Goal: Task Accomplishment & Management: Complete application form

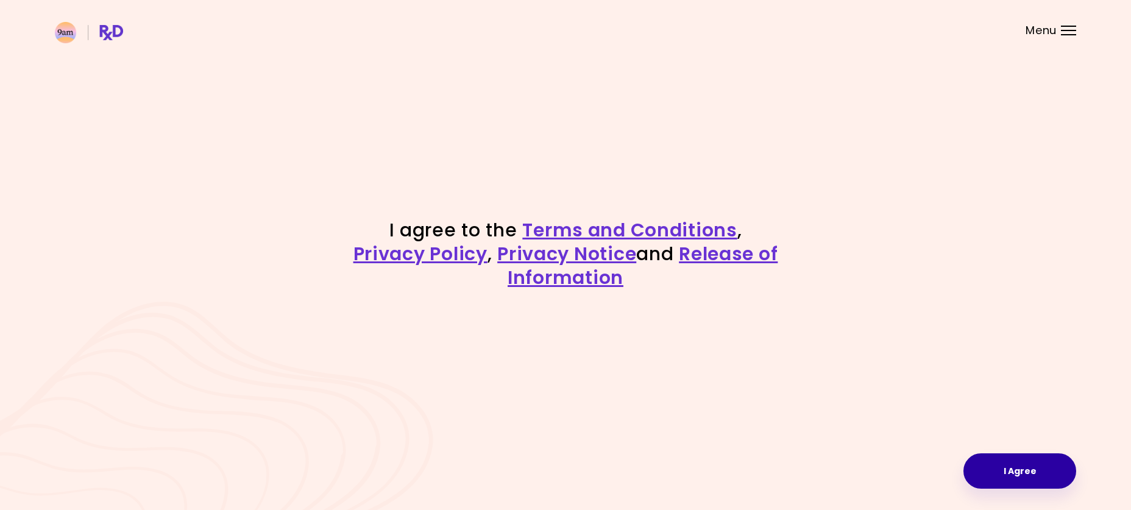
click at [1006, 471] on button "I Agree" at bounding box center [1019, 470] width 113 height 35
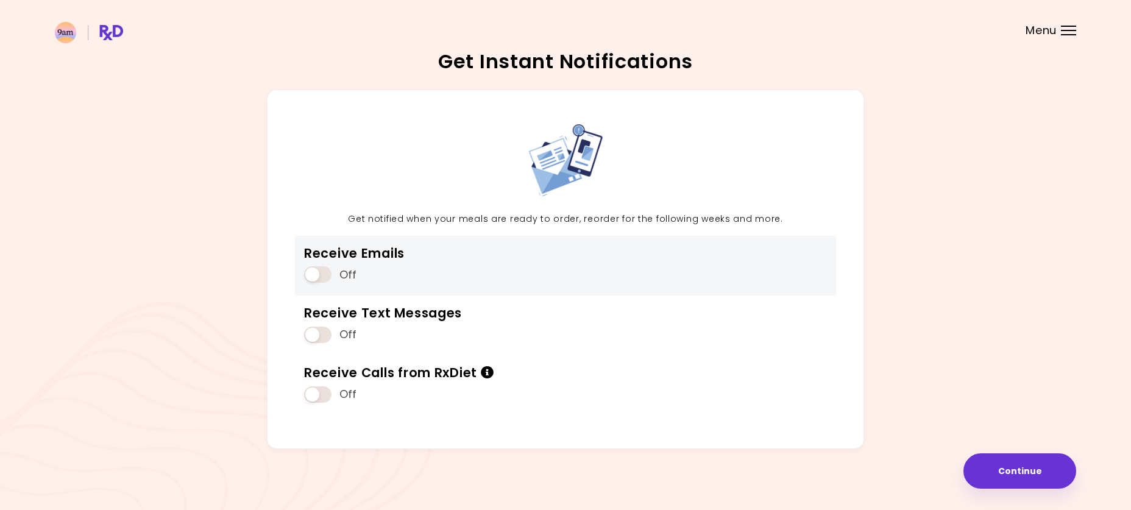
click at [304, 274] on span at bounding box center [317, 274] width 27 height 16
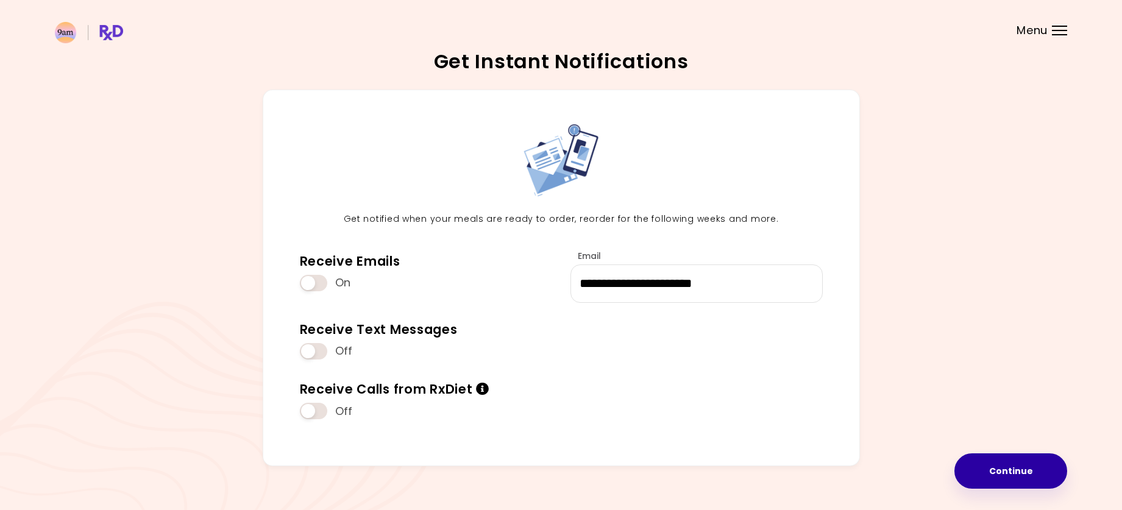
click at [1001, 473] on button "Continue" at bounding box center [1010, 470] width 113 height 35
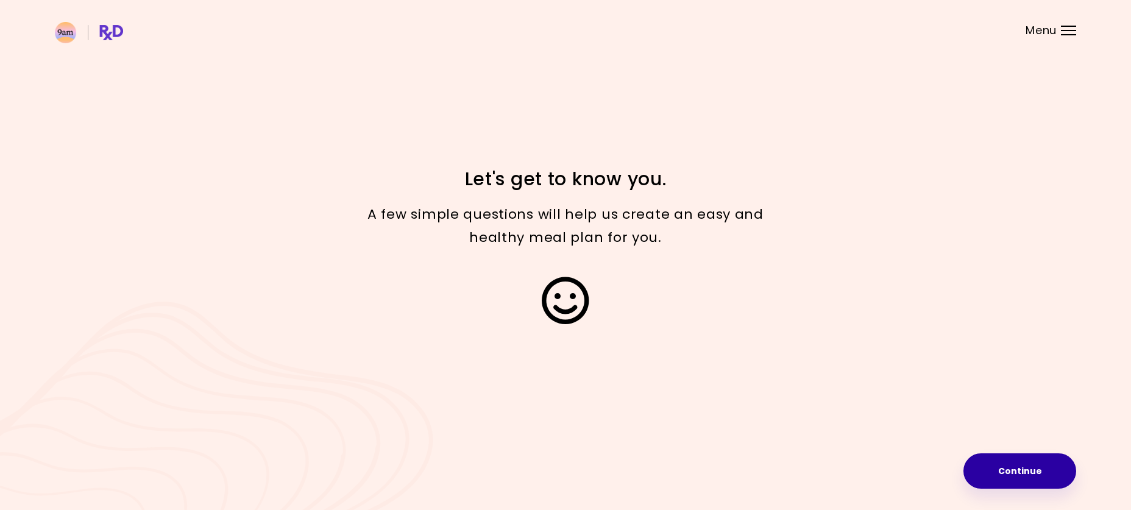
click at [1001, 470] on button "Continue" at bounding box center [1019, 470] width 113 height 35
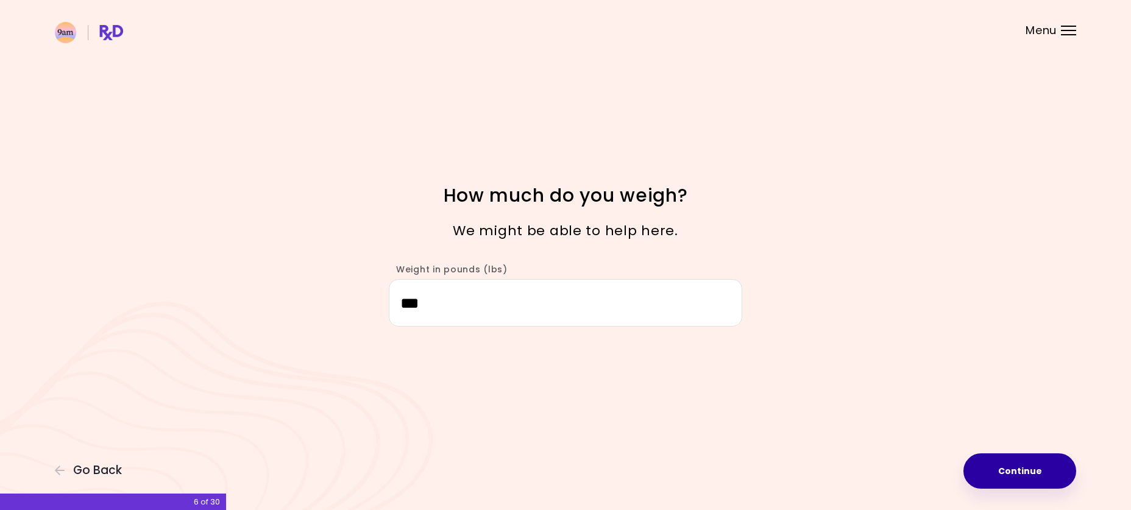
click at [1006, 475] on button "Continue" at bounding box center [1019, 470] width 113 height 35
select select "****"
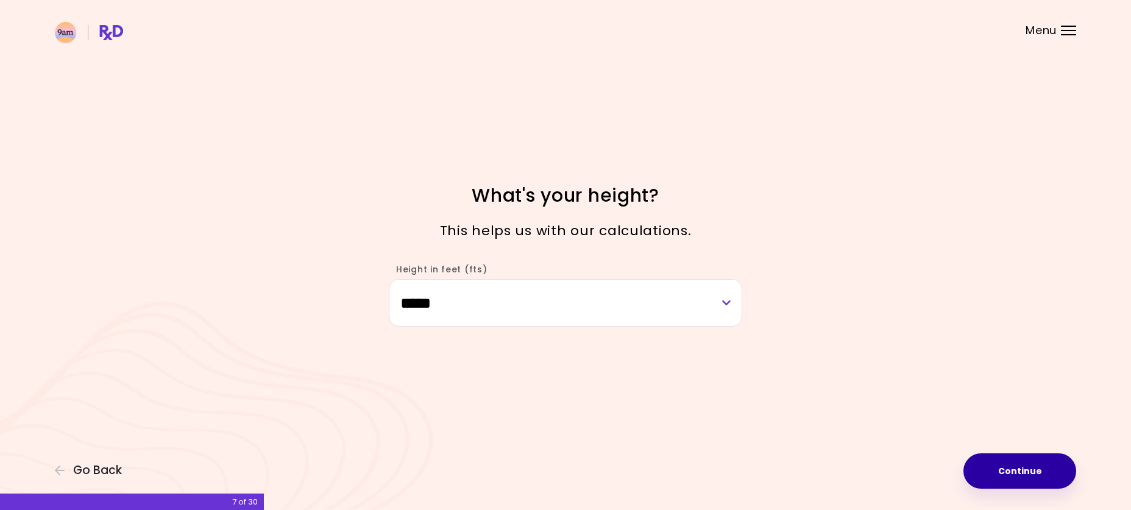
click at [1006, 475] on button "Continue" at bounding box center [1019, 470] width 113 height 35
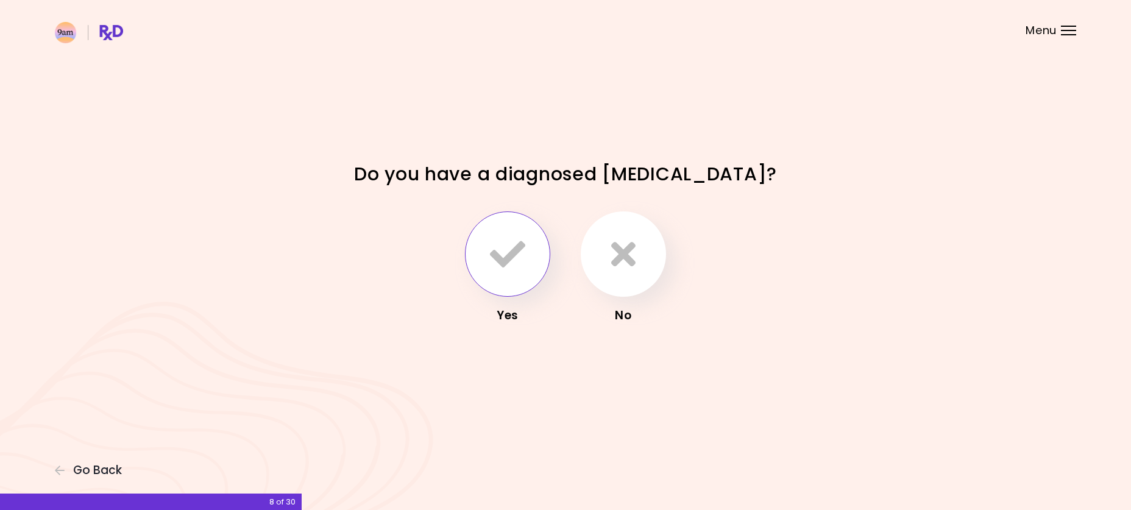
click at [516, 240] on icon "button" at bounding box center [507, 253] width 35 height 35
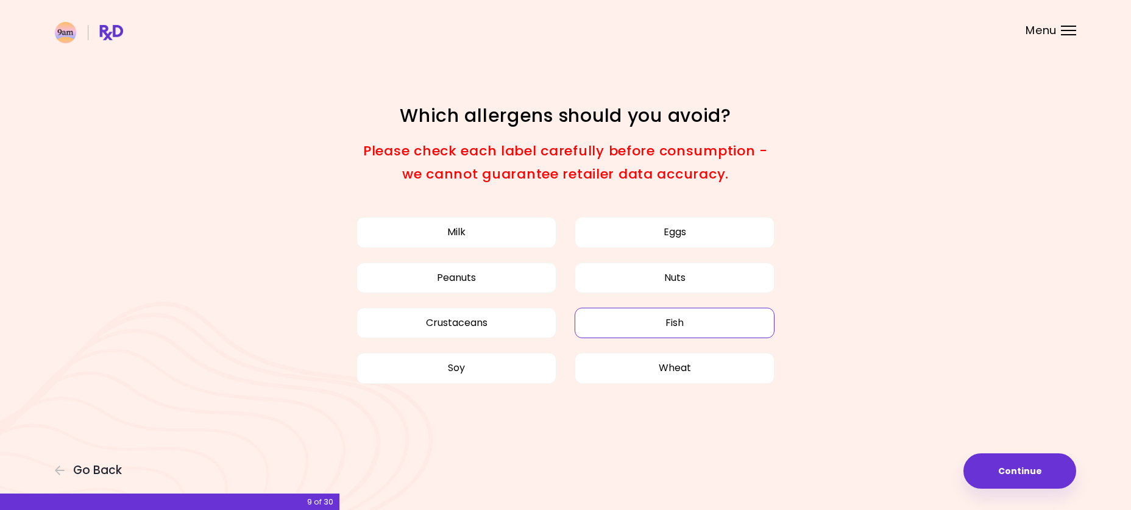
click at [652, 325] on button "Fish" at bounding box center [675, 323] width 200 height 30
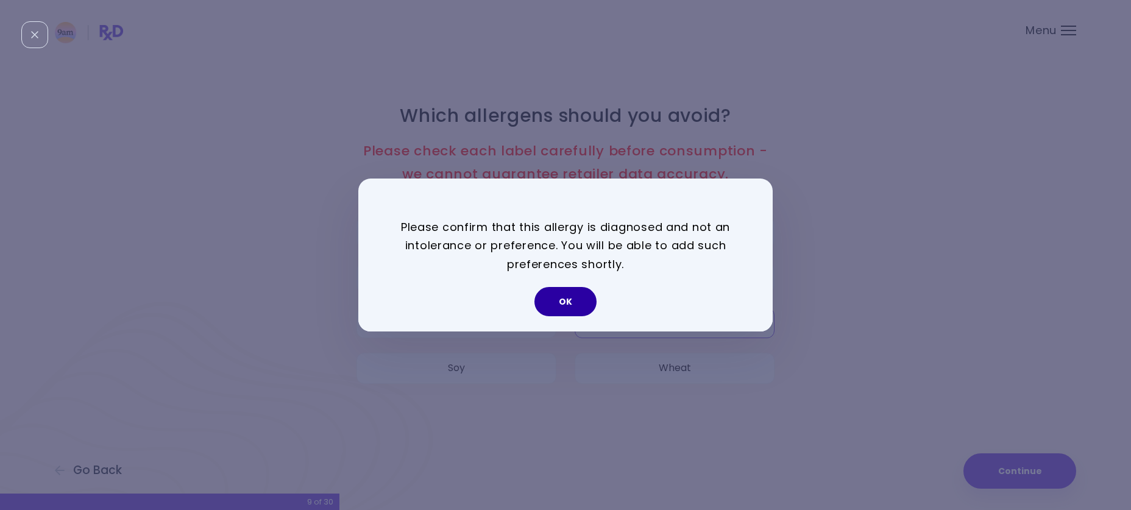
click at [573, 300] on button "OK" at bounding box center [565, 301] width 62 height 29
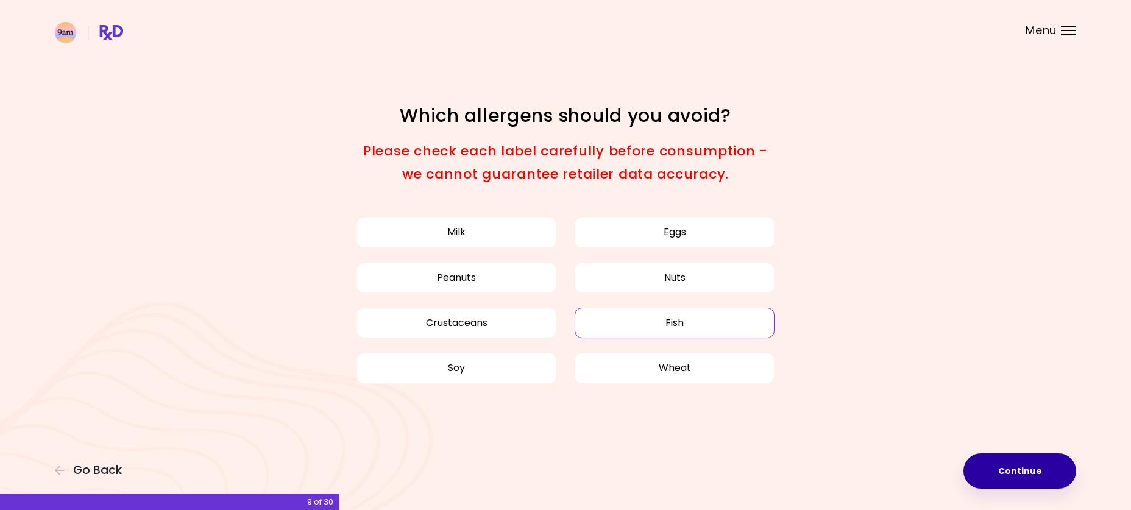
click at [1029, 473] on button "Continue" at bounding box center [1019, 470] width 113 height 35
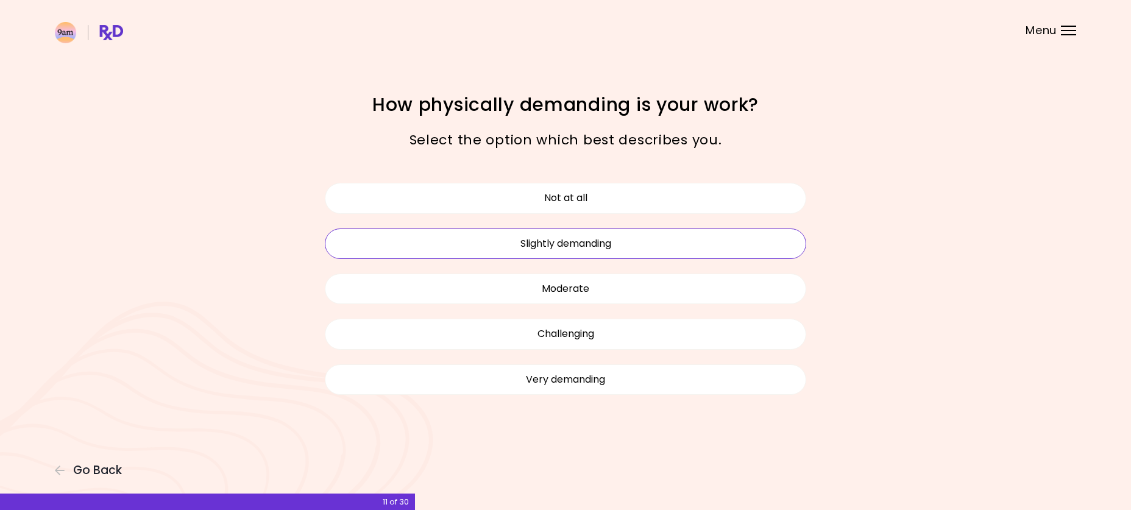
click at [553, 246] on button "Slightly demanding" at bounding box center [565, 244] width 481 height 30
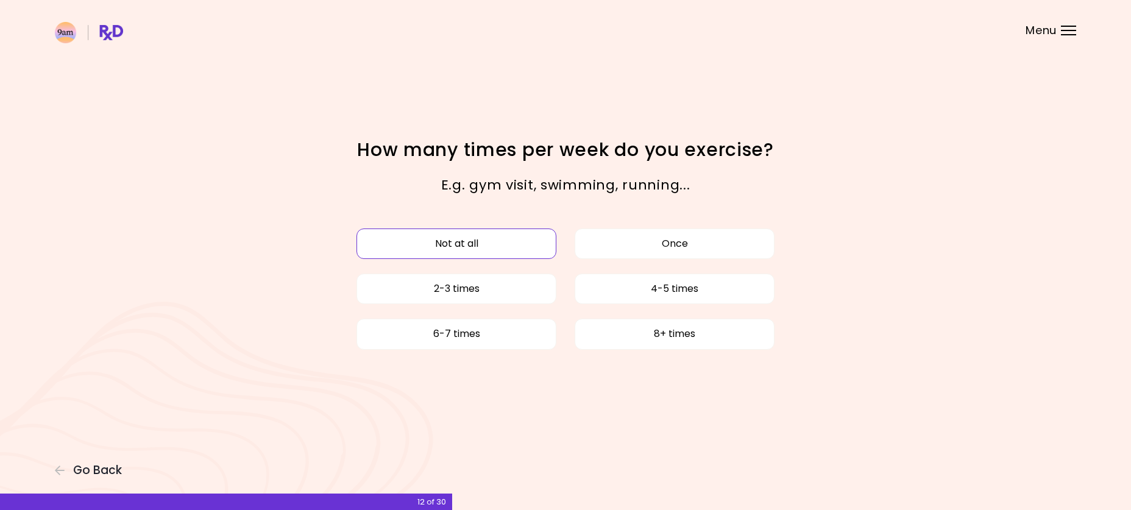
click at [519, 240] on button "Not at all" at bounding box center [456, 244] width 200 height 30
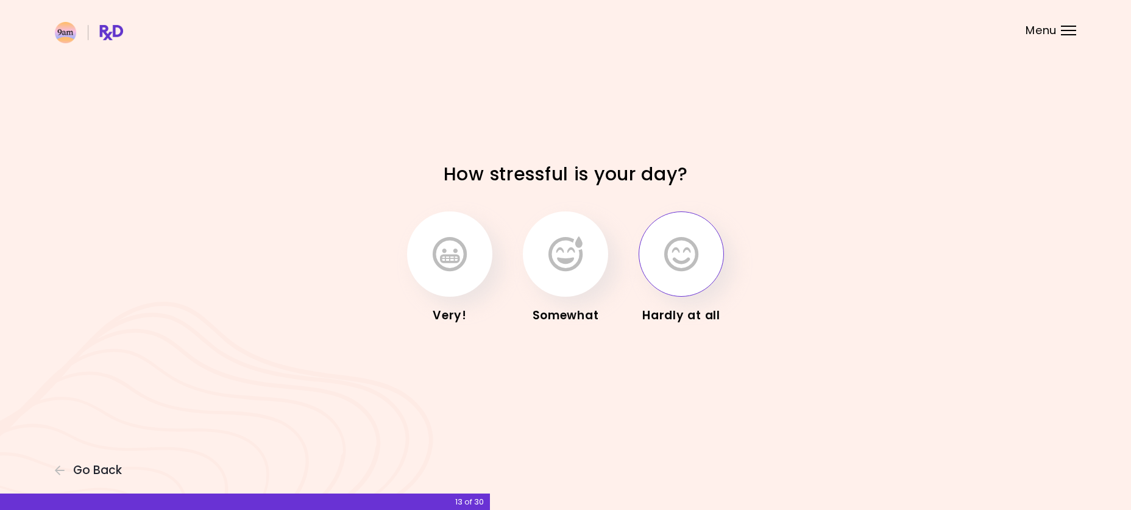
click at [674, 249] on icon "button" at bounding box center [681, 253] width 34 height 35
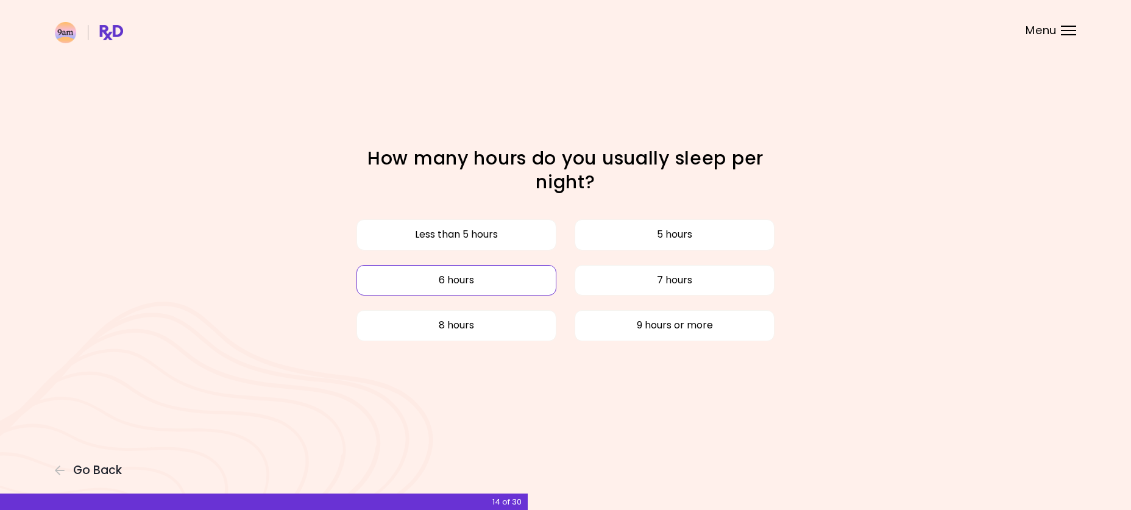
click at [501, 281] on button "6 hours" at bounding box center [456, 280] width 200 height 30
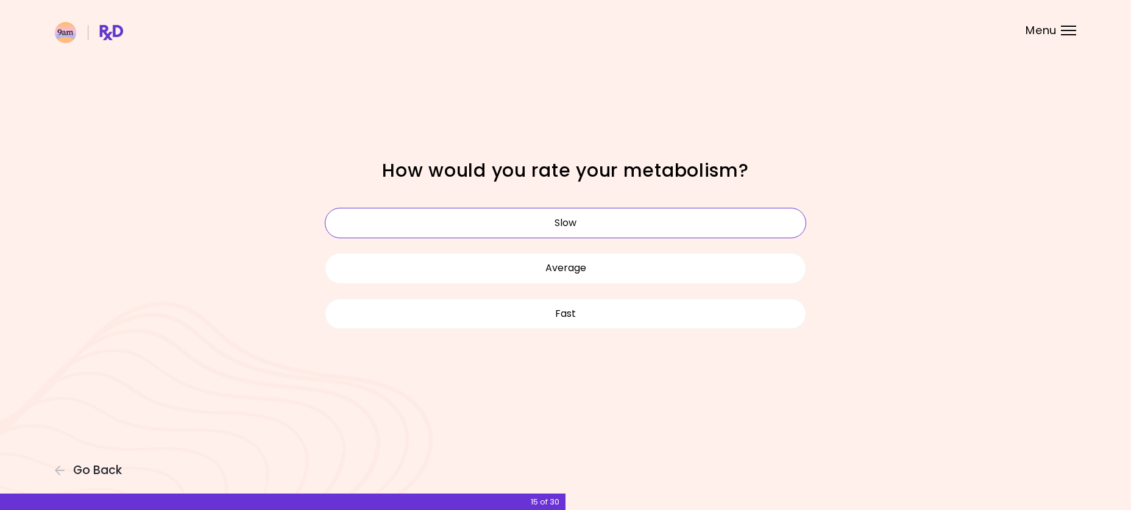
click at [612, 227] on button "Slow" at bounding box center [565, 223] width 481 height 30
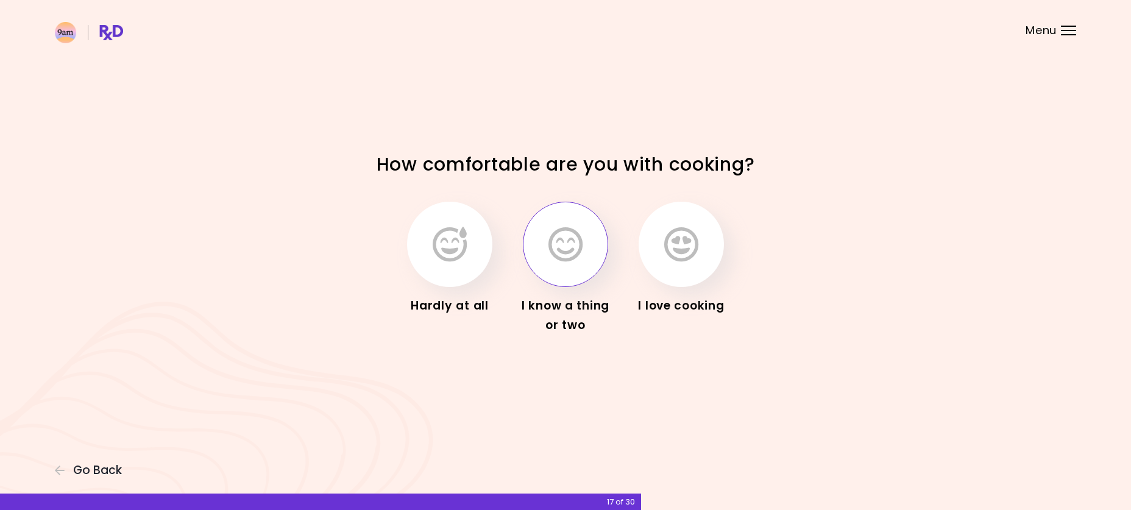
click at [592, 262] on button "button" at bounding box center [565, 244] width 85 height 85
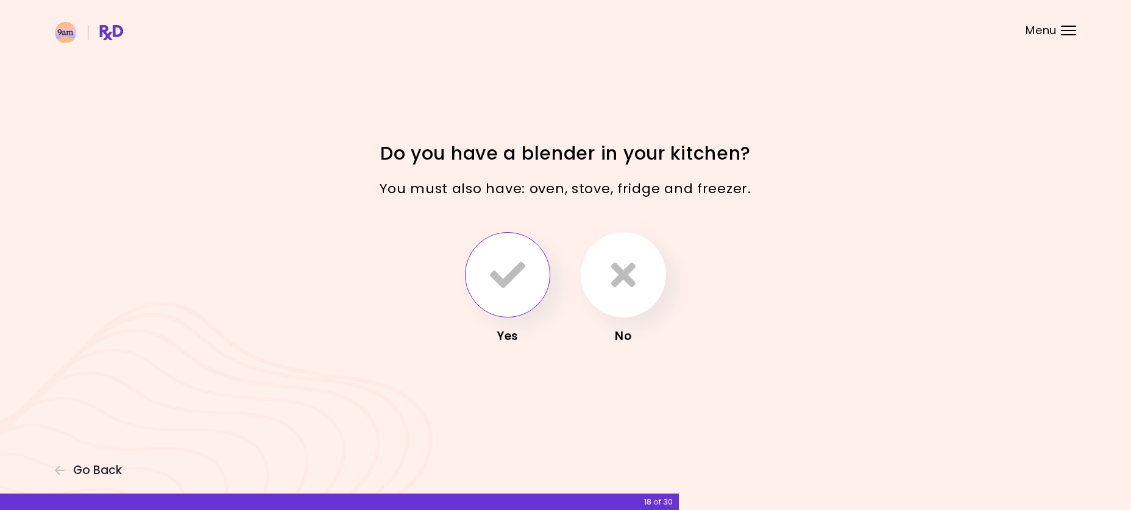
click at [501, 273] on icon "button" at bounding box center [507, 274] width 35 height 35
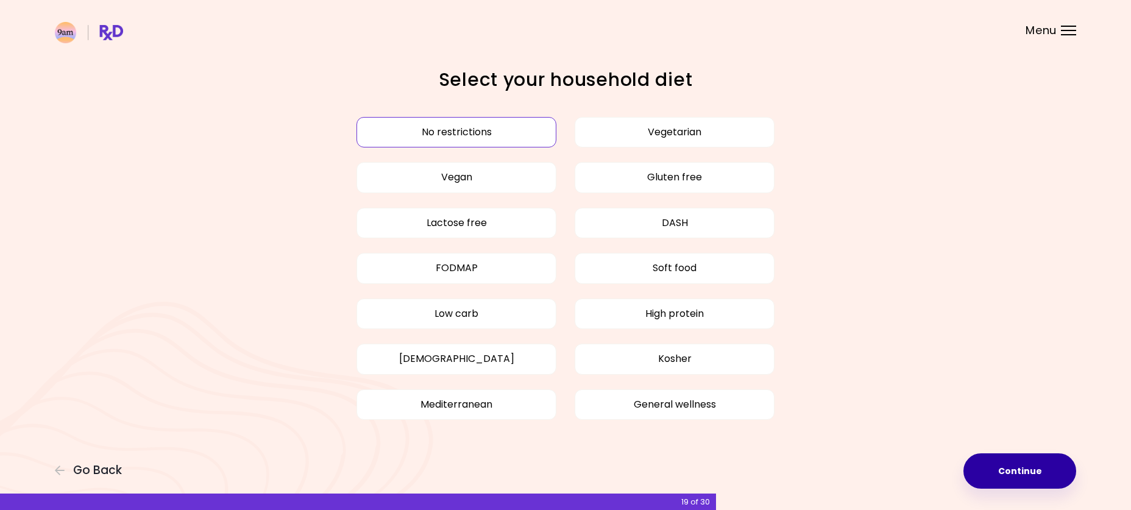
click at [1009, 475] on button "Continue" at bounding box center [1019, 470] width 113 height 35
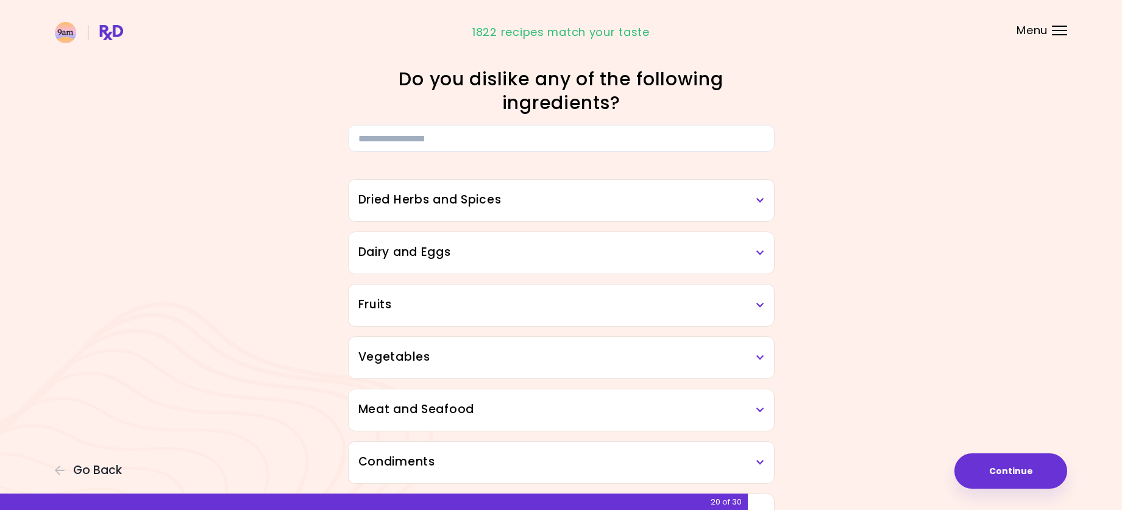
click at [759, 205] on h3 "Dried Herbs and Spices" at bounding box center [561, 200] width 406 height 18
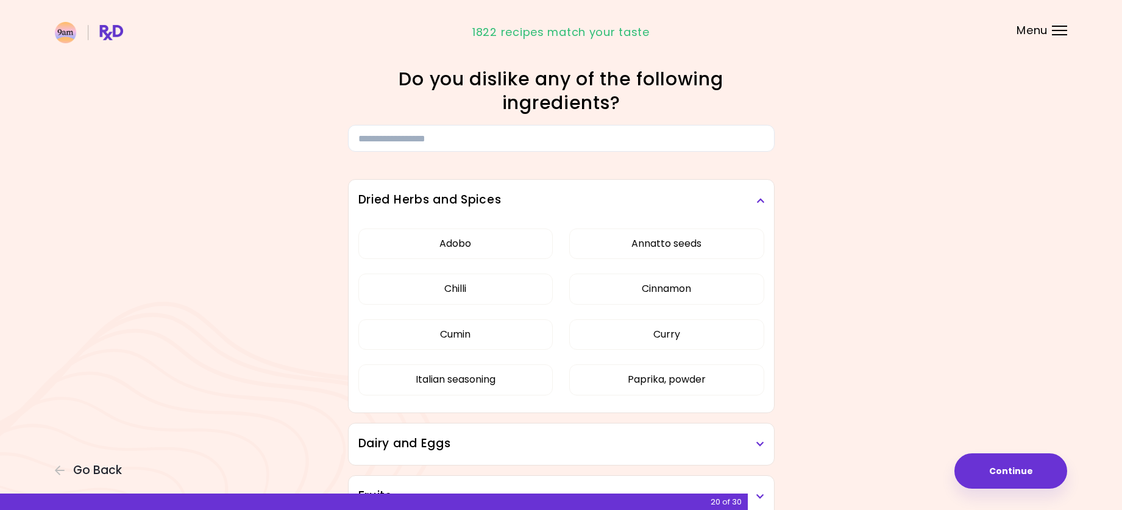
drag, startPoint x: 759, startPoint y: 205, endPoint x: 776, endPoint y: 157, distance: 51.1
click at [757, 196] on h3 "Dried Herbs and Spices" at bounding box center [561, 200] width 406 height 18
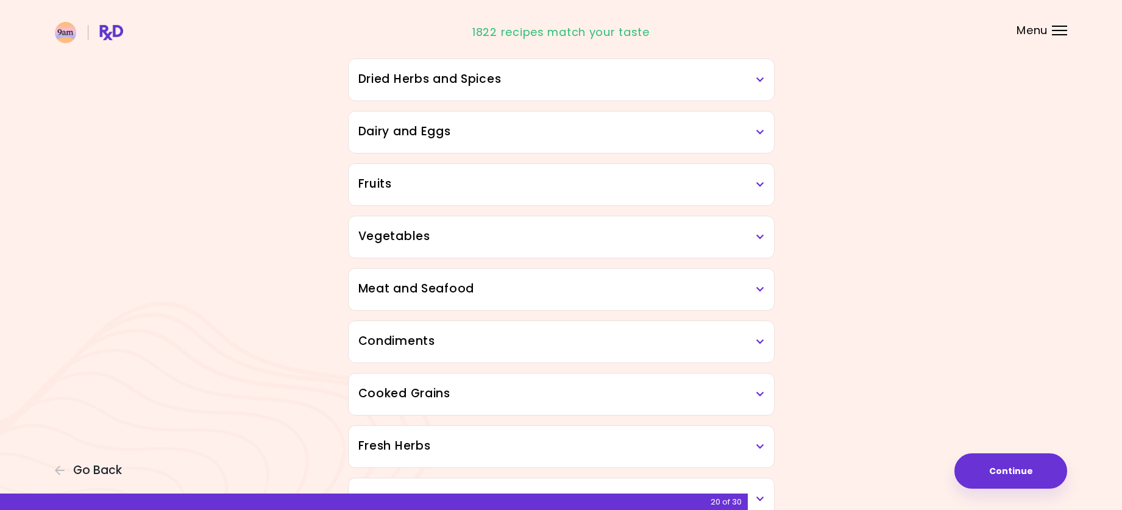
scroll to position [122, 0]
click at [748, 285] on h3 "Meat and Seafood" at bounding box center [561, 288] width 406 height 18
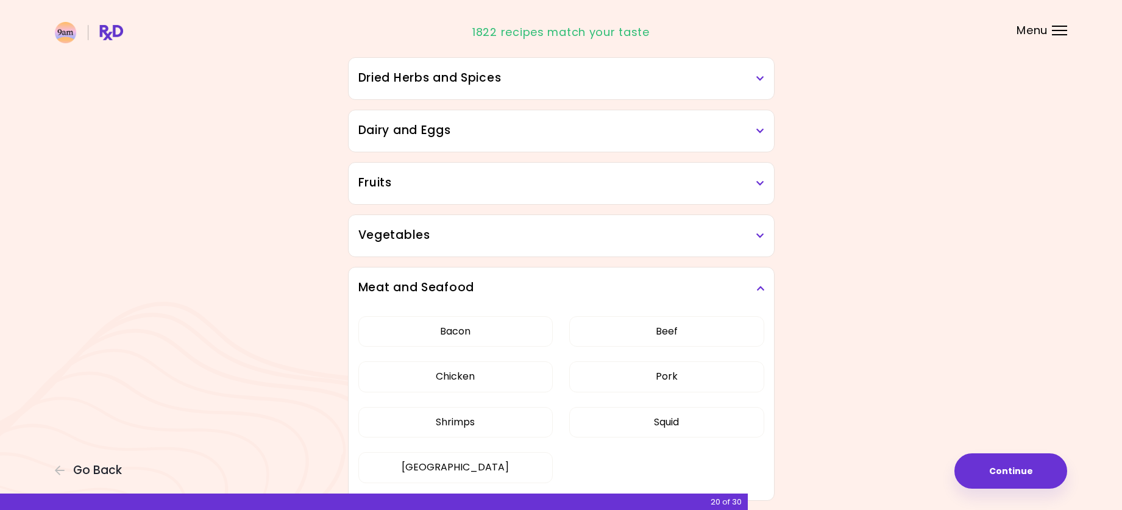
scroll to position [183, 0]
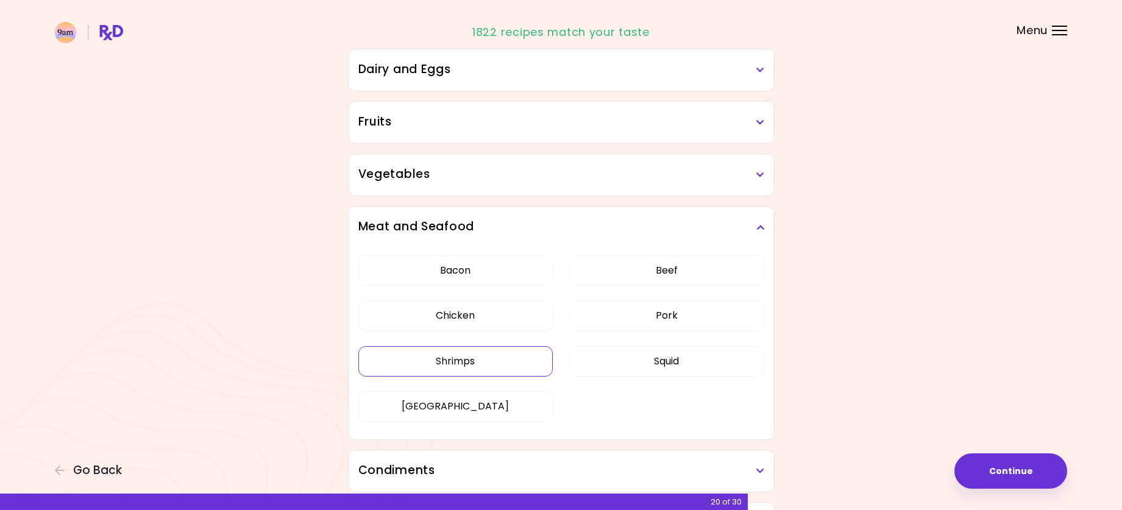
click at [492, 366] on button "Shrimps" at bounding box center [455, 361] width 195 height 30
click at [97, 469] on span "Go Back" at bounding box center [97, 470] width 49 height 13
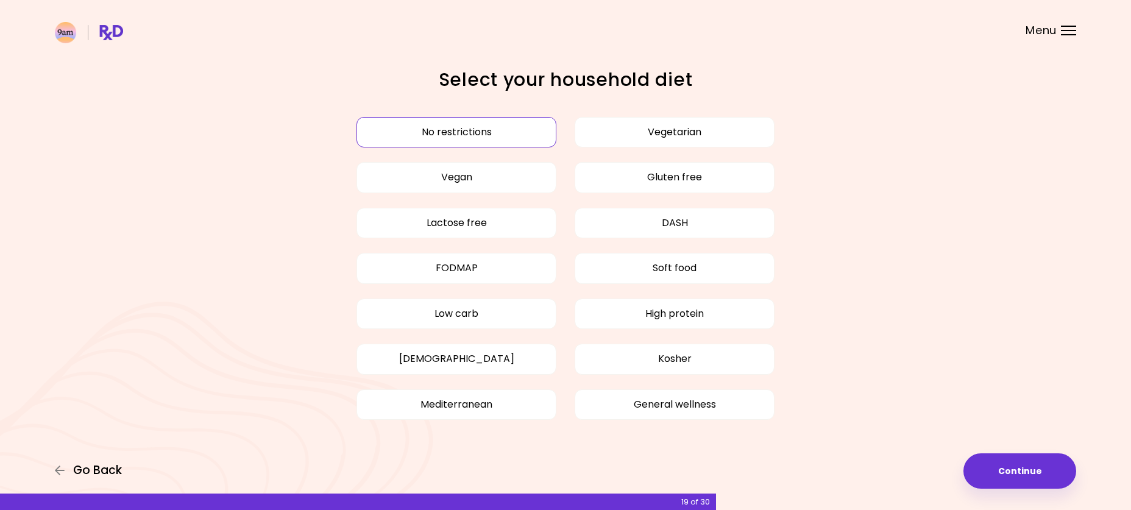
click at [97, 469] on span "Go Back" at bounding box center [97, 470] width 49 height 13
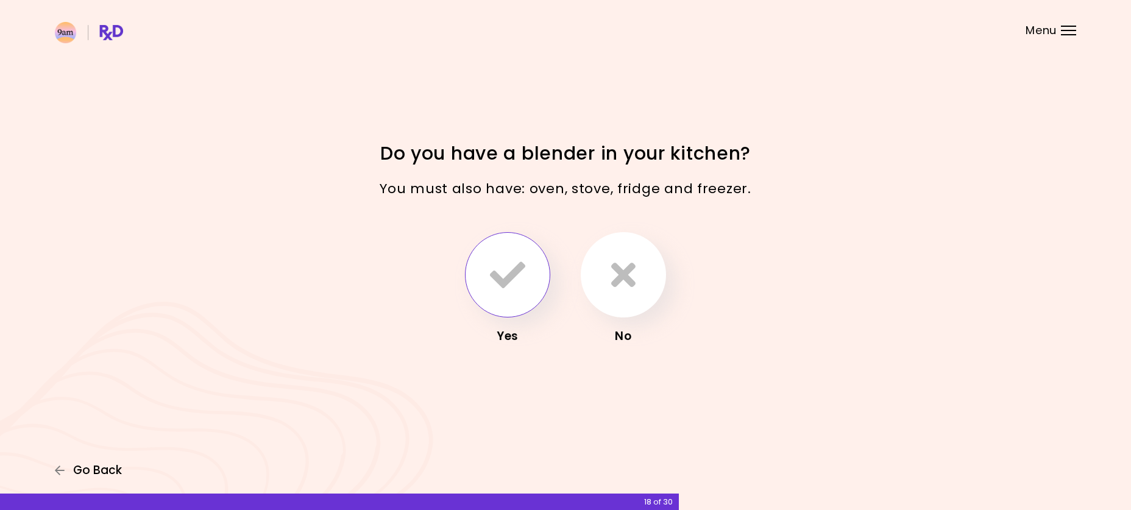
click at [98, 469] on span "Go Back" at bounding box center [97, 470] width 49 height 13
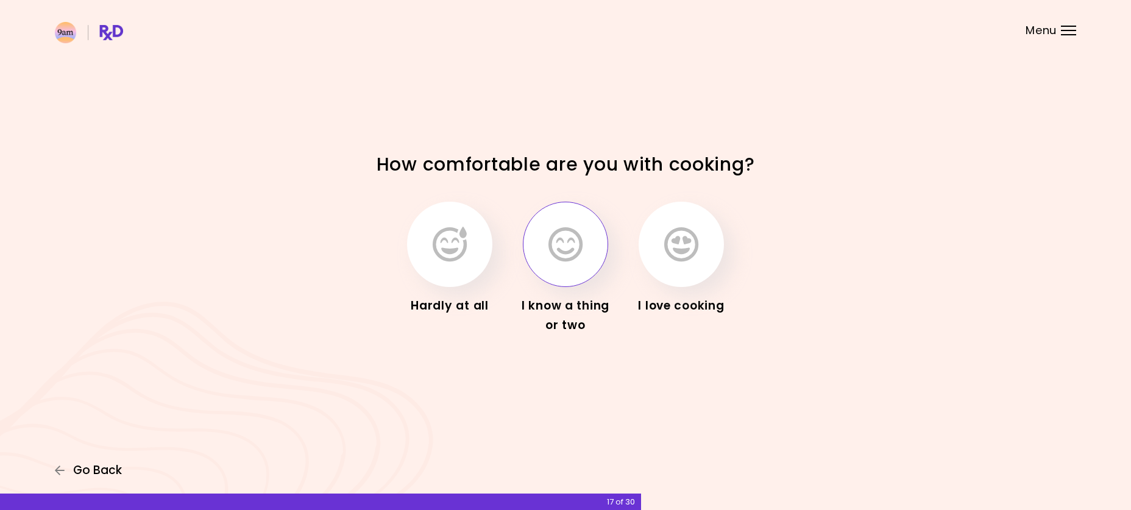
click at [98, 469] on span "Go Back" at bounding box center [97, 470] width 49 height 13
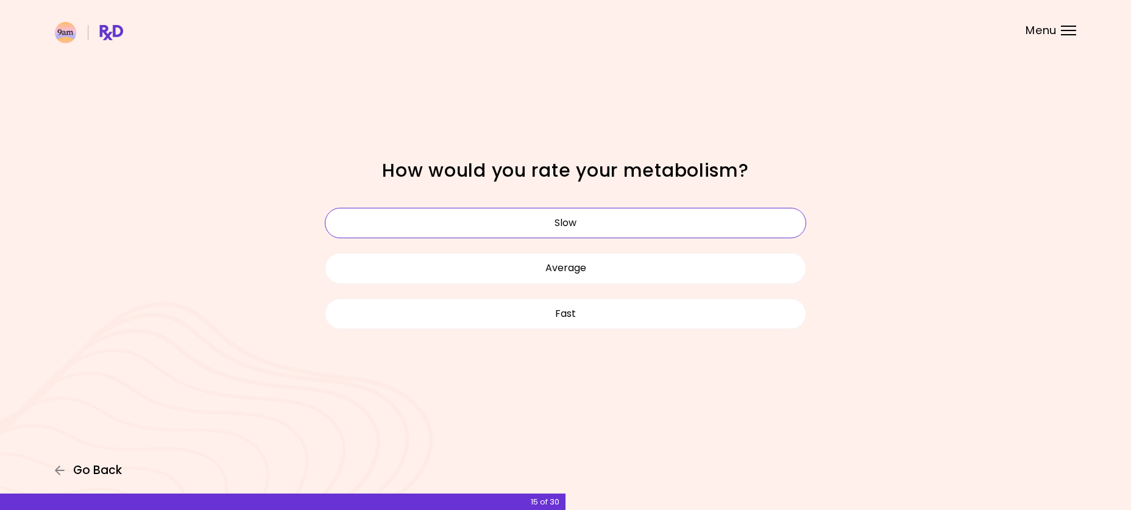
click at [98, 469] on span "Go Back" at bounding box center [97, 470] width 49 height 13
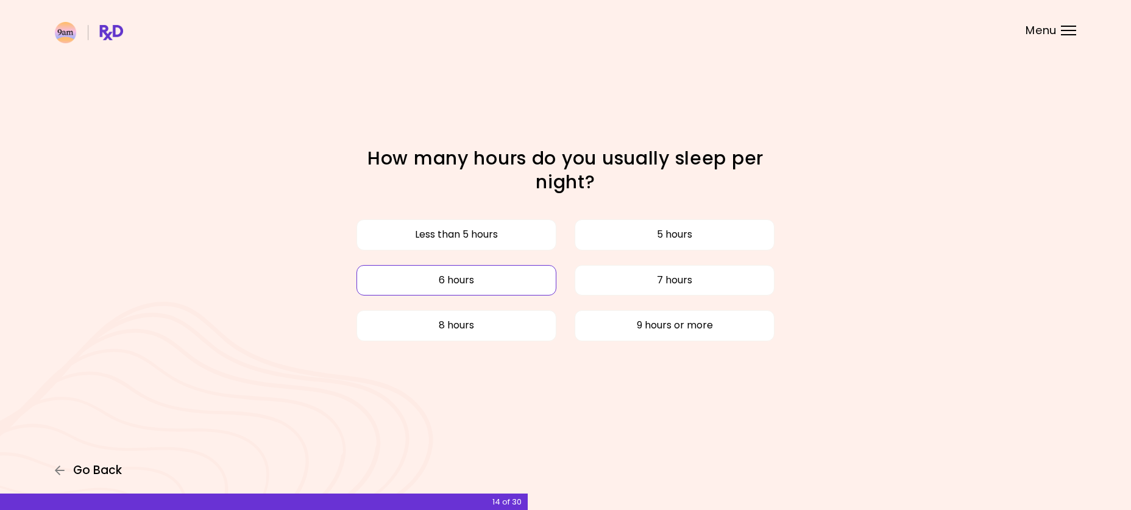
click at [98, 469] on span "Go Back" at bounding box center [97, 470] width 49 height 13
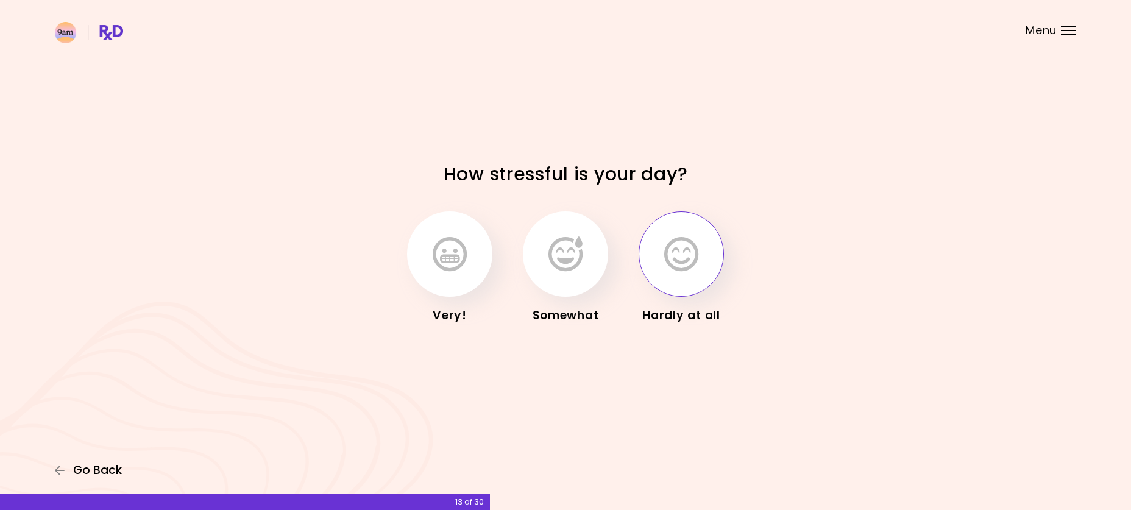
click at [98, 469] on span "Go Back" at bounding box center [97, 470] width 49 height 13
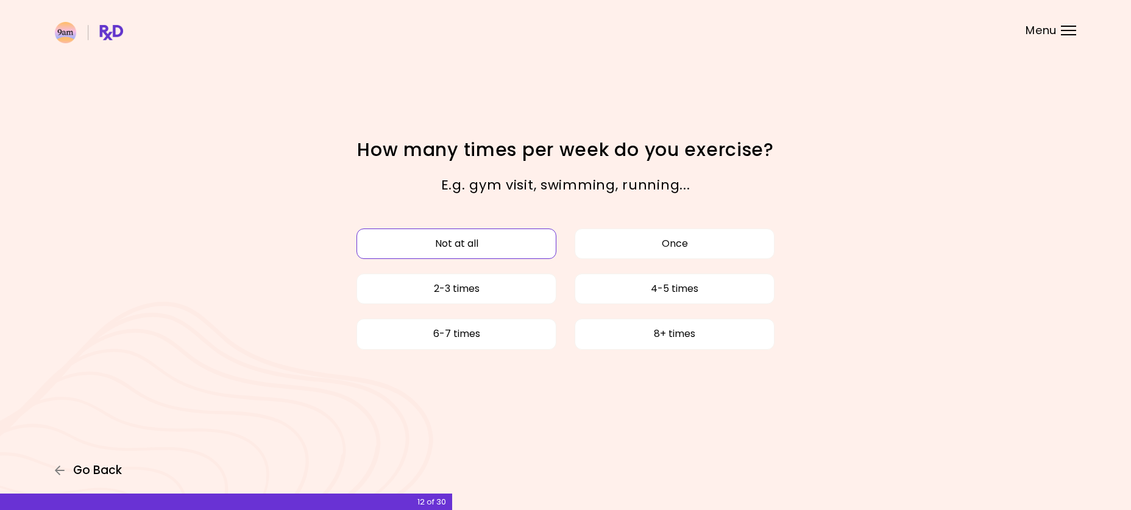
click at [98, 469] on span "Go Back" at bounding box center [97, 470] width 49 height 13
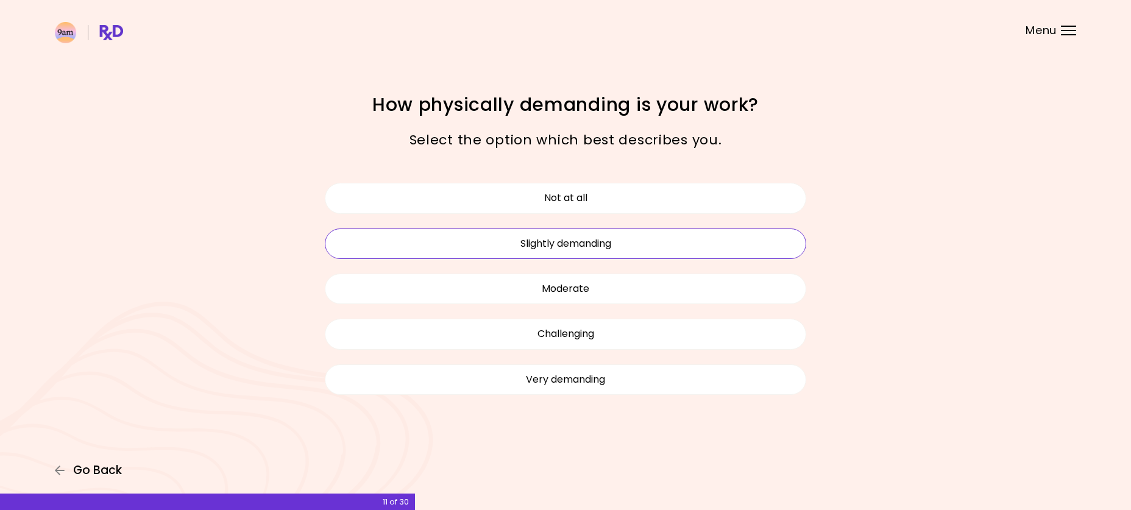
click at [98, 469] on span "Go Back" at bounding box center [97, 470] width 49 height 13
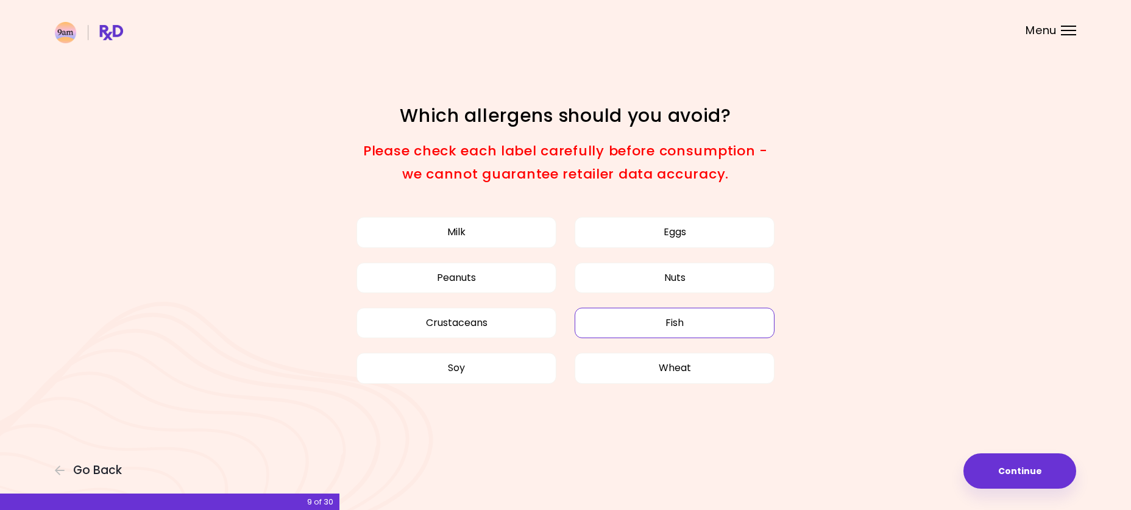
drag, startPoint x: 737, startPoint y: 321, endPoint x: 744, endPoint y: 322, distance: 7.3
click at [737, 321] on button "Fish" at bounding box center [675, 323] width 200 height 30
click at [906, 447] on div "Focusable invisible element Which allergens should you avoid? Please check each…" at bounding box center [565, 255] width 1131 height 510
click at [1038, 470] on button "Continue" at bounding box center [1019, 470] width 113 height 35
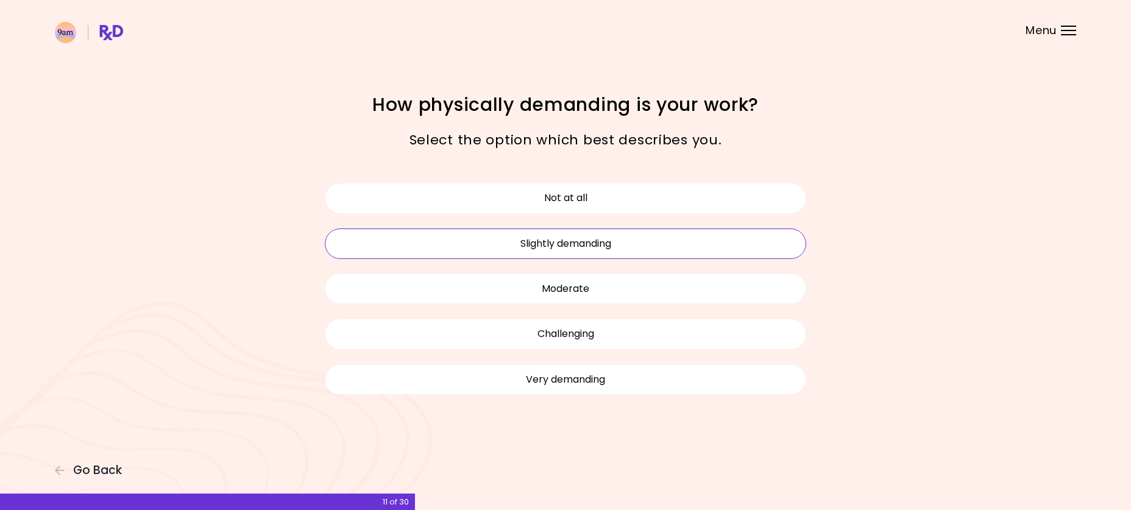
click at [765, 244] on button "Slightly demanding" at bounding box center [565, 244] width 481 height 30
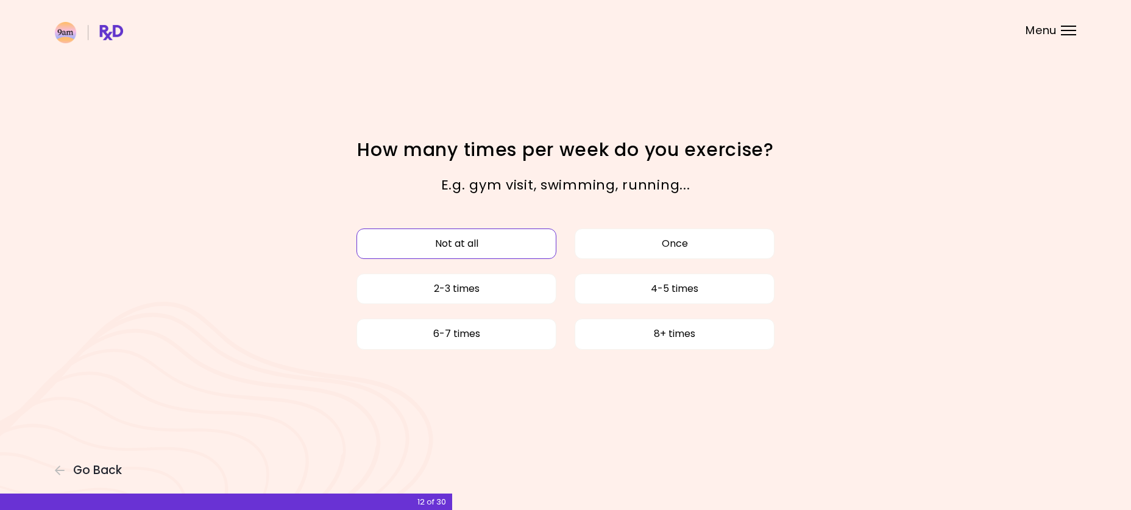
click at [500, 248] on button "Not at all" at bounding box center [456, 244] width 200 height 30
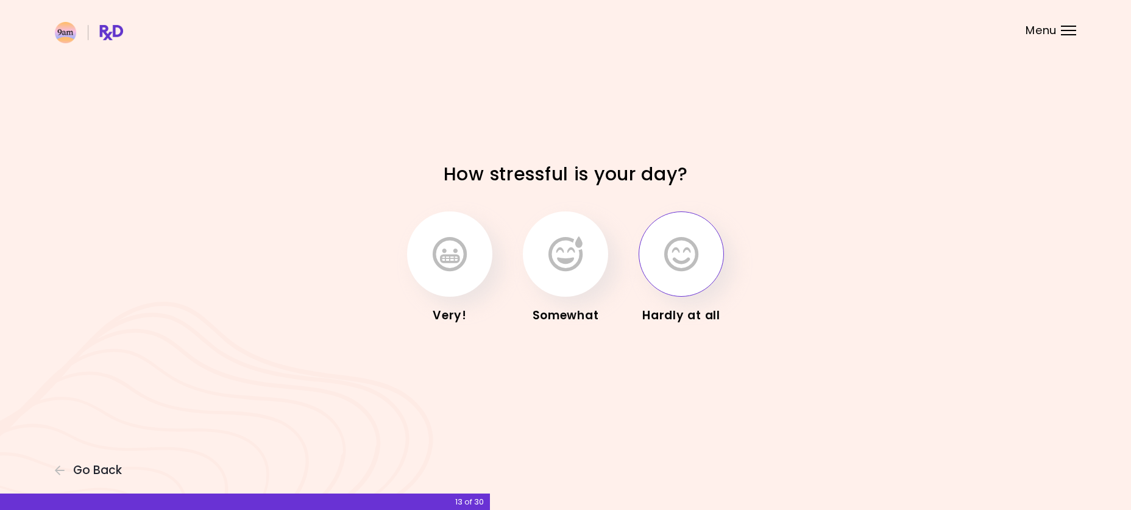
click at [671, 272] on icon "button" at bounding box center [681, 253] width 34 height 35
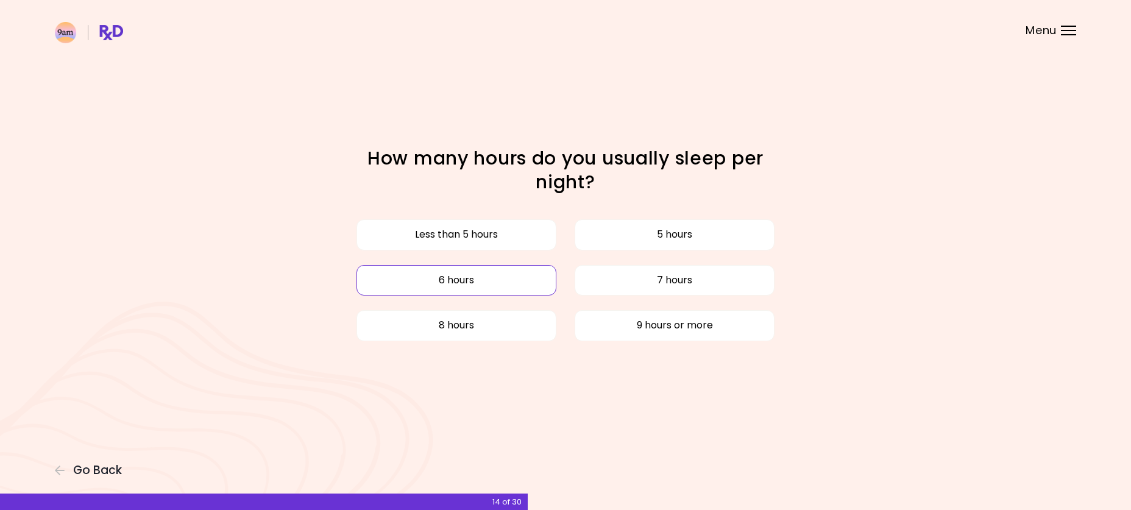
click at [422, 280] on button "6 hours" at bounding box center [456, 280] width 200 height 30
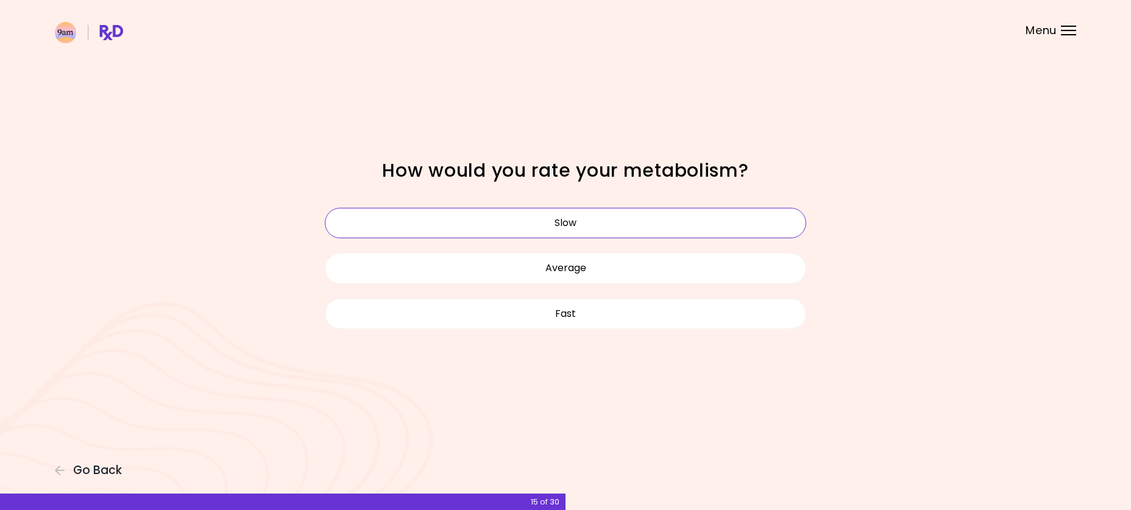
click at [602, 226] on button "Slow" at bounding box center [565, 223] width 481 height 30
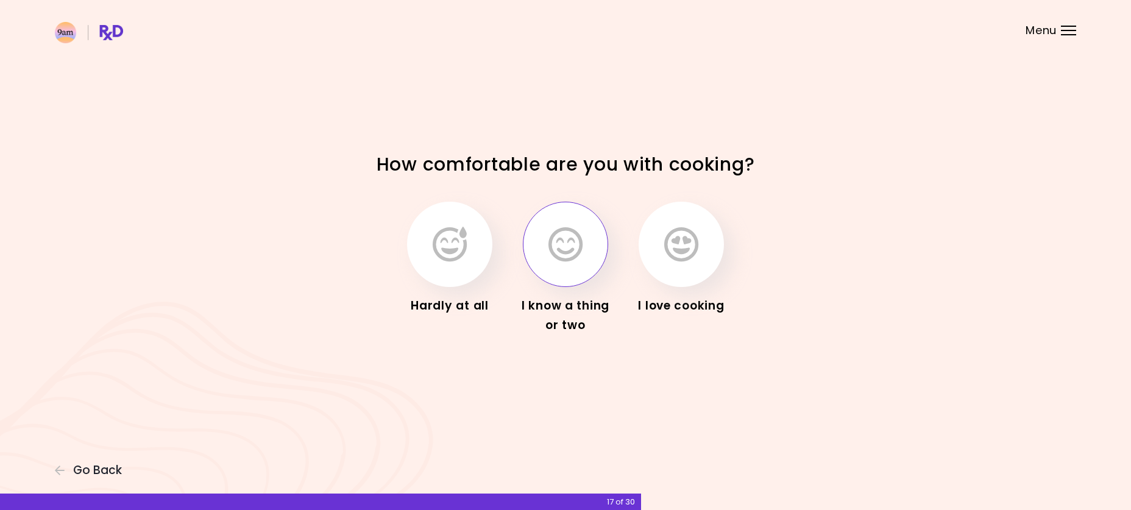
click at [558, 260] on icon "button" at bounding box center [565, 244] width 34 height 35
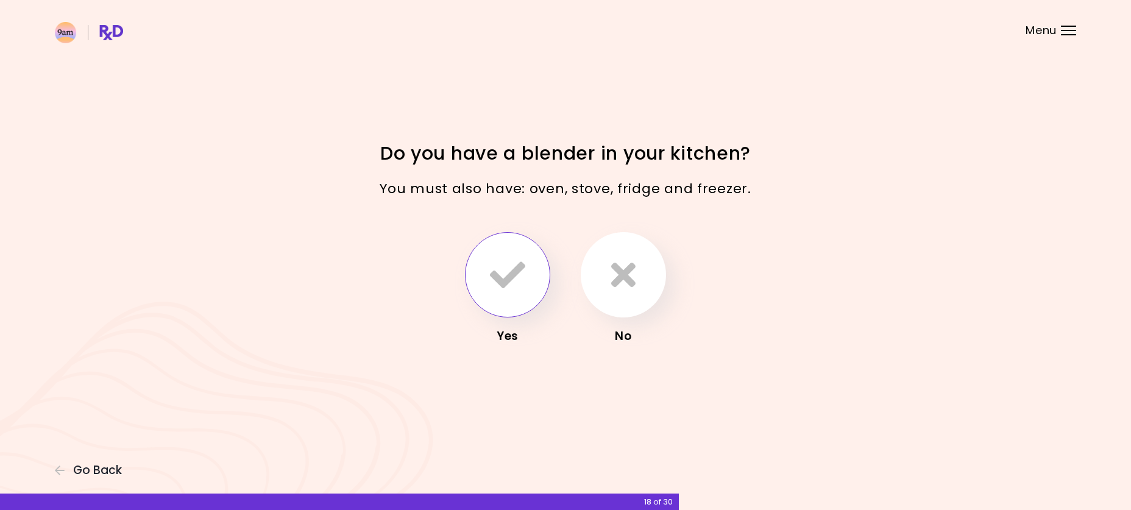
click at [507, 282] on icon "button" at bounding box center [507, 274] width 35 height 35
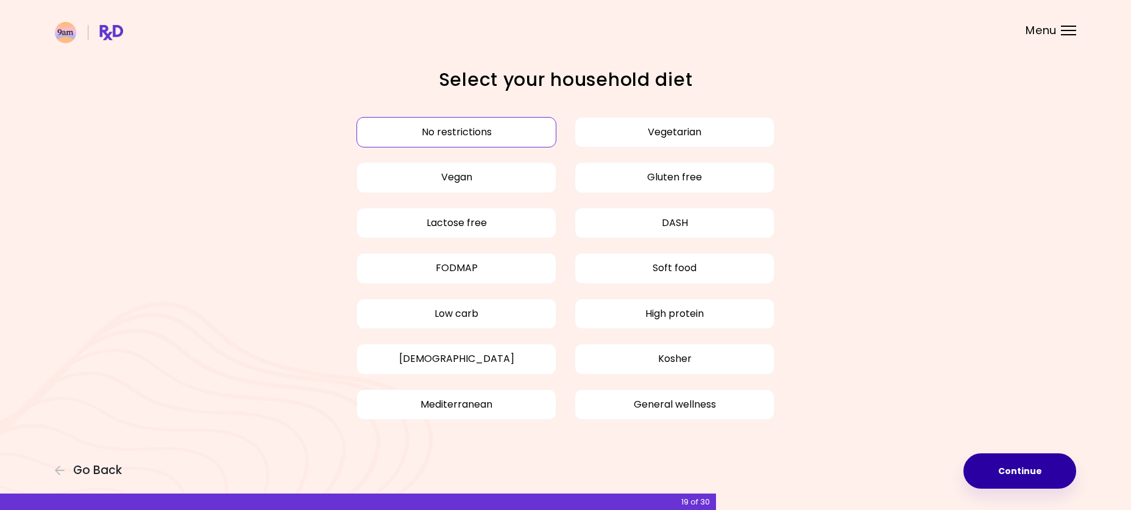
click at [993, 475] on button "Continue" at bounding box center [1019, 470] width 113 height 35
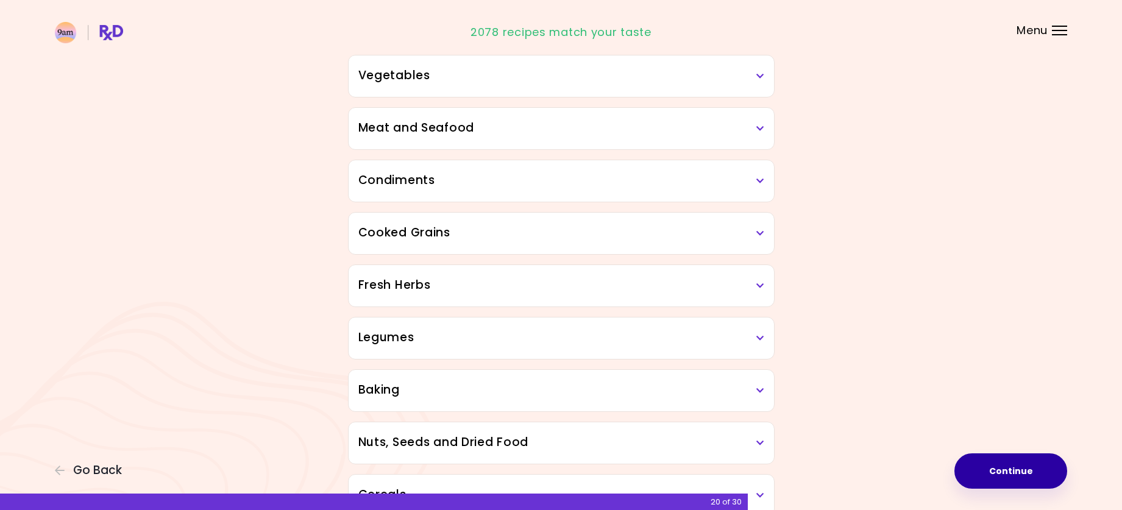
scroll to position [260, 0]
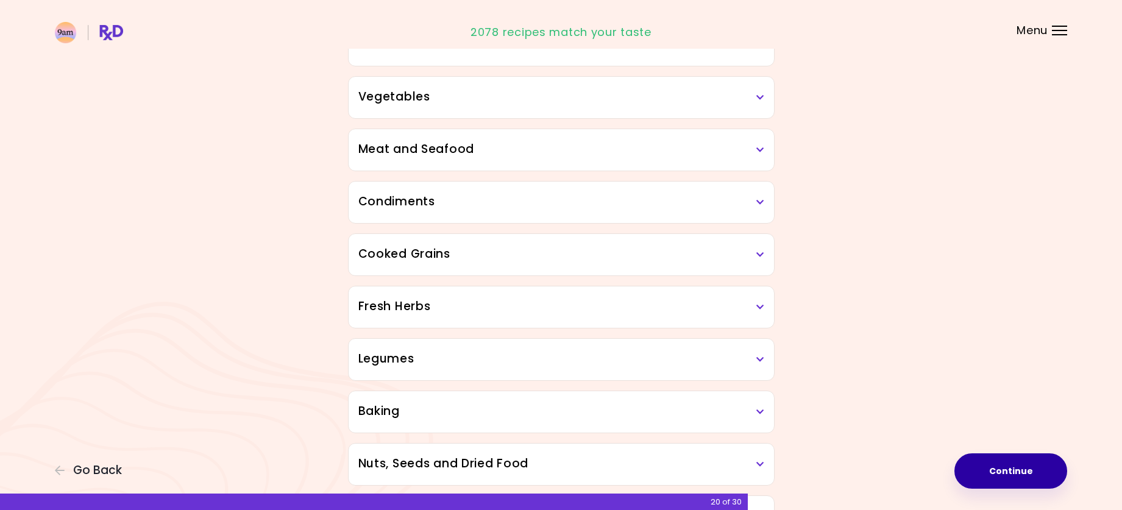
click at [755, 155] on h3 "Meat and Seafood" at bounding box center [561, 150] width 406 height 18
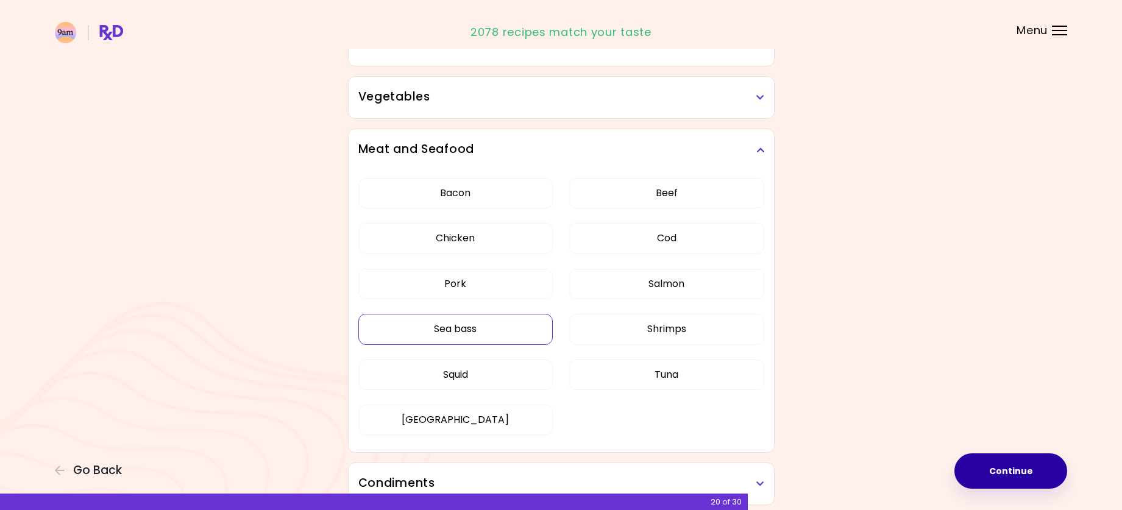
click at [491, 333] on button "Sea bass" at bounding box center [455, 329] width 195 height 30
click at [665, 332] on button "Shrimps" at bounding box center [666, 329] width 195 height 30
click at [506, 324] on button "Sea bass" at bounding box center [455, 329] width 195 height 30
click at [479, 372] on button "Squid" at bounding box center [455, 375] width 195 height 30
click at [760, 147] on icon at bounding box center [760, 150] width 8 height 9
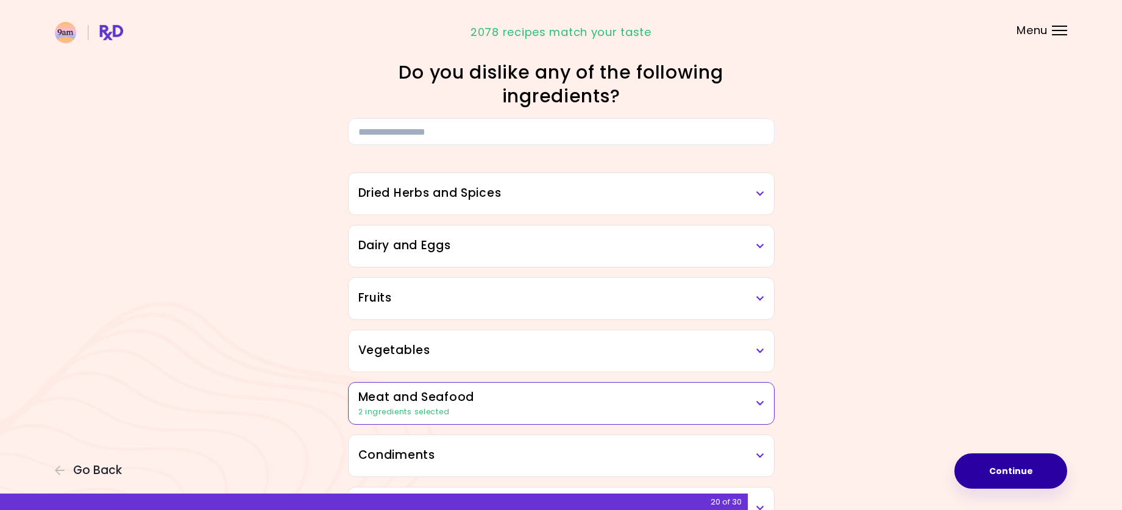
scroll to position [0, 0]
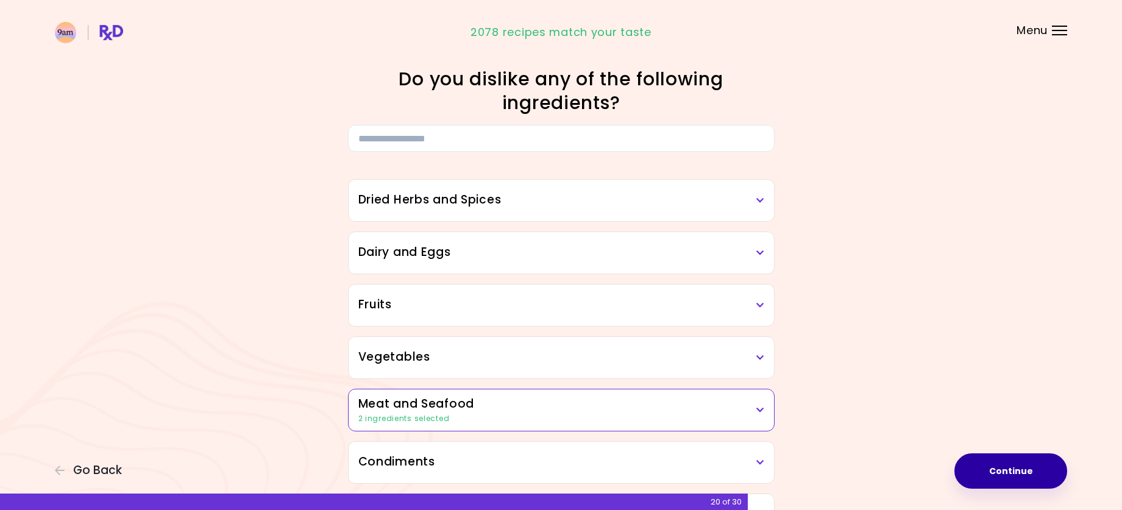
click at [752, 254] on h3 "Dairy and Eggs" at bounding box center [561, 253] width 406 height 18
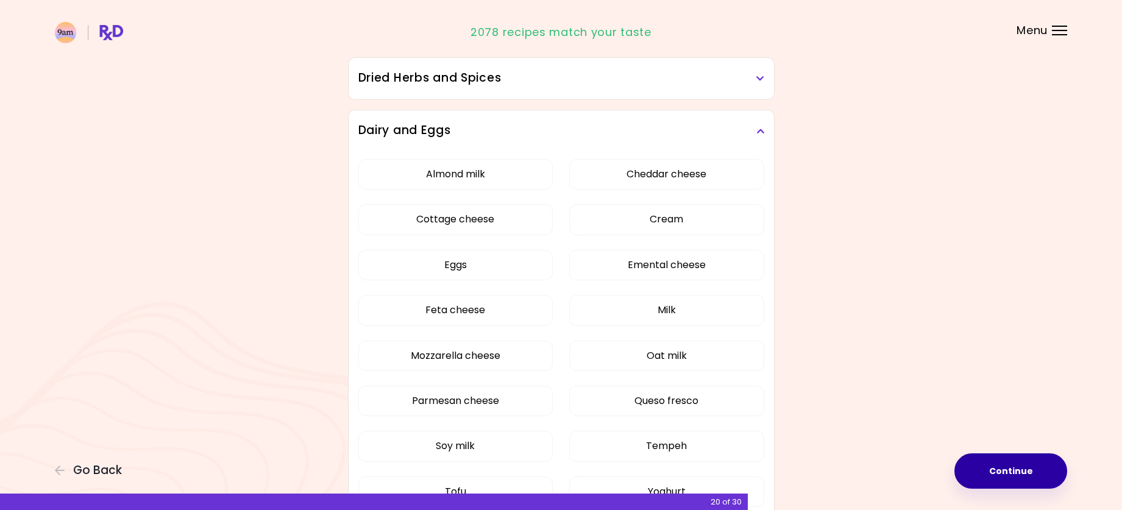
scroll to position [183, 0]
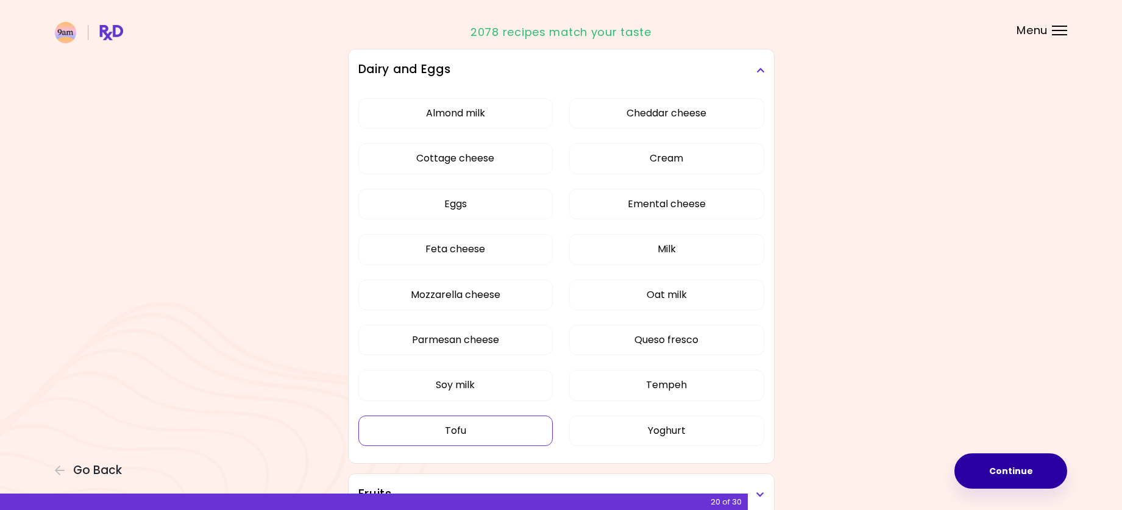
click at [507, 435] on button "Tofu" at bounding box center [455, 431] width 195 height 30
click at [636, 385] on button "Tempeh" at bounding box center [666, 385] width 195 height 30
click at [475, 385] on button "Soy milk" at bounding box center [455, 385] width 195 height 30
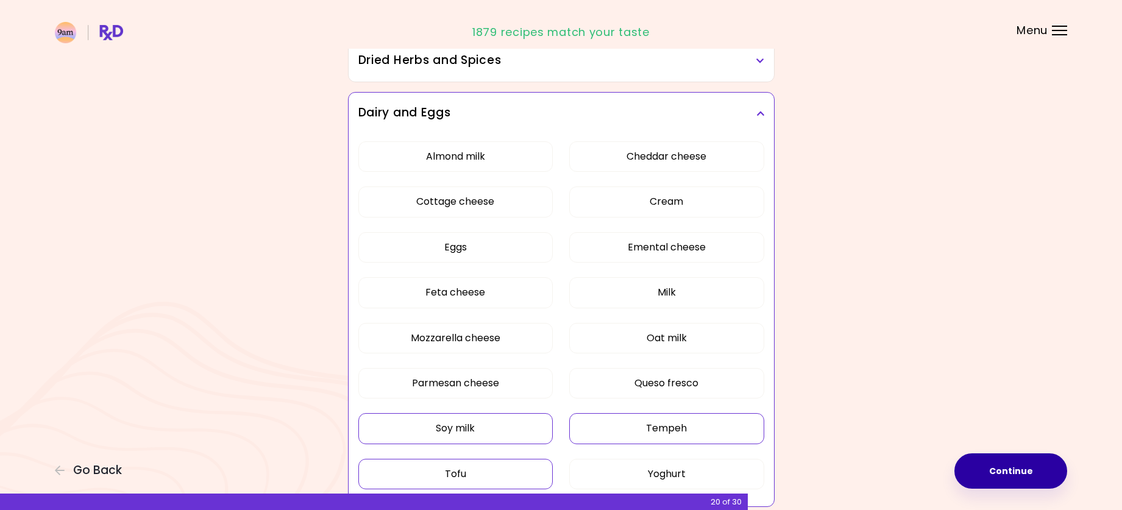
scroll to position [0, 0]
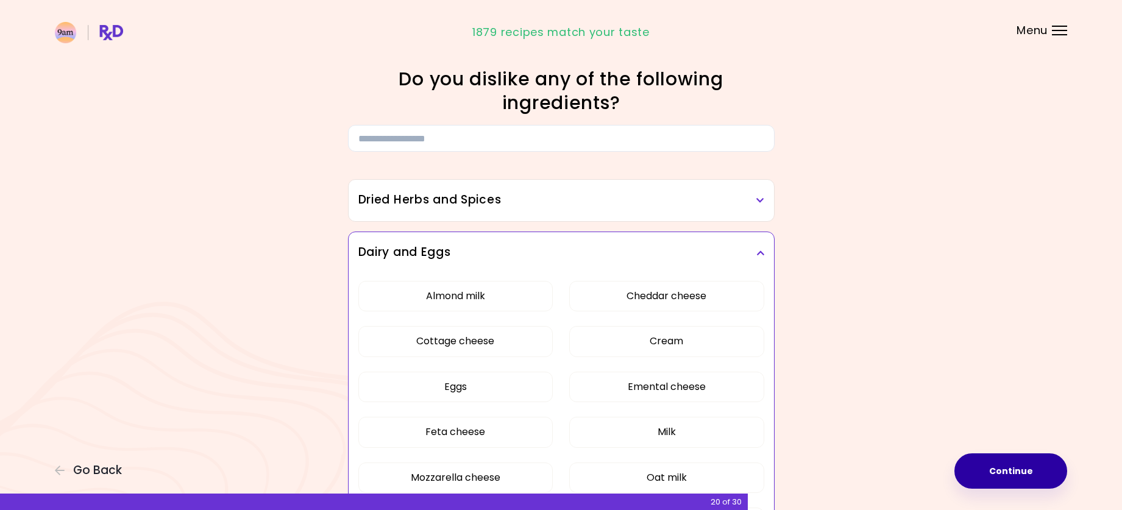
click at [753, 243] on div "Dairy and Eggs" at bounding box center [561, 252] width 425 height 41
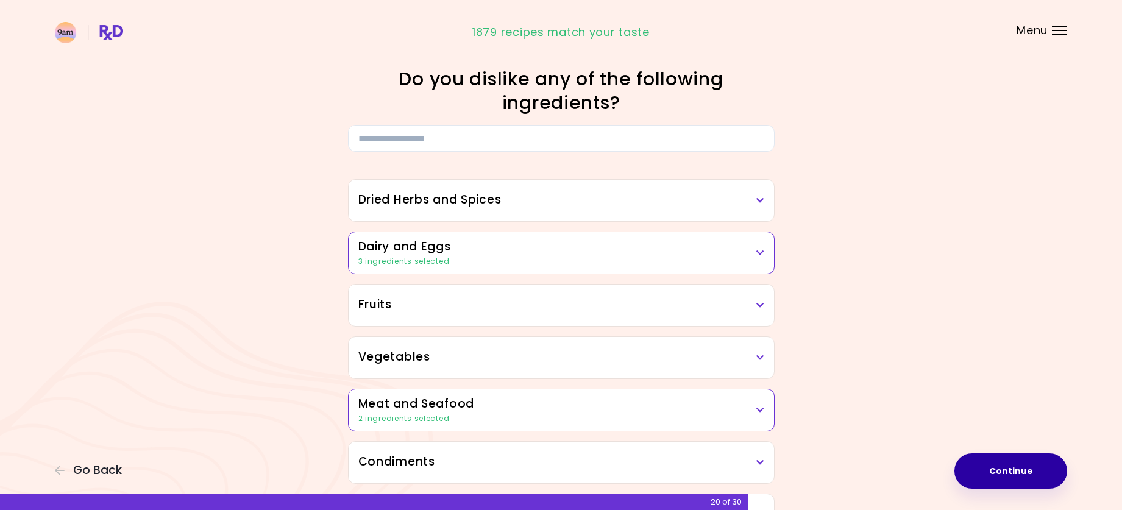
click at [755, 303] on h3 "Fruits" at bounding box center [561, 305] width 406 height 18
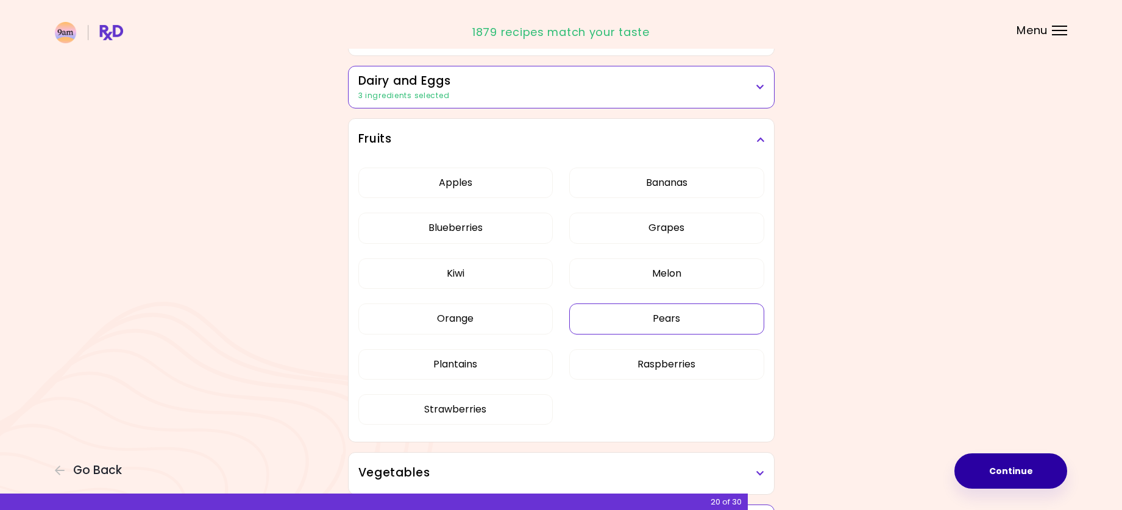
scroll to position [183, 0]
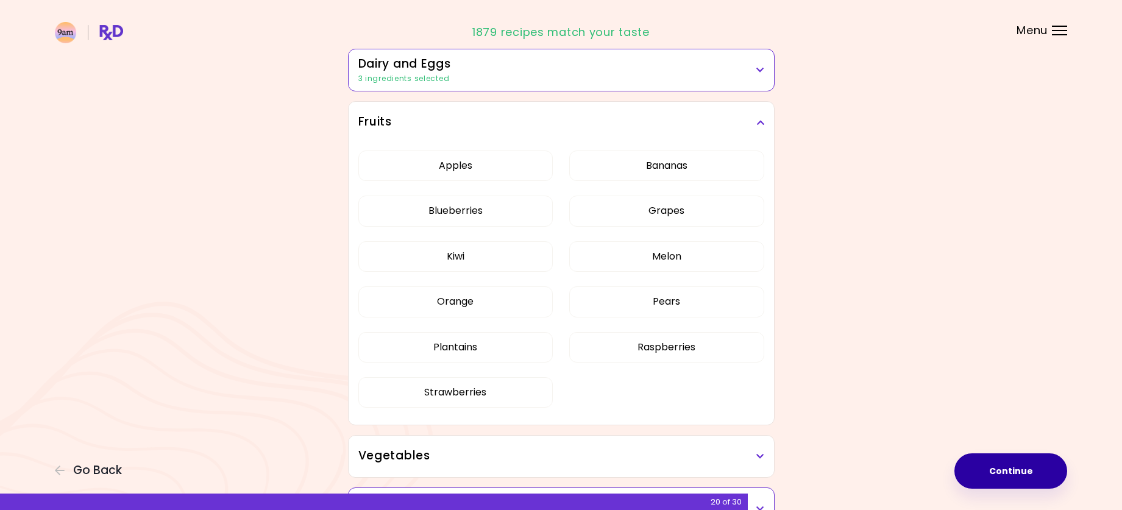
click at [751, 123] on h3 "Fruits" at bounding box center [561, 122] width 406 height 18
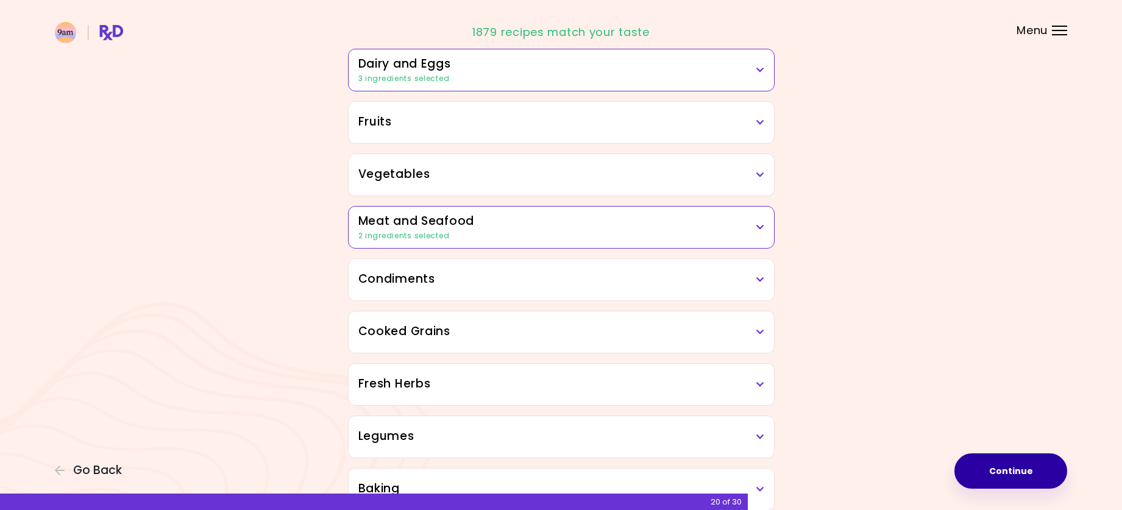
click at [743, 156] on div "Vegetables" at bounding box center [561, 174] width 425 height 41
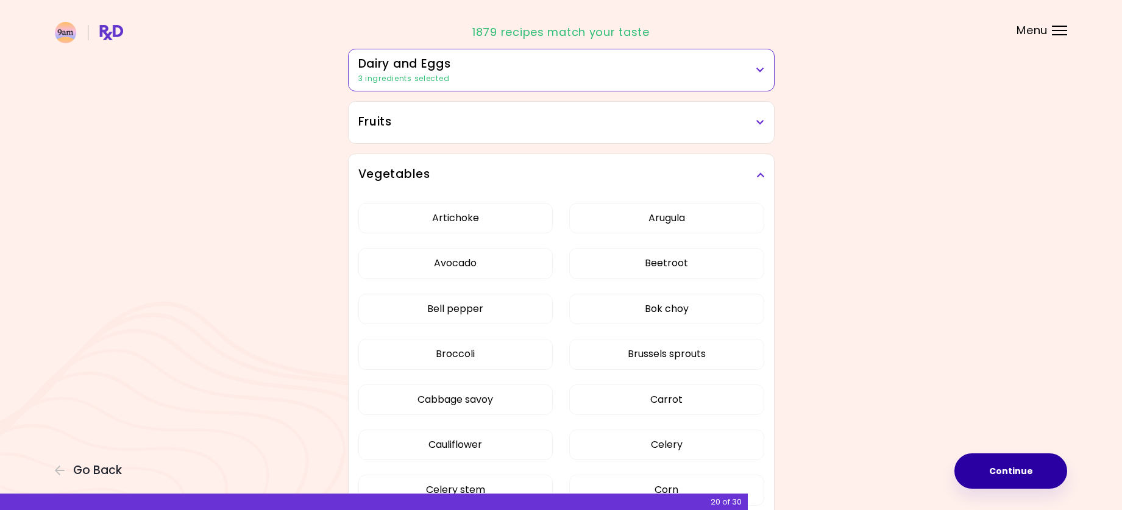
click at [753, 175] on h3 "Vegetables" at bounding box center [561, 175] width 406 height 18
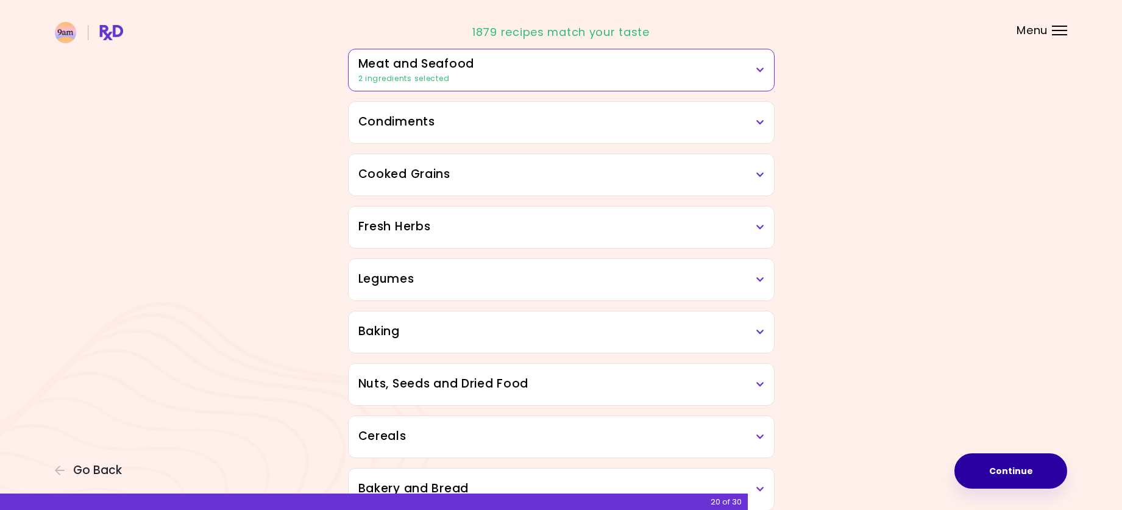
scroll to position [366, 0]
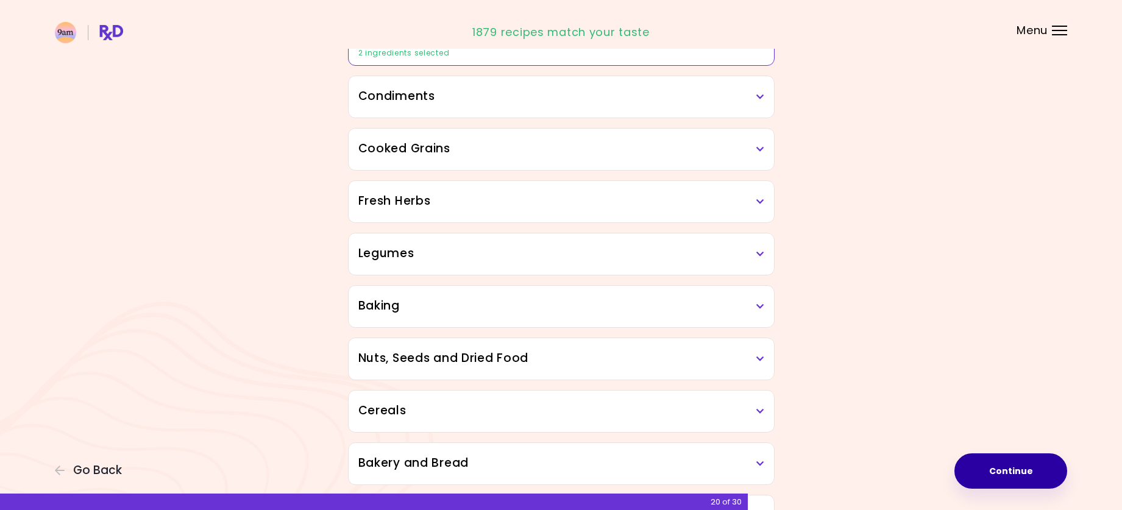
click at [753, 103] on h3 "Condiments" at bounding box center [561, 97] width 406 height 18
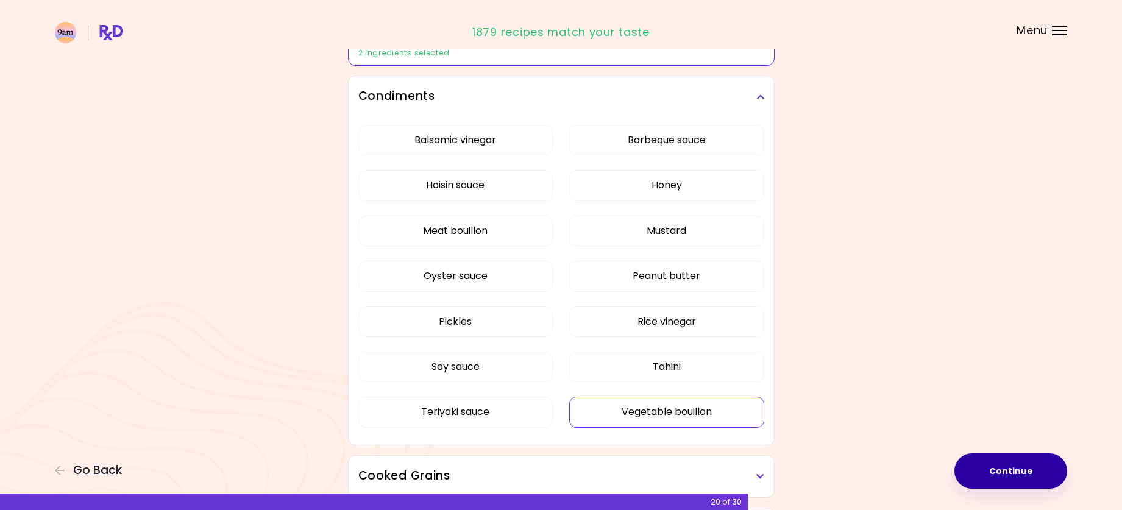
click at [653, 400] on div "Balsamic vinegar Barbeque sauce Hoisin sauce Honey Meat bouillon Mustard Oyster…" at bounding box center [561, 281] width 406 height 327
click at [653, 412] on button "Vegetable bouillon" at bounding box center [666, 412] width 195 height 30
click at [745, 416] on button "Vegetable bouillon" at bounding box center [666, 412] width 195 height 30
click at [819, 271] on div "Dried Herbs and Spices Adobo Annatto seeds Chilli Cinnamon Cumin Curry Italian …" at bounding box center [561, 377] width 585 height 1183
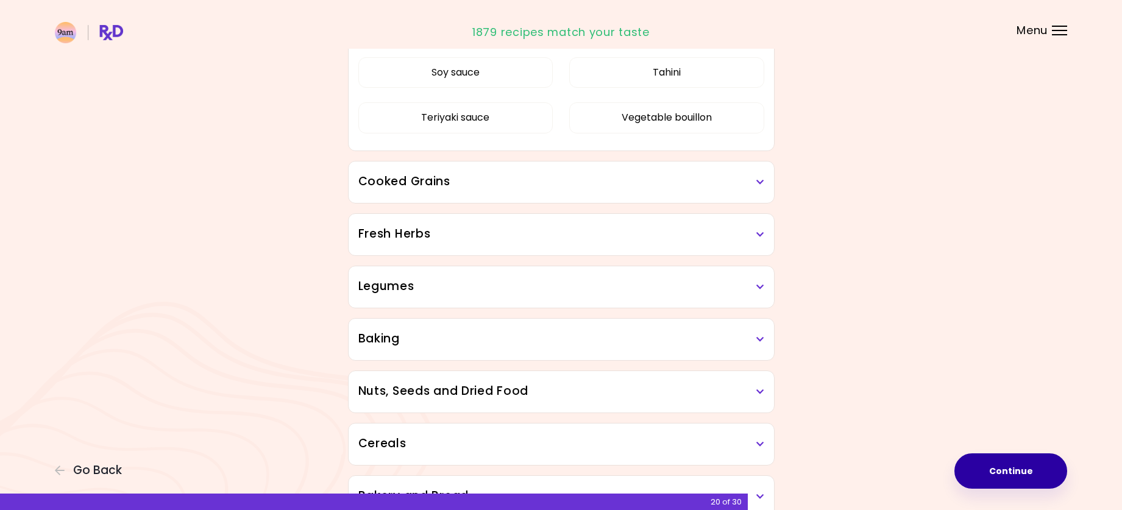
scroll to position [670, 0]
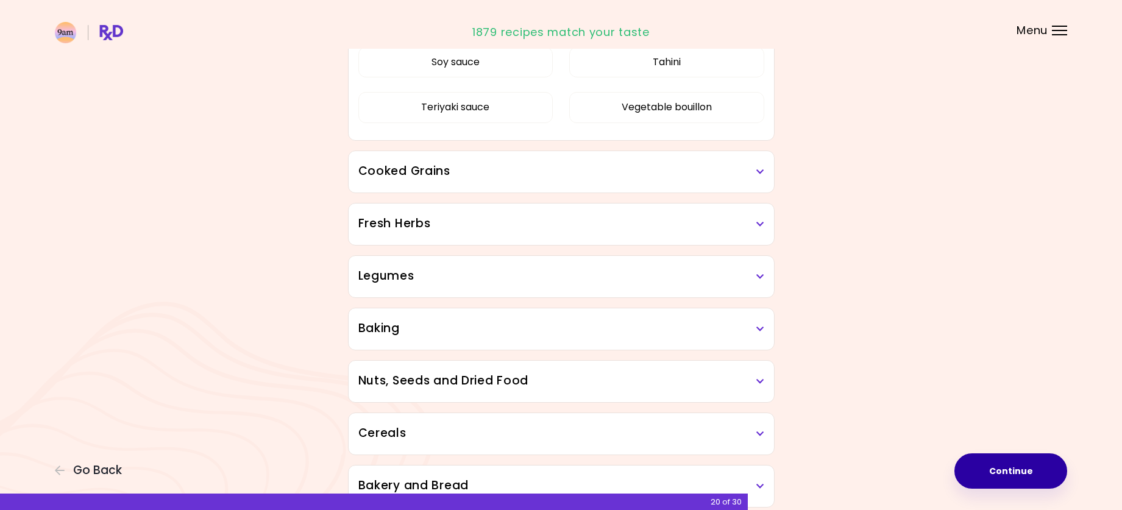
click at [740, 178] on h3 "Cooked Grains" at bounding box center [561, 172] width 406 height 18
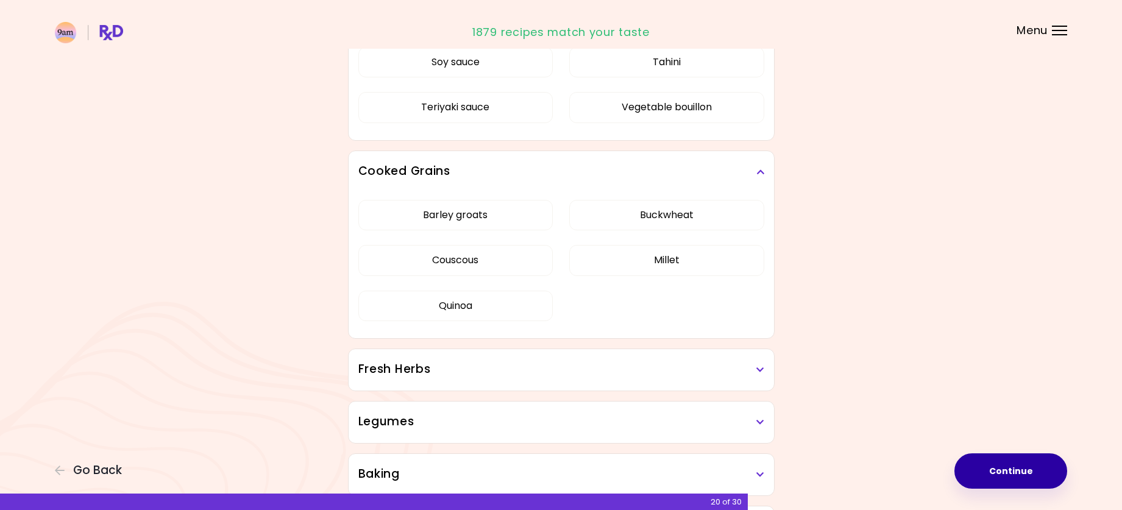
click at [740, 178] on h3 "Cooked Grains" at bounding box center [561, 172] width 406 height 18
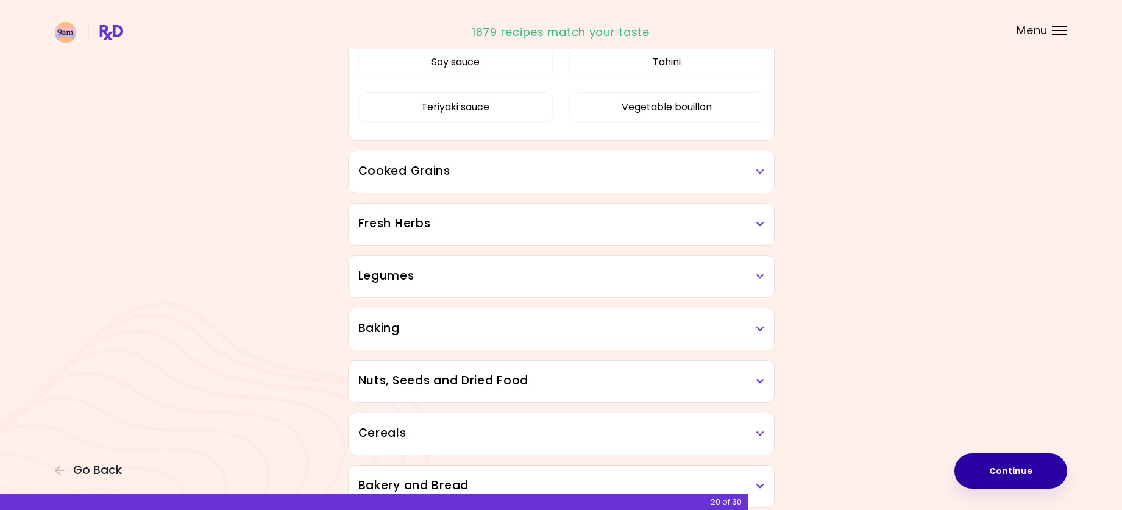
click at [729, 218] on h3 "Fresh Herbs" at bounding box center [561, 224] width 406 height 18
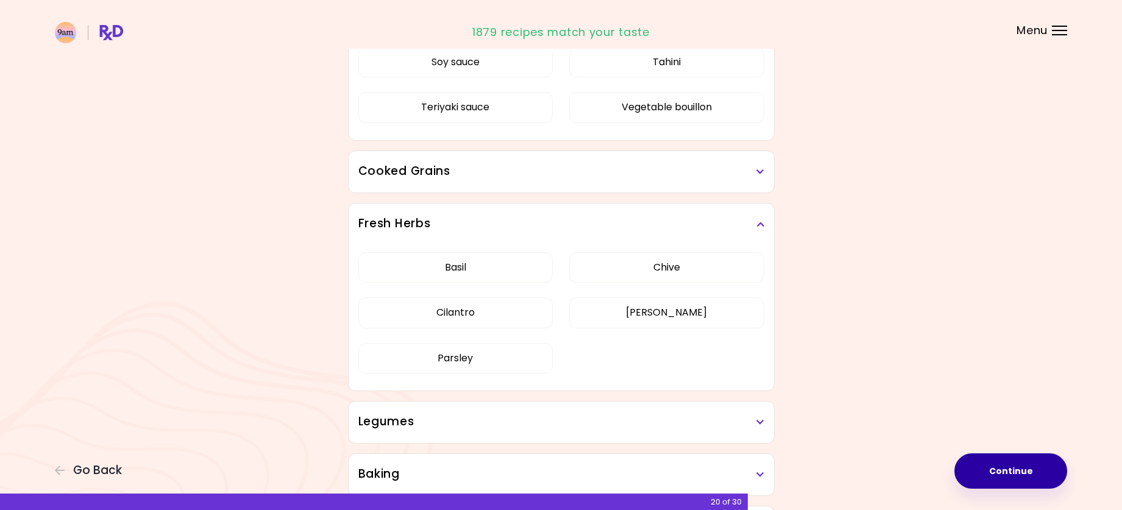
click at [729, 218] on h3 "Fresh Herbs" at bounding box center [561, 224] width 406 height 18
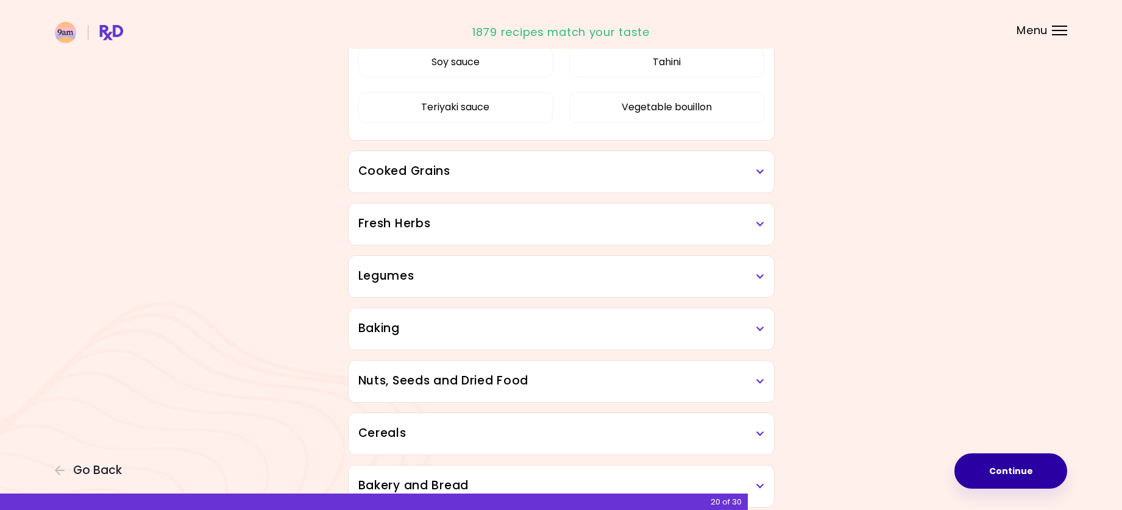
click at [717, 272] on h3 "Legumes" at bounding box center [561, 277] width 406 height 18
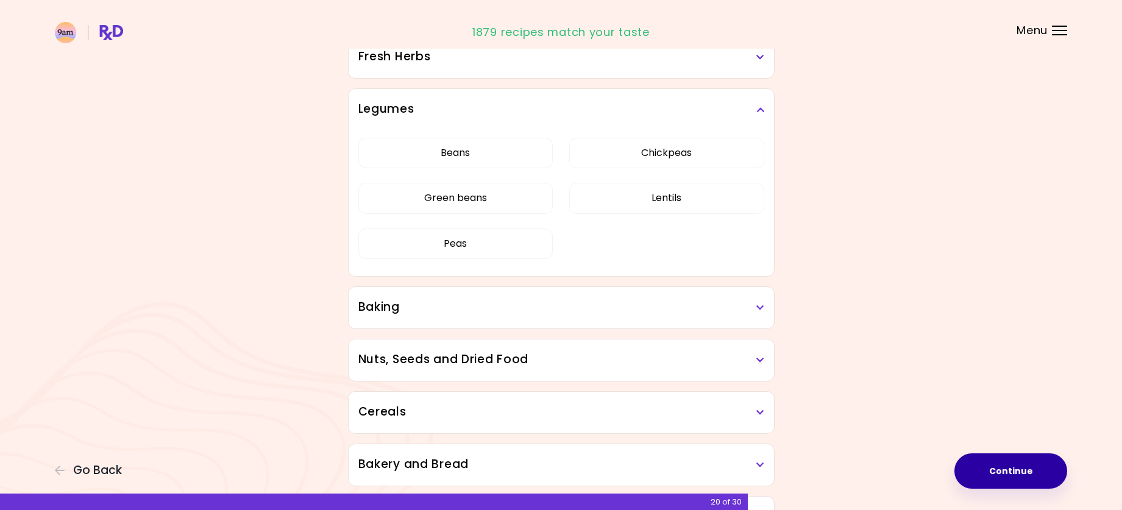
scroll to position [853, 0]
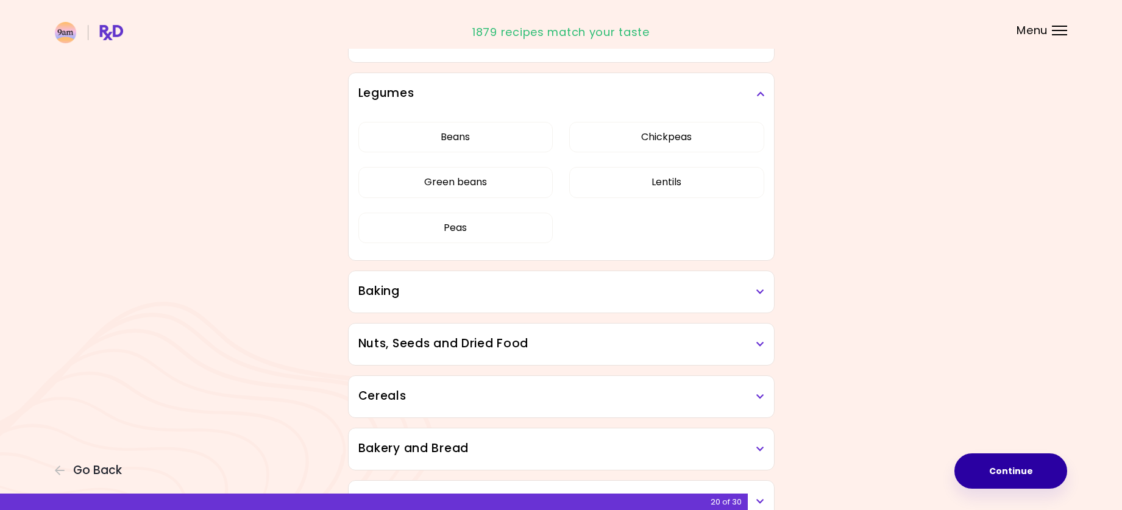
click at [722, 272] on div "Baking" at bounding box center [561, 291] width 425 height 41
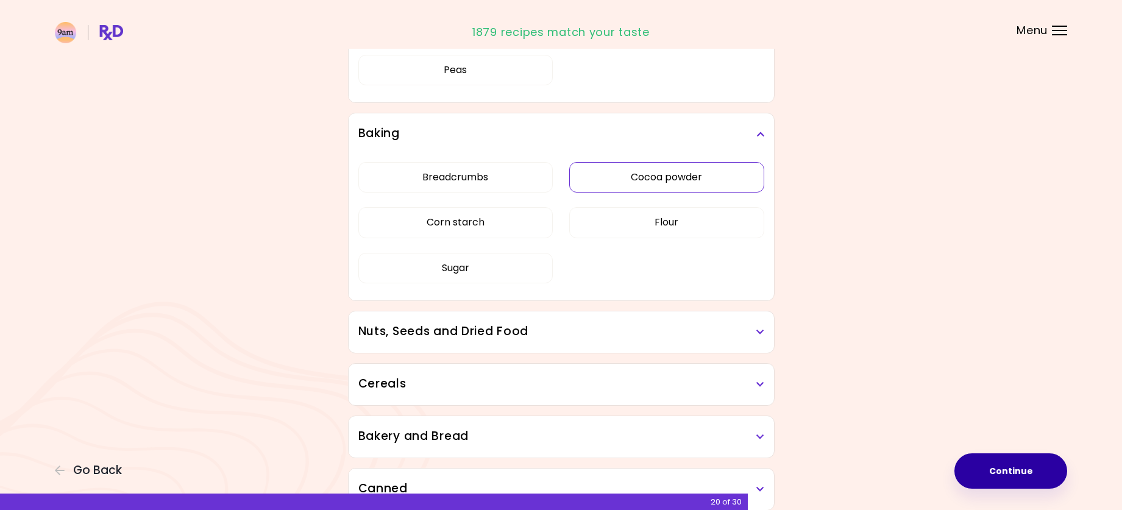
scroll to position [1036, 0]
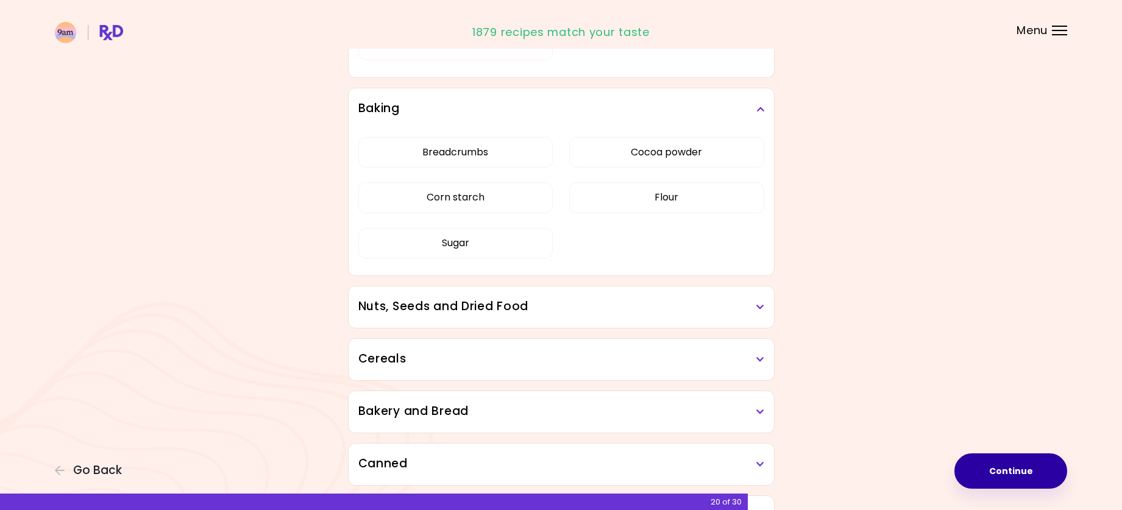
click at [696, 303] on h3 "Nuts, Seeds and Dried Food" at bounding box center [561, 307] width 406 height 18
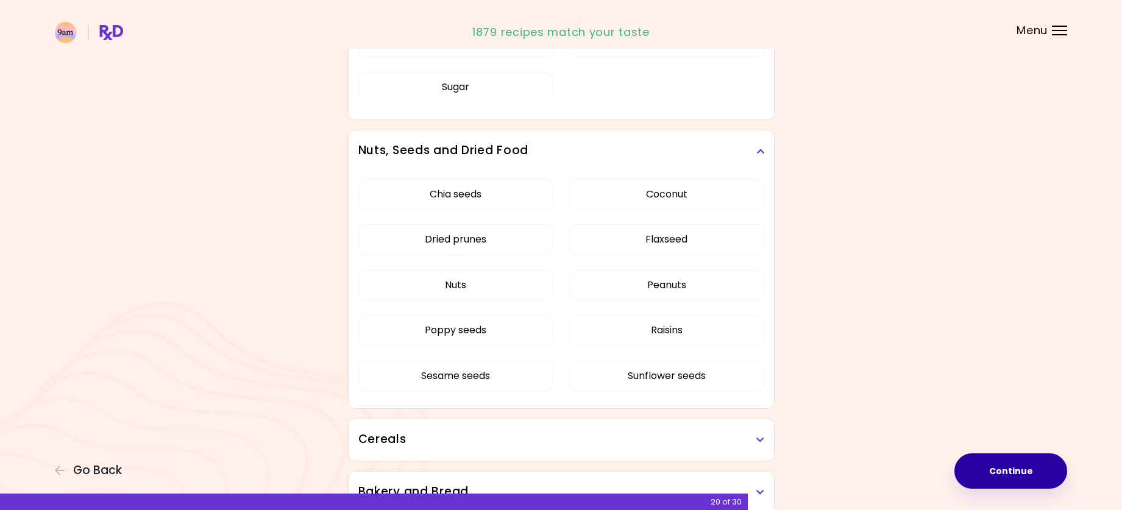
scroll to position [1280, 0]
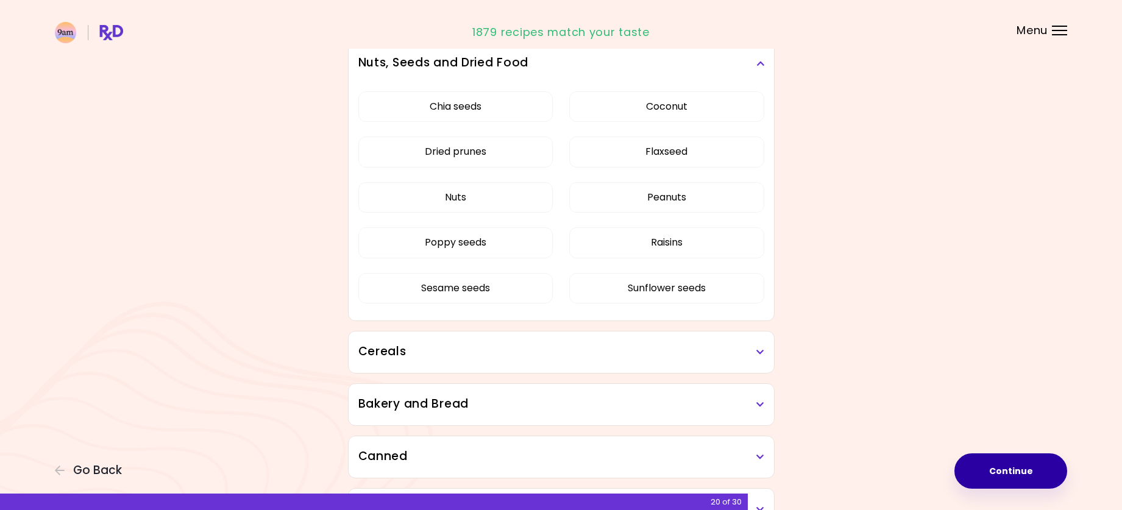
click at [672, 349] on h3 "Cereals" at bounding box center [561, 352] width 406 height 18
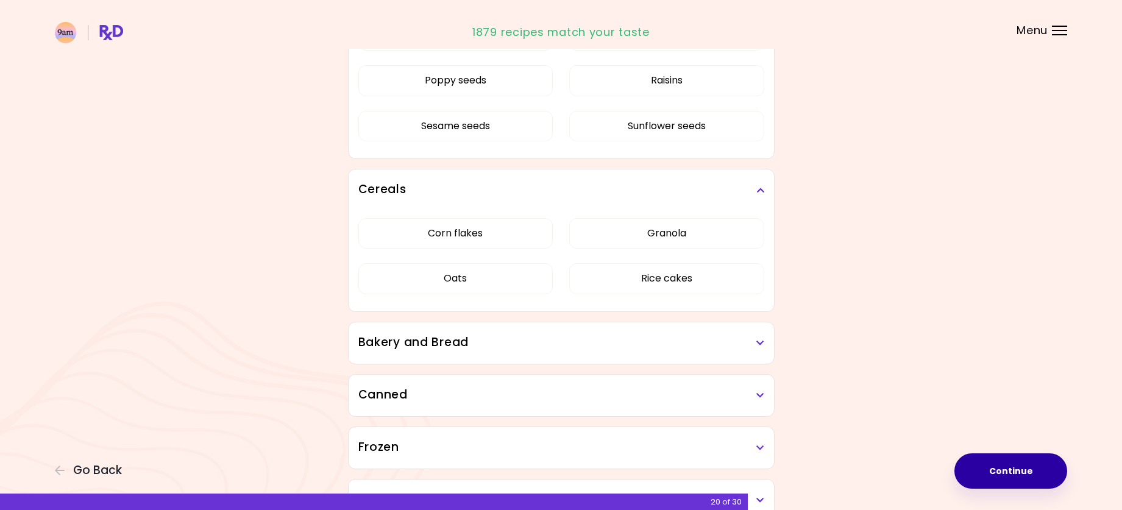
scroll to position [1463, 0]
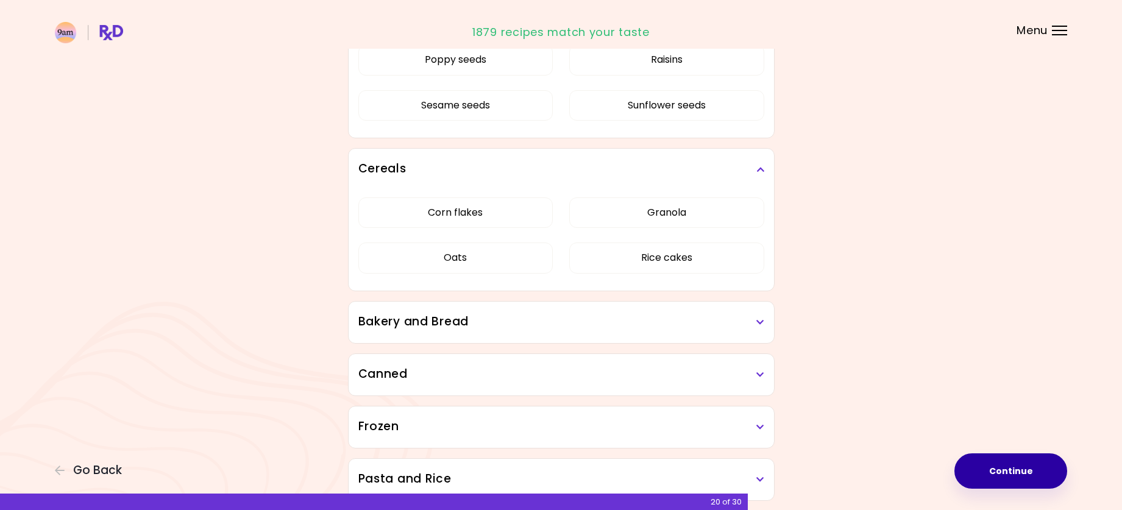
click at [696, 333] on div "Bakery and Bread" at bounding box center [561, 322] width 425 height 41
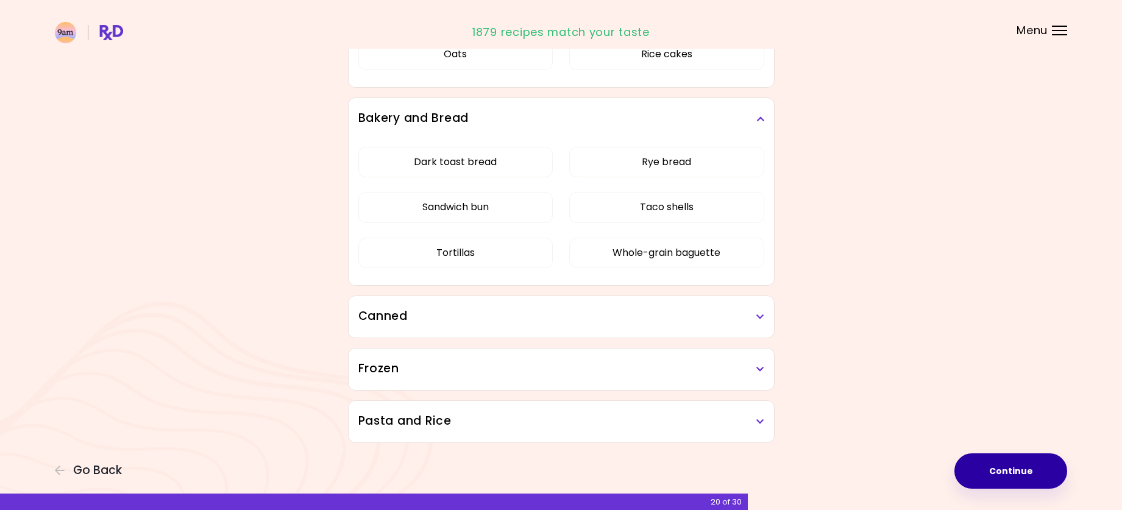
click at [697, 322] on h3 "Canned" at bounding box center [561, 317] width 406 height 18
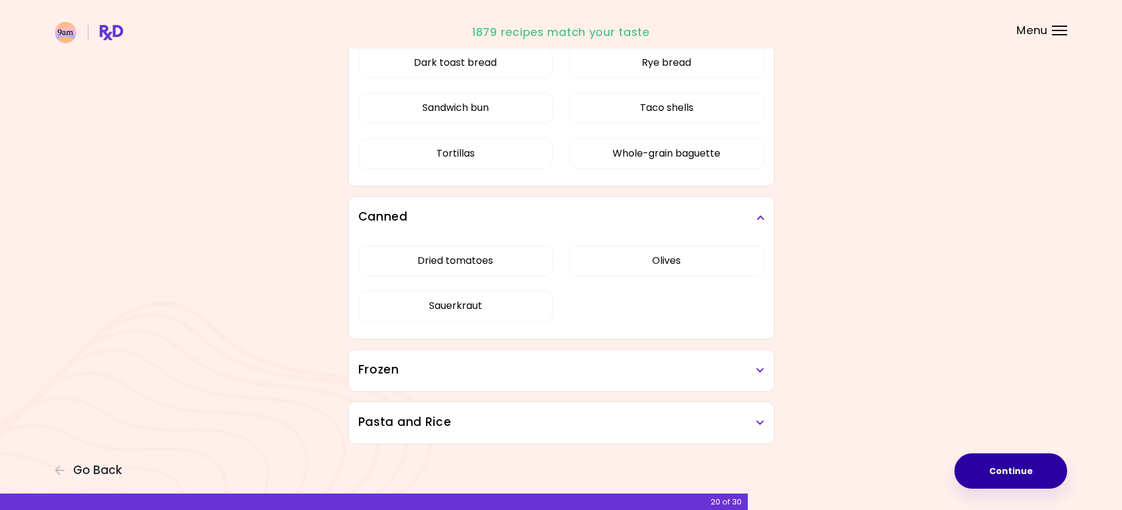
scroll to position [1767, 0]
click at [679, 378] on div "Frozen" at bounding box center [561, 369] width 425 height 41
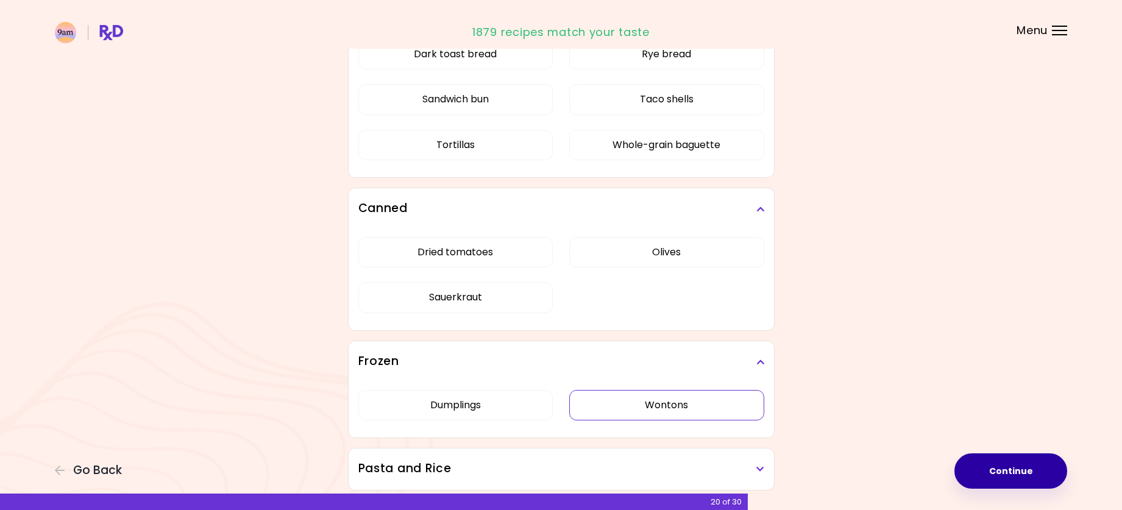
scroll to position [1821, 0]
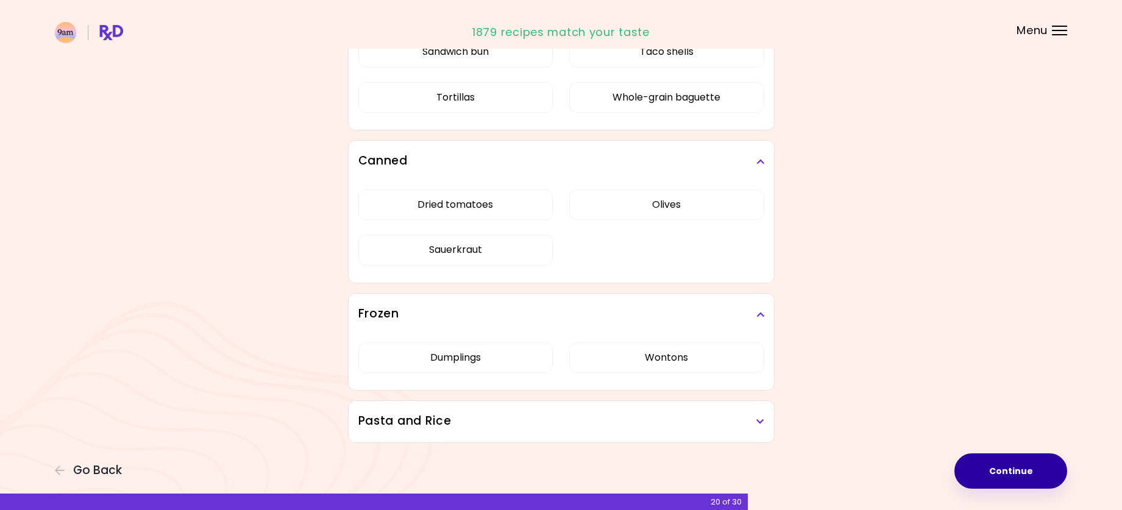
click at [714, 415] on h3 "Pasta and Rice" at bounding box center [561, 422] width 406 height 18
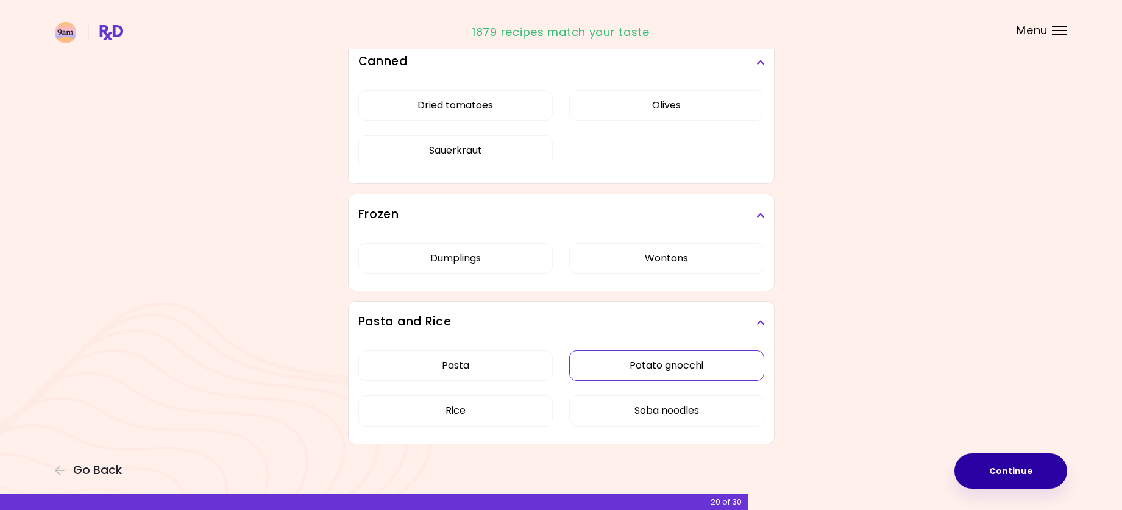
scroll to position [1922, 0]
click at [976, 477] on button "Continue" at bounding box center [1010, 470] width 113 height 35
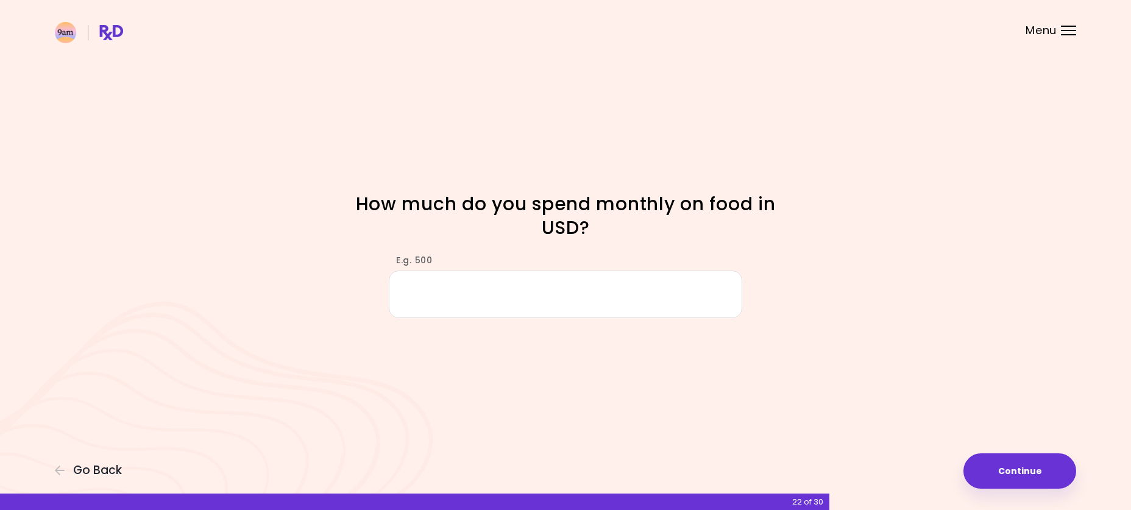
click at [537, 279] on input "E.g. 500" at bounding box center [565, 294] width 353 height 47
type input "***"
click at [1004, 465] on button "Continue" at bounding box center [1019, 470] width 113 height 35
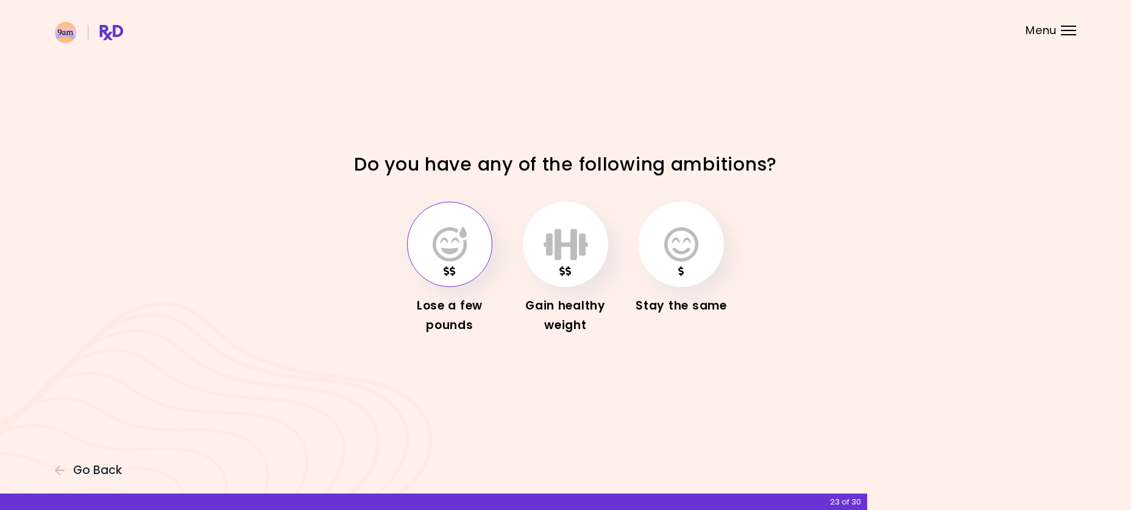
click at [436, 261] on icon "button" at bounding box center [450, 244] width 34 height 35
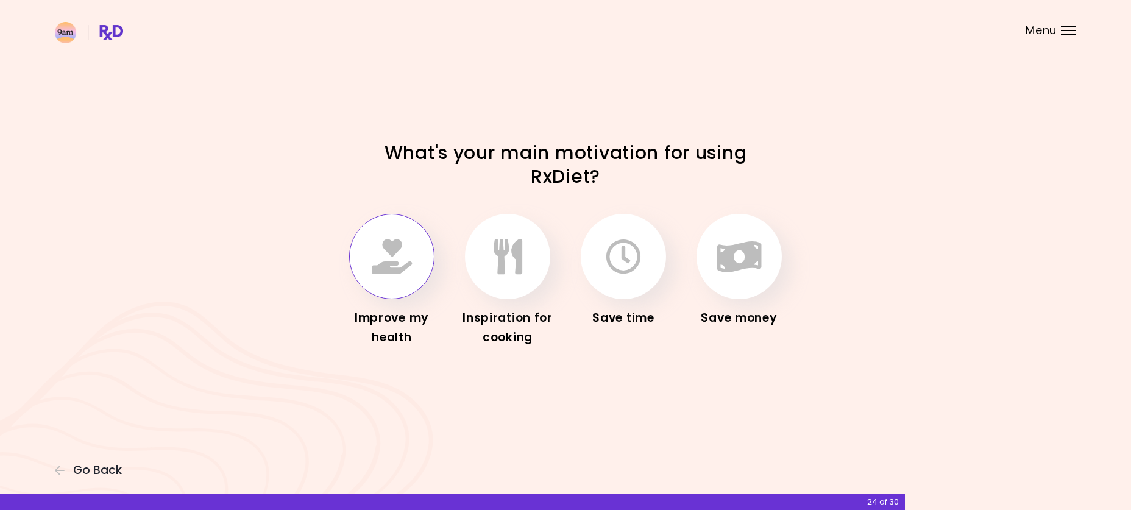
click at [405, 262] on icon "button" at bounding box center [392, 256] width 40 height 35
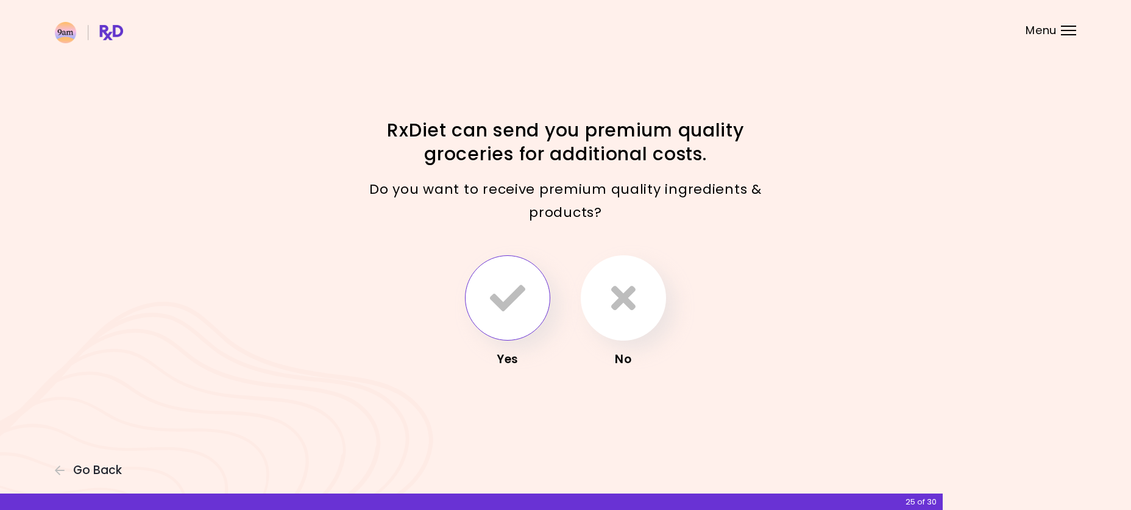
click at [503, 278] on button "button" at bounding box center [507, 297] width 85 height 85
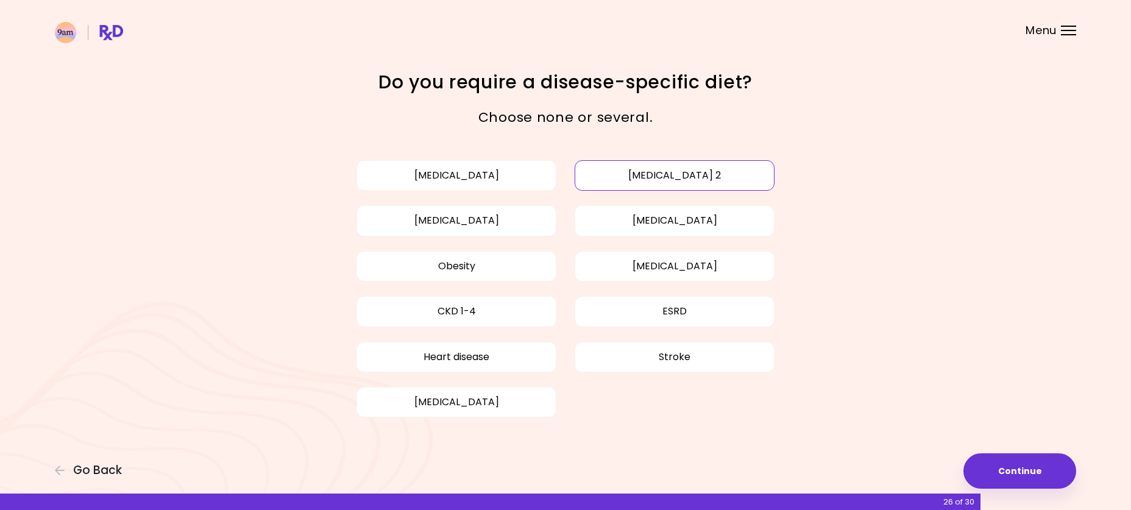
click at [631, 174] on button "Diabetes type 2" at bounding box center [675, 175] width 200 height 30
click at [659, 226] on button "High cholesterol" at bounding box center [675, 220] width 200 height 30
click at [504, 222] on button "High blood pressure" at bounding box center [456, 220] width 200 height 30
click at [1022, 470] on button "Continue" at bounding box center [1019, 470] width 113 height 35
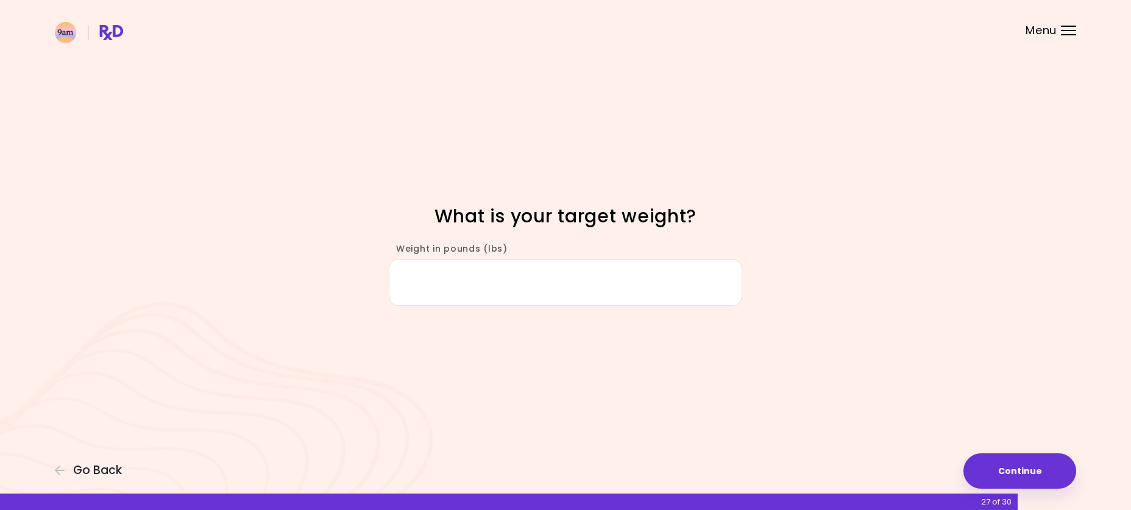
drag, startPoint x: 1022, startPoint y: 470, endPoint x: 676, endPoint y: 371, distance: 359.5
click at [676, 371] on div "Focusable invisible element What is your target weight? Weight in pounds (lbs) …" at bounding box center [565, 255] width 1131 height 510
click at [576, 284] on input "Weight in pounds (lbs)" at bounding box center [565, 282] width 353 height 47
type input "***"
click at [1040, 477] on button "Continue" at bounding box center [1019, 470] width 113 height 35
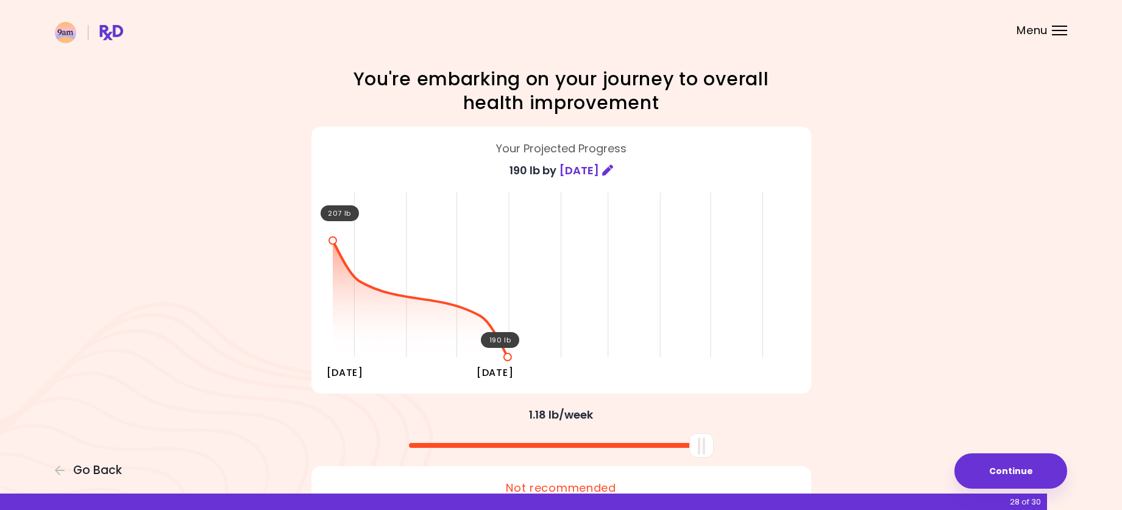
drag, startPoint x: 564, startPoint y: 453, endPoint x: 740, endPoint y: 455, distance: 176.1
click at [737, 455] on div at bounding box center [561, 441] width 512 height 32
drag, startPoint x: 706, startPoint y: 442, endPoint x: 758, endPoint y: 442, distance: 51.8
click at [757, 442] on div at bounding box center [561, 441] width 512 height 32
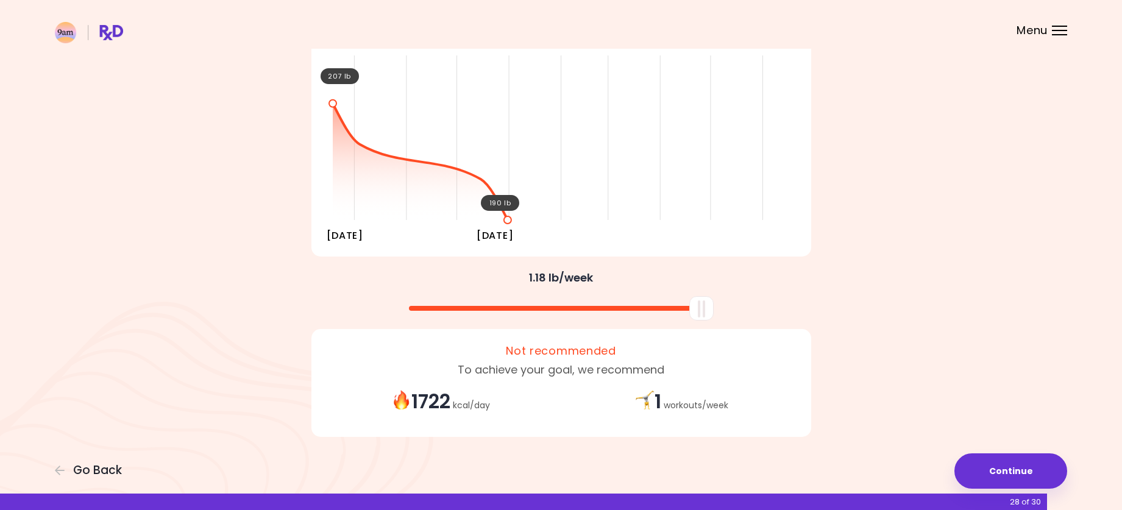
scroll to position [140, 0]
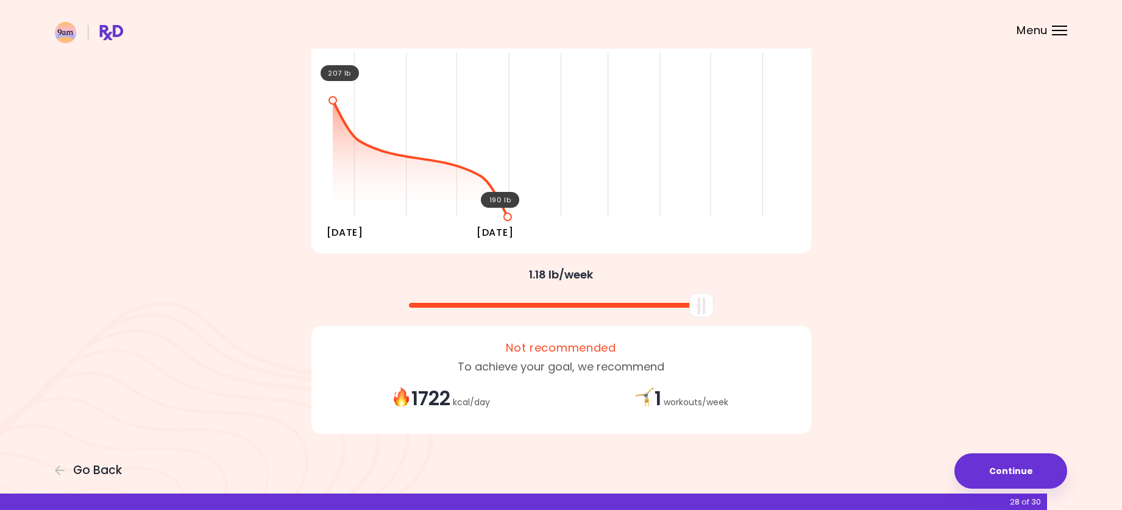
drag, startPoint x: 704, startPoint y: 307, endPoint x: 728, endPoint y: 311, distance: 23.5
click at [728, 311] on div at bounding box center [561, 301] width 512 height 32
click at [1021, 471] on button "Continue" at bounding box center [1010, 470] width 113 height 35
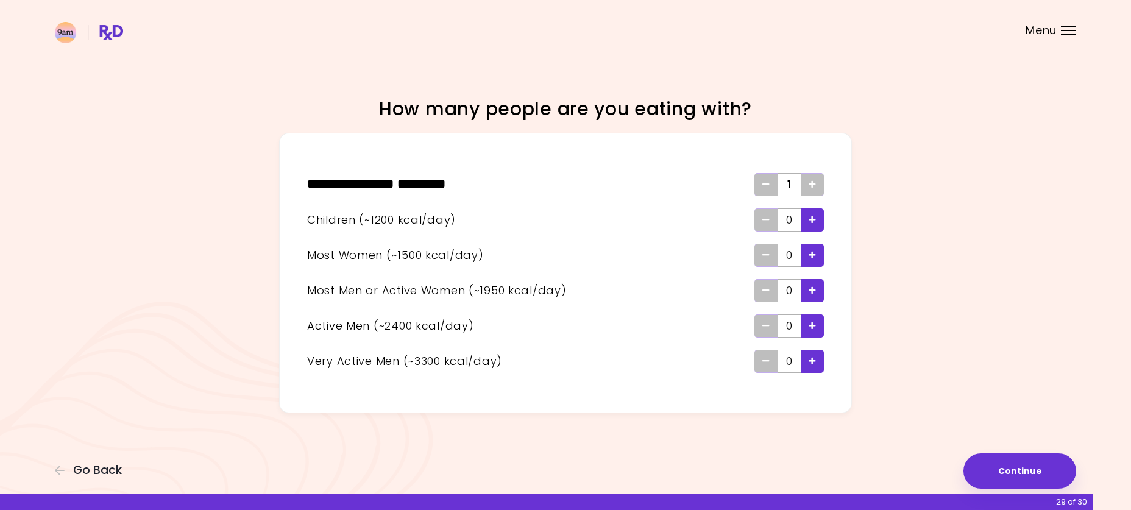
click at [818, 257] on div "Add - Woman" at bounding box center [812, 255] width 23 height 23
drag, startPoint x: 818, startPoint y: 257, endPoint x: 913, endPoint y: 293, distance: 101.6
click at [913, 293] on div "Focusable invisible element How many people are you eating with? ** * ****** * …" at bounding box center [565, 255] width 1131 height 510
click at [1020, 470] on button "Continue" at bounding box center [1019, 470] width 113 height 35
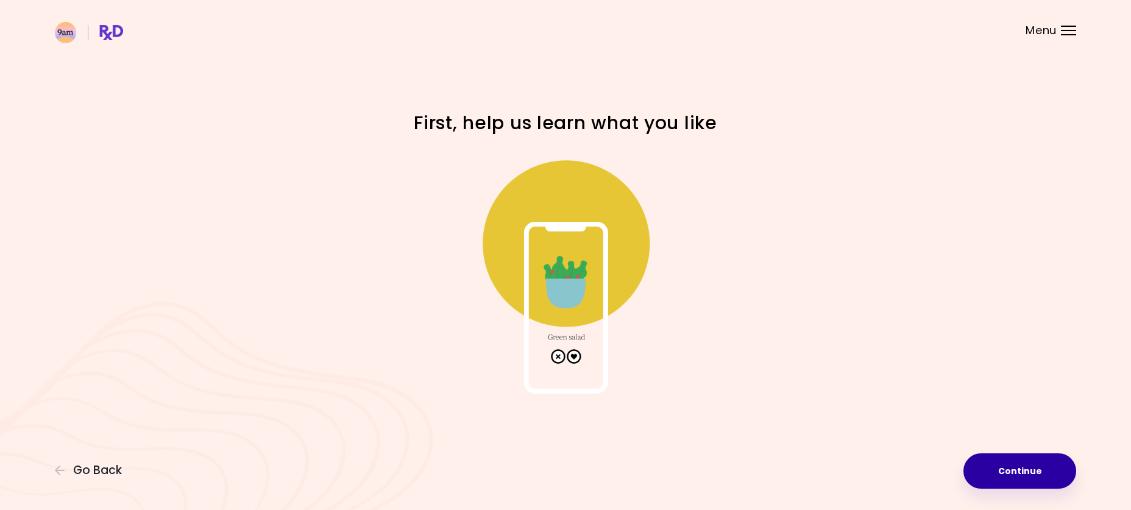
click at [1020, 467] on button "Continue" at bounding box center [1019, 470] width 113 height 35
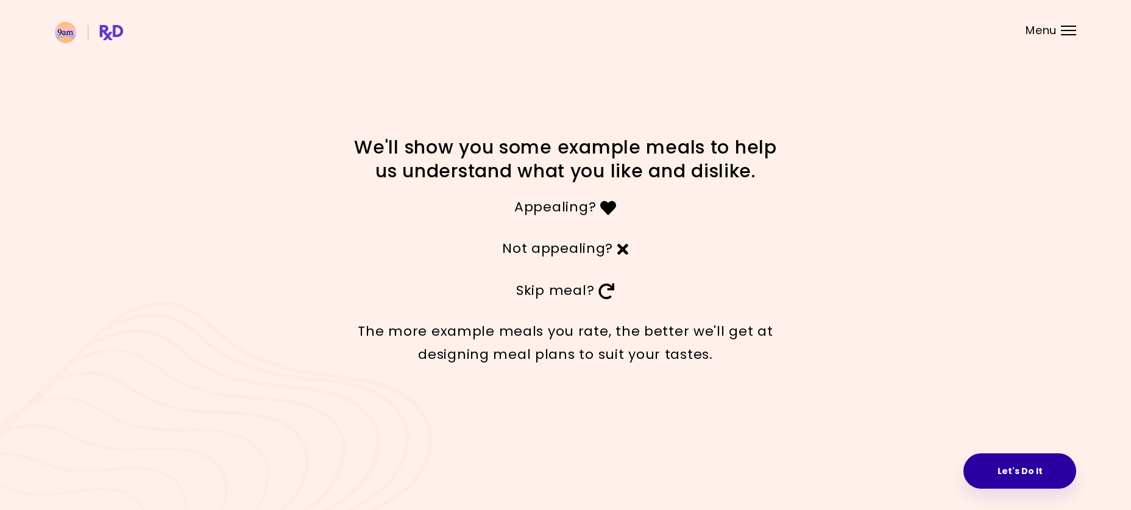
click at [1009, 461] on button "Let's Do It" at bounding box center [1019, 470] width 113 height 35
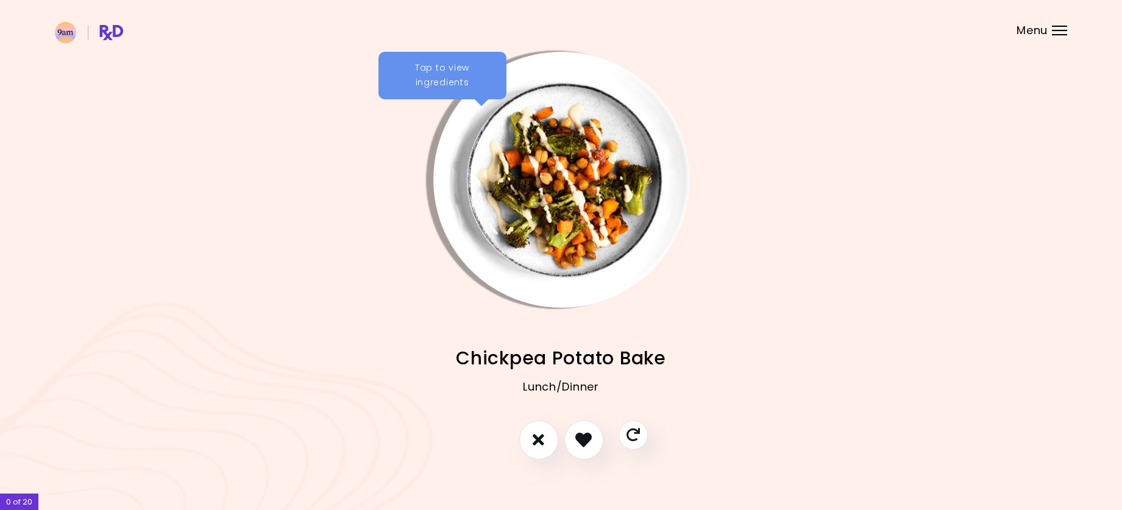
click at [465, 76] on div "Tap to view ingredients" at bounding box center [442, 76] width 128 height 48
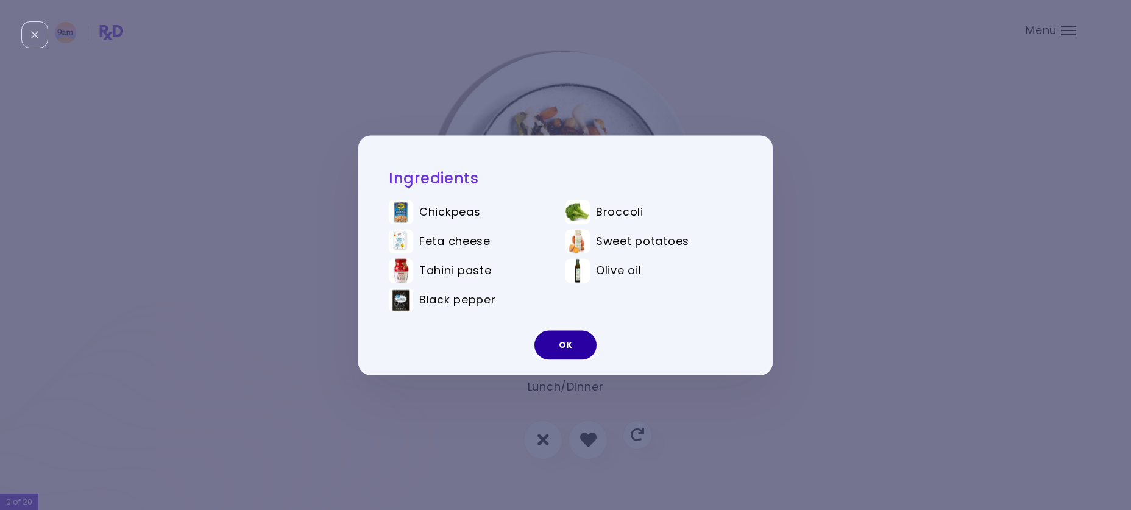
click at [550, 345] on button "OK" at bounding box center [565, 344] width 62 height 29
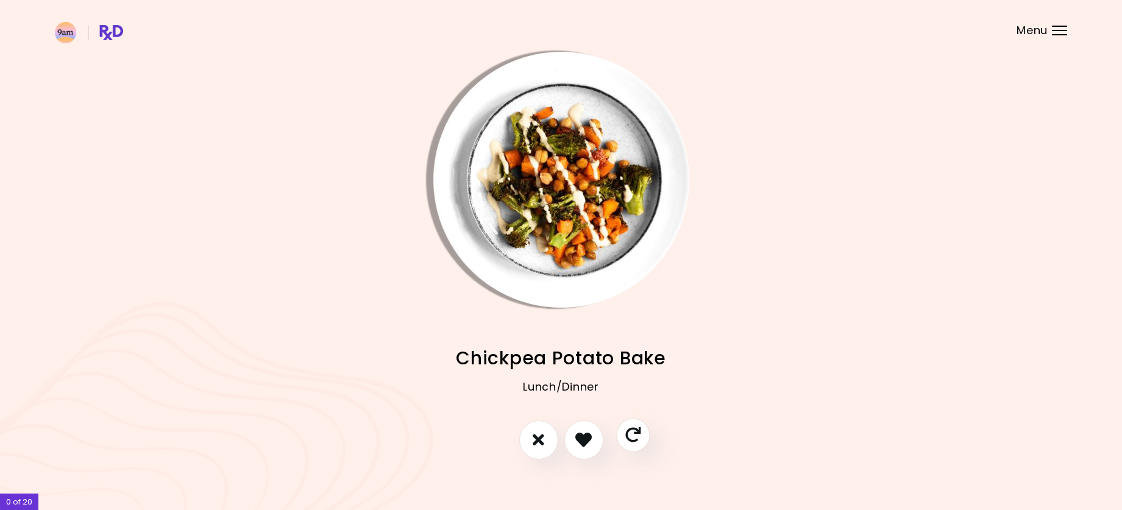
click at [628, 446] on button "Skip" at bounding box center [633, 435] width 34 height 34
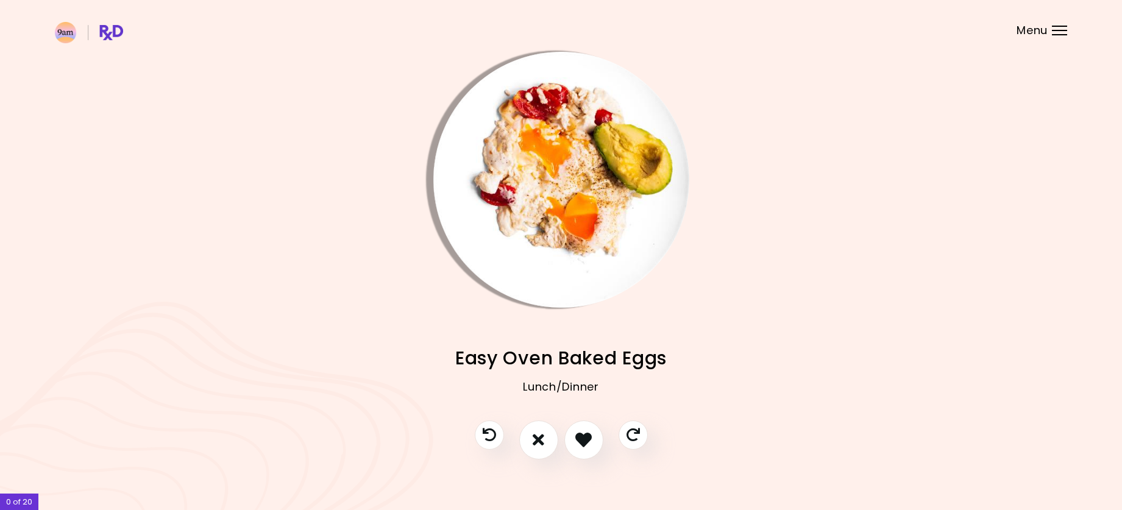
click at [547, 143] on img "Info - Easy Oven Baked Eggs" at bounding box center [561, 180] width 256 height 256
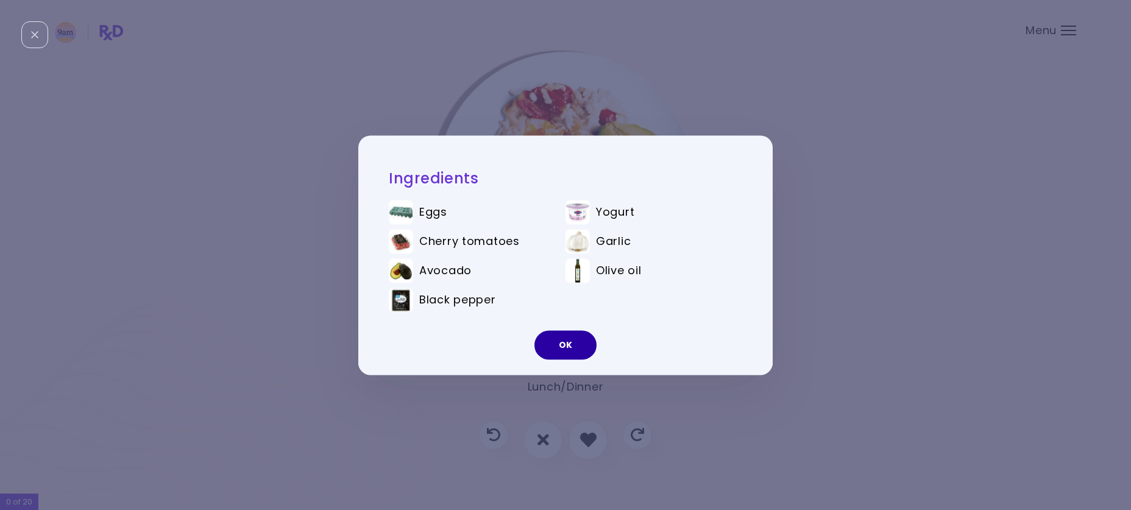
click at [580, 344] on button "OK" at bounding box center [565, 344] width 62 height 29
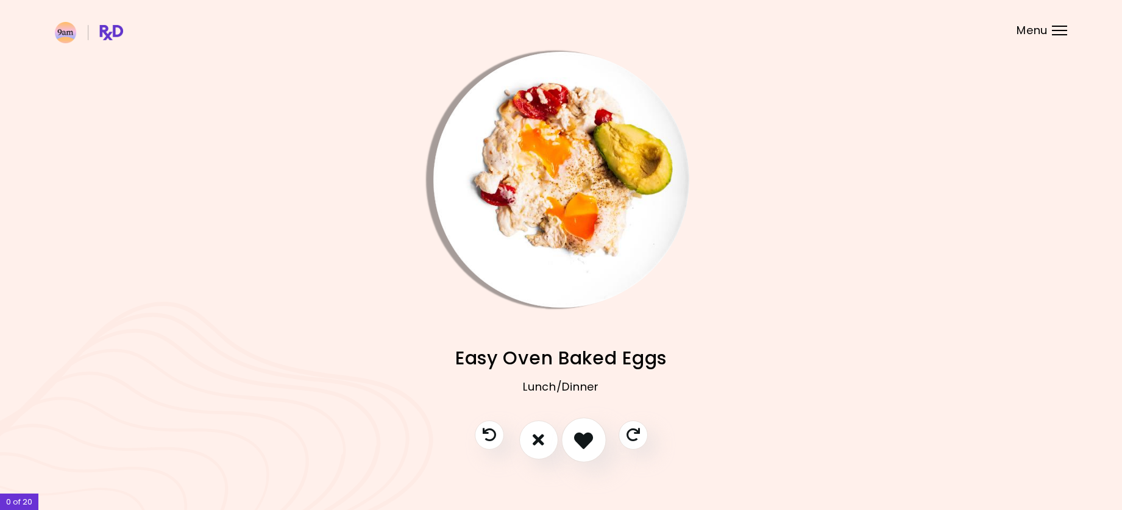
click at [583, 444] on icon "I like this recipe" at bounding box center [583, 439] width 19 height 19
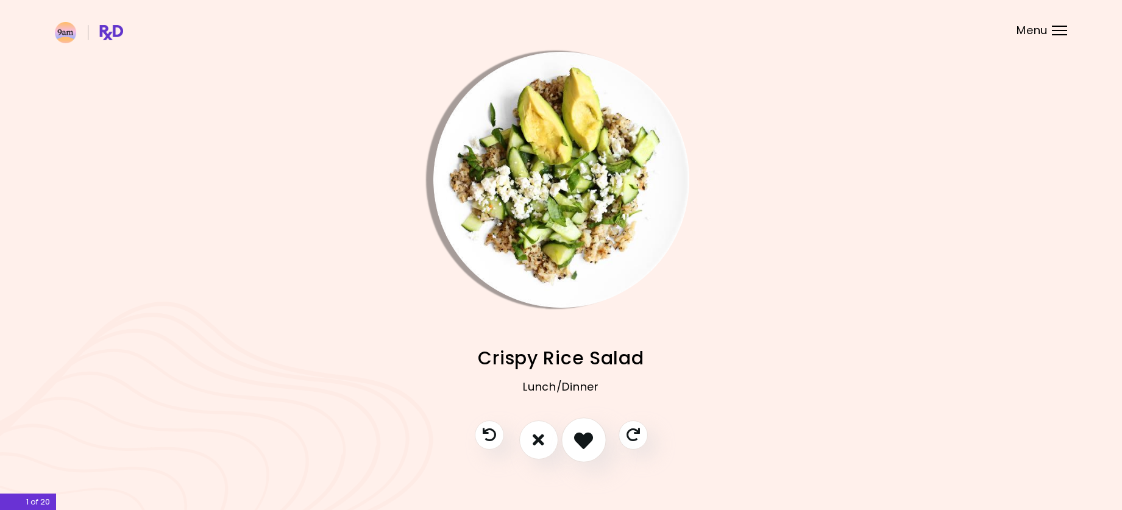
click at [584, 442] on icon "I like this recipe" at bounding box center [583, 439] width 19 height 19
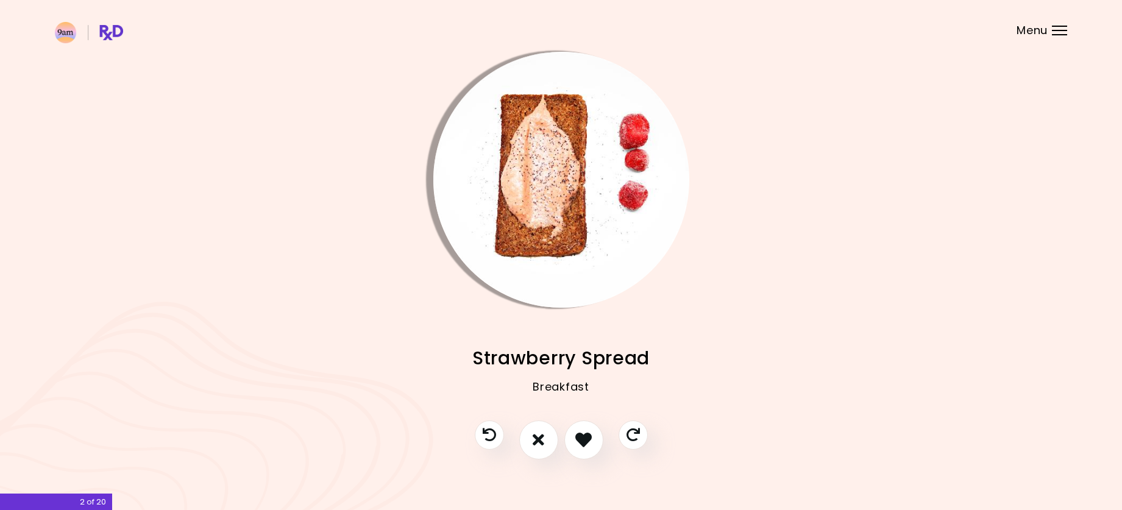
click at [566, 147] on img "Info - Strawberry Spread" at bounding box center [561, 180] width 256 height 256
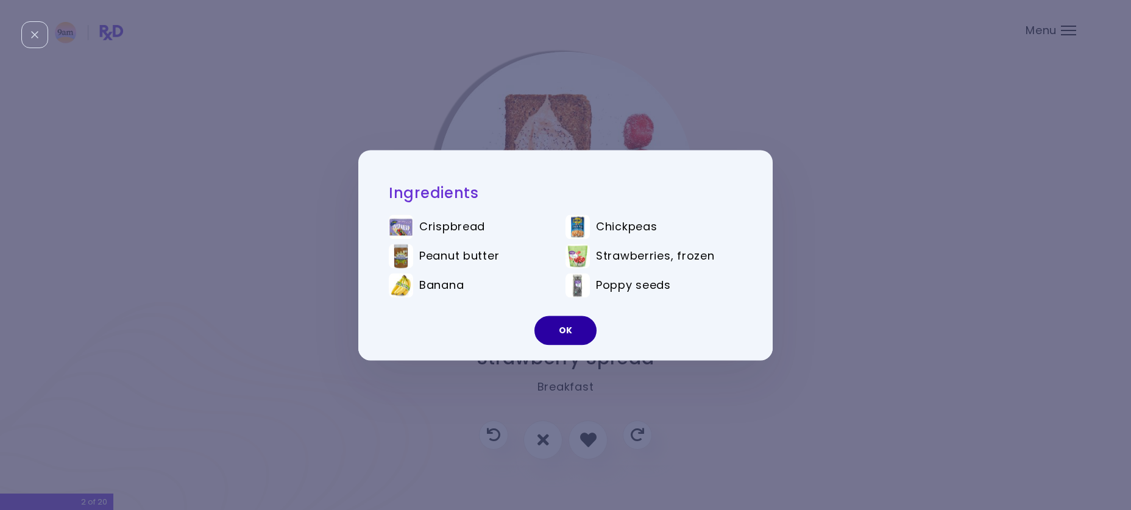
click at [566, 335] on button "OK" at bounding box center [565, 330] width 62 height 29
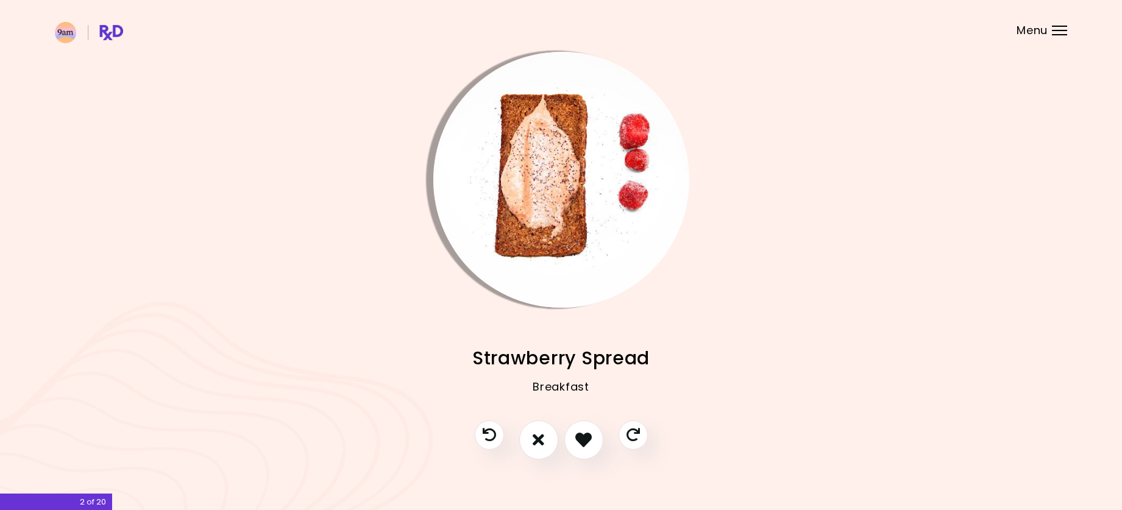
click at [570, 249] on img "Info - Strawberry Spread" at bounding box center [561, 180] width 256 height 256
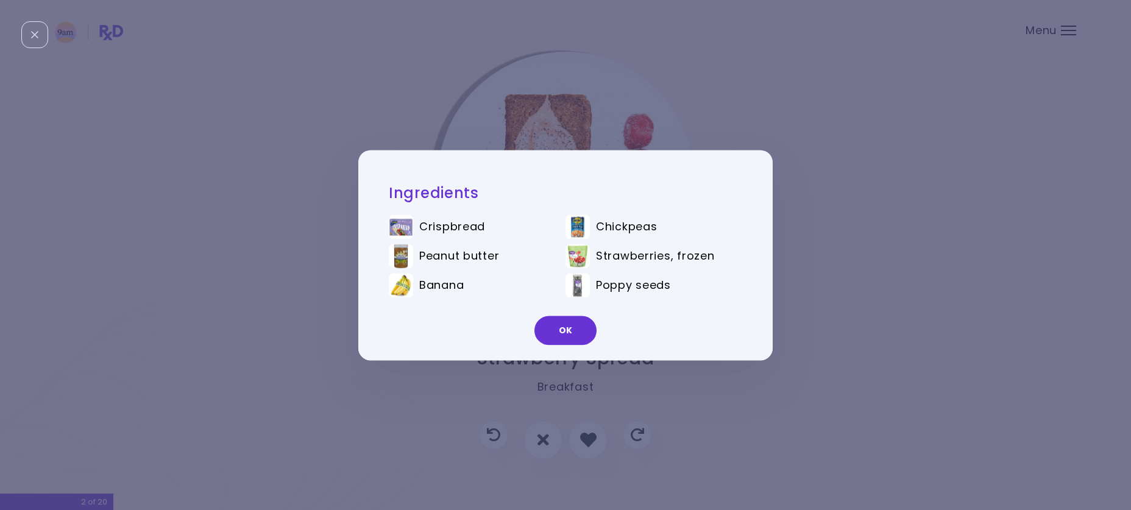
click at [401, 227] on img at bounding box center [401, 227] width 24 height 24
click at [561, 326] on button "OK" at bounding box center [565, 330] width 62 height 29
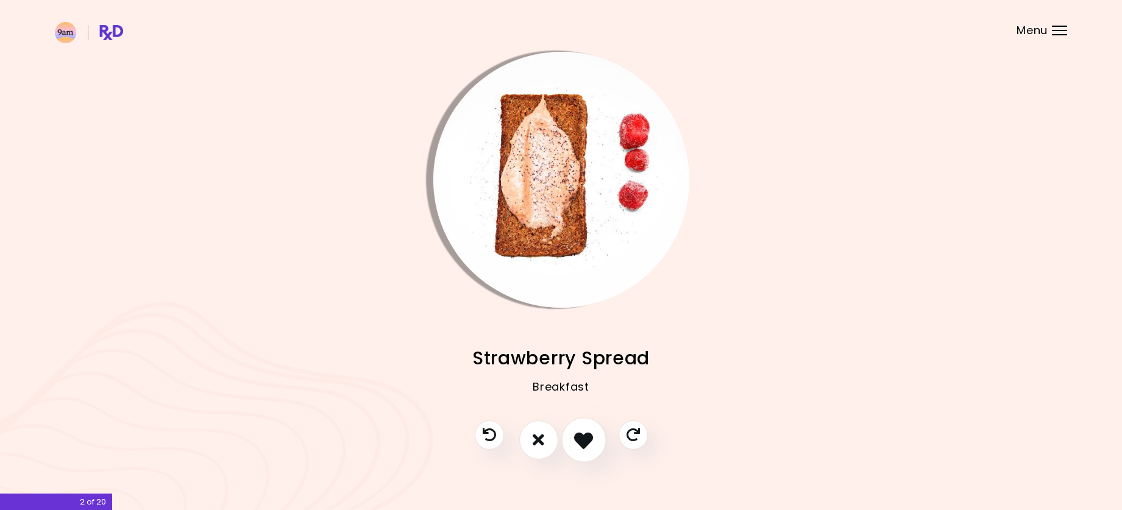
click at [592, 438] on icon "I like this recipe" at bounding box center [583, 439] width 19 height 19
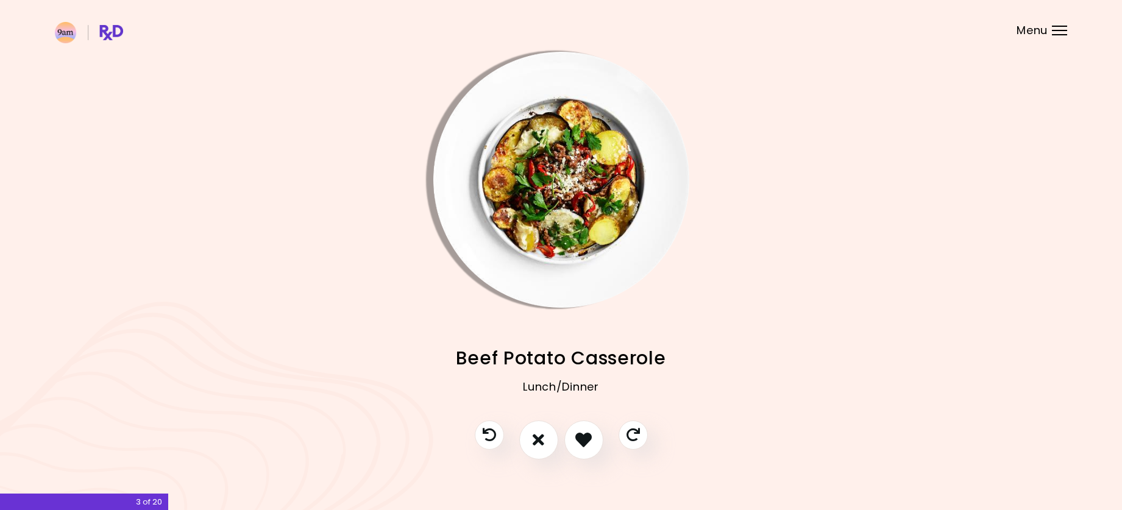
click at [553, 244] on img "Info - Beef Potato Casserole" at bounding box center [561, 180] width 256 height 256
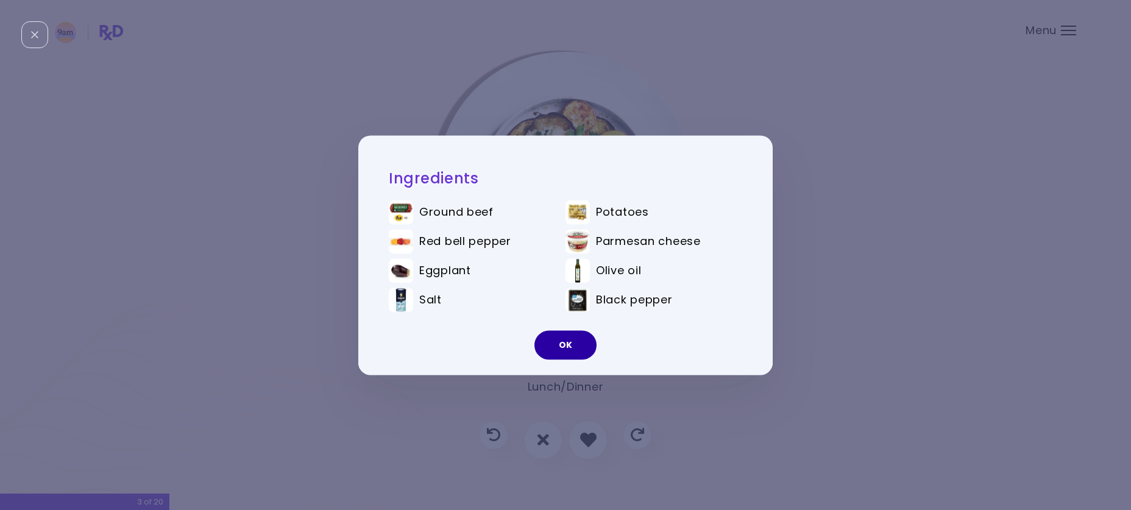
click at [556, 343] on button "OK" at bounding box center [565, 344] width 62 height 29
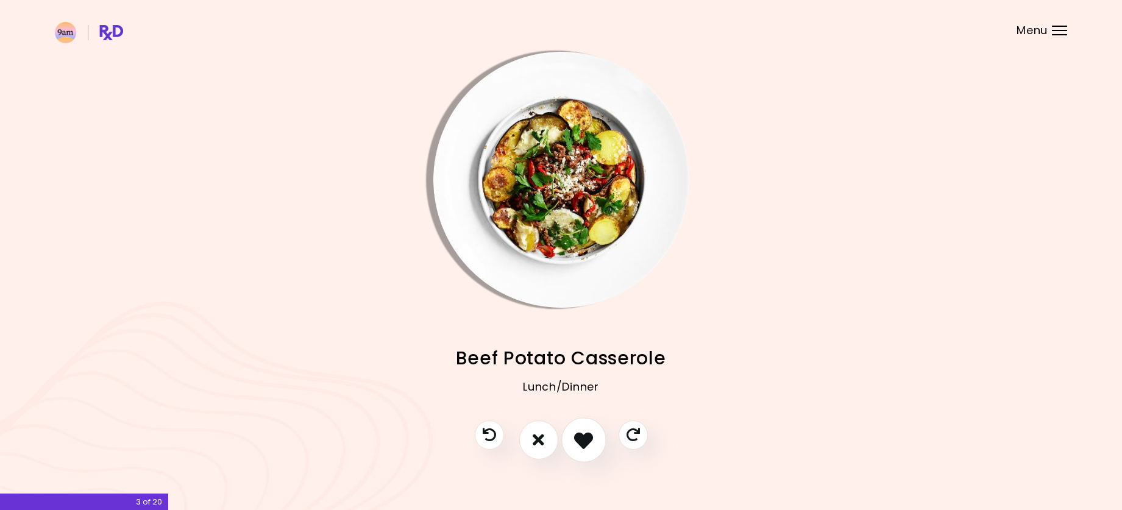
click at [589, 444] on icon "I like this recipe" at bounding box center [583, 439] width 19 height 19
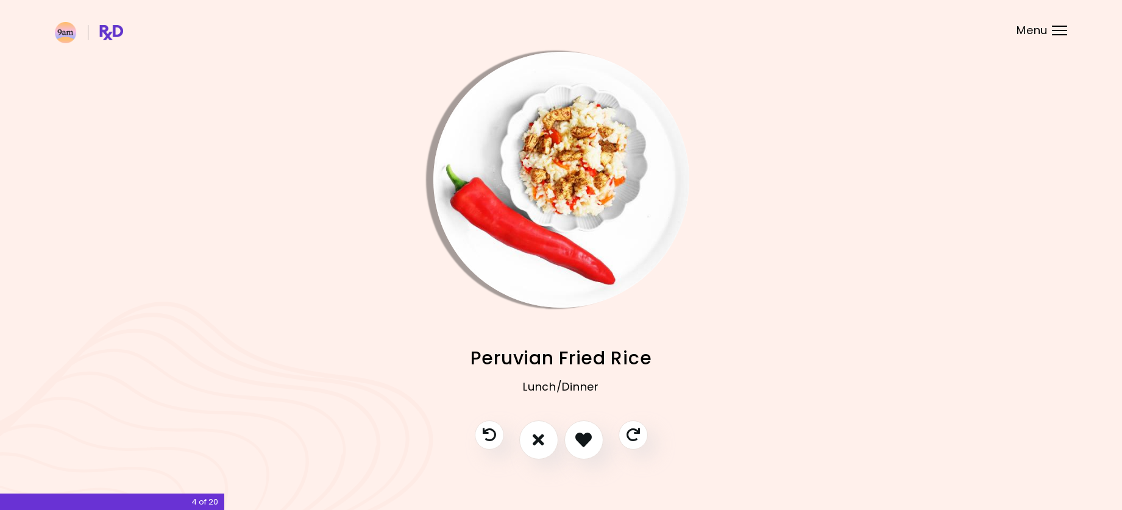
click at [579, 205] on img "Info - Peruvian Fried Rice" at bounding box center [561, 180] width 256 height 256
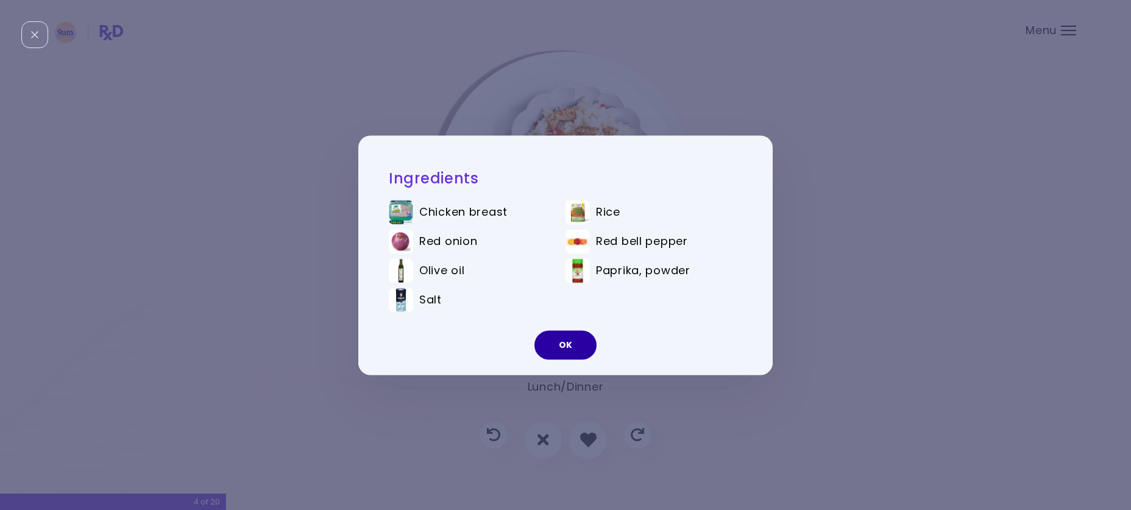
click at [554, 345] on button "OK" at bounding box center [565, 344] width 62 height 29
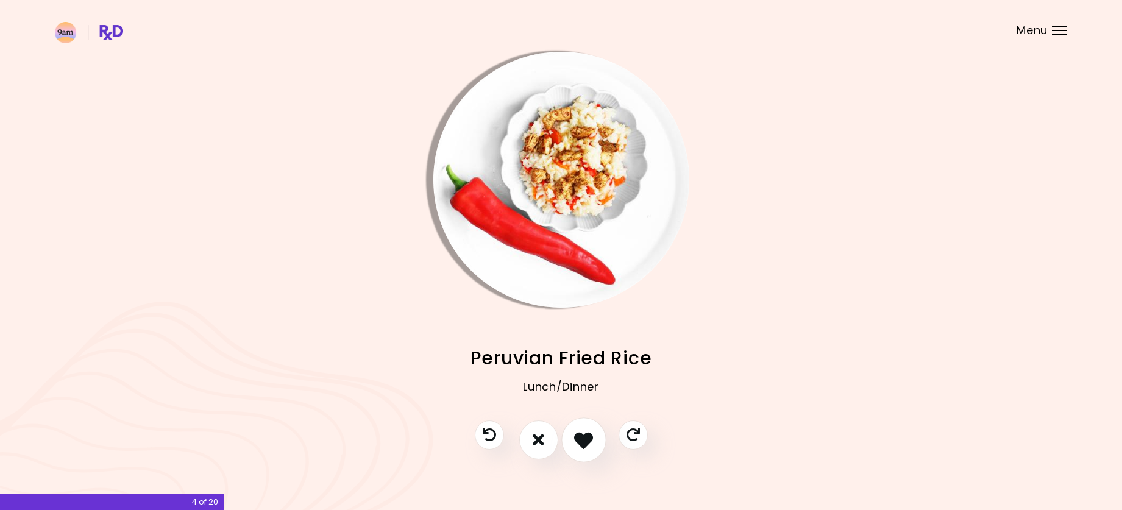
click at [590, 435] on icon "I like this recipe" at bounding box center [583, 439] width 19 height 19
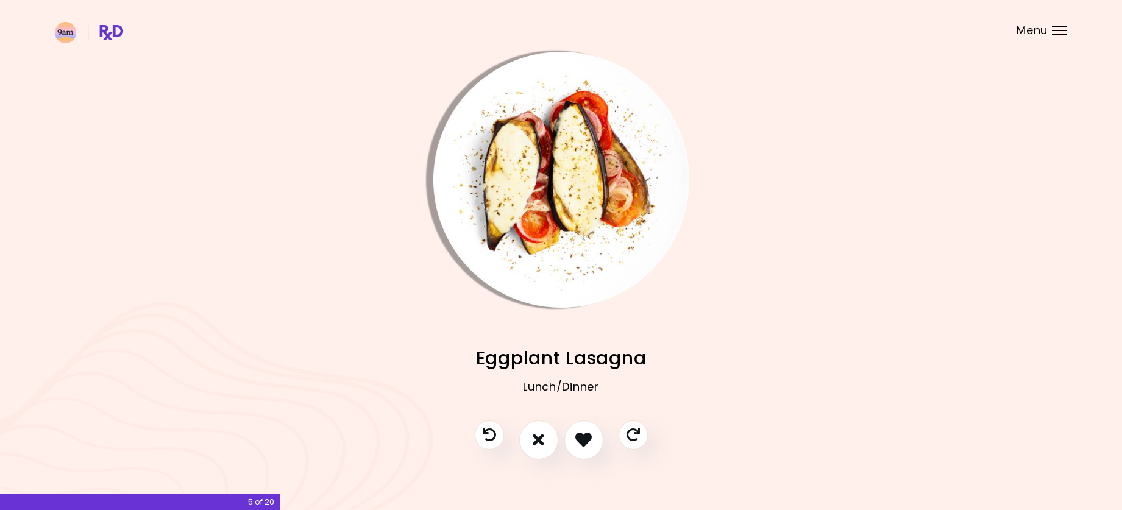
click at [559, 269] on img "Info - Eggplant Lasagna" at bounding box center [561, 180] width 256 height 256
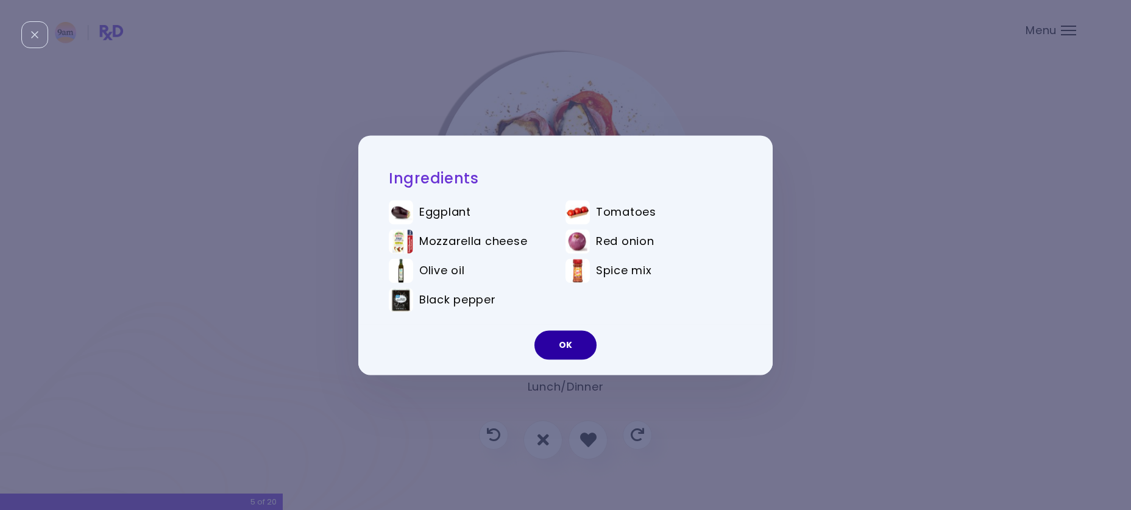
click at [569, 349] on button "OK" at bounding box center [565, 344] width 62 height 29
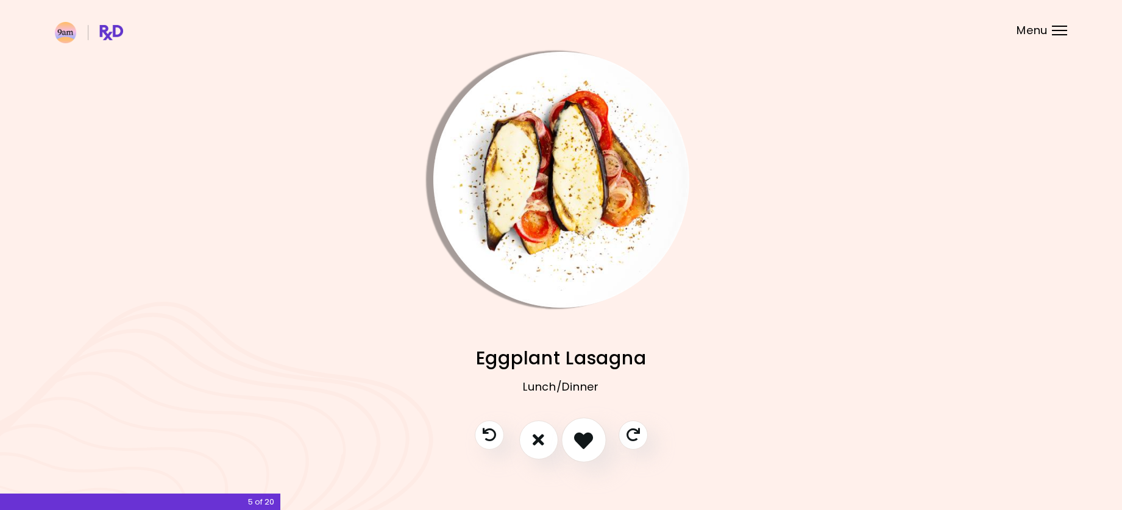
click at [583, 434] on icon "I like this recipe" at bounding box center [583, 439] width 19 height 19
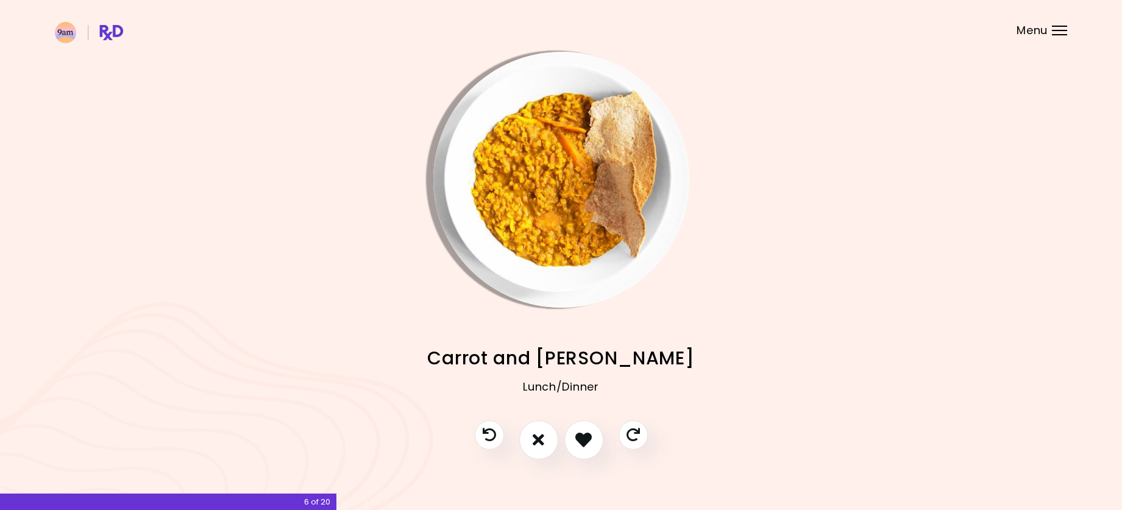
click at [556, 233] on img "Info - Carrot and Lentil Curry" at bounding box center [561, 180] width 256 height 256
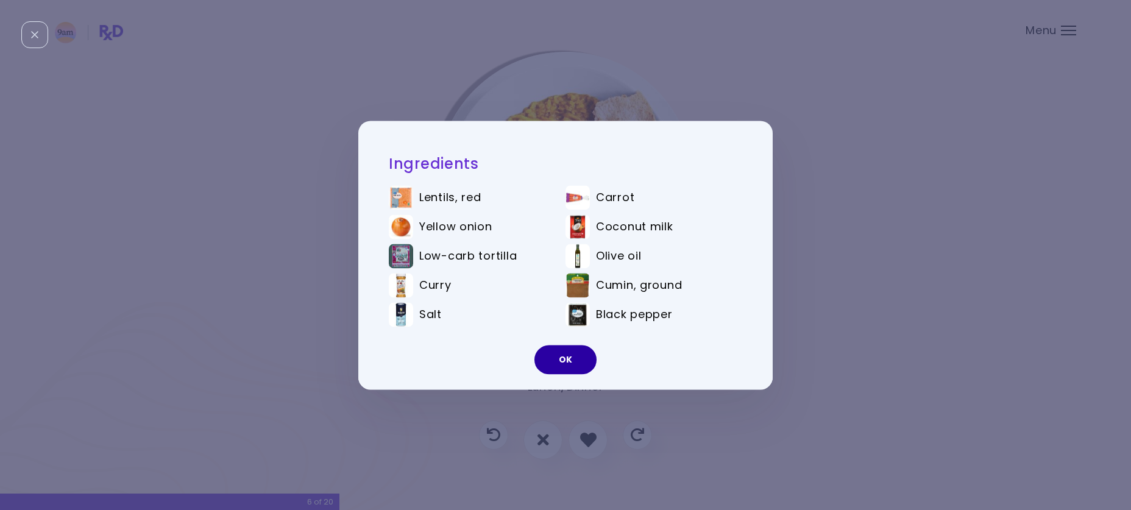
click at [566, 364] on button "OK" at bounding box center [565, 359] width 62 height 29
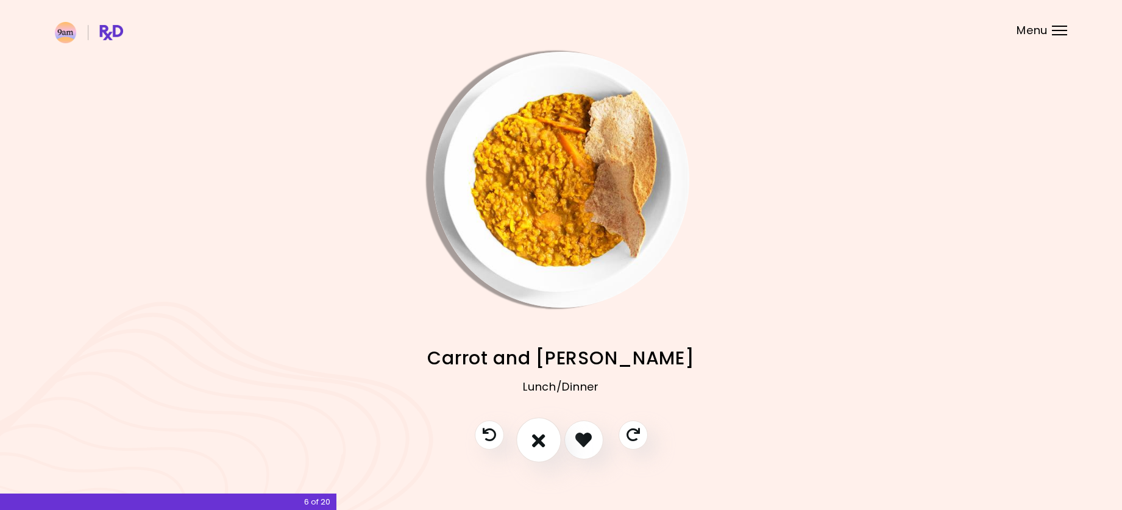
click at [544, 438] on icon "I don't like this recipe" at bounding box center [538, 439] width 13 height 19
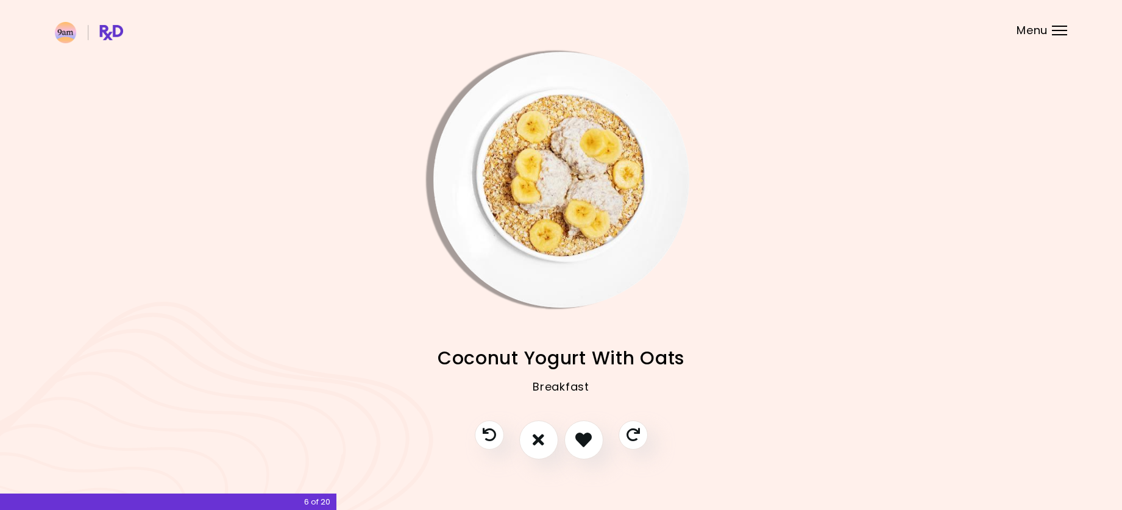
click at [563, 215] on img "Info - Coconut Yogurt With Oats" at bounding box center [561, 180] width 256 height 256
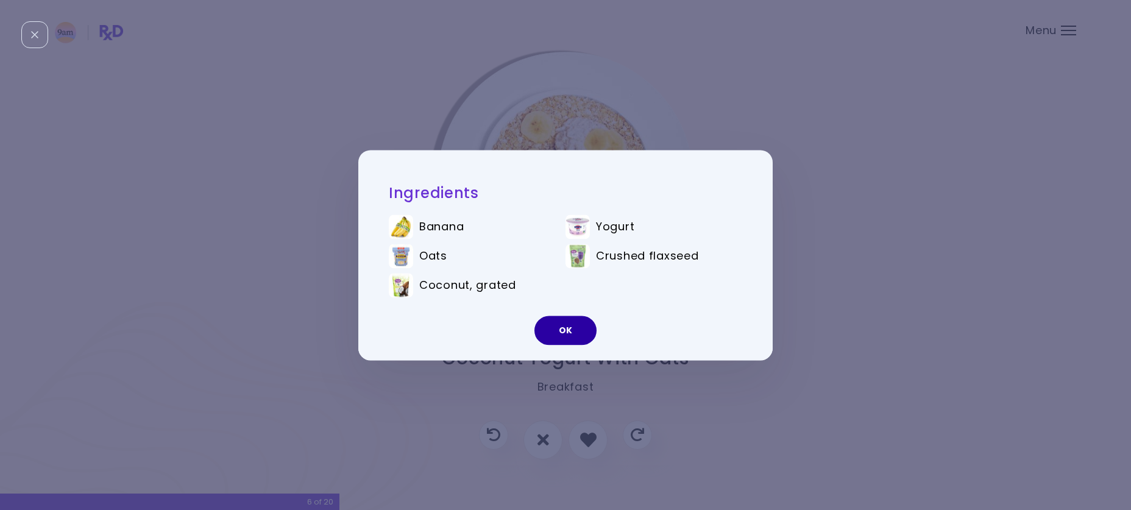
click at [566, 336] on button "OK" at bounding box center [565, 330] width 62 height 29
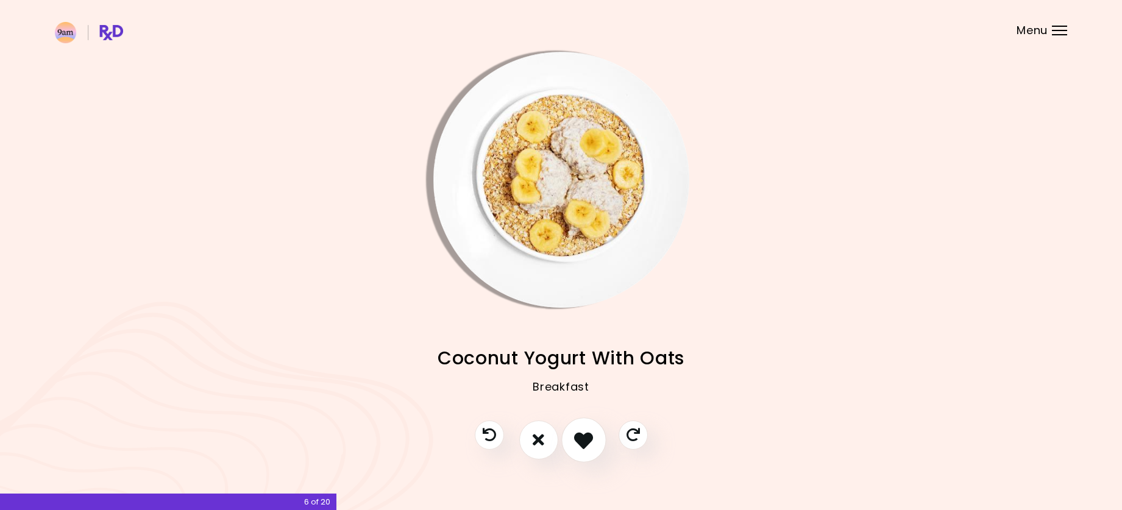
click at [597, 435] on button "I like this recipe" at bounding box center [583, 439] width 45 height 45
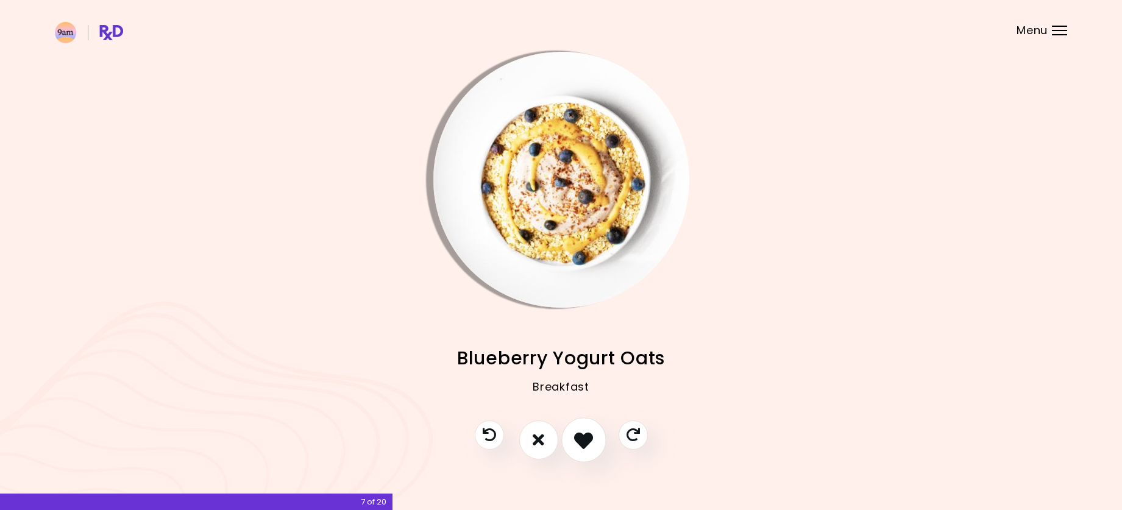
click at [587, 439] on icon "I like this recipe" at bounding box center [583, 439] width 19 height 19
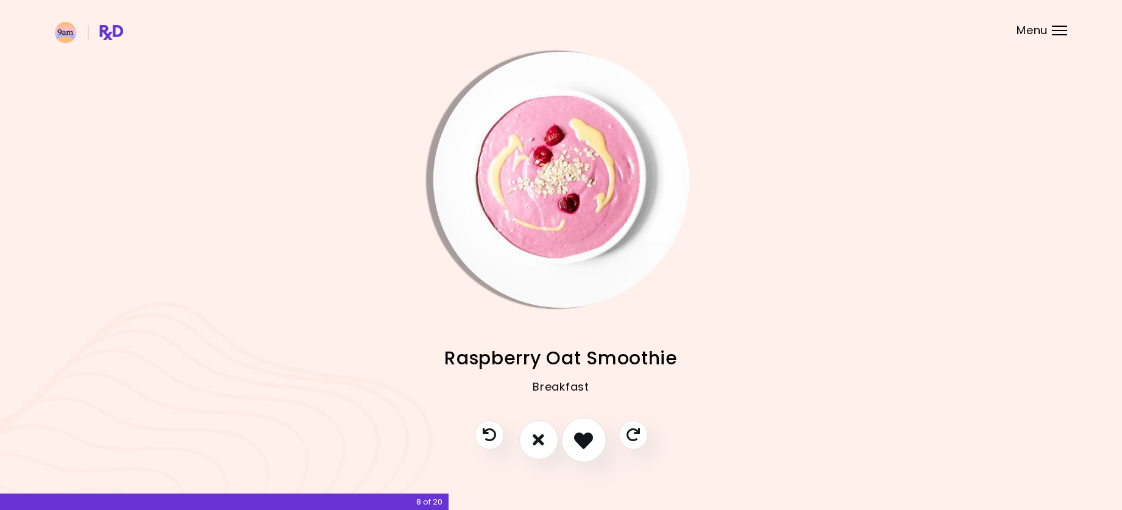
click at [597, 439] on button "I like this recipe" at bounding box center [583, 439] width 45 height 45
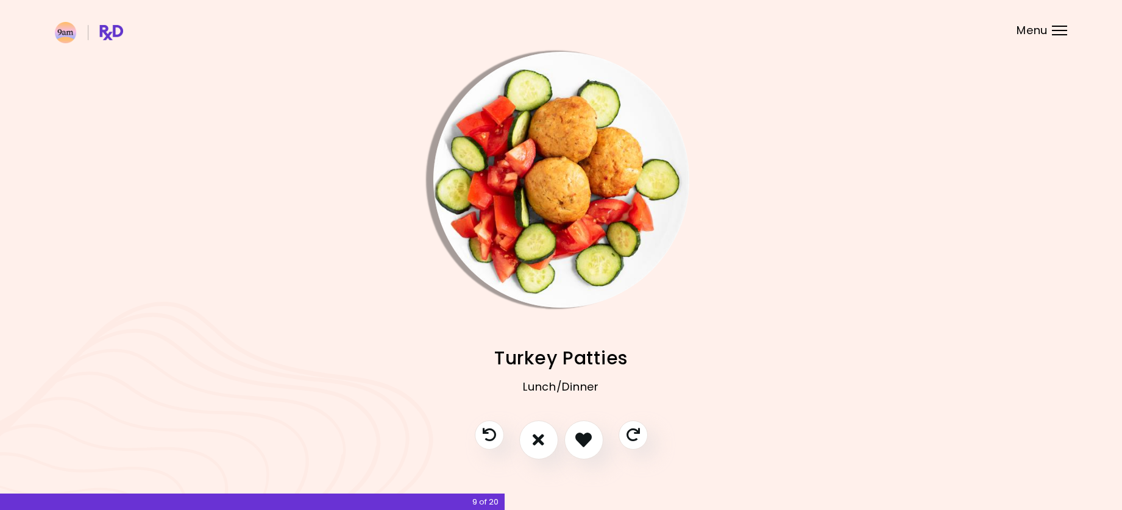
click at [569, 261] on img "Info - Turkey Patties" at bounding box center [561, 180] width 256 height 256
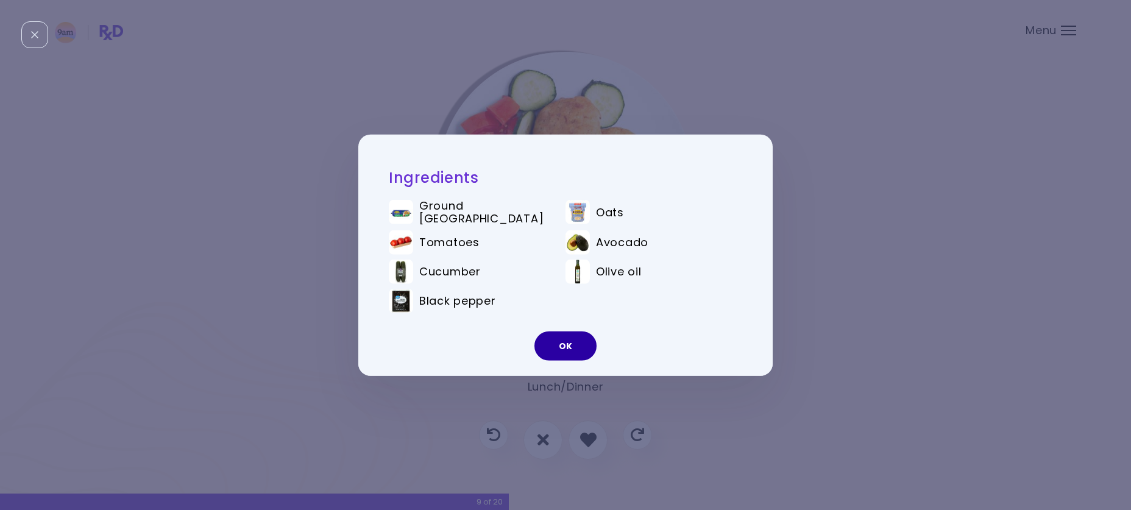
click at [544, 332] on button "OK" at bounding box center [565, 346] width 62 height 29
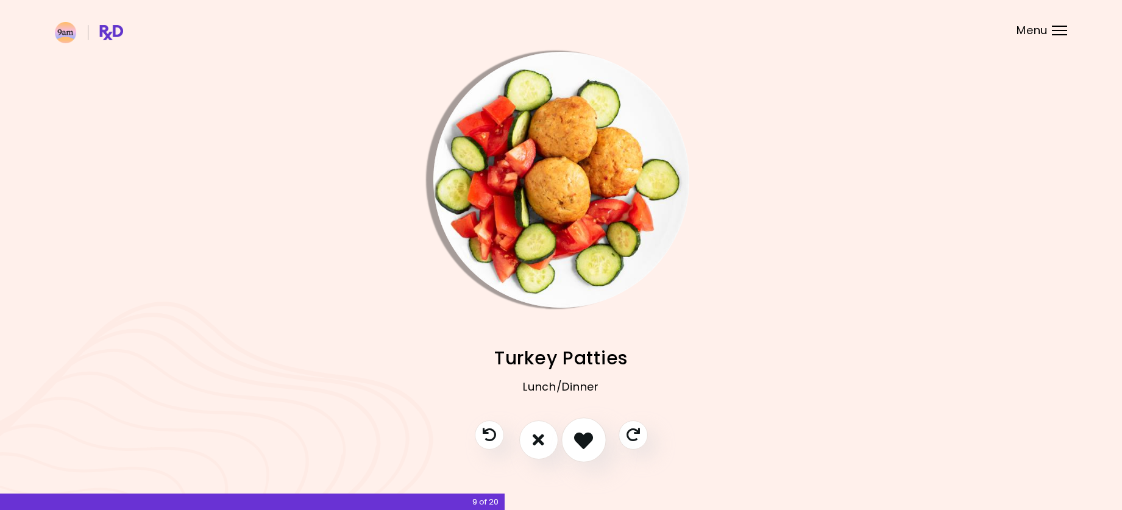
click at [587, 429] on button "I like this recipe" at bounding box center [583, 439] width 45 height 45
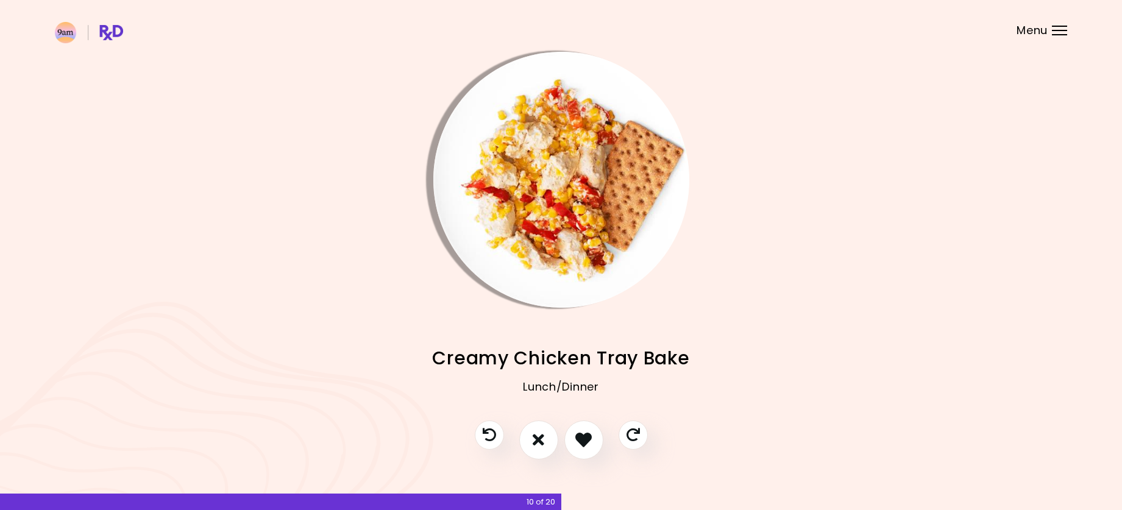
click at [578, 269] on img "Info - Creamy Chicken Tray Bake" at bounding box center [561, 180] width 256 height 256
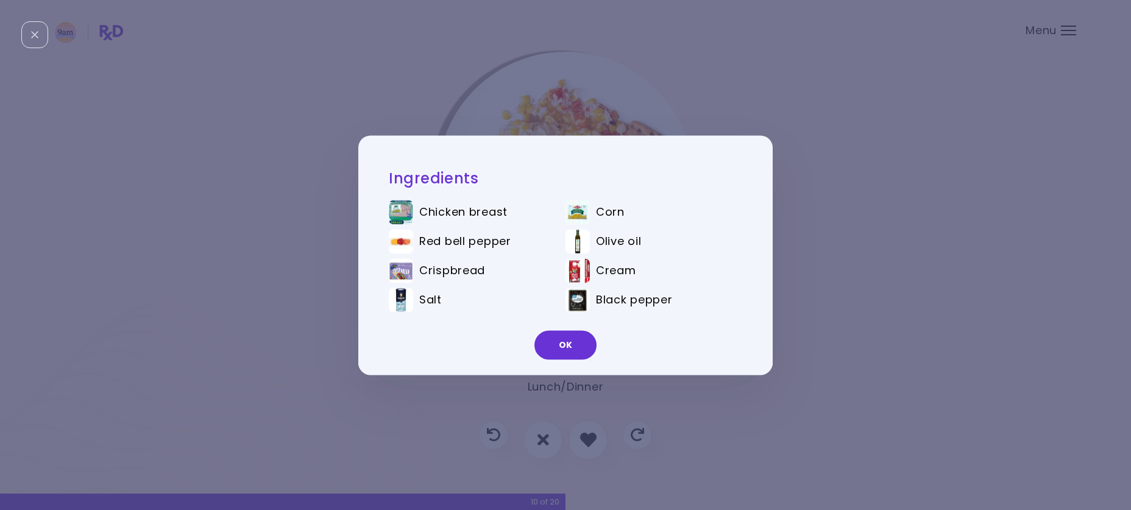
click at [560, 367] on div "OK" at bounding box center [565, 349] width 414 height 51
click at [570, 347] on button "OK" at bounding box center [565, 344] width 62 height 29
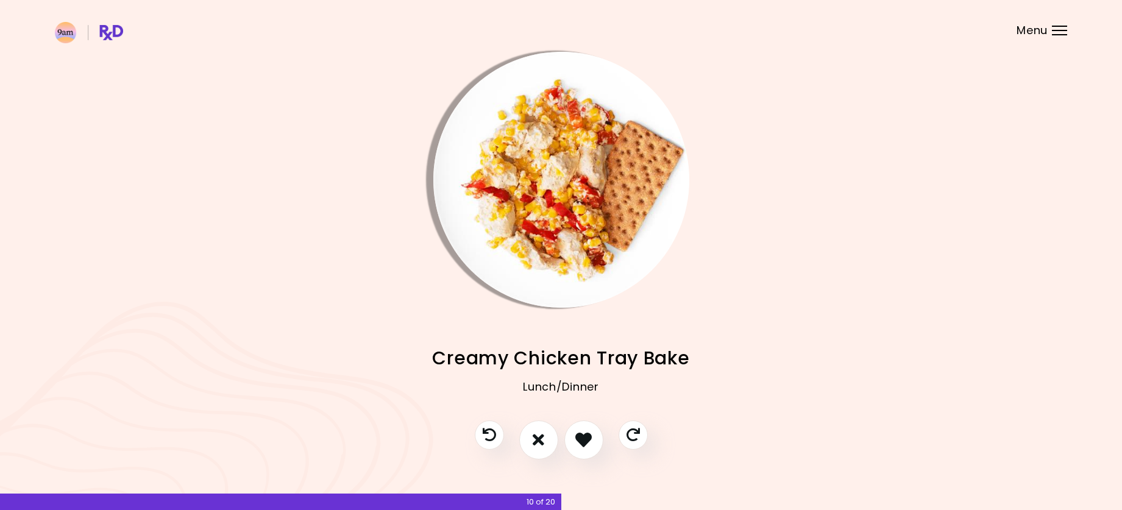
click at [556, 247] on img "Info - Creamy Chicken Tray Bake" at bounding box center [561, 180] width 256 height 256
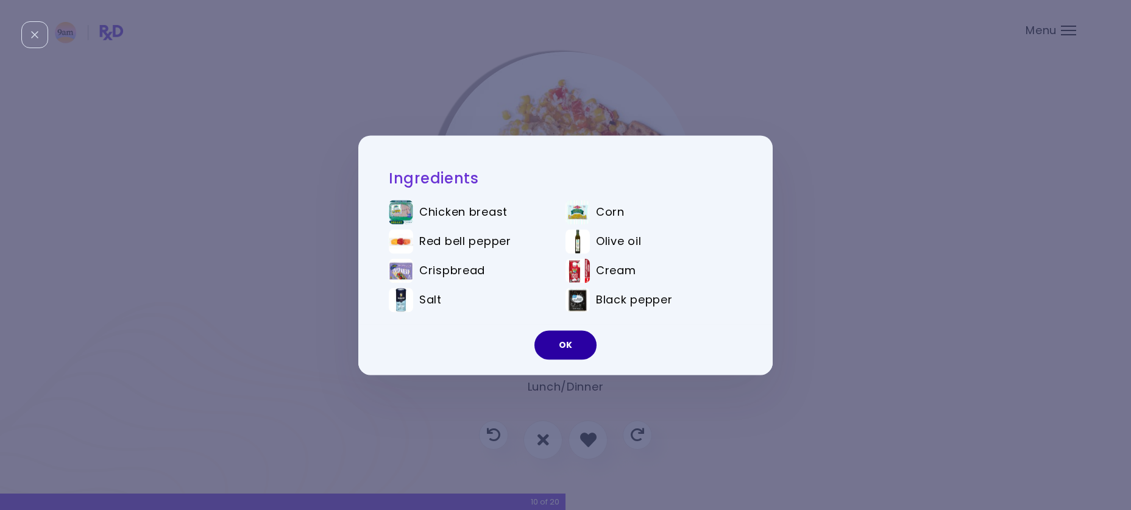
click at [584, 341] on button "OK" at bounding box center [565, 344] width 62 height 29
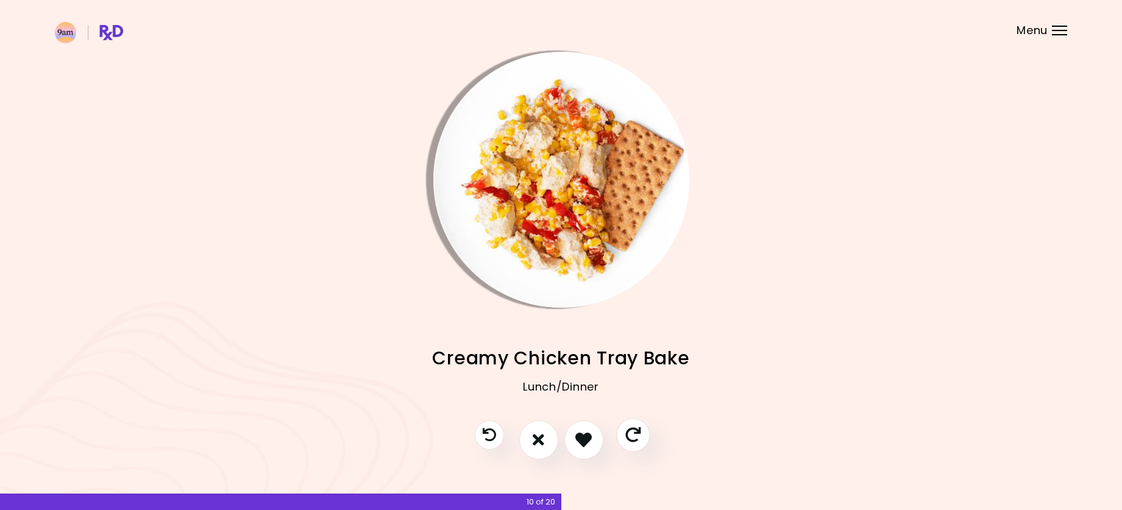
click at [628, 437] on icon "Skip" at bounding box center [632, 434] width 15 height 15
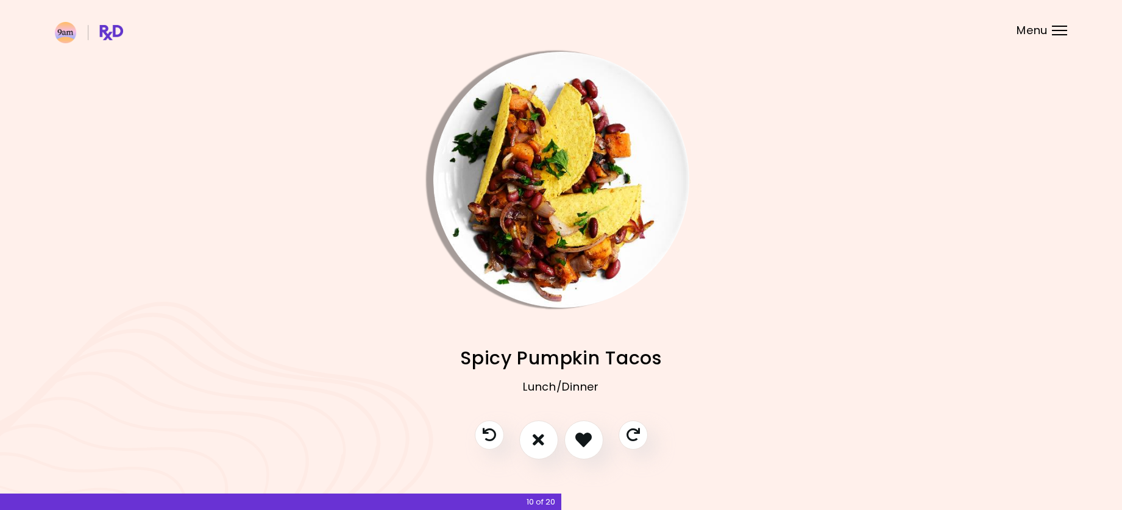
click at [564, 261] on img "Info - Spicy Pumpkin Tacos" at bounding box center [561, 180] width 256 height 256
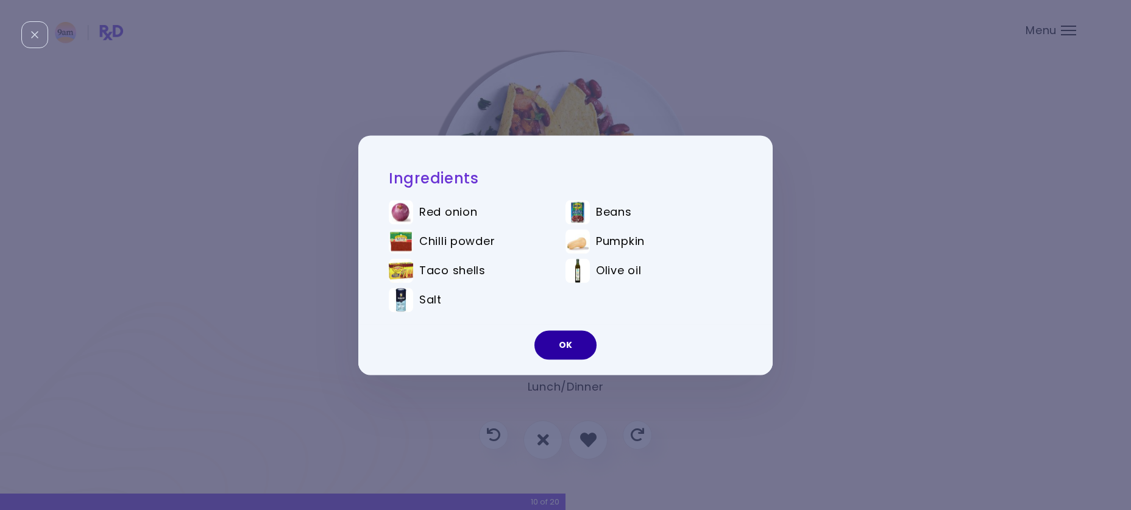
click at [575, 344] on button "OK" at bounding box center [565, 344] width 62 height 29
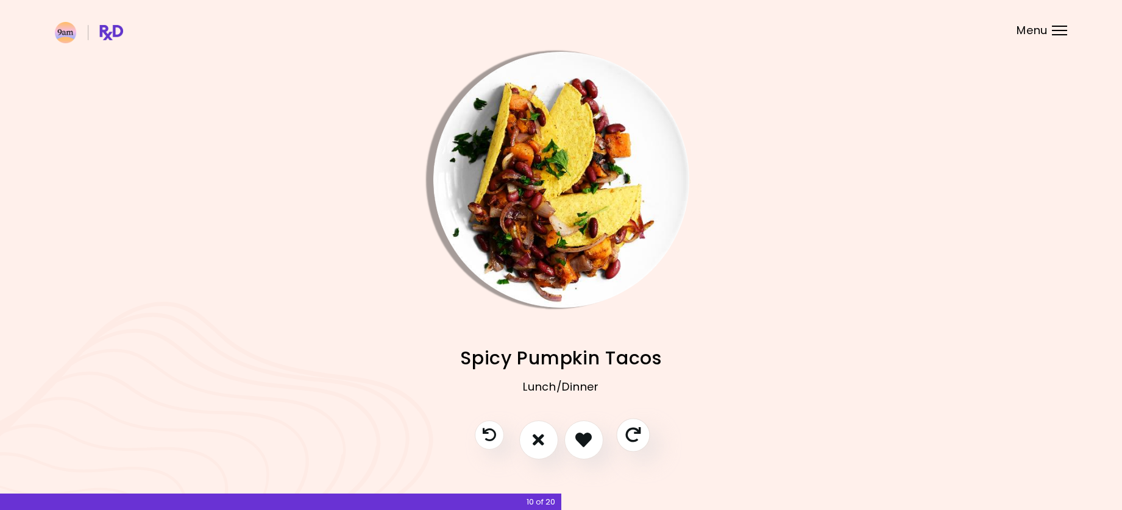
click at [633, 435] on icon "Skip" at bounding box center [632, 434] width 15 height 15
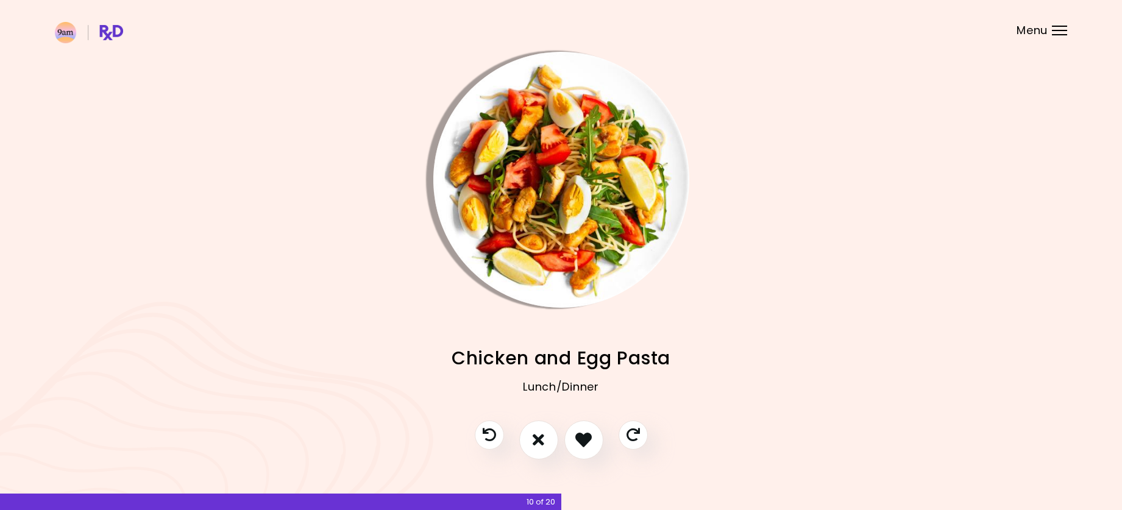
click at [559, 245] on img "Info - Chicken and Egg Pasta" at bounding box center [561, 180] width 256 height 256
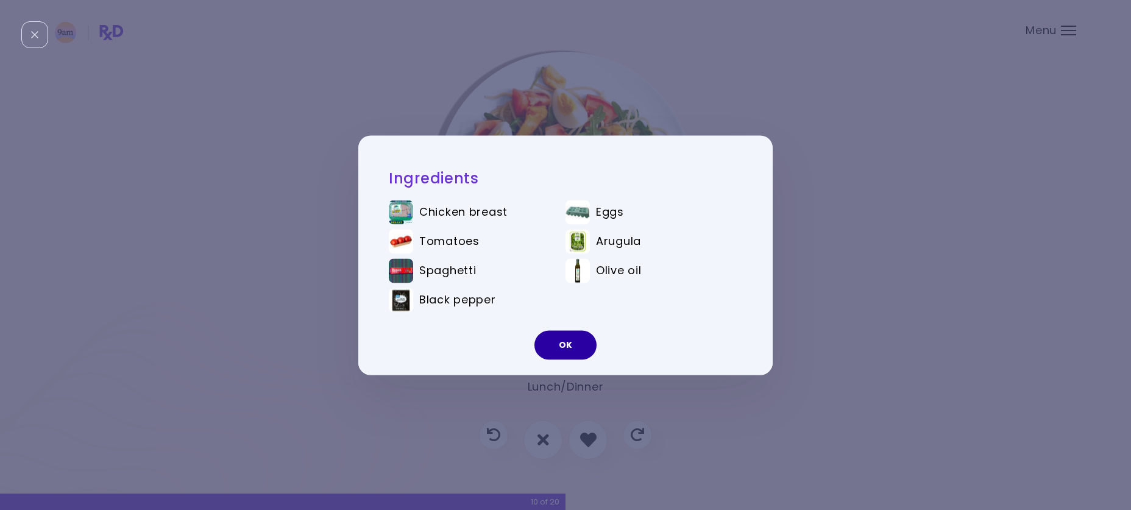
click at [567, 350] on button "OK" at bounding box center [565, 344] width 62 height 29
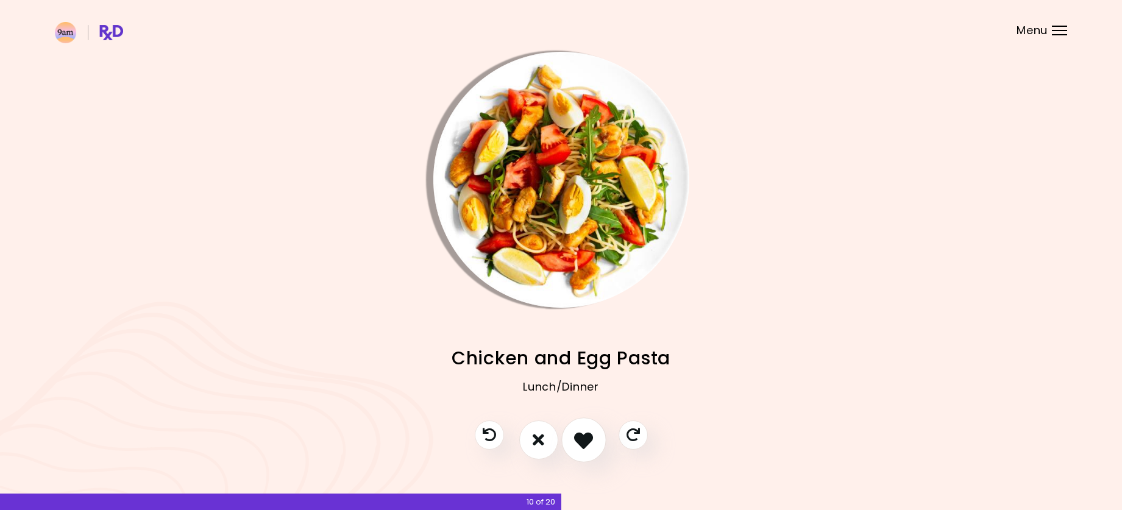
click at [592, 442] on icon "I like this recipe" at bounding box center [583, 439] width 19 height 19
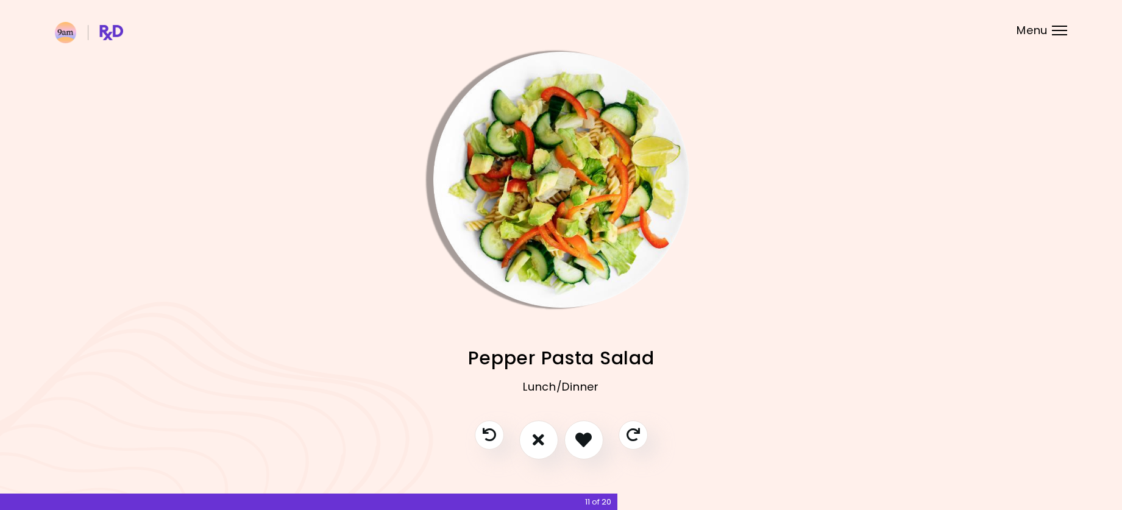
click at [597, 275] on img "Info - Pepper Pasta Salad" at bounding box center [561, 180] width 256 height 256
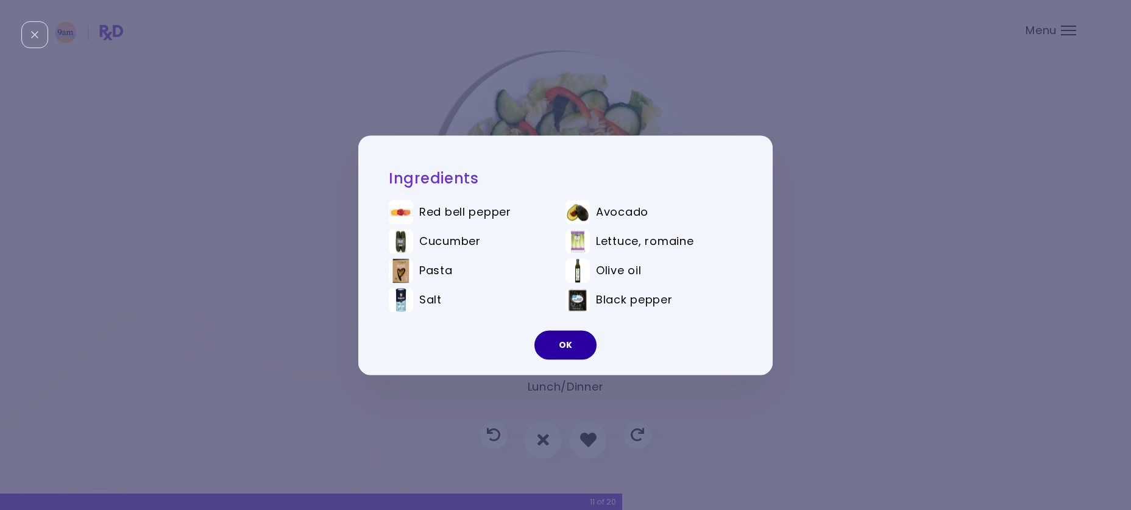
click at [584, 342] on button "OK" at bounding box center [565, 344] width 62 height 29
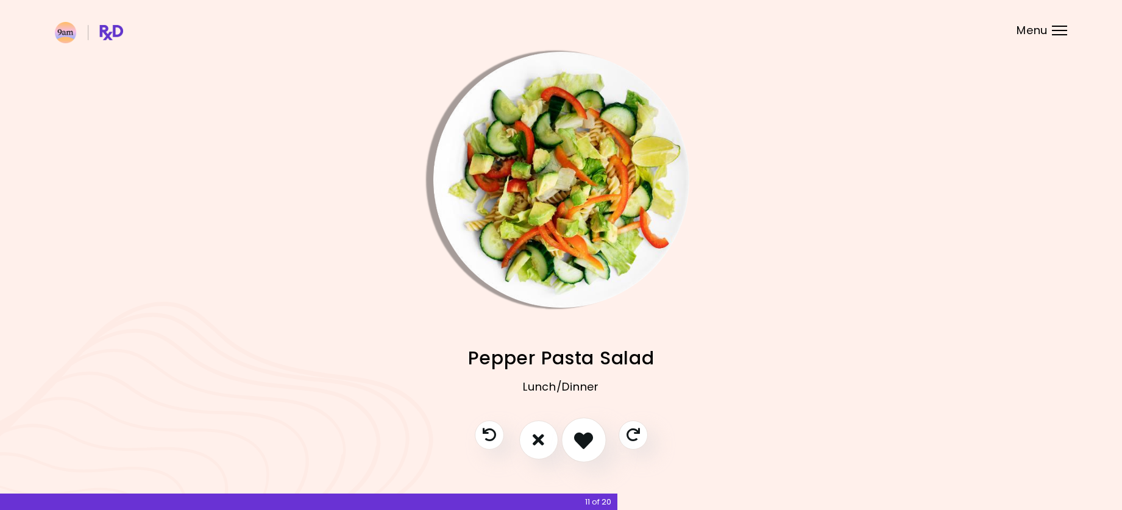
click at [583, 436] on icon "I like this recipe" at bounding box center [583, 439] width 19 height 19
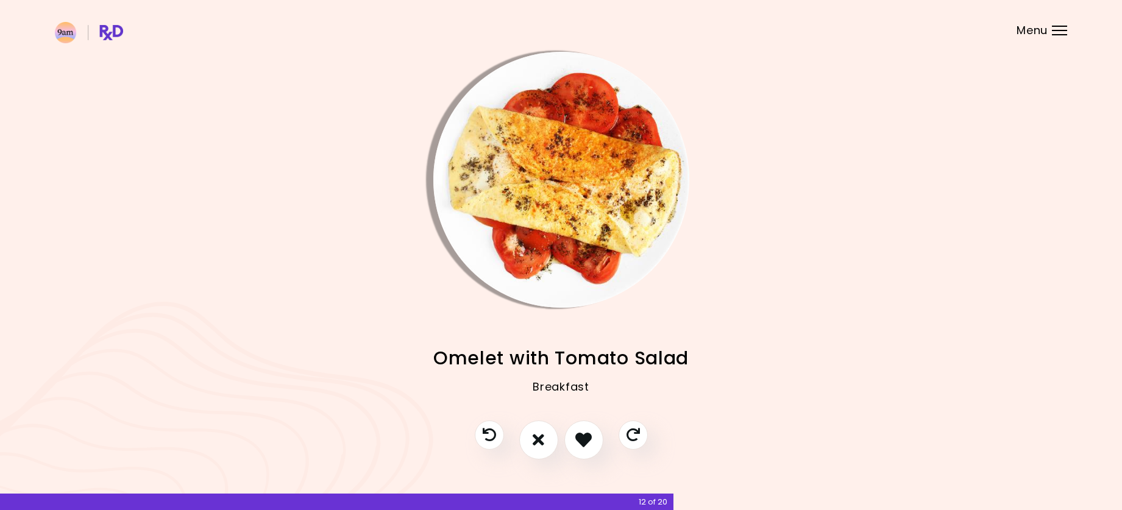
click at [561, 180] on img "Info - Omelet with Tomato Salad" at bounding box center [561, 180] width 256 height 256
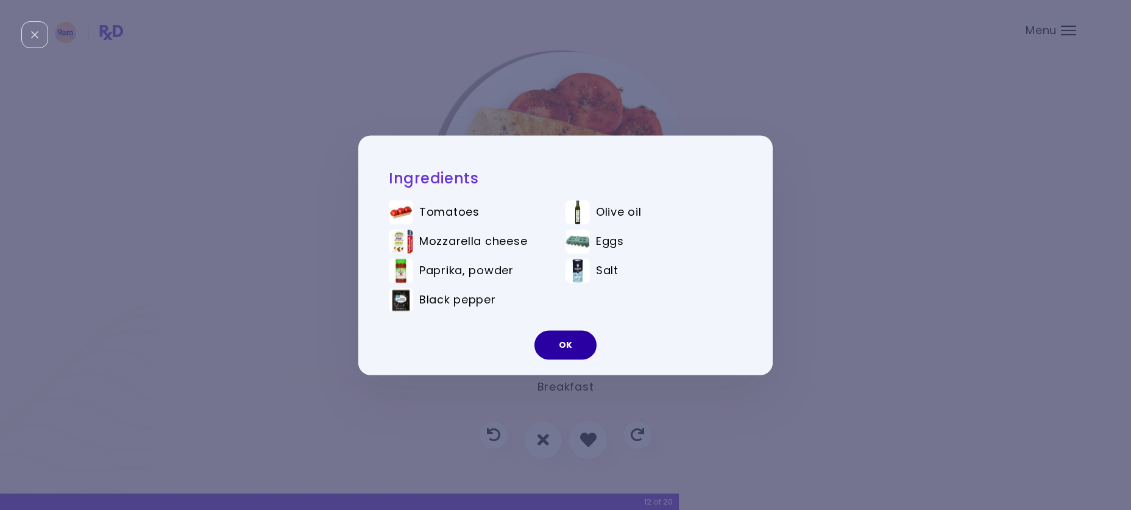
click at [565, 342] on button "OK" at bounding box center [565, 344] width 62 height 29
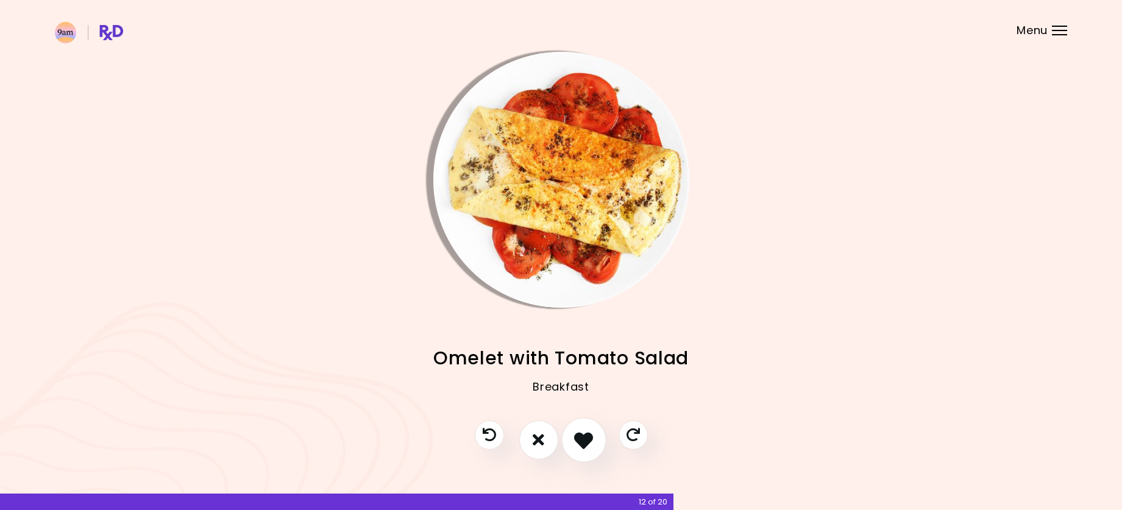
click at [589, 437] on icon "I like this recipe" at bounding box center [583, 439] width 19 height 19
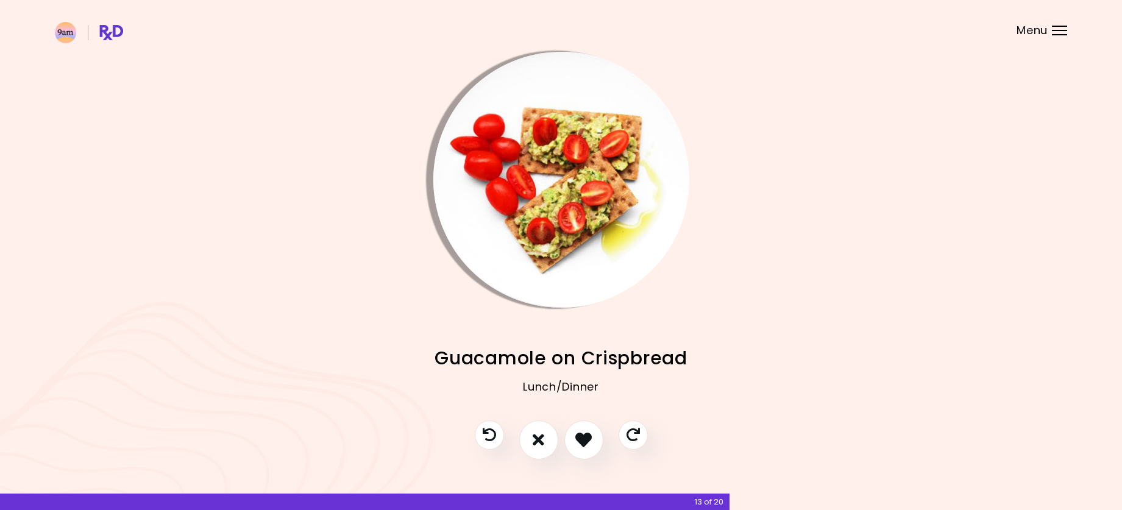
click at [606, 261] on img "Info - Guacamole on Crispbread" at bounding box center [561, 180] width 256 height 256
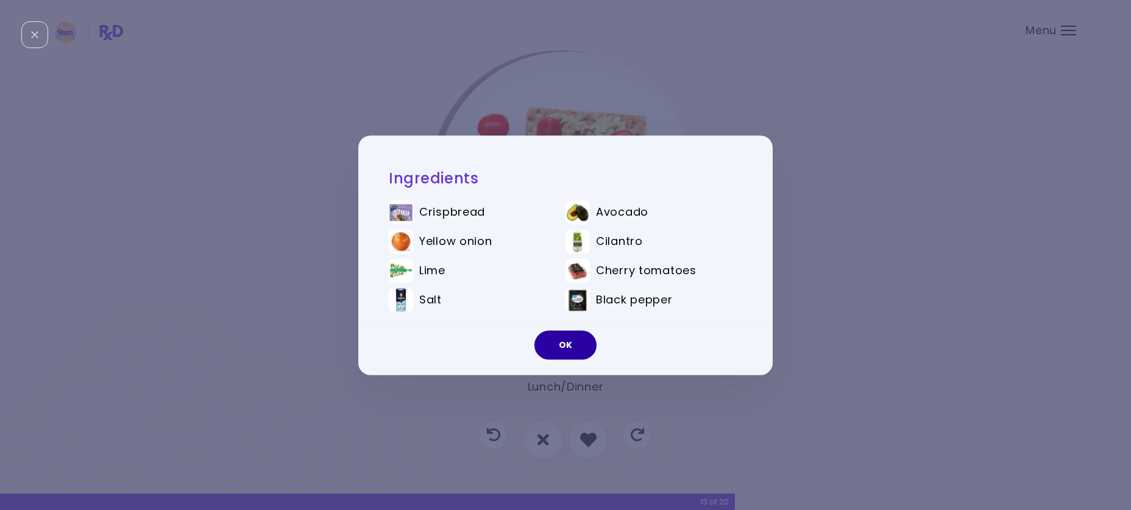
click at [569, 348] on button "OK" at bounding box center [565, 344] width 62 height 29
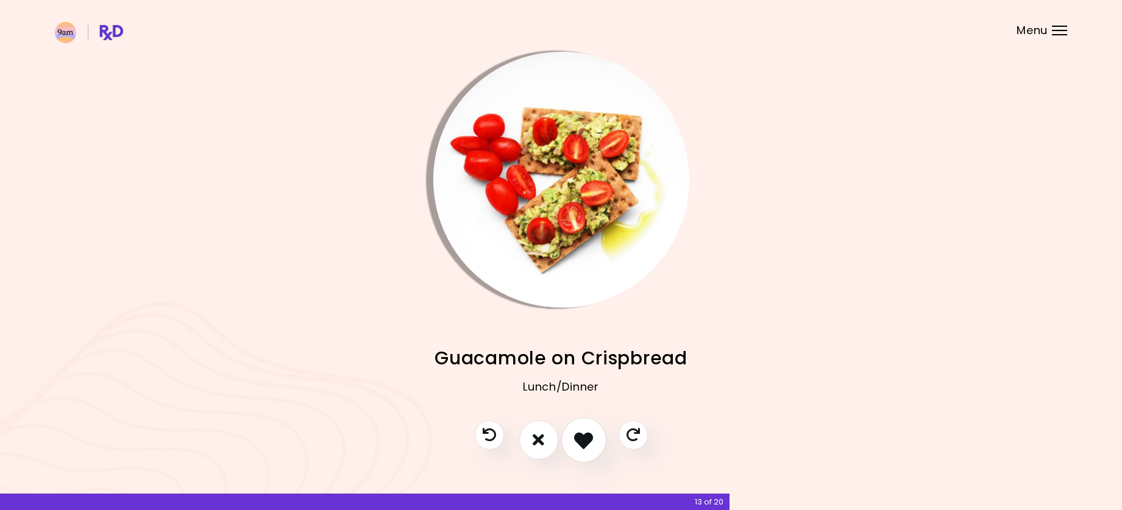
click at [584, 435] on icon "I like this recipe" at bounding box center [583, 439] width 19 height 19
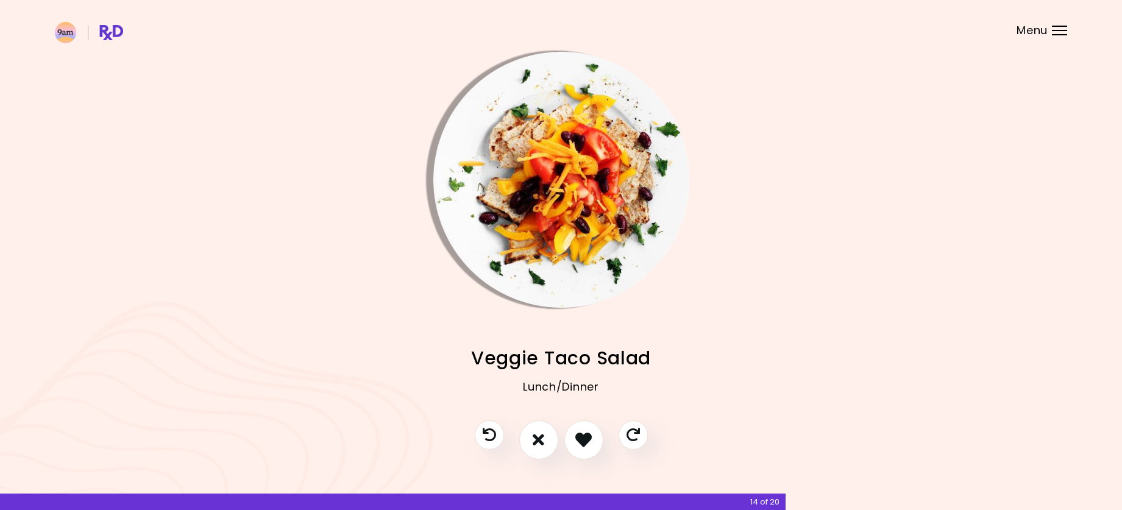
click at [565, 250] on img "Info - Veggie Taco Salad" at bounding box center [561, 180] width 256 height 256
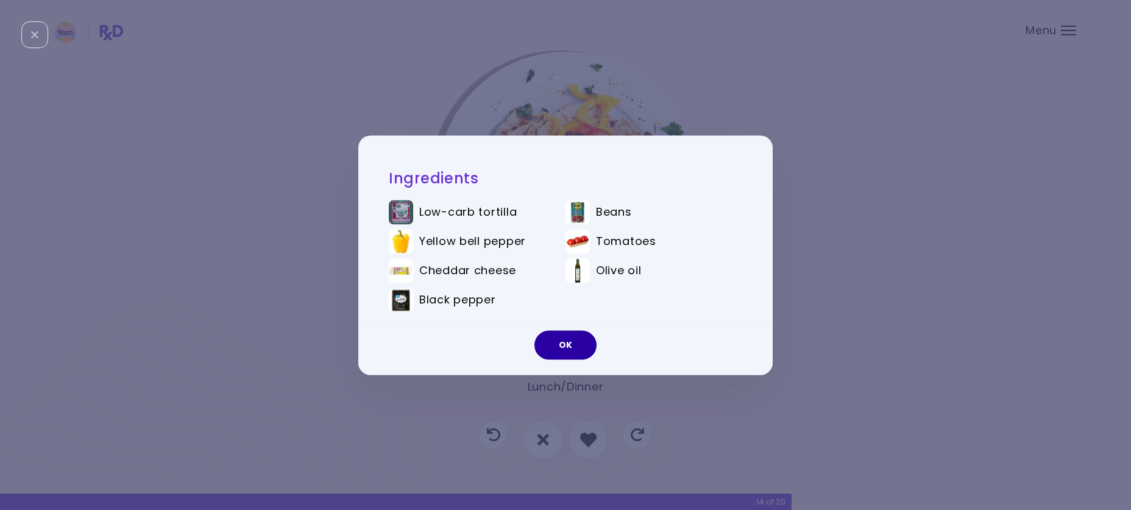
click at [585, 344] on button "OK" at bounding box center [565, 344] width 62 height 29
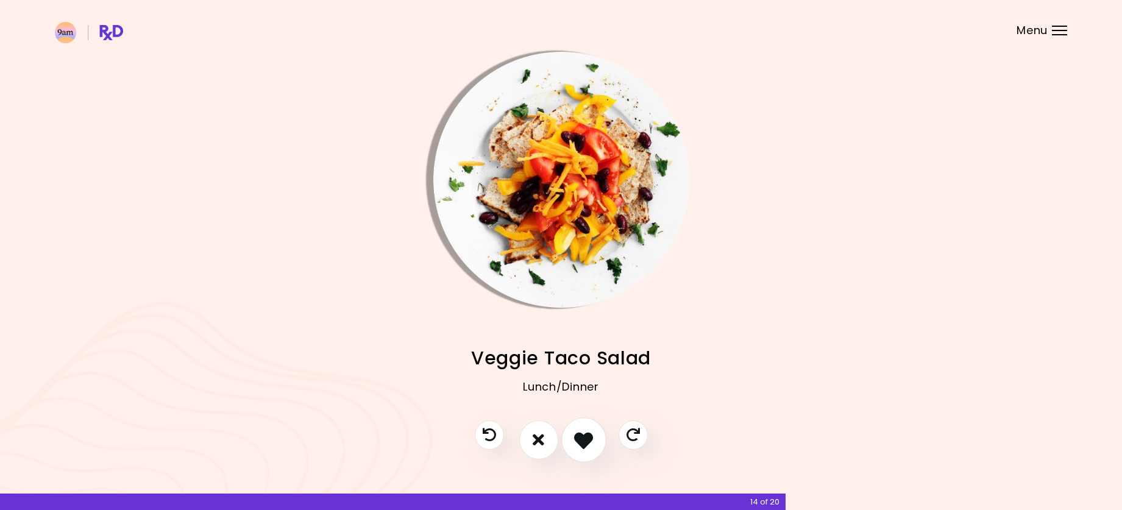
click at [584, 435] on icon "I like this recipe" at bounding box center [583, 439] width 19 height 19
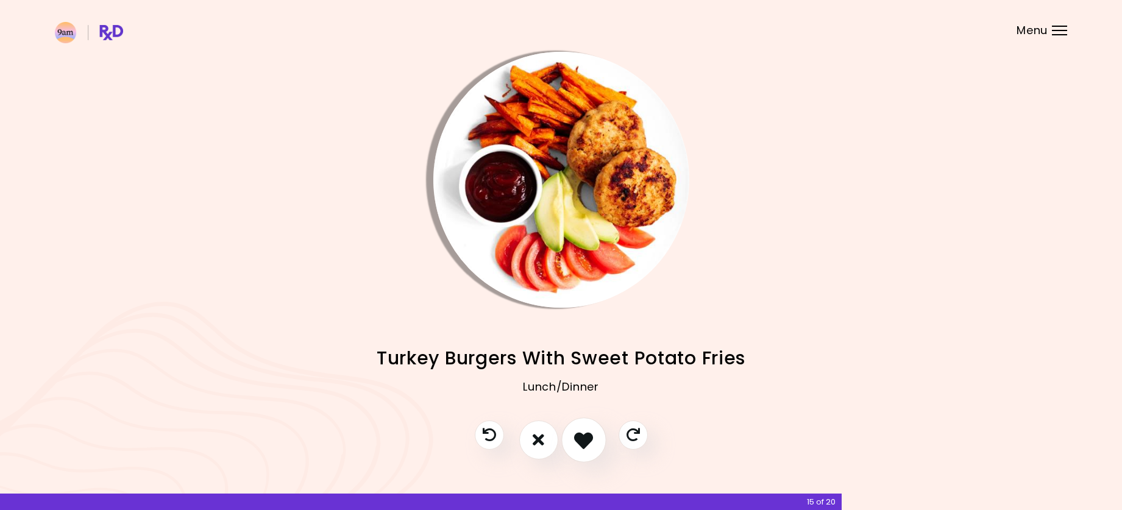
click at [584, 447] on icon "I like this recipe" at bounding box center [583, 439] width 19 height 19
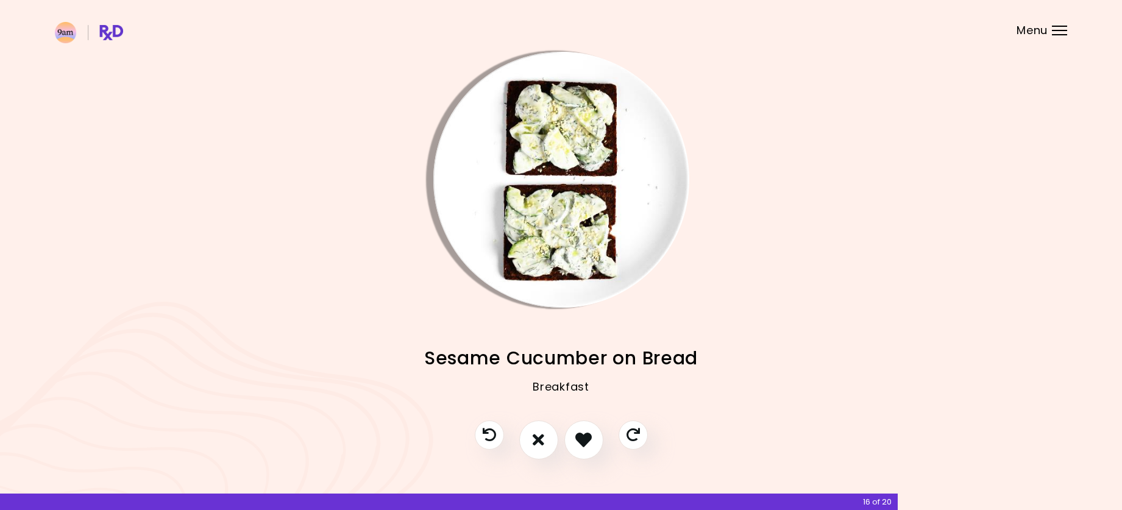
click at [607, 288] on img "Info - Sesame Cucumber on Bread" at bounding box center [561, 180] width 256 height 256
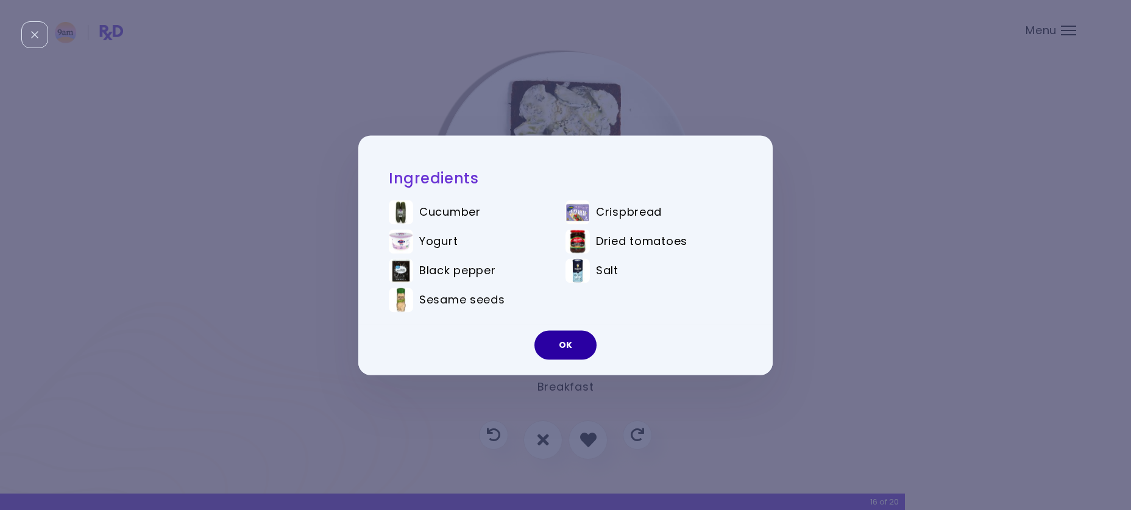
click at [575, 342] on button "OK" at bounding box center [565, 344] width 62 height 29
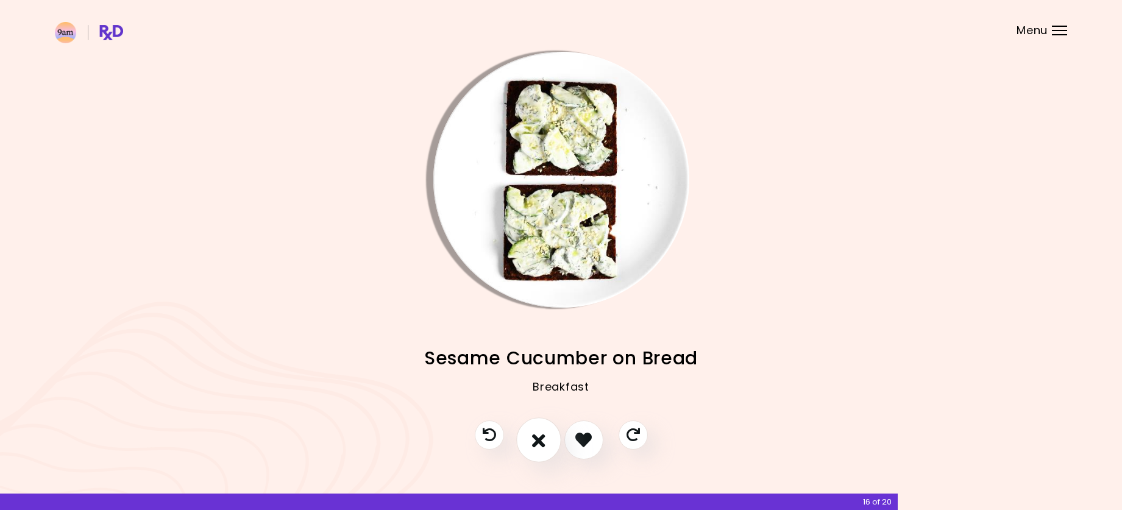
click at [548, 442] on button "I don't like this recipe" at bounding box center [538, 439] width 45 height 45
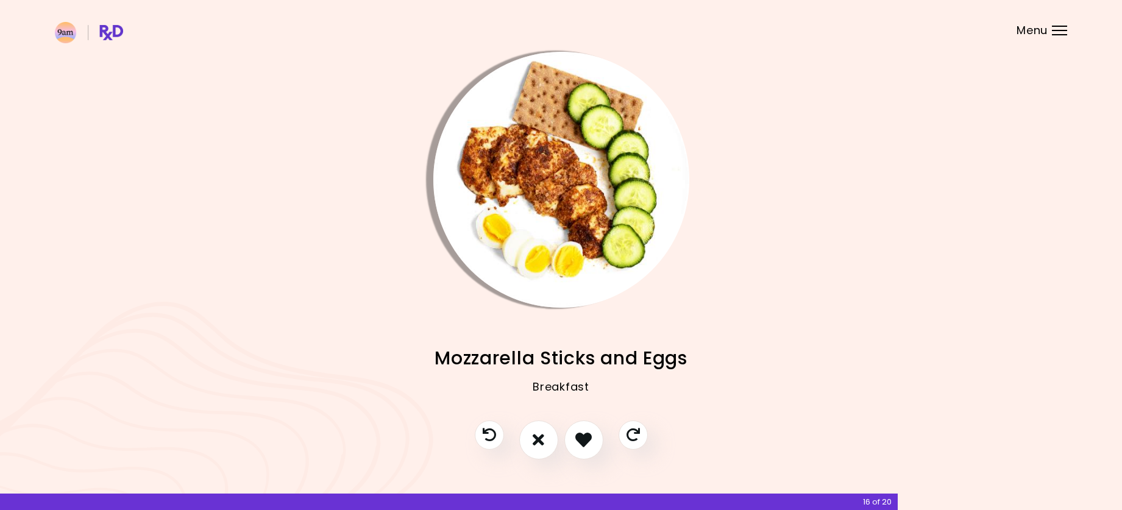
click at [572, 222] on img "Info - Mozzarella Sticks and Eggs" at bounding box center [561, 180] width 256 height 256
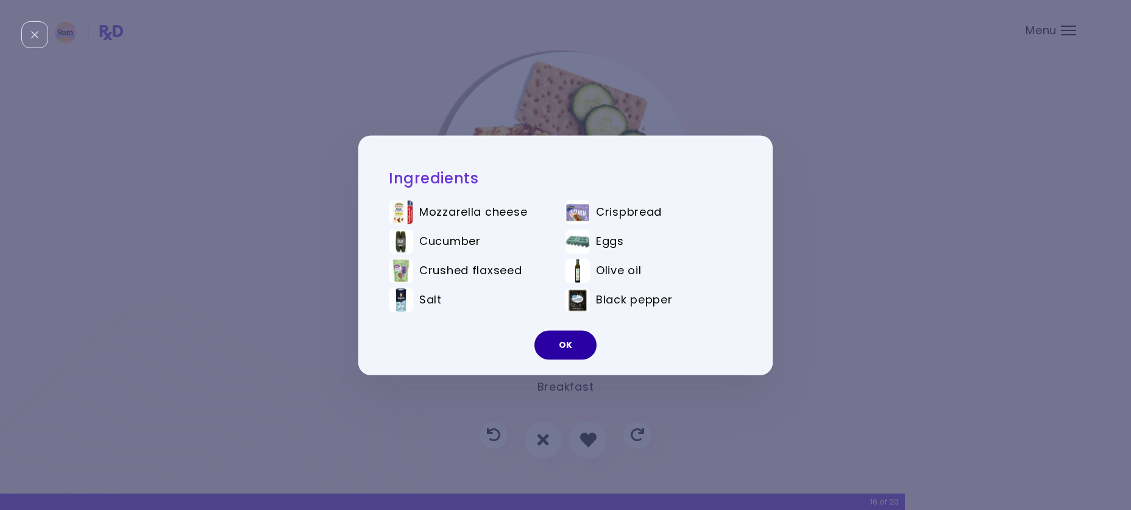
click at [583, 349] on button "OK" at bounding box center [565, 344] width 62 height 29
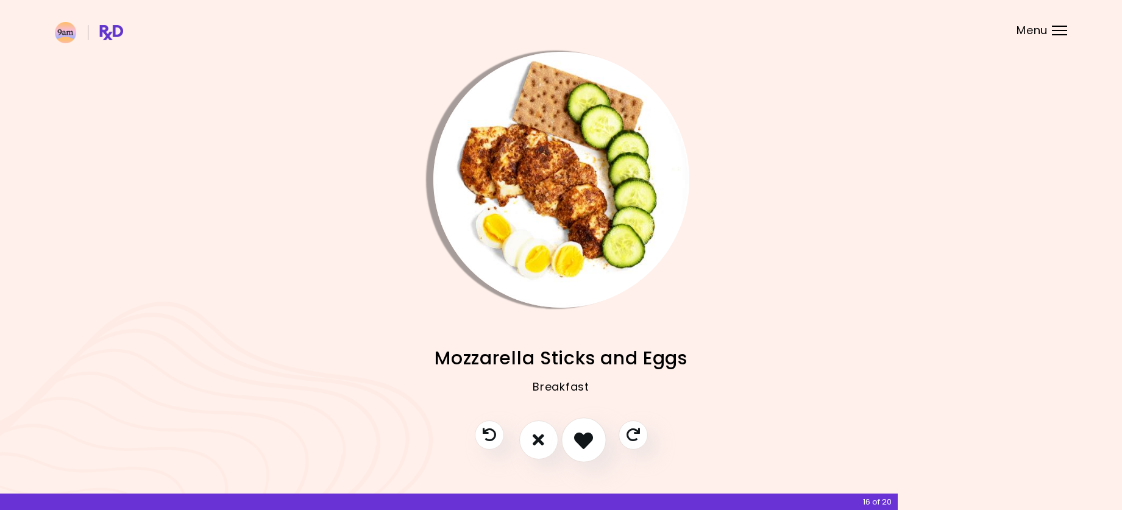
click at [583, 436] on icon "I like this recipe" at bounding box center [583, 439] width 19 height 19
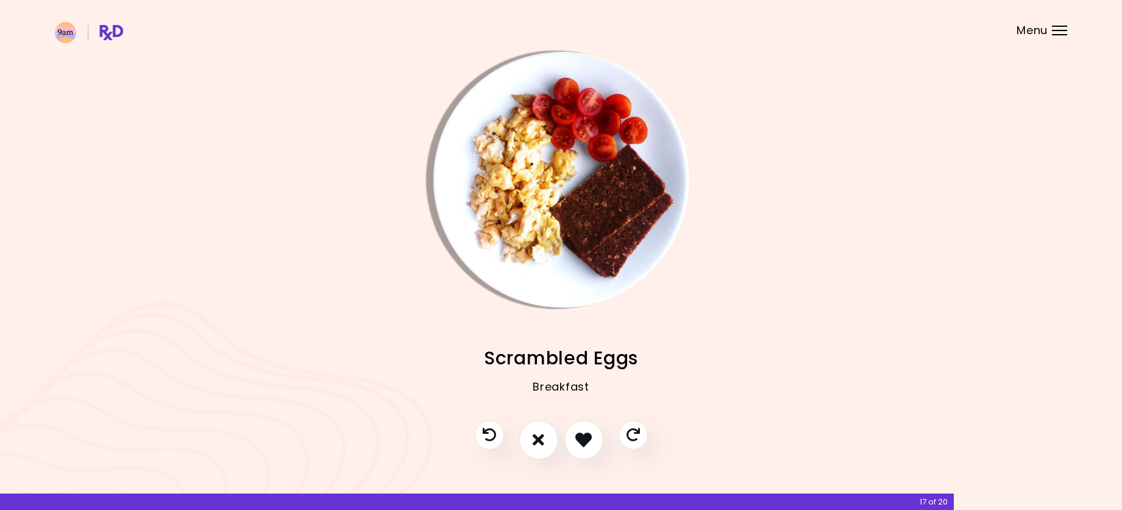
click at [586, 268] on img "Info - Scrambled Eggs" at bounding box center [561, 180] width 256 height 256
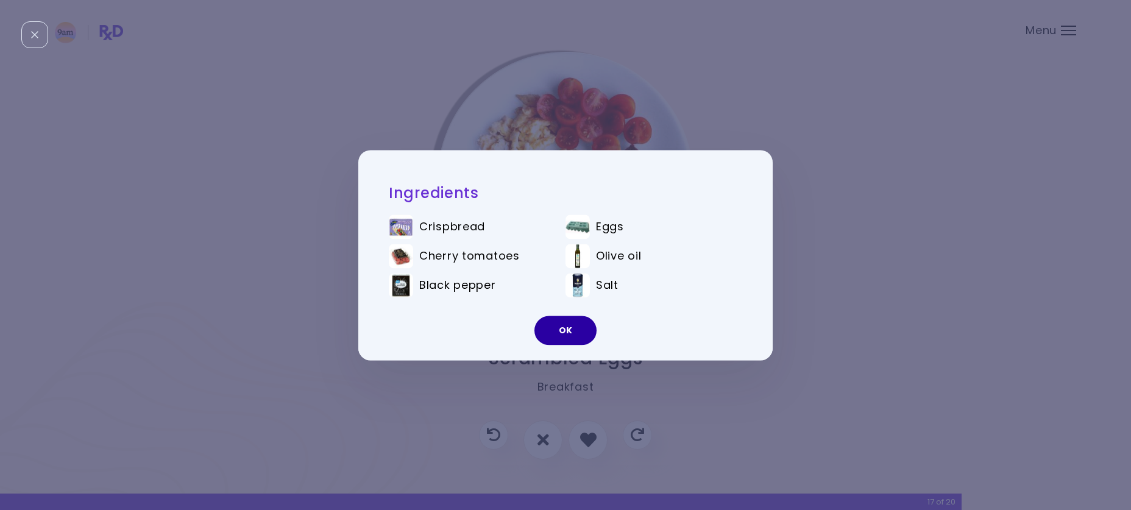
click at [559, 334] on button "OK" at bounding box center [565, 330] width 62 height 29
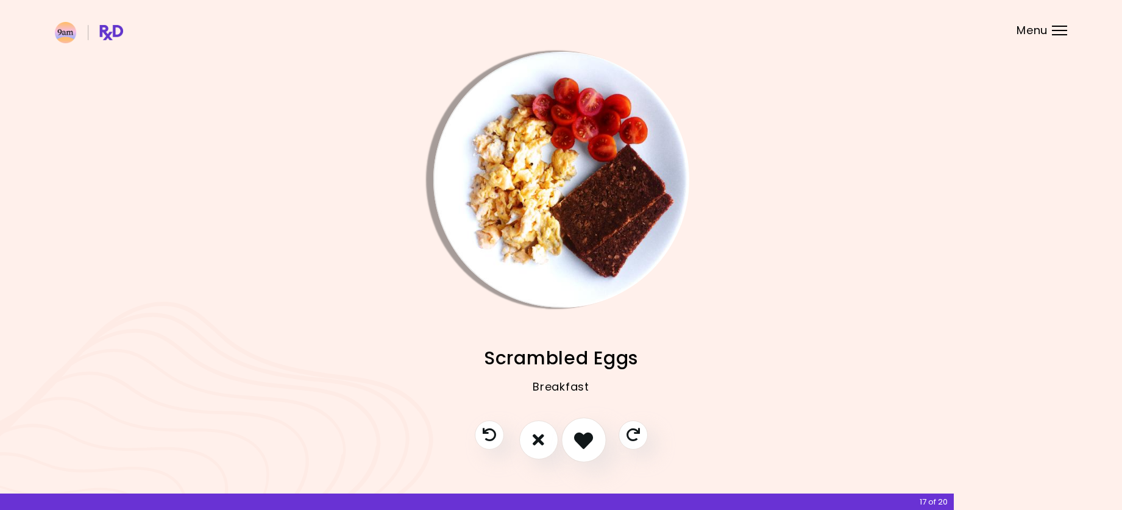
click at [580, 445] on icon "I like this recipe" at bounding box center [583, 439] width 19 height 19
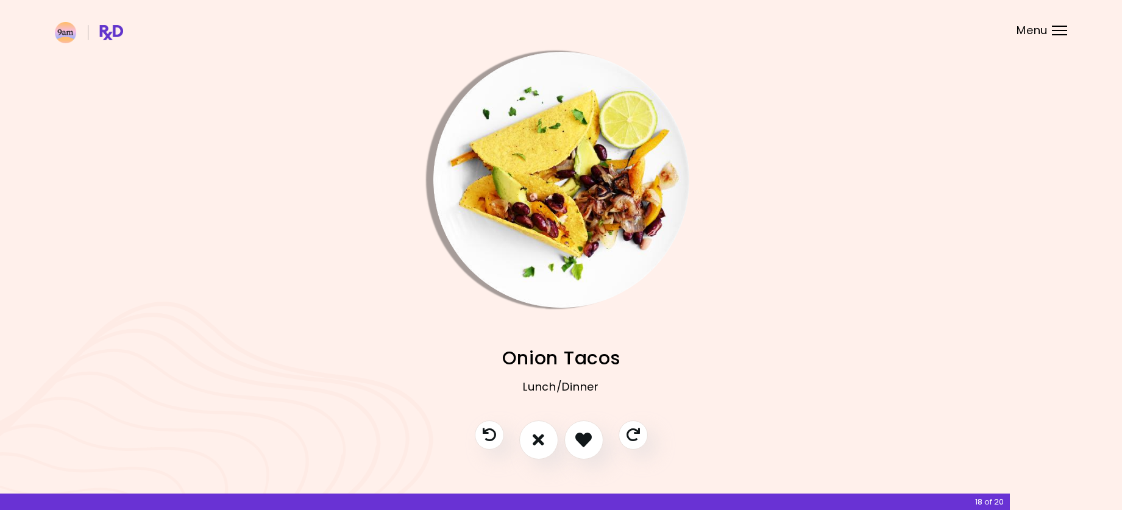
click at [571, 278] on img "Info - Onion Tacos" at bounding box center [561, 180] width 256 height 256
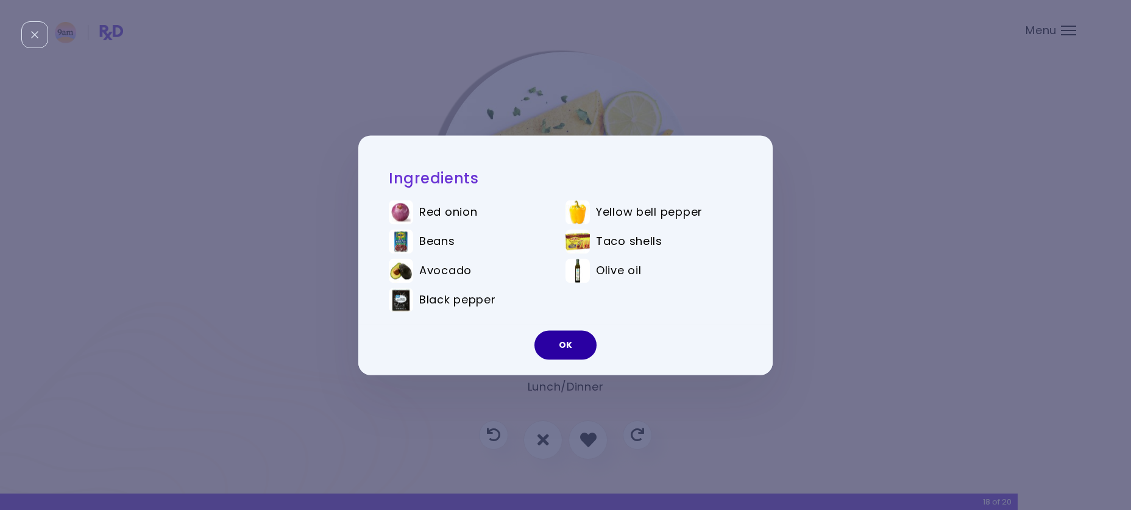
click at [578, 358] on button "OK" at bounding box center [565, 344] width 62 height 29
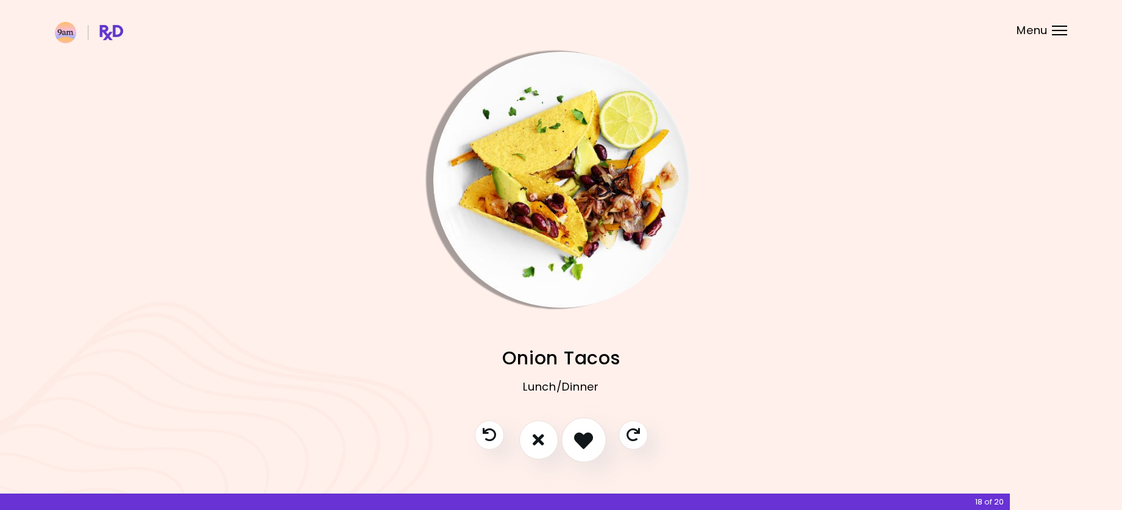
click at [586, 428] on button "I like this recipe" at bounding box center [583, 439] width 45 height 45
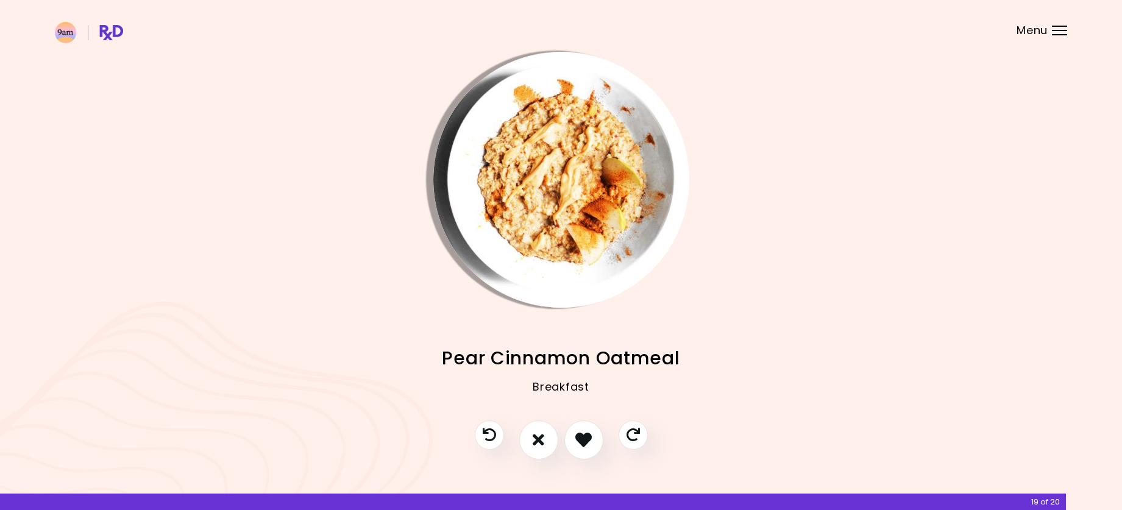
click at [573, 275] on img "Info - Pear Cinnamon Oatmeal" at bounding box center [561, 180] width 256 height 256
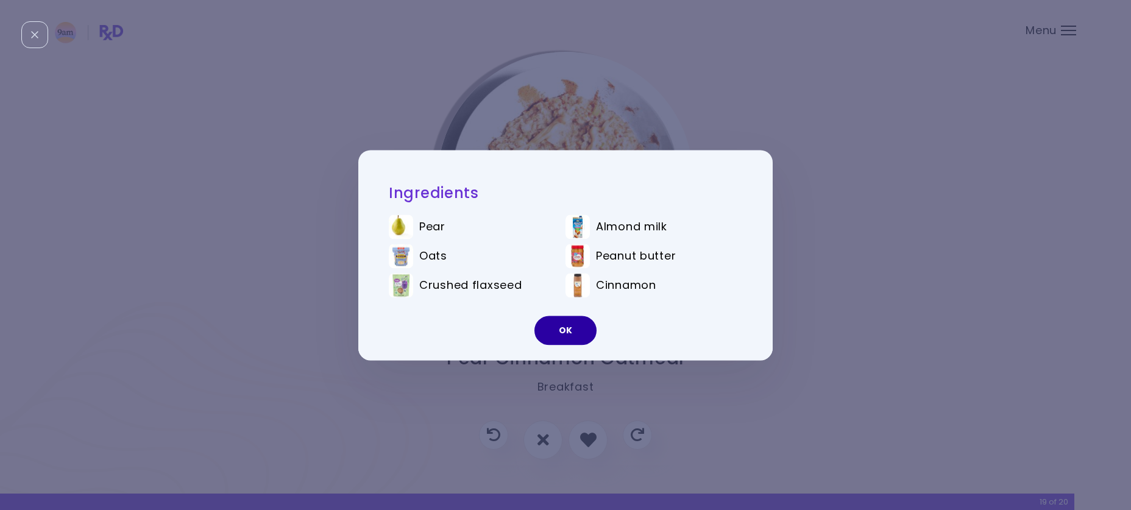
click at [565, 324] on button "OK" at bounding box center [565, 330] width 62 height 29
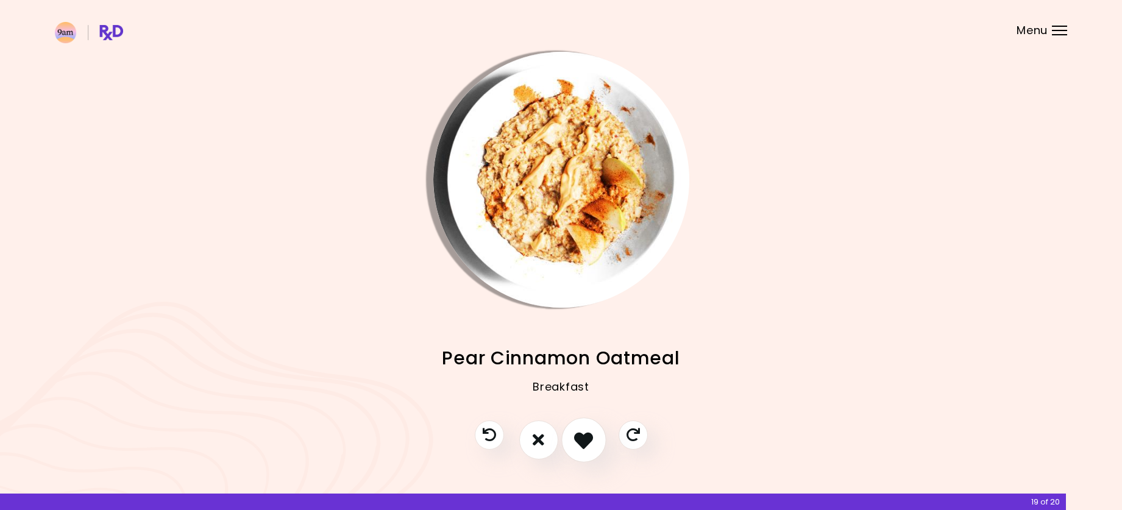
click at [583, 427] on button "I like this recipe" at bounding box center [583, 439] width 45 height 45
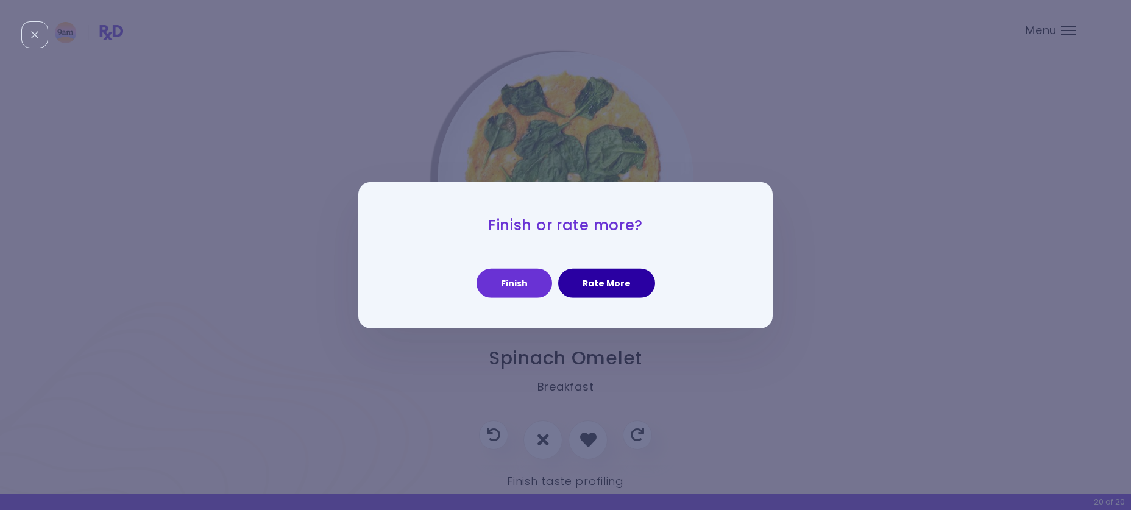
click at [608, 285] on button "Rate More" at bounding box center [606, 283] width 97 height 29
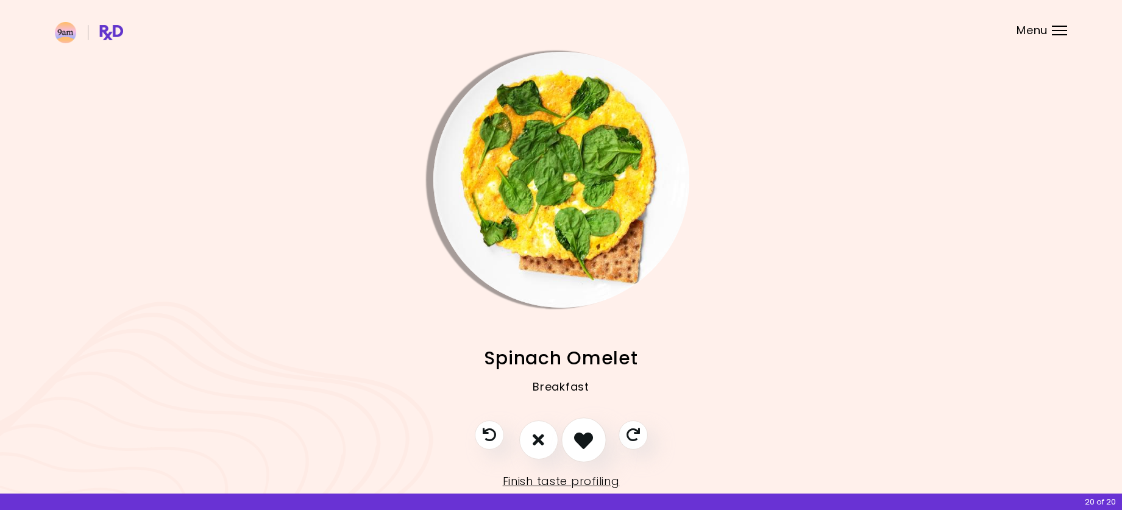
click at [595, 442] on button "I like this recipe" at bounding box center [583, 439] width 45 height 45
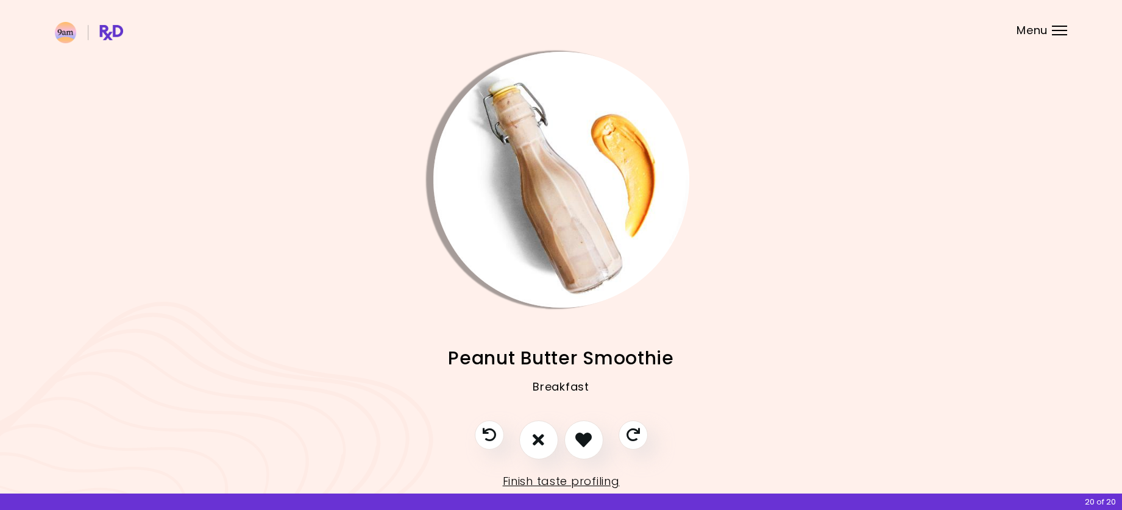
click at [568, 227] on img "Info - Peanut Butter Smoothie" at bounding box center [561, 180] width 256 height 256
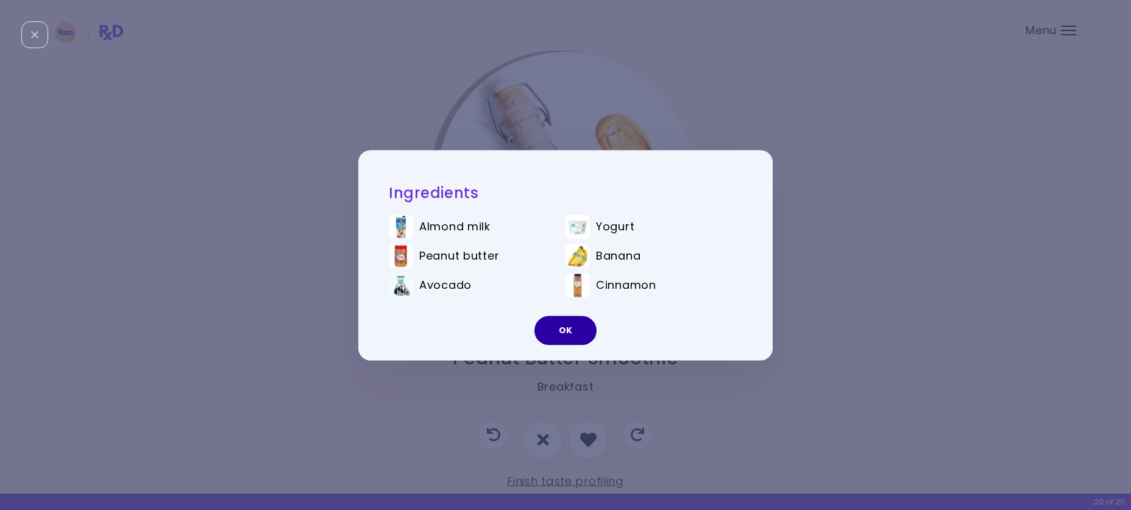
click at [556, 325] on button "OK" at bounding box center [565, 330] width 62 height 29
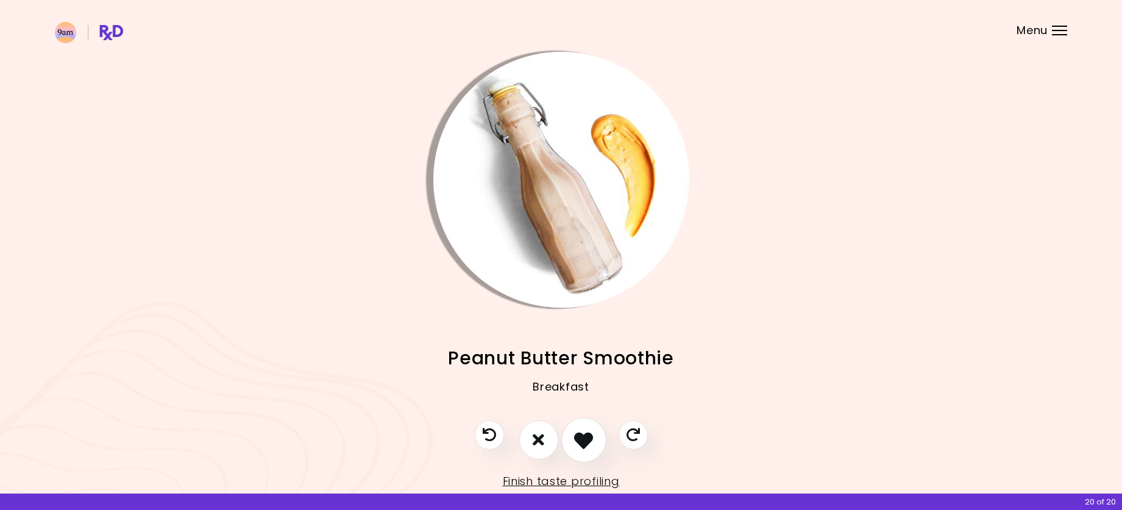
click at [587, 439] on icon "I like this recipe" at bounding box center [583, 439] width 19 height 19
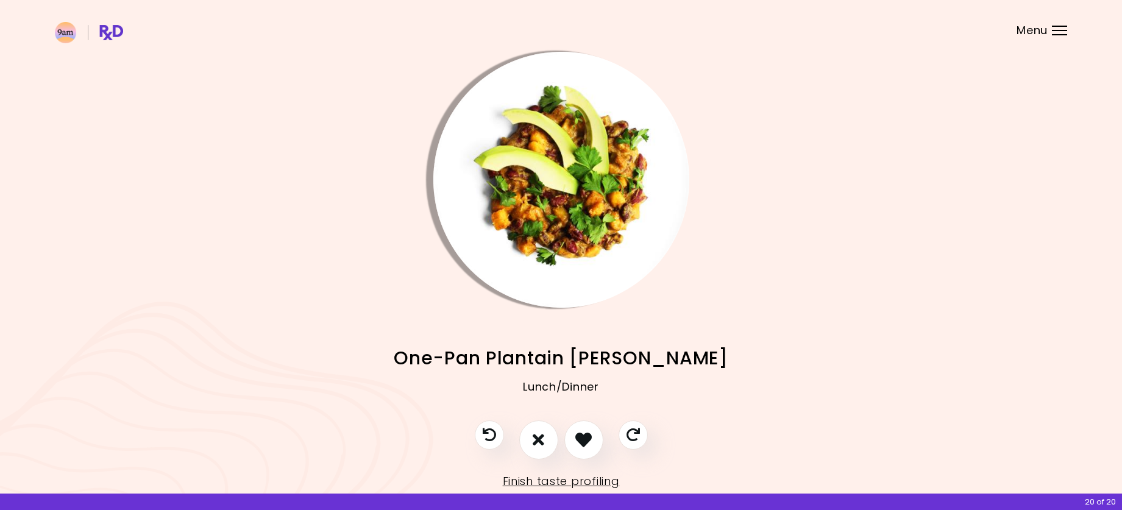
click at [576, 231] on img "Info - One-Pan Plantain Curry" at bounding box center [561, 180] width 256 height 256
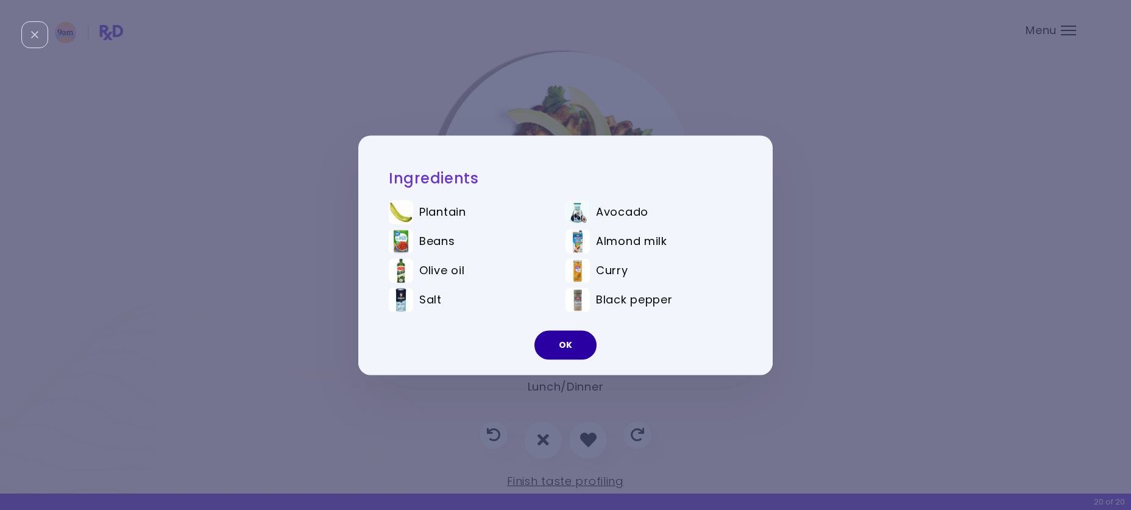
click at [567, 349] on button "OK" at bounding box center [565, 344] width 62 height 29
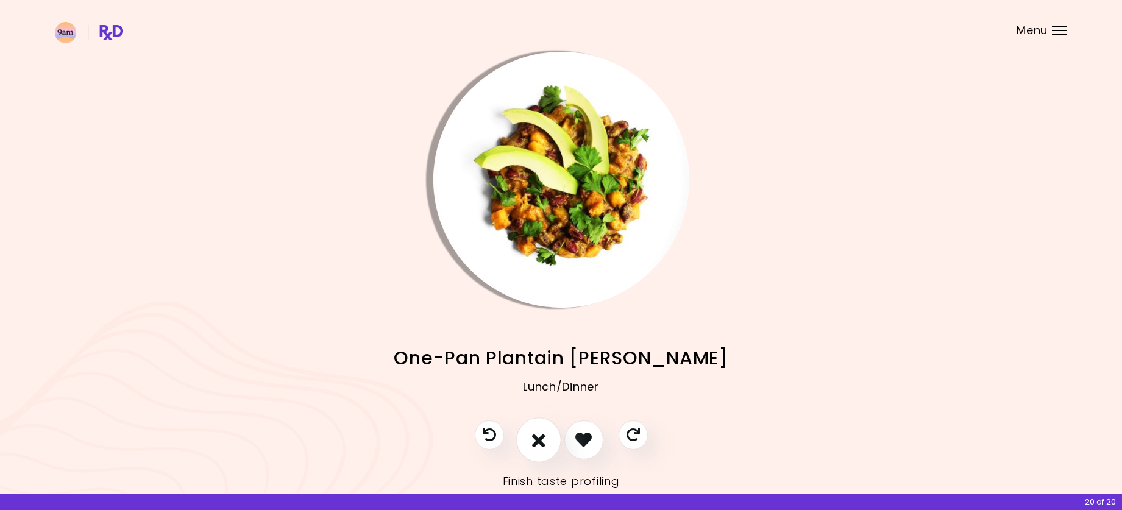
click at [535, 439] on icon "I don't like this recipe" at bounding box center [538, 439] width 13 height 19
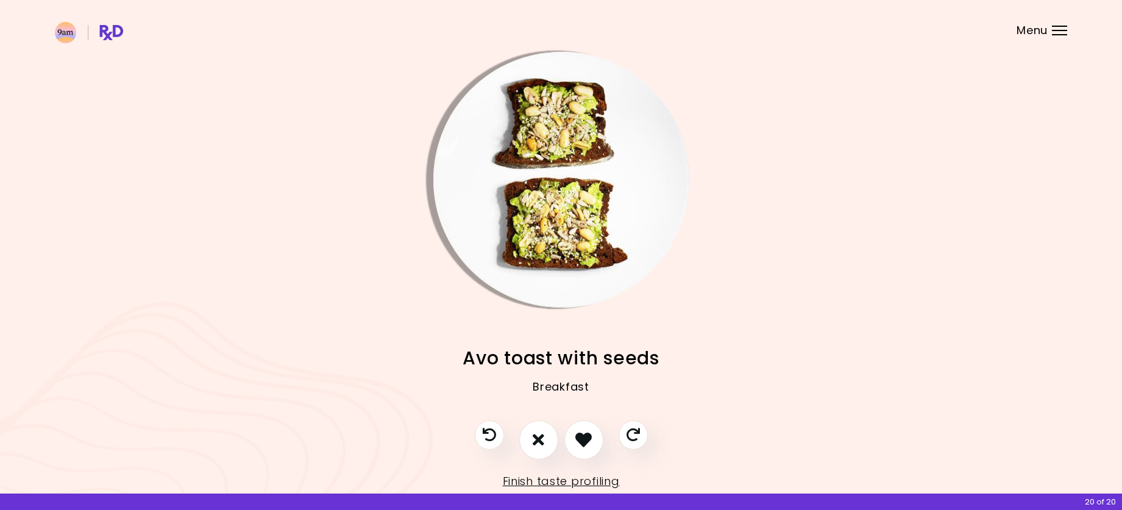
click at [570, 280] on img "Info - Avo toast with seeds" at bounding box center [561, 180] width 256 height 256
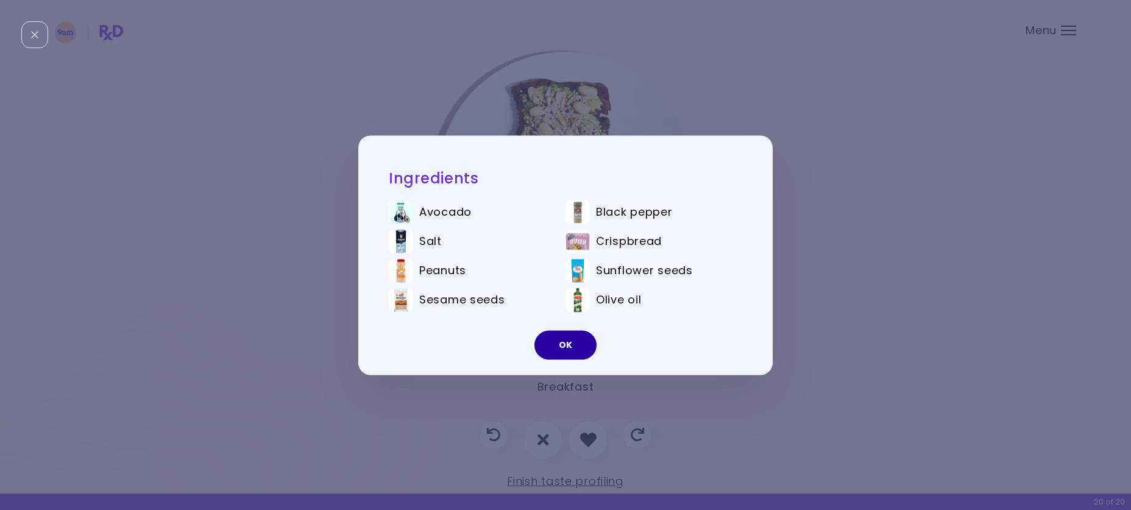
click at [570, 343] on button "OK" at bounding box center [565, 344] width 62 height 29
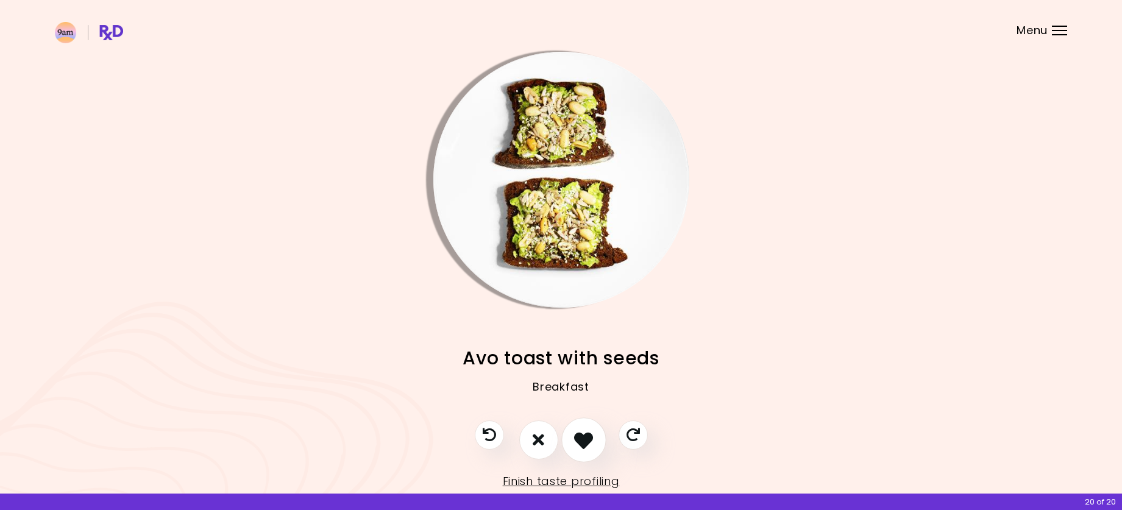
click at [586, 436] on icon "I like this recipe" at bounding box center [583, 439] width 19 height 19
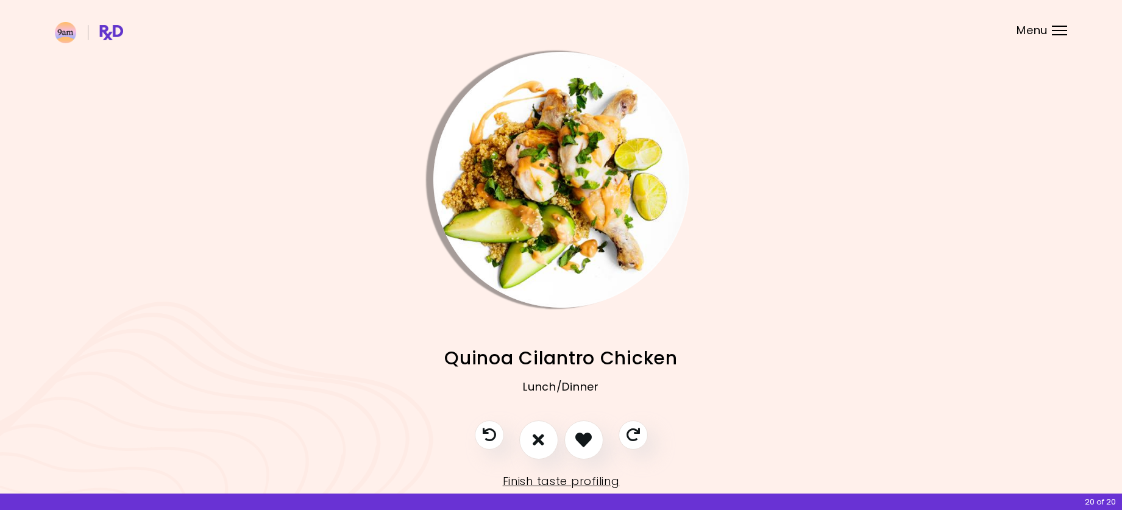
click at [576, 281] on img "Info - Quinoa Cilantro Chicken" at bounding box center [561, 180] width 256 height 256
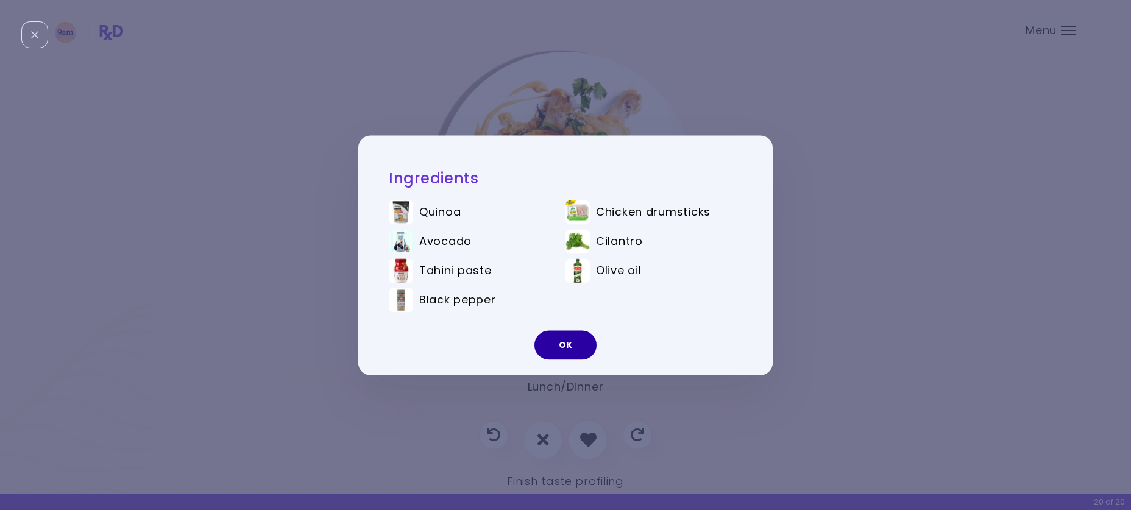
click at [570, 348] on button "OK" at bounding box center [565, 344] width 62 height 29
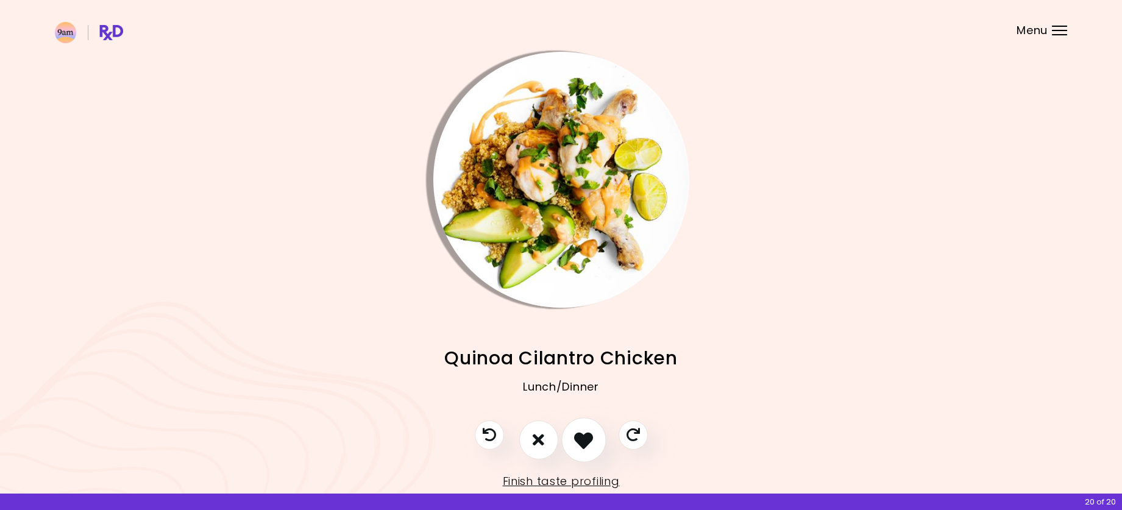
click at [586, 448] on icon "I like this recipe" at bounding box center [583, 439] width 19 height 19
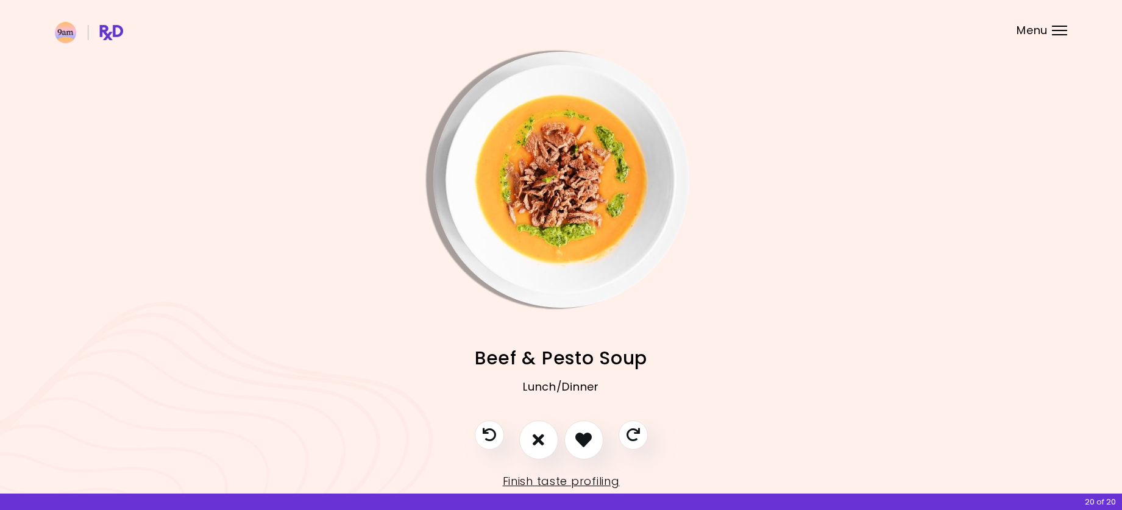
click at [583, 293] on img "Info - Beef & Pesto Soup" at bounding box center [561, 180] width 256 height 256
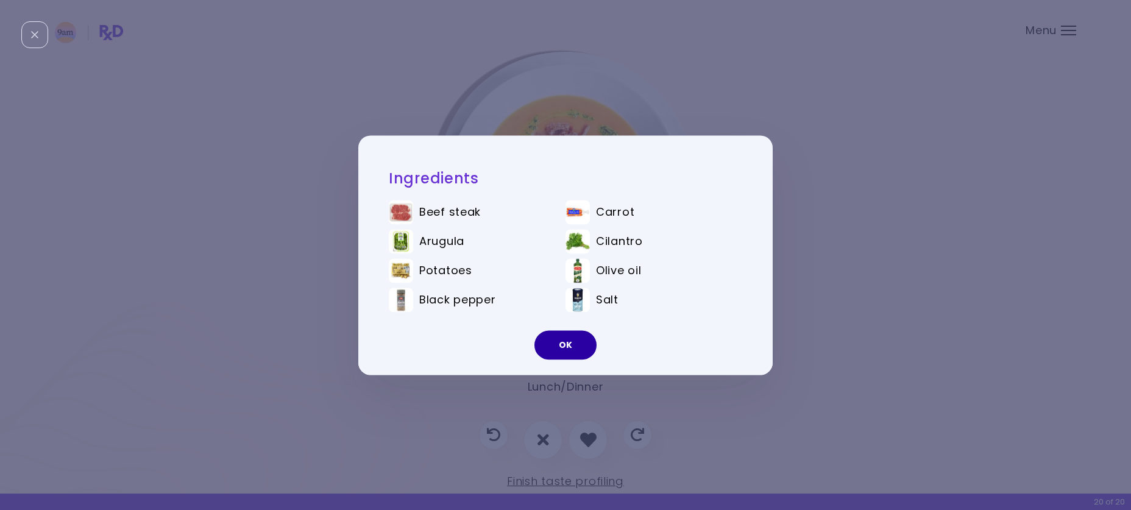
click at [556, 341] on button "OK" at bounding box center [565, 344] width 62 height 29
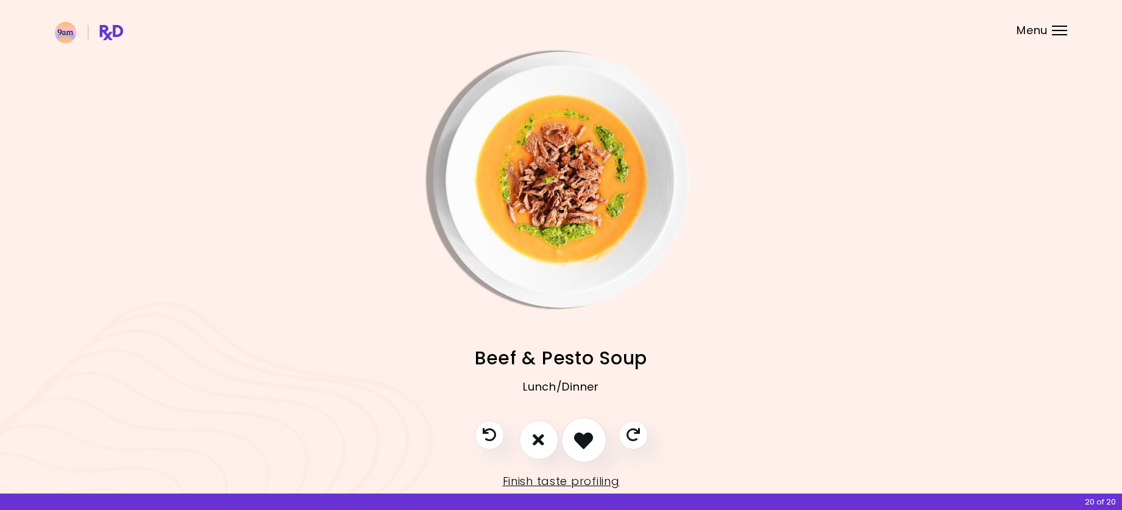
click at [594, 439] on button "I like this recipe" at bounding box center [583, 439] width 45 height 45
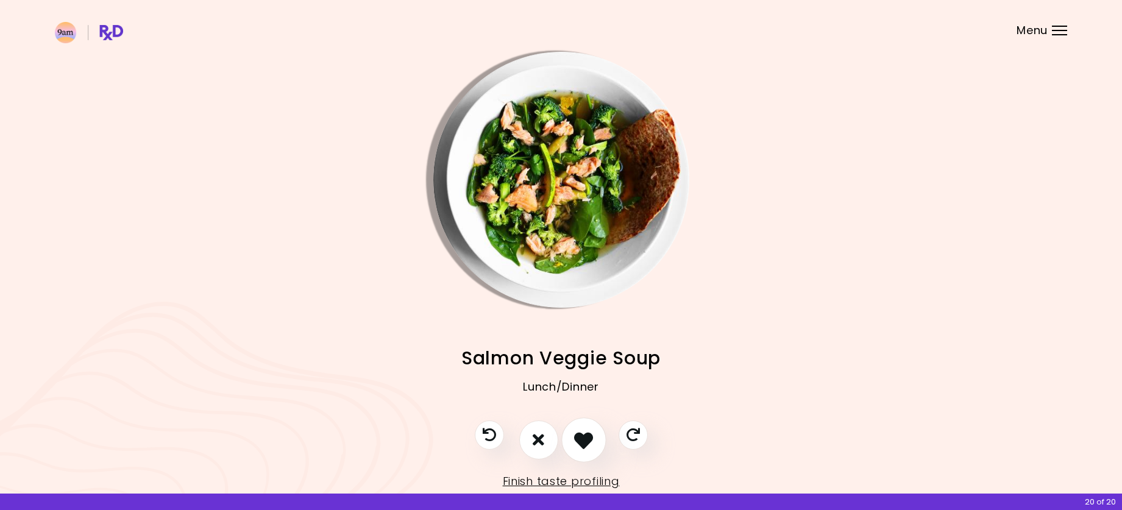
click at [594, 438] on button "I like this recipe" at bounding box center [583, 439] width 45 height 45
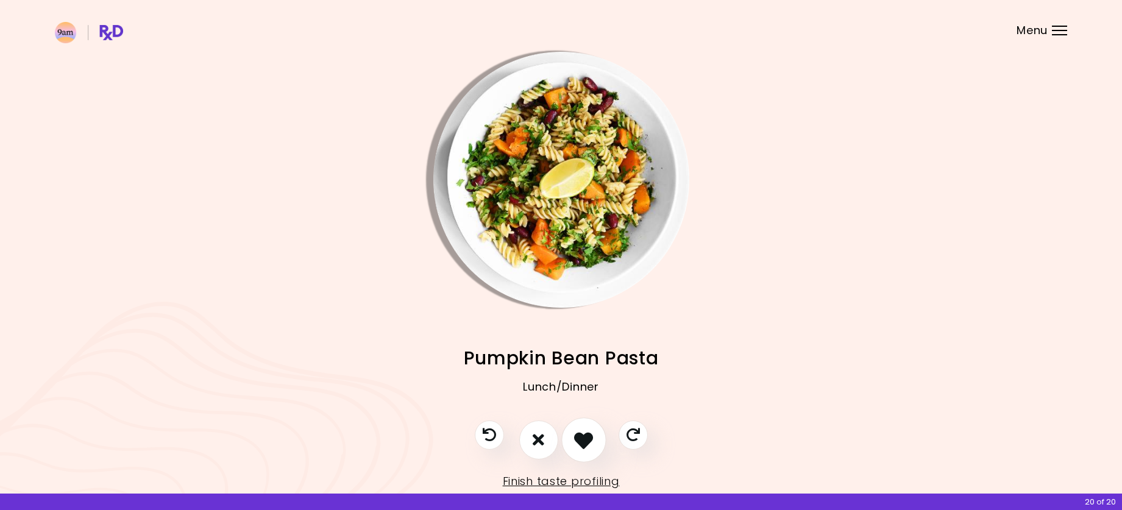
click at [594, 438] on button "I like this recipe" at bounding box center [583, 439] width 45 height 45
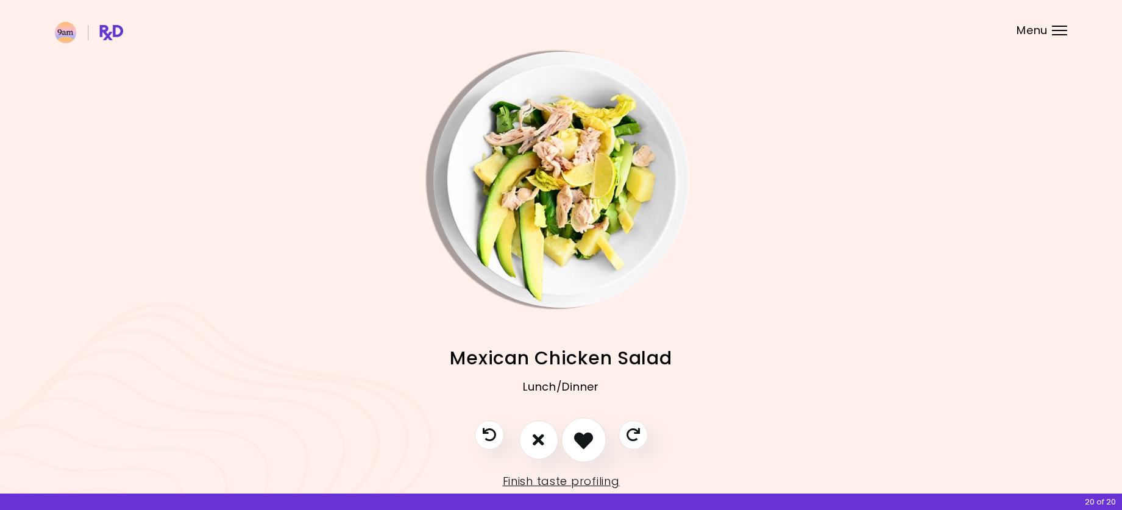
click at [594, 438] on button "I like this recipe" at bounding box center [583, 439] width 45 height 45
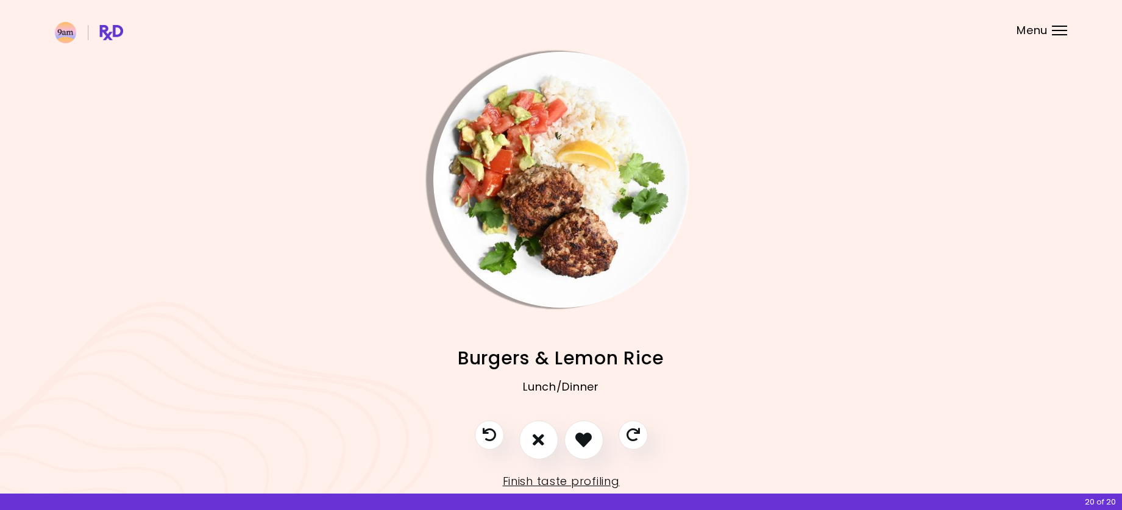
click at [580, 263] on img "Info - Burgers & Lemon Rice" at bounding box center [561, 180] width 256 height 256
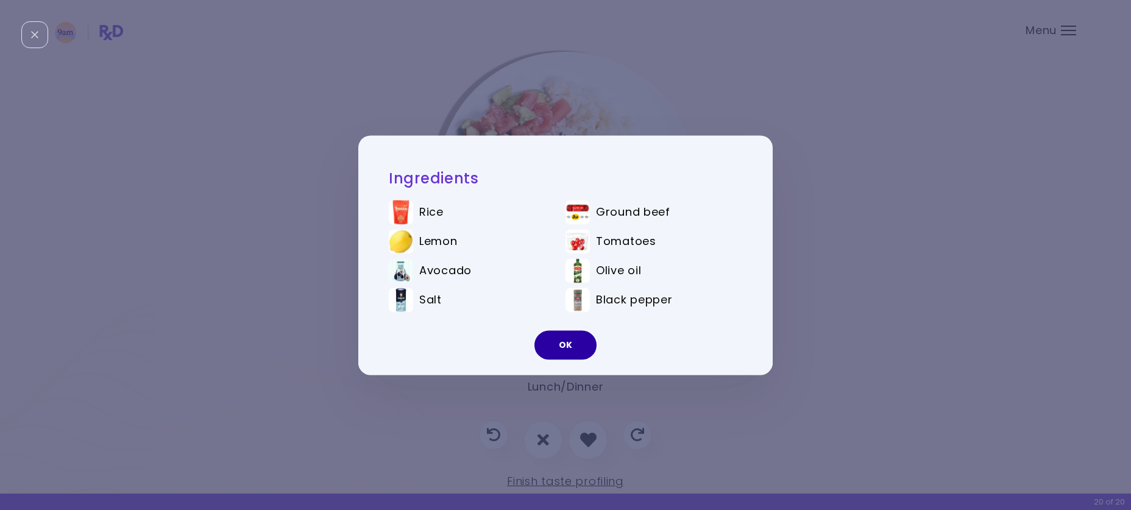
click at [572, 344] on button "OK" at bounding box center [565, 344] width 62 height 29
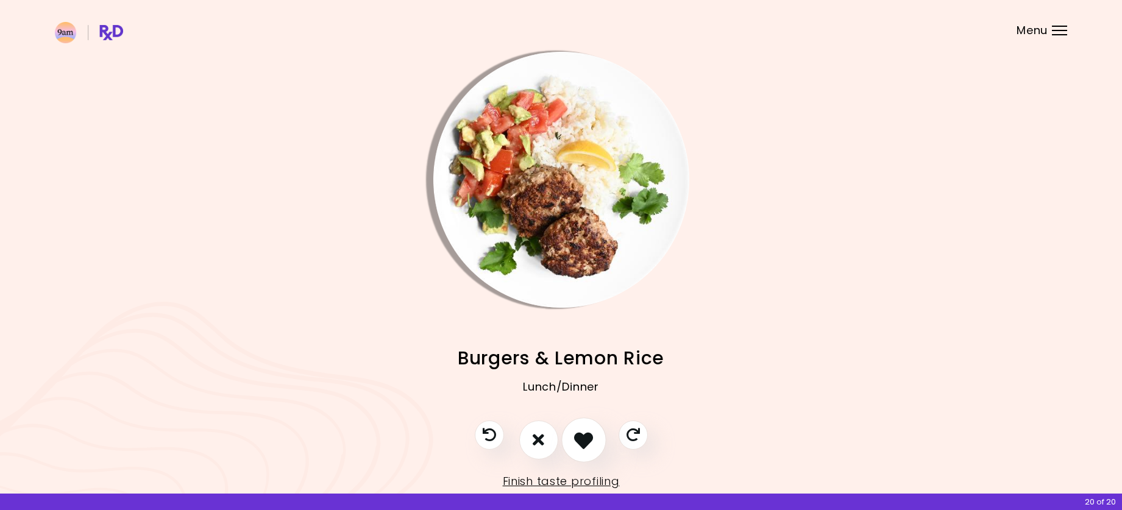
click at [592, 429] on button "I like this recipe" at bounding box center [583, 439] width 45 height 45
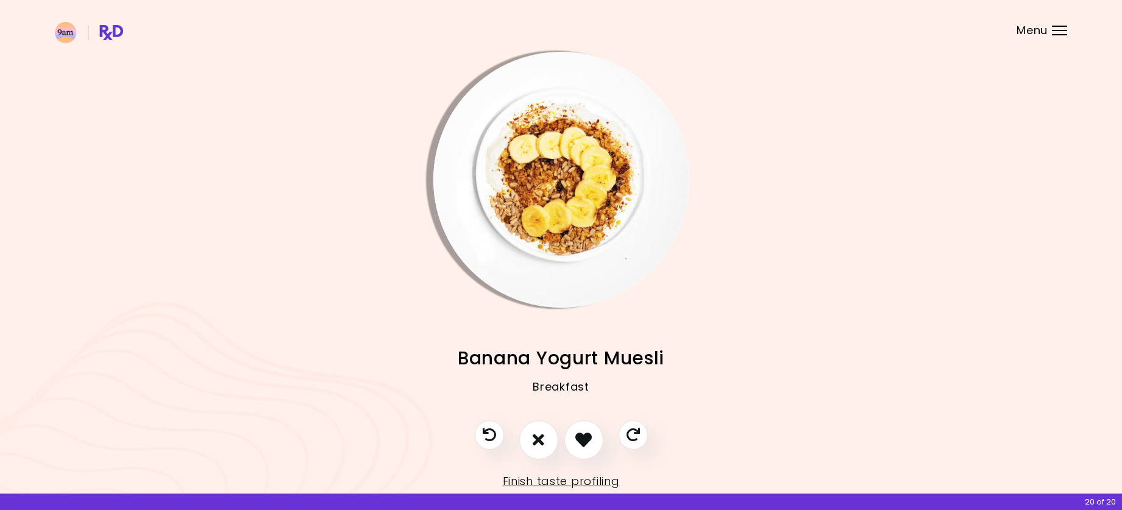
click at [587, 252] on img "Info - Banana Yogurt Muesli" at bounding box center [561, 180] width 256 height 256
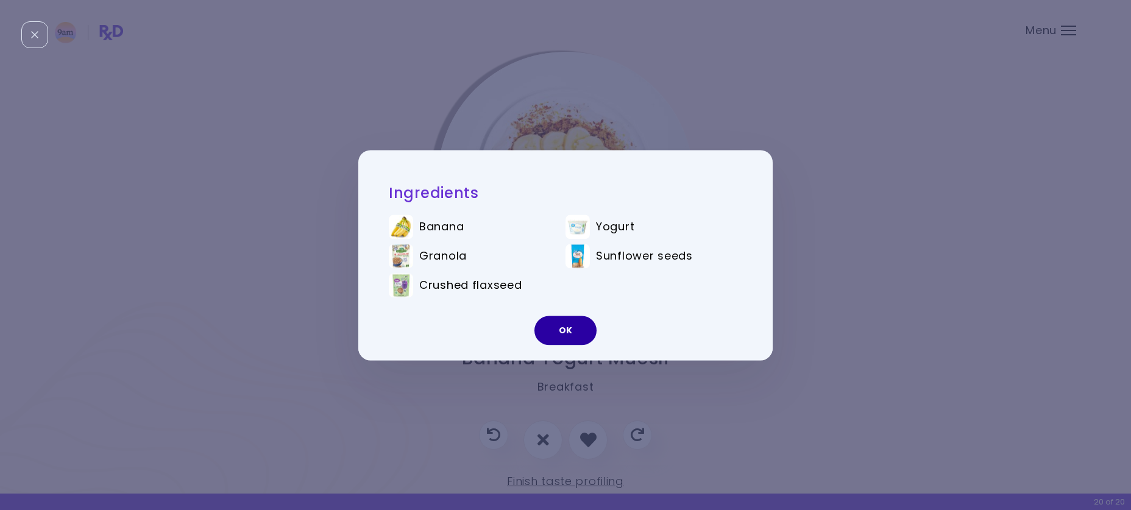
click at [569, 327] on button "OK" at bounding box center [565, 330] width 62 height 29
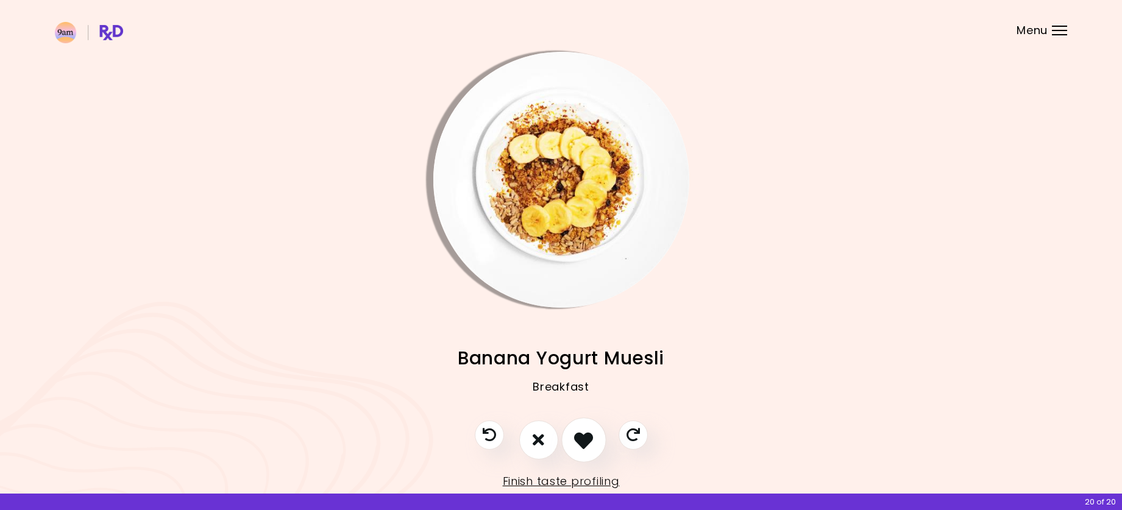
click at [584, 440] on icon "I like this recipe" at bounding box center [583, 439] width 19 height 19
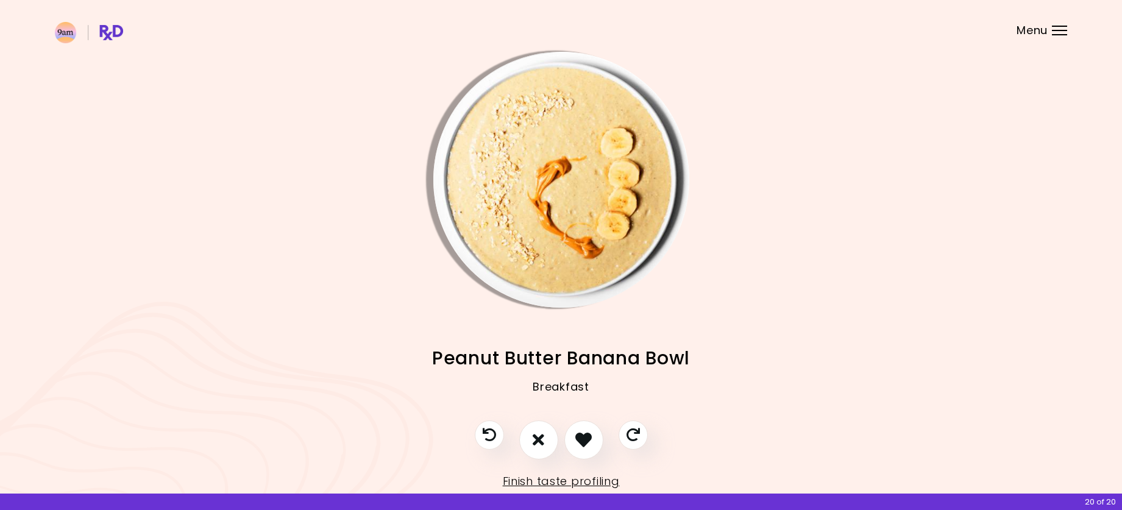
click at [566, 246] on img "Info - Peanut Butter Banana Bowl" at bounding box center [561, 180] width 256 height 256
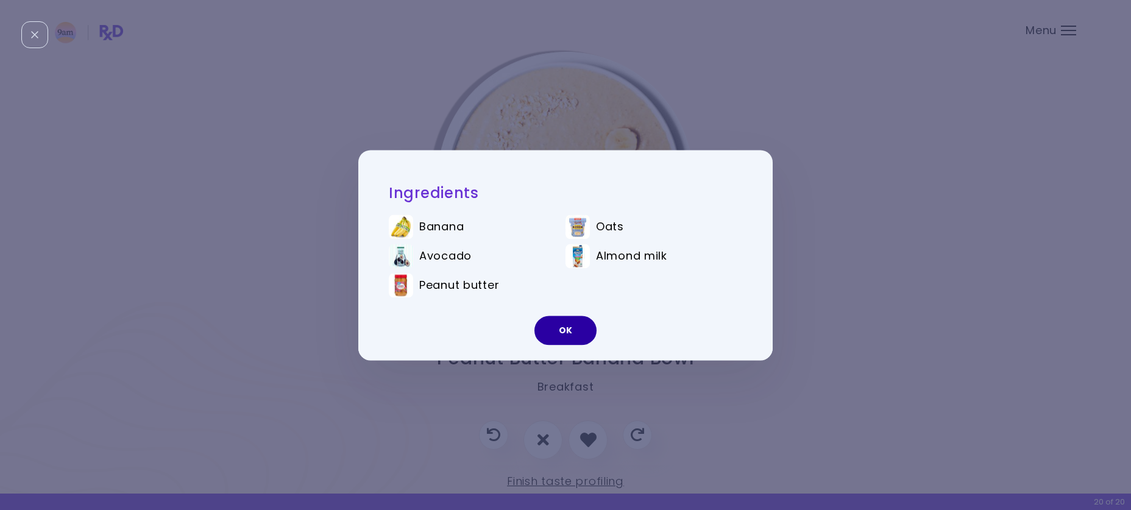
click at [566, 336] on button "OK" at bounding box center [565, 330] width 62 height 29
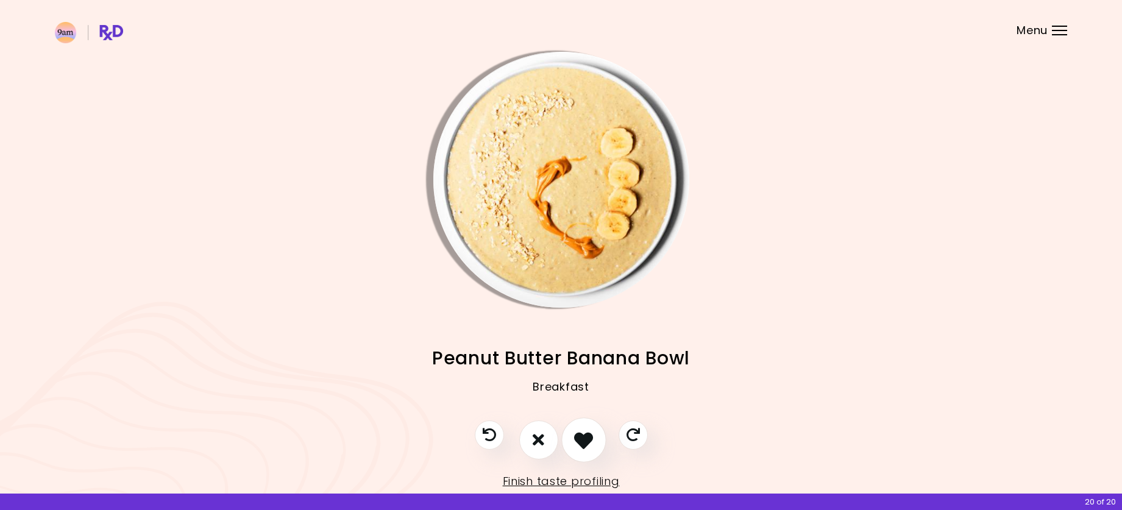
click at [578, 441] on icon "I like this recipe" at bounding box center [583, 439] width 19 height 19
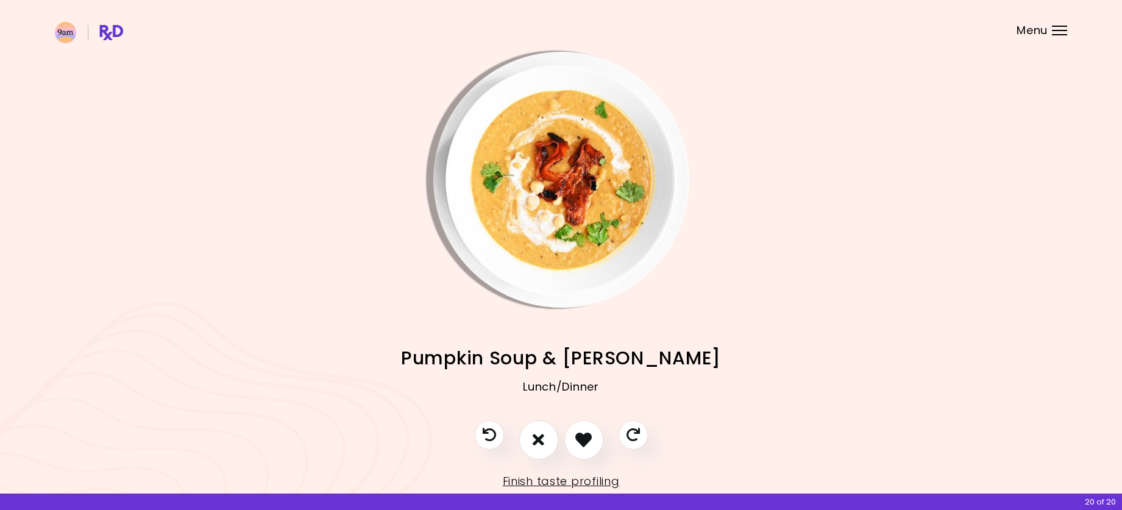
click at [560, 236] on img "Info - Pumpkin Soup & Carrot Bacon" at bounding box center [561, 180] width 256 height 256
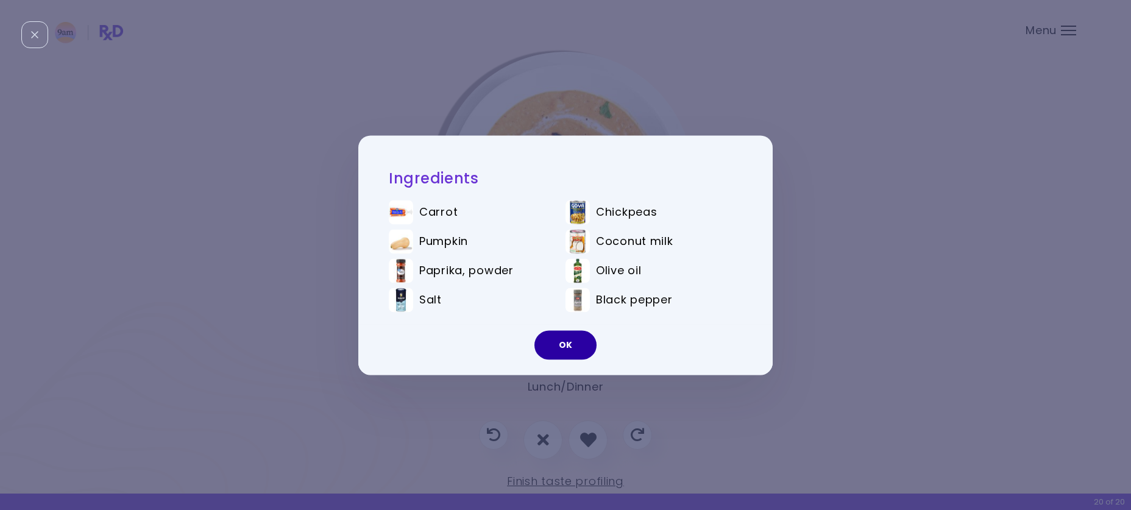
click at [553, 349] on button "OK" at bounding box center [565, 344] width 62 height 29
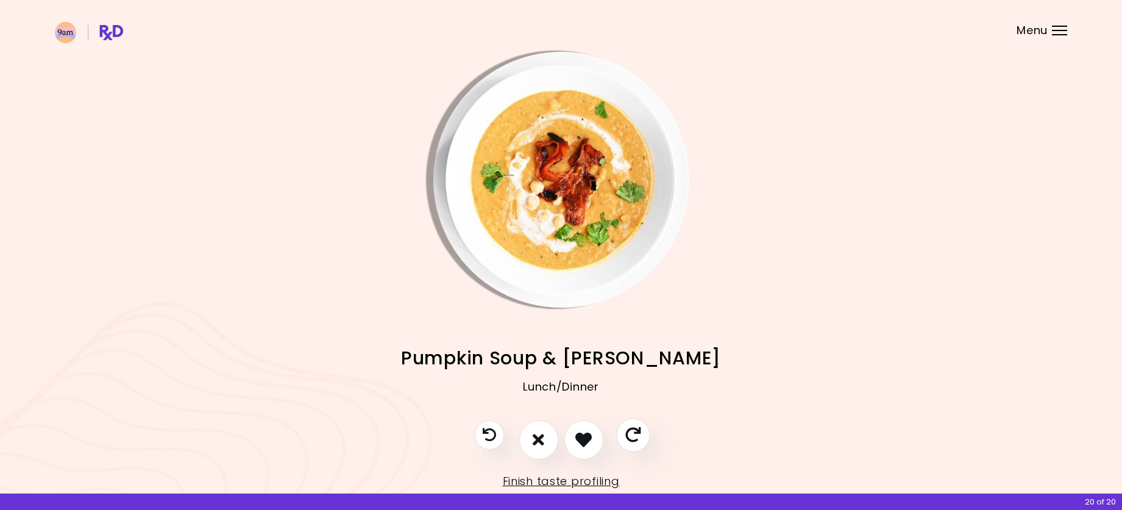
click at [629, 429] on icon "Skip" at bounding box center [632, 434] width 15 height 15
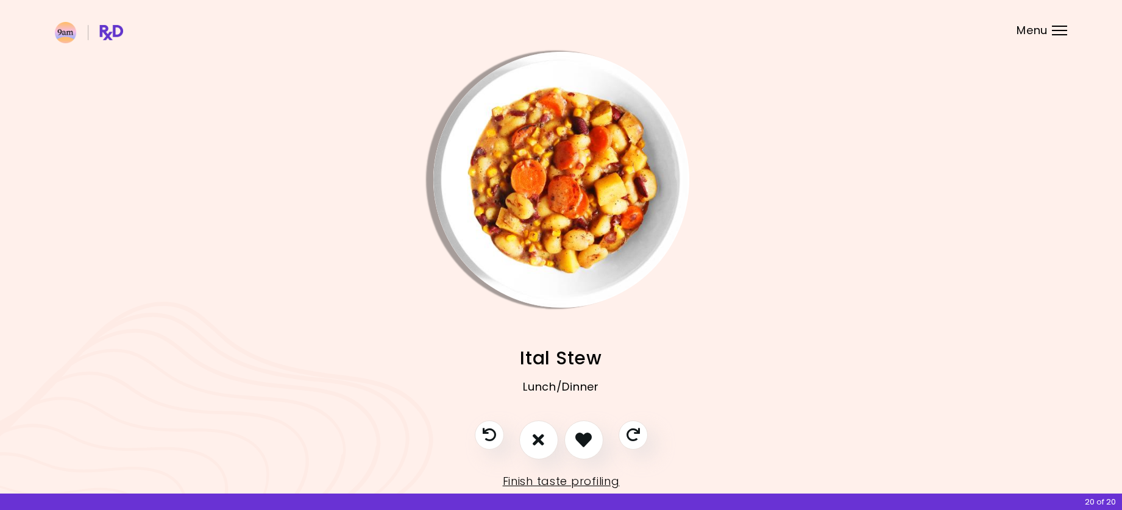
click at [583, 275] on img "Info - Ital Stew" at bounding box center [561, 180] width 256 height 256
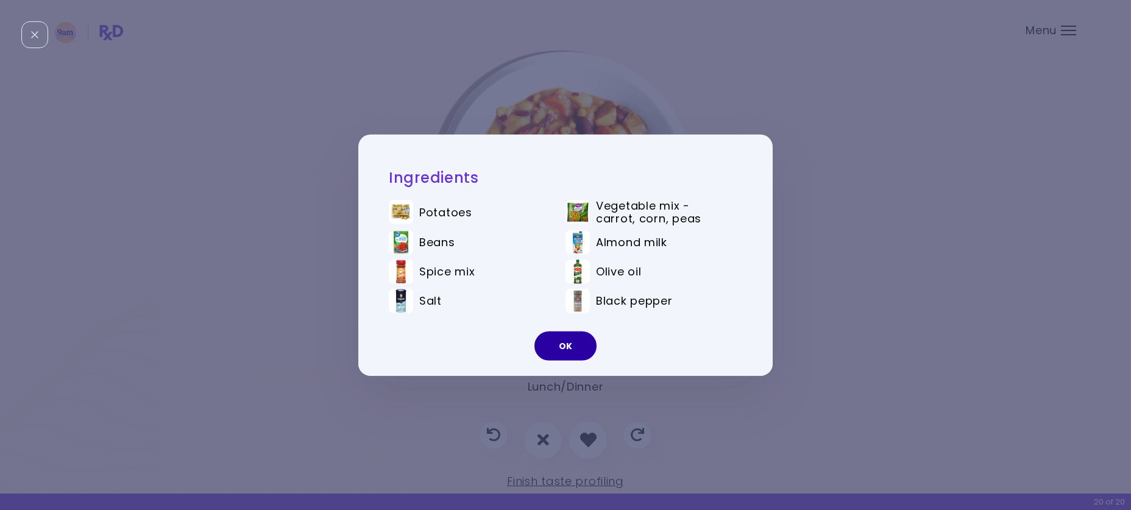
click at [570, 359] on button "OK" at bounding box center [565, 346] width 62 height 29
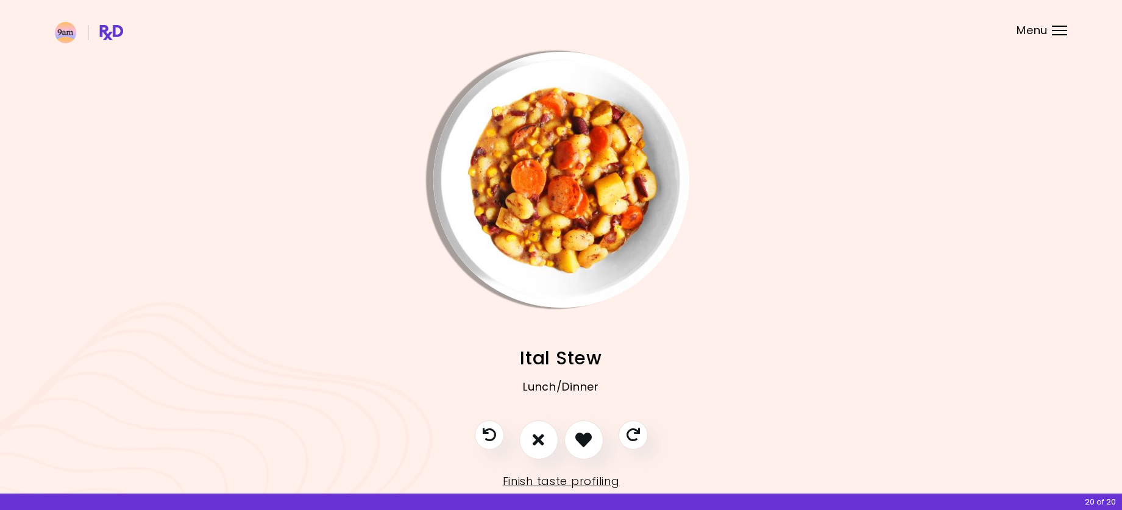
click at [570, 238] on img "Info - Ital Stew" at bounding box center [561, 180] width 256 height 256
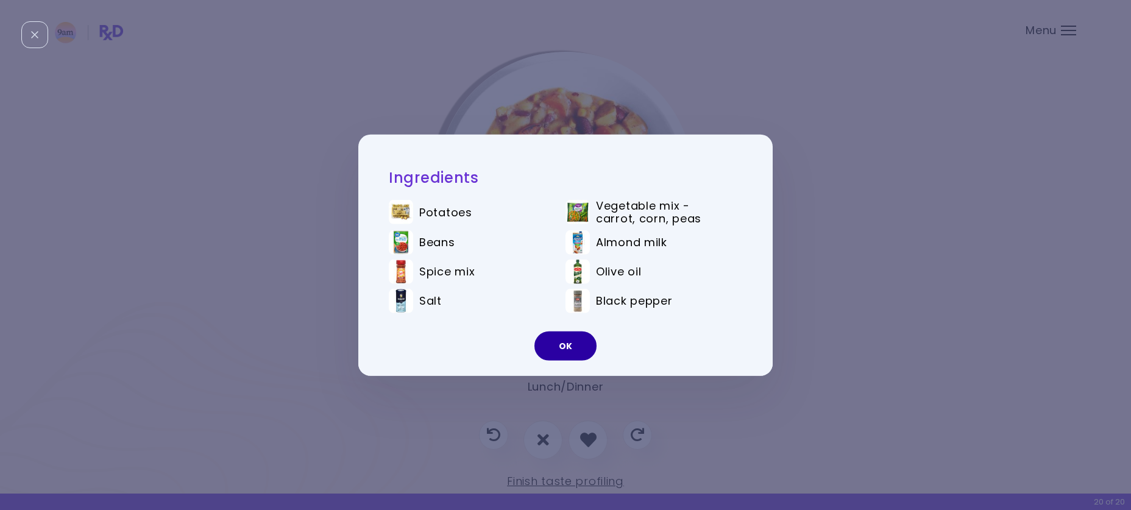
click at [547, 349] on button "OK" at bounding box center [565, 346] width 62 height 29
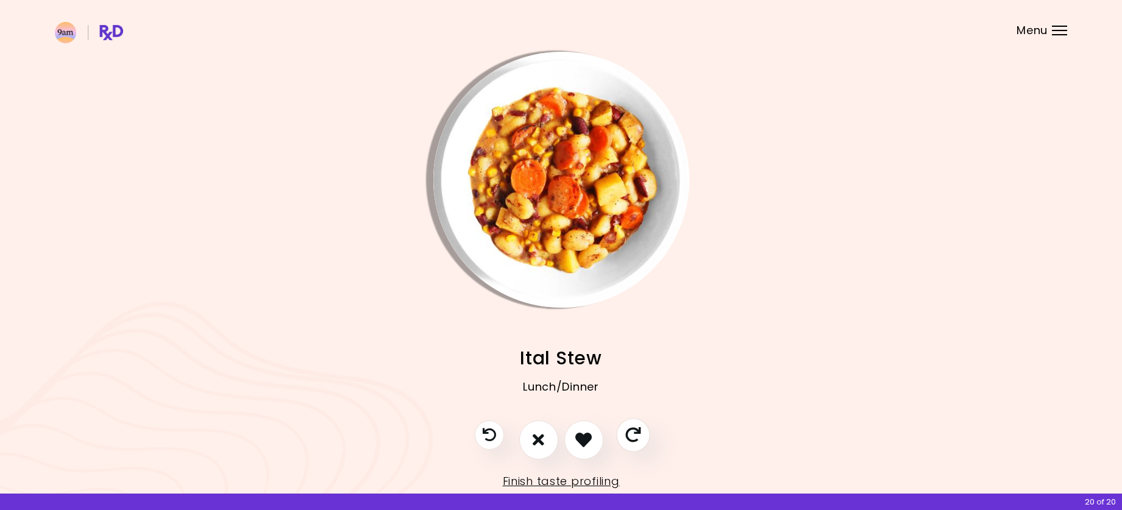
click at [626, 438] on icon "Skip" at bounding box center [632, 434] width 15 height 15
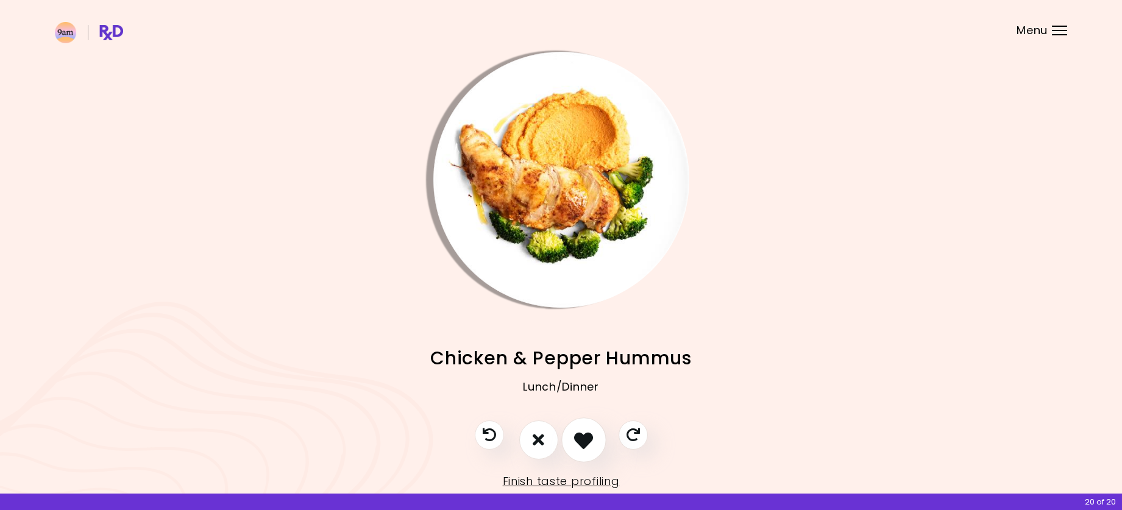
click at [593, 438] on icon "I like this recipe" at bounding box center [583, 439] width 19 height 19
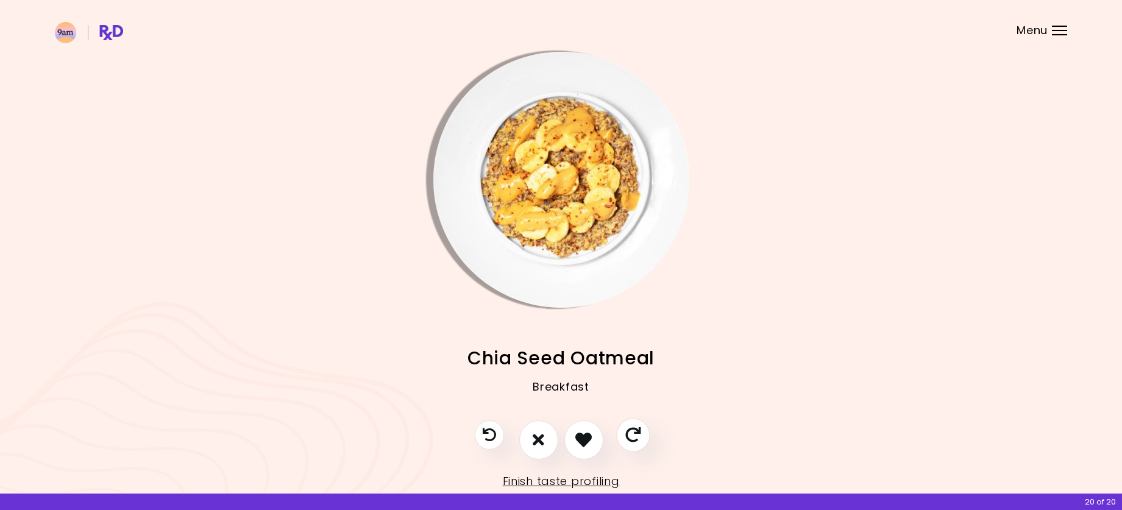
click at [635, 444] on button "Skip" at bounding box center [633, 435] width 34 height 34
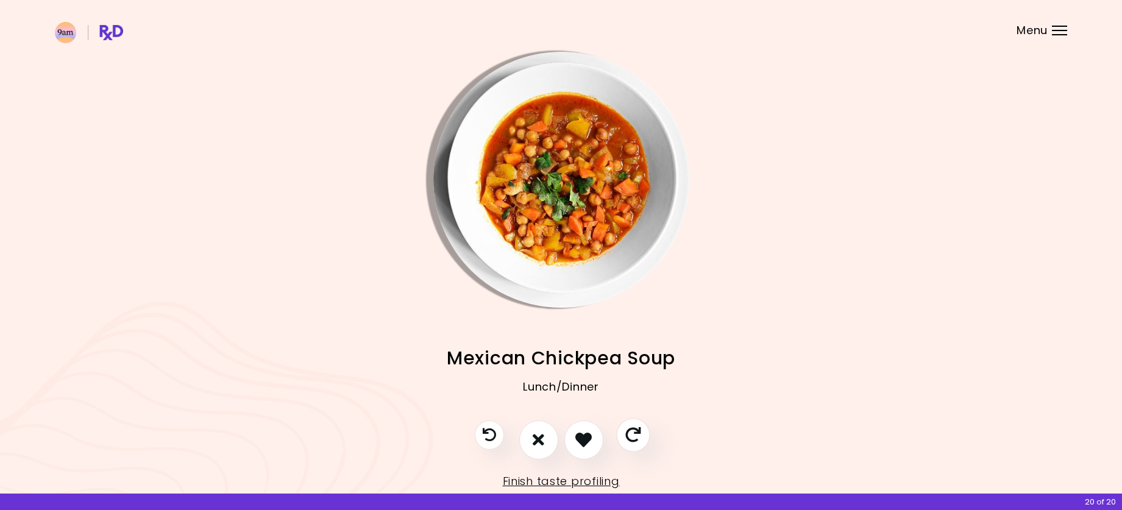
click at [630, 442] on icon "Skip" at bounding box center [632, 434] width 15 height 15
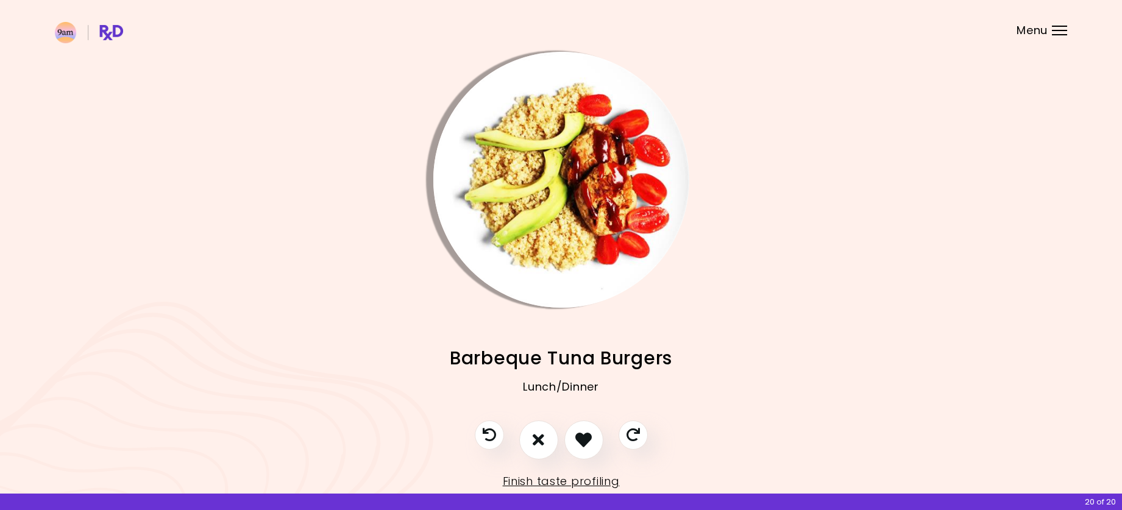
click at [556, 162] on img "Info - Barbeque Tuna Burgers" at bounding box center [561, 180] width 256 height 256
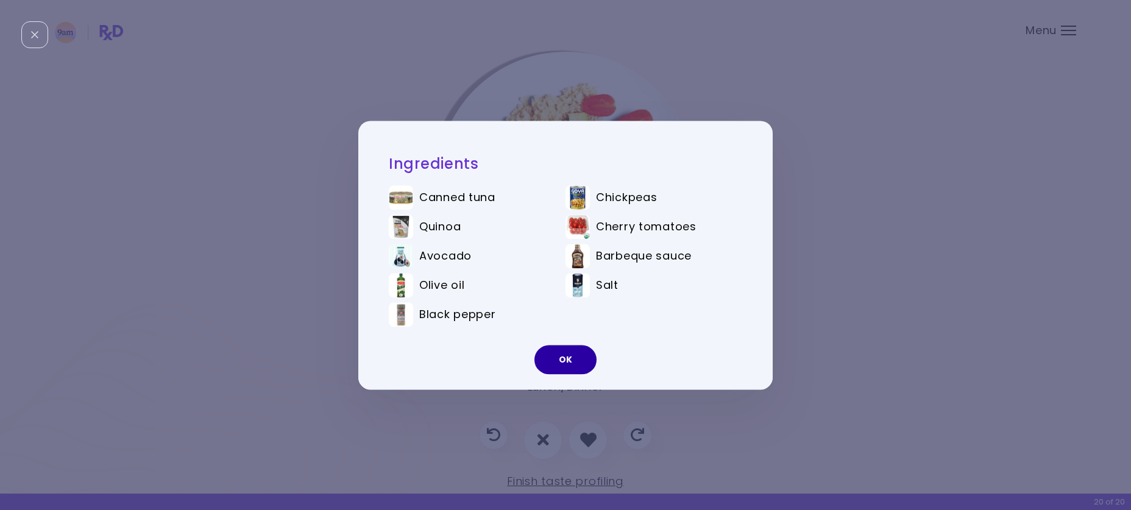
click at [561, 358] on button "OK" at bounding box center [565, 359] width 62 height 29
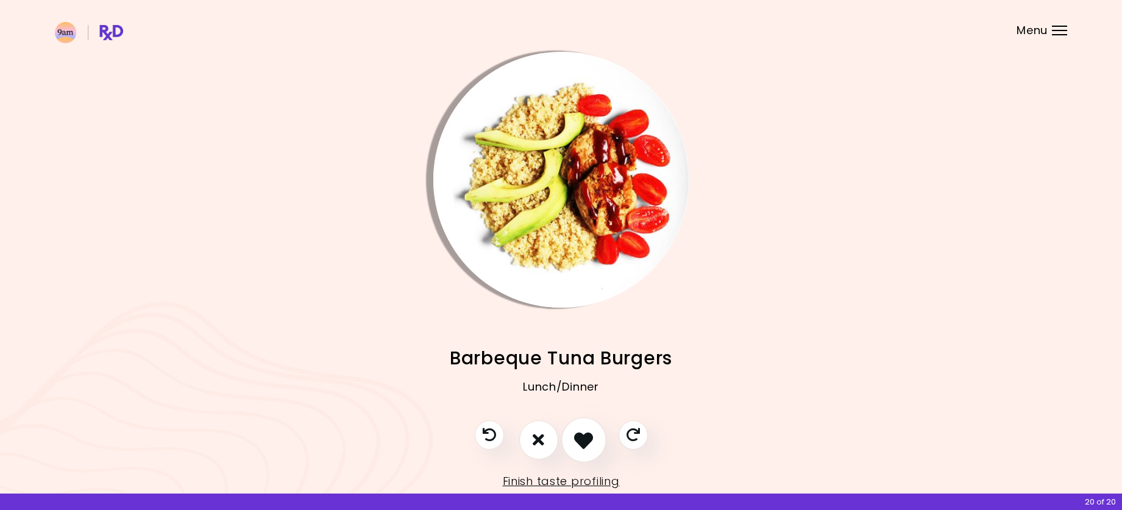
click at [595, 438] on button "I like this recipe" at bounding box center [583, 439] width 45 height 45
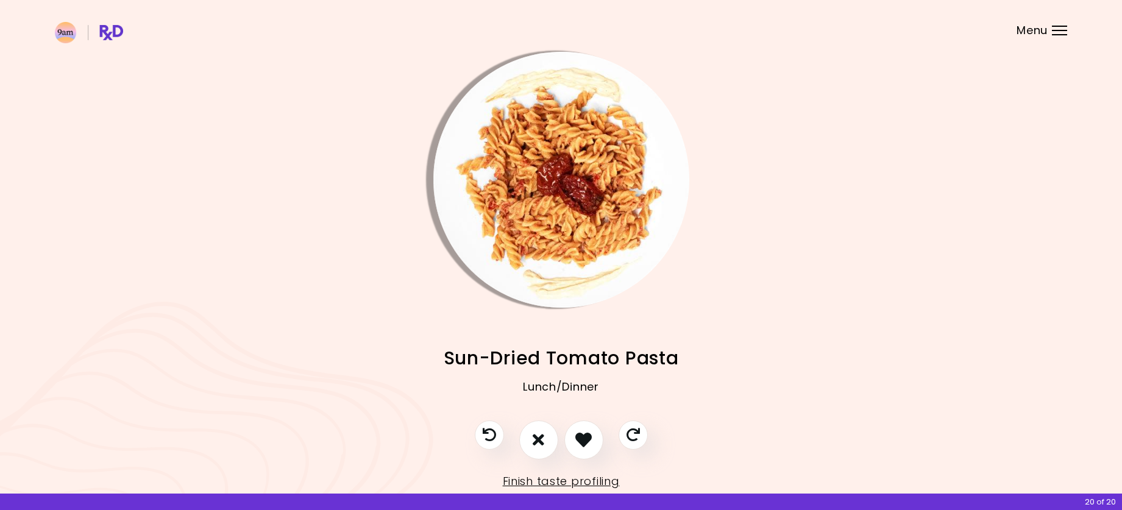
click at [586, 219] on img "Info - Sun-Dried Tomato Pasta" at bounding box center [561, 180] width 256 height 256
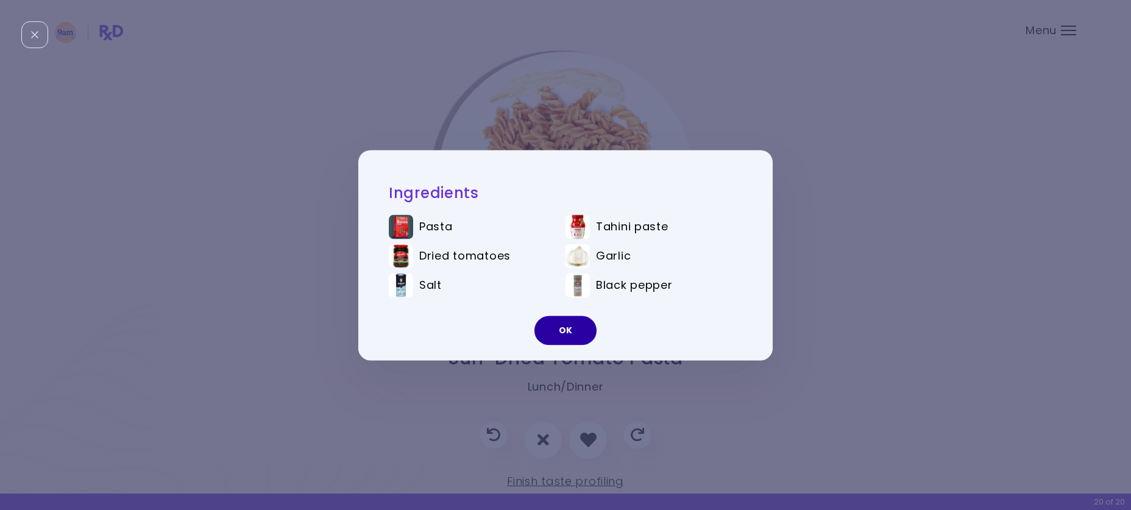
click at [581, 341] on button "OK" at bounding box center [565, 330] width 62 height 29
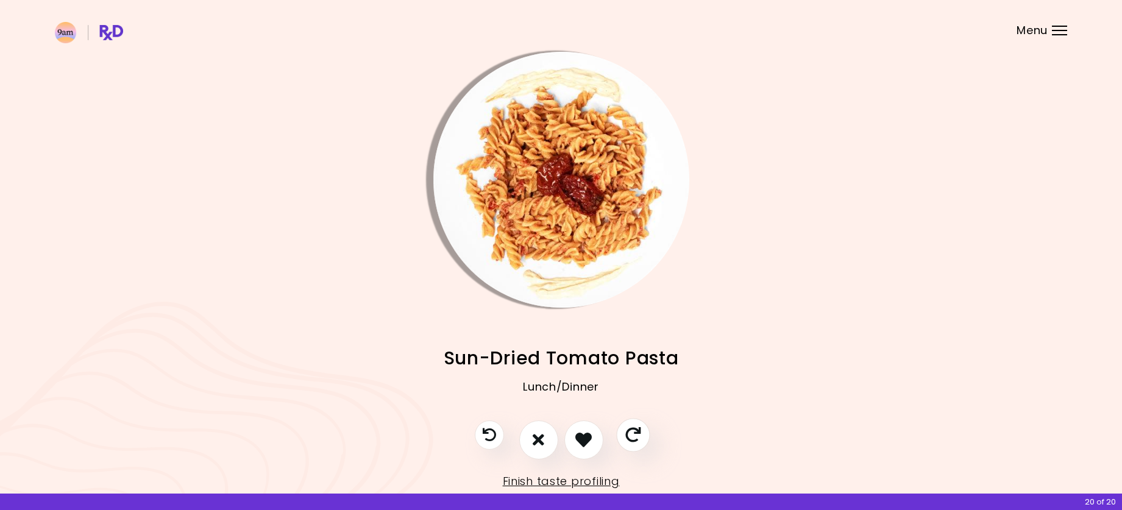
click at [631, 438] on icon "Skip" at bounding box center [632, 434] width 15 height 15
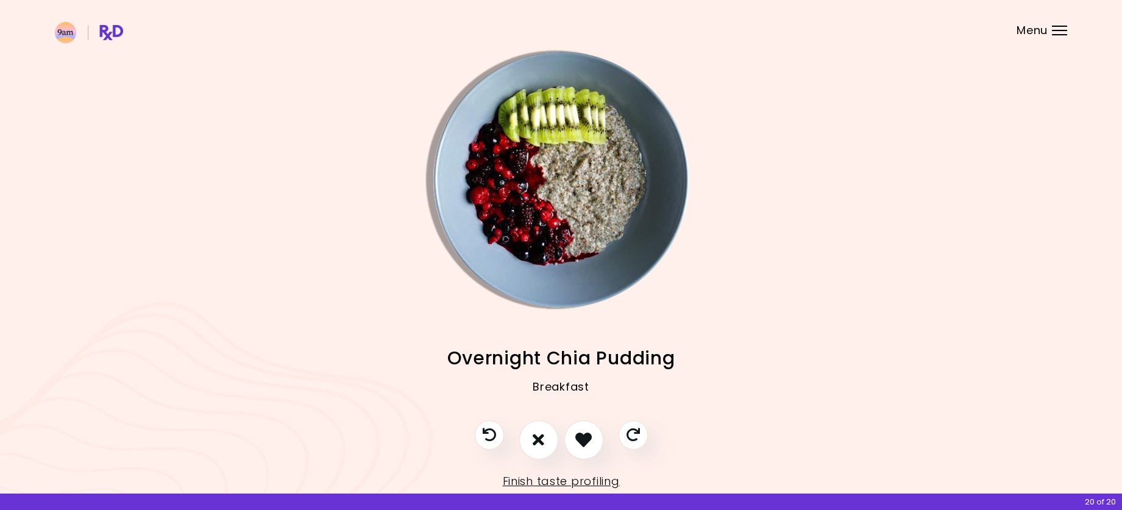
click at [583, 289] on img "Info - Overnight Chia Pudding" at bounding box center [561, 180] width 256 height 256
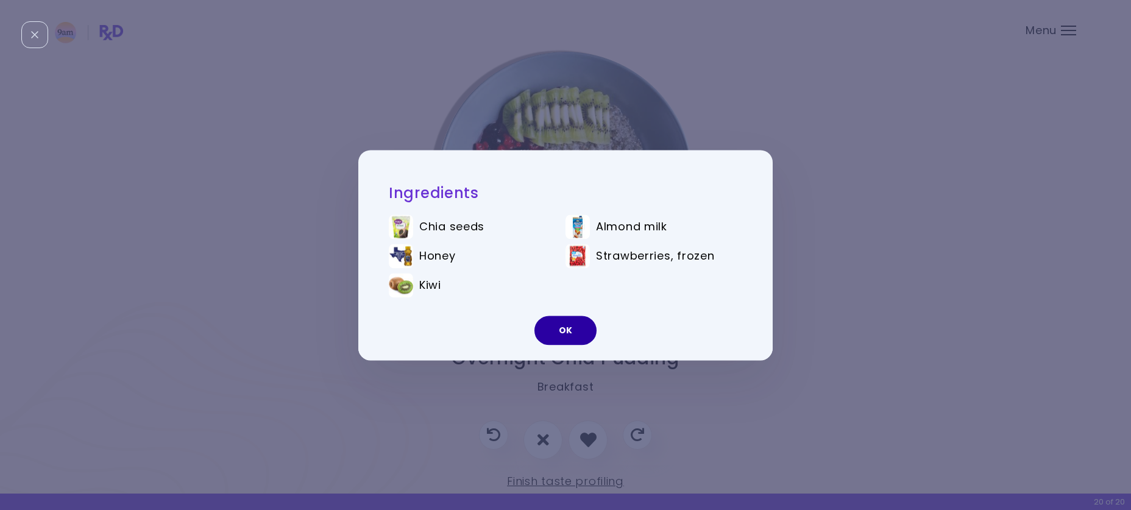
click at [575, 344] on button "OK" at bounding box center [565, 330] width 62 height 29
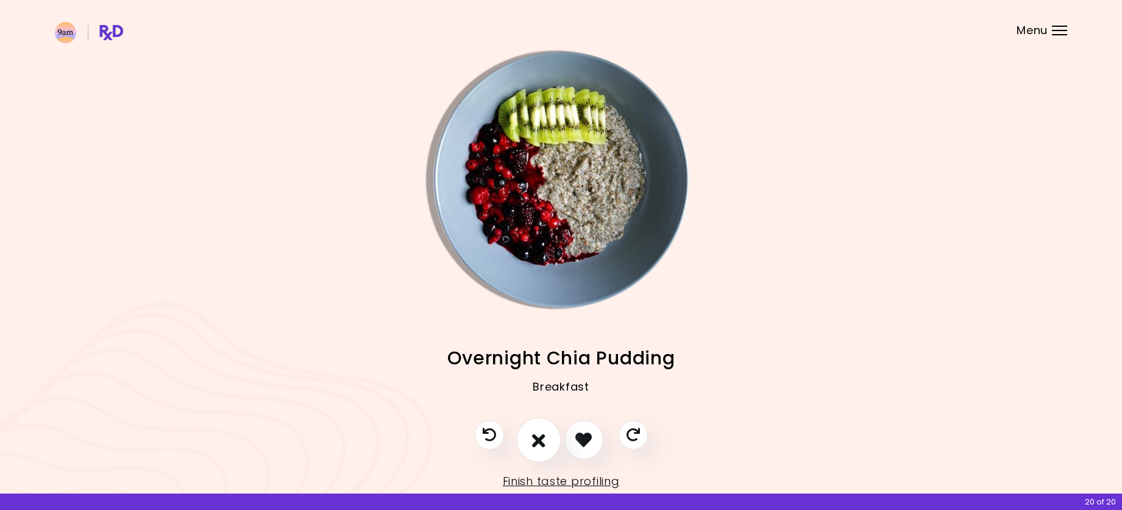
click at [544, 432] on icon "I don't like this recipe" at bounding box center [538, 439] width 13 height 19
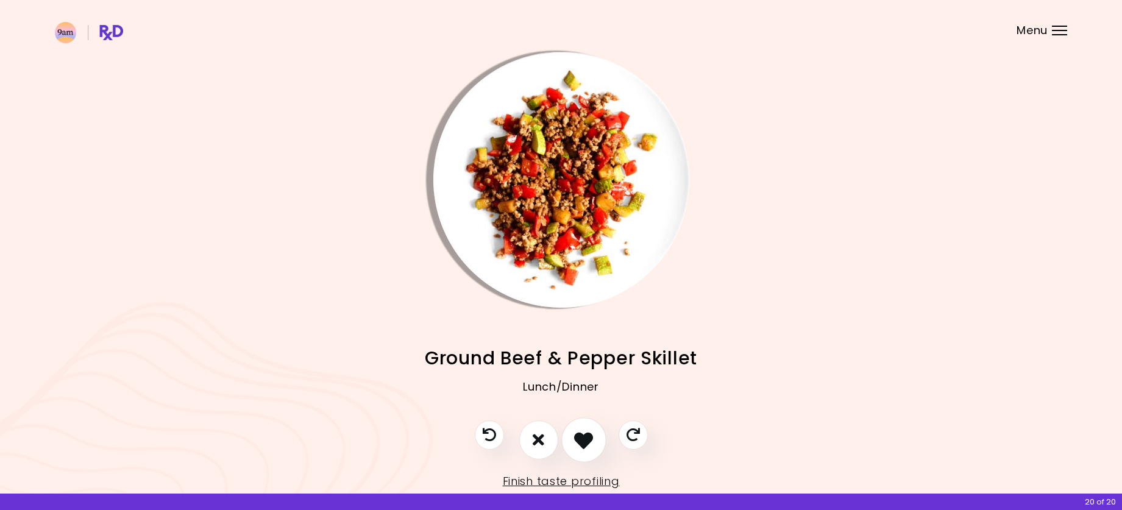
click at [584, 441] on icon "I like this recipe" at bounding box center [583, 439] width 19 height 19
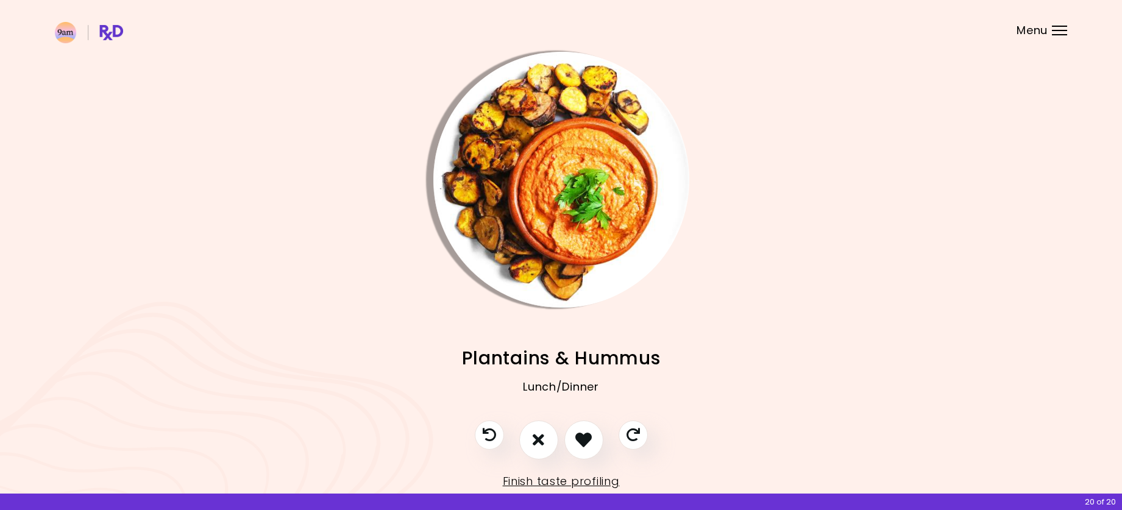
click at [563, 256] on img "Info - Plantains & Hummus" at bounding box center [561, 180] width 256 height 256
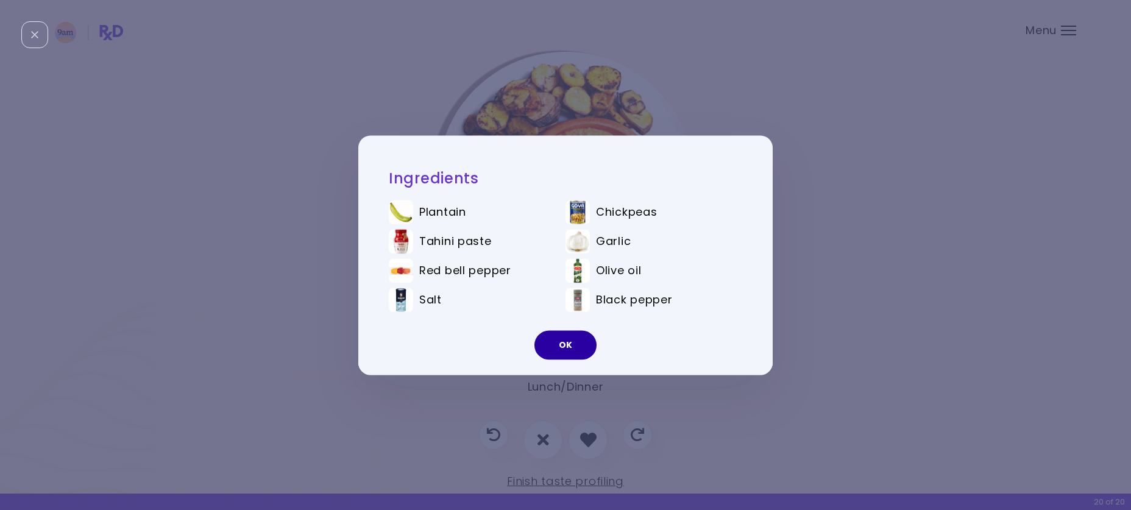
click at [558, 348] on button "OK" at bounding box center [565, 344] width 62 height 29
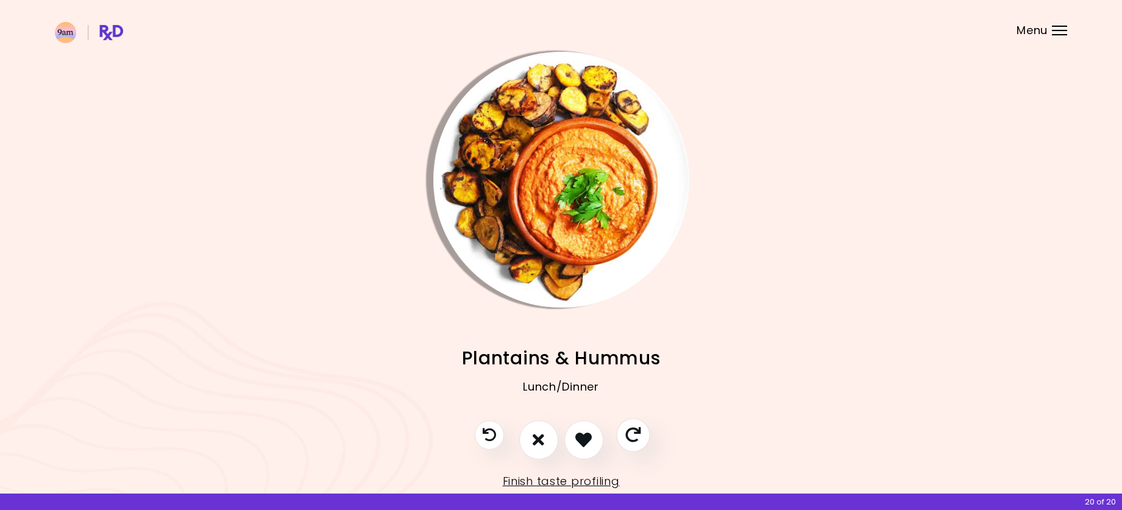
click at [642, 433] on button "Skip" at bounding box center [633, 435] width 34 height 34
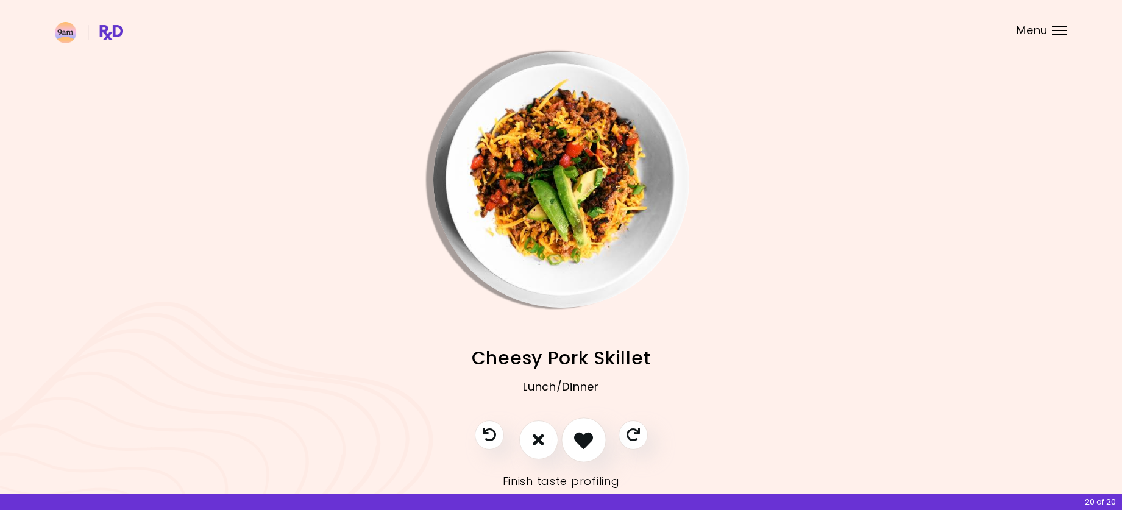
click at [589, 442] on icon "I like this recipe" at bounding box center [583, 439] width 19 height 19
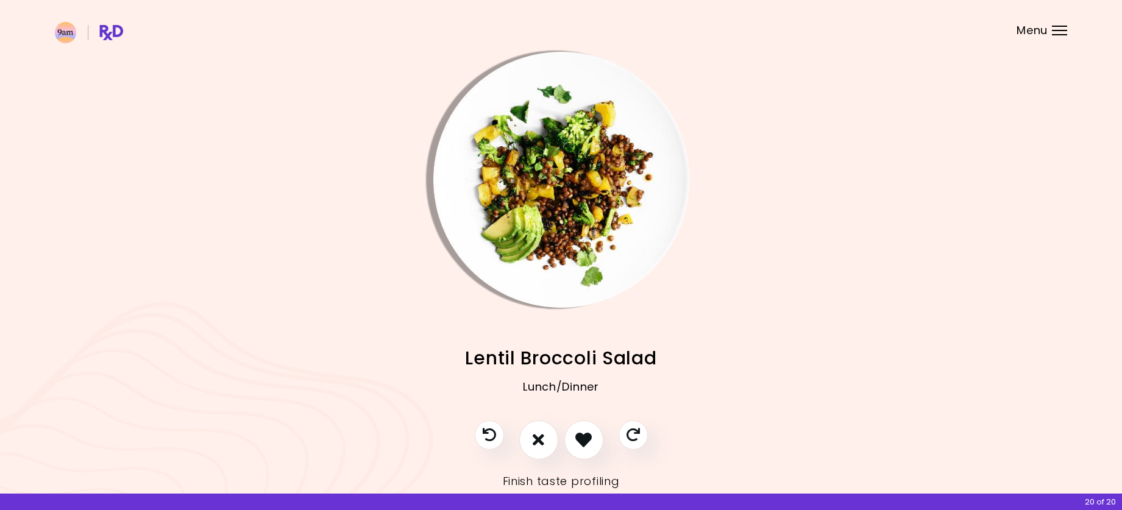
click at [586, 481] on link "Finish taste profiling" at bounding box center [561, 482] width 117 height 20
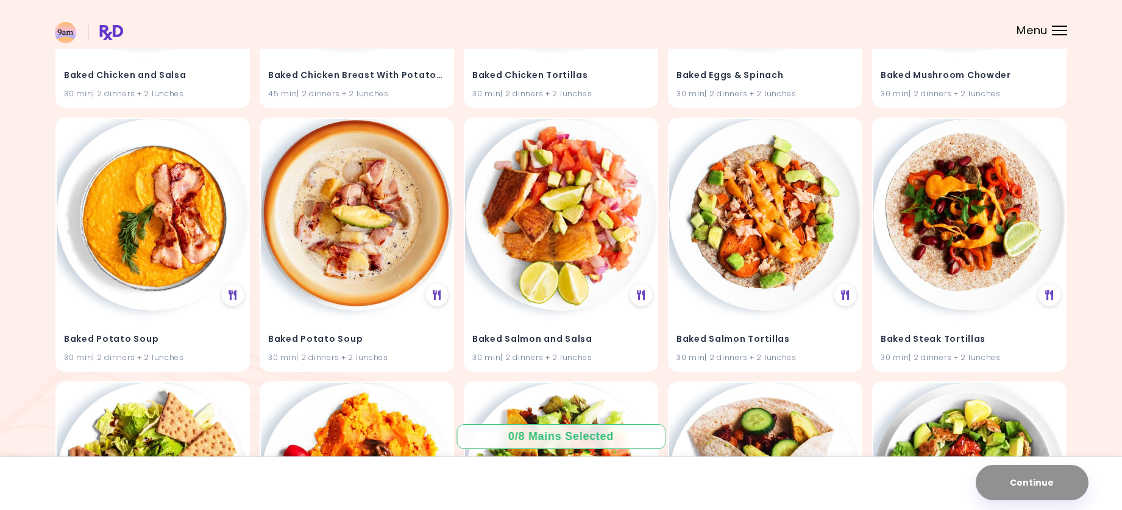
scroll to position [1898, 0]
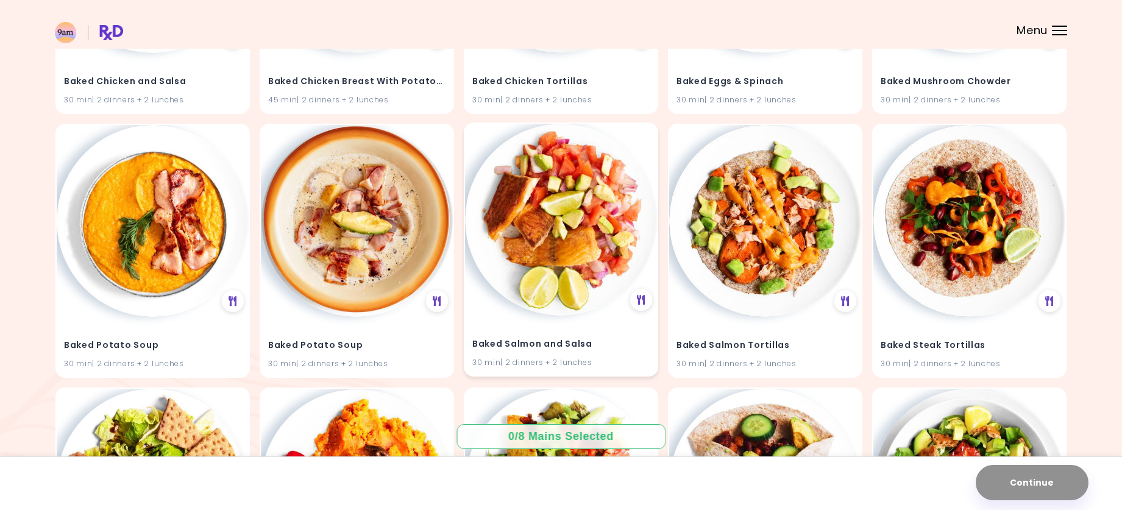
click at [551, 253] on img at bounding box center [561, 220] width 192 height 192
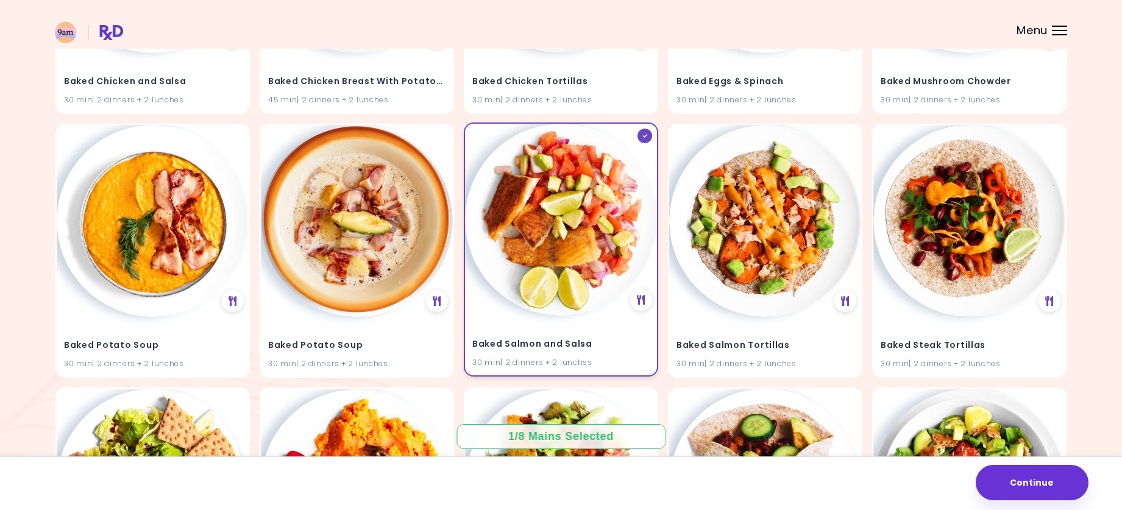
click at [551, 253] on img at bounding box center [561, 220] width 192 height 192
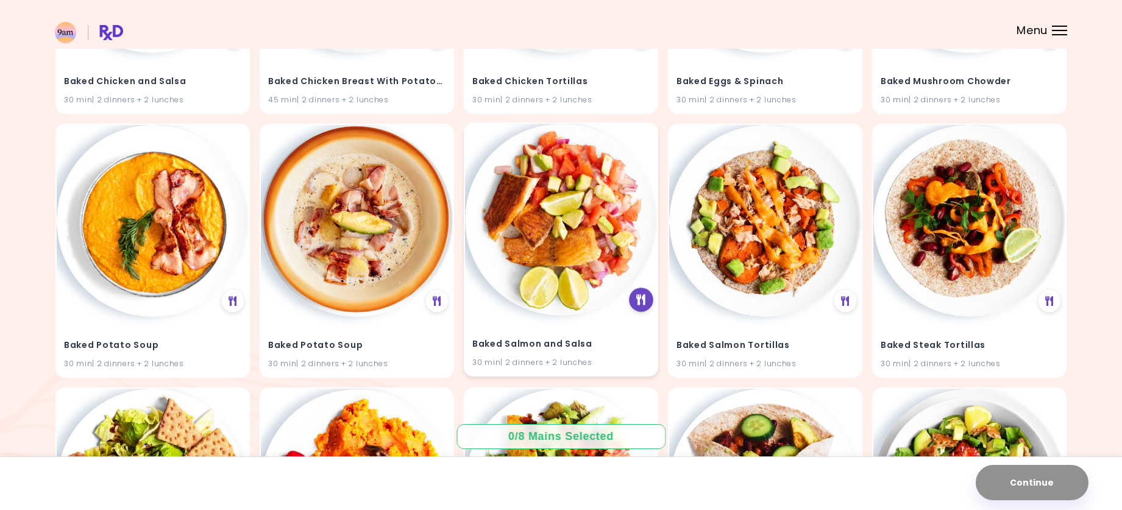
click at [644, 300] on icon at bounding box center [641, 299] width 9 height 11
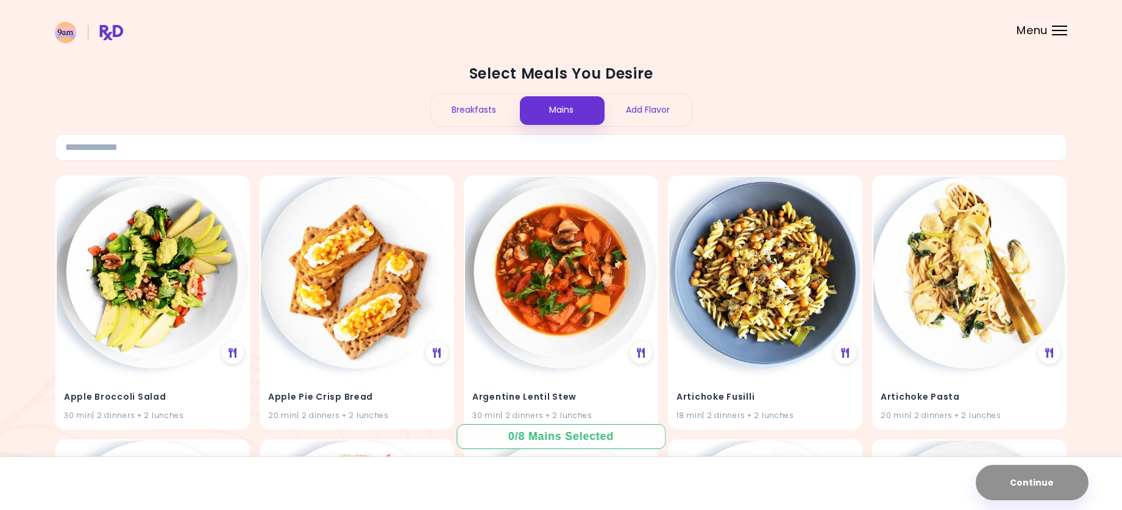
click at [1058, 26] on div at bounding box center [1059, 26] width 15 height 1
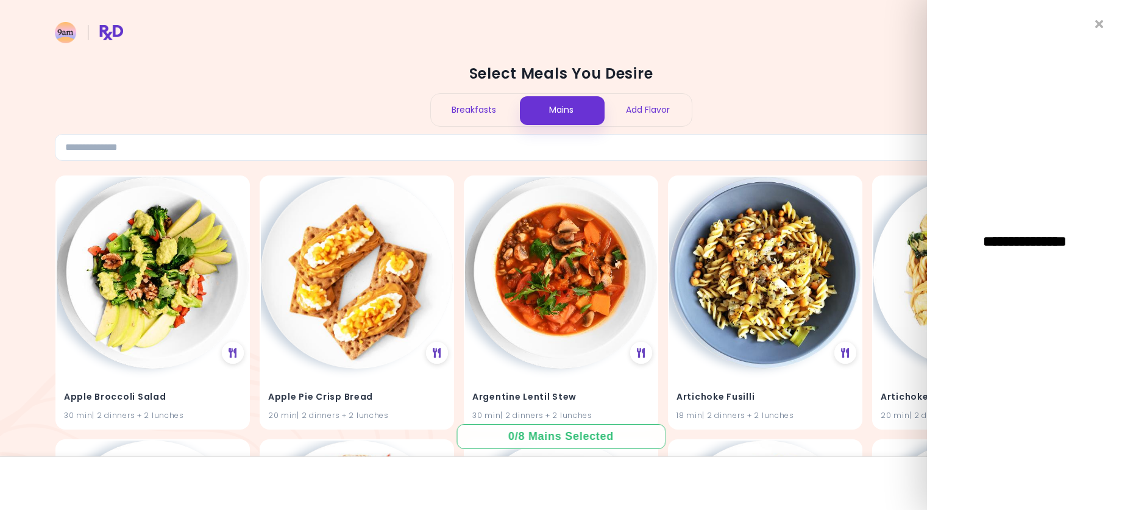
click at [1009, 243] on span "**********" at bounding box center [1024, 241] width 143 height 15
click at [786, 102] on div "Select Meals You Desire Breakfasts Mains Add Flavor" at bounding box center [561, 112] width 1012 height 97
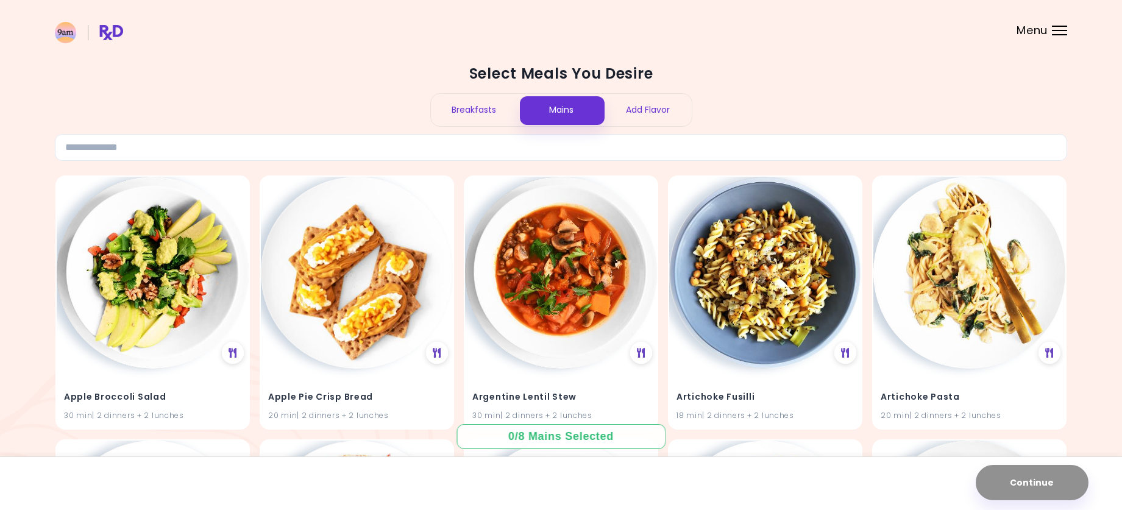
click at [104, 26] on img at bounding box center [89, 32] width 68 height 21
click at [65, 32] on img at bounding box center [89, 32] width 68 height 21
click at [626, 140] on input at bounding box center [561, 147] width 1012 height 27
click at [829, 74] on h2 "Select Meals You Desire" at bounding box center [561, 74] width 1012 height 20
click at [1054, 26] on div at bounding box center [1059, 26] width 15 height 1
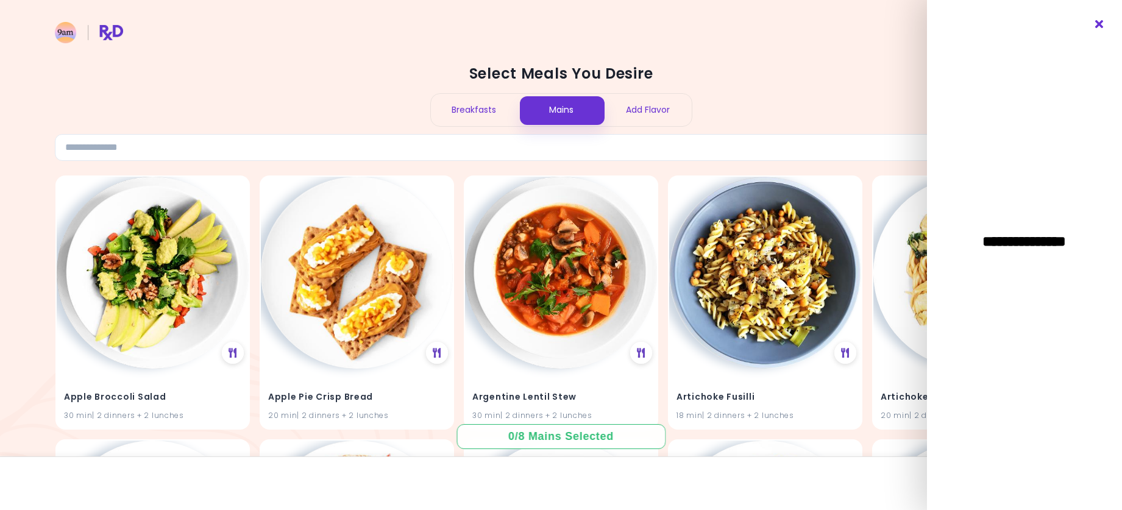
click at [1098, 19] on div "**********" at bounding box center [1024, 255] width 195 height 510
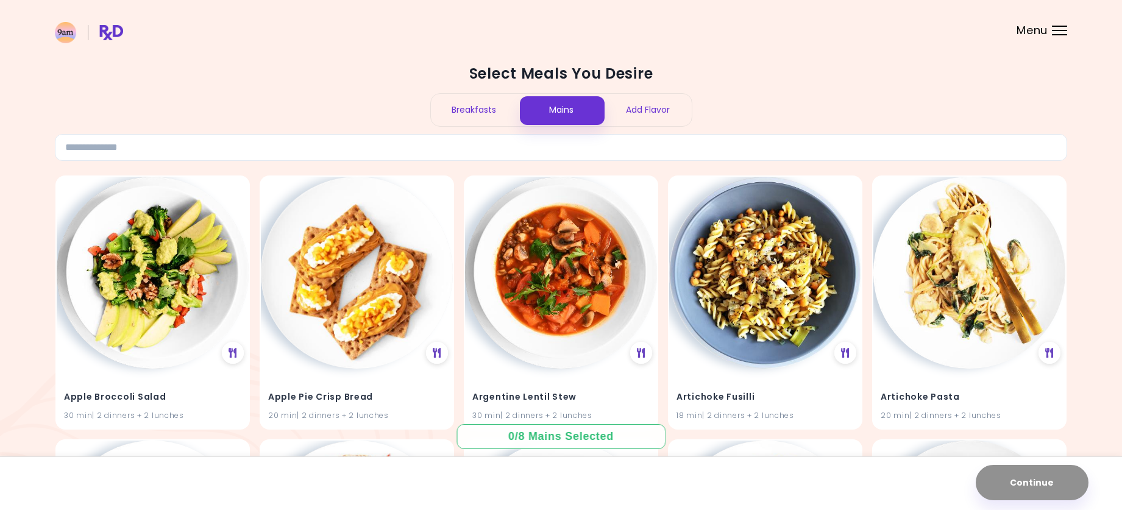
click at [756, 20] on header at bounding box center [561, 24] width 1122 height 49
click at [111, 29] on img at bounding box center [89, 32] width 68 height 21
click at [609, 141] on input at bounding box center [561, 147] width 1012 height 27
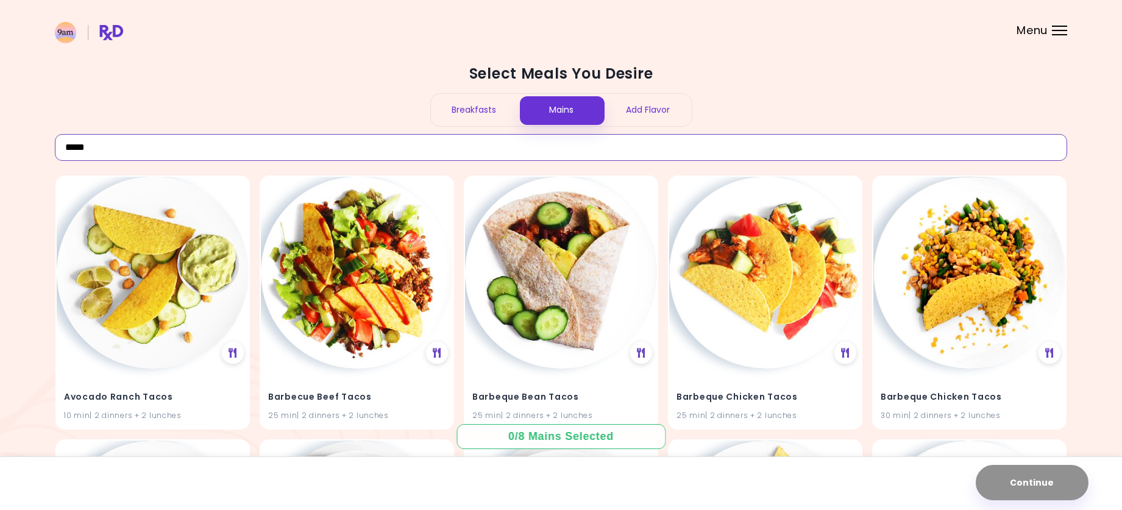
type input "*****"
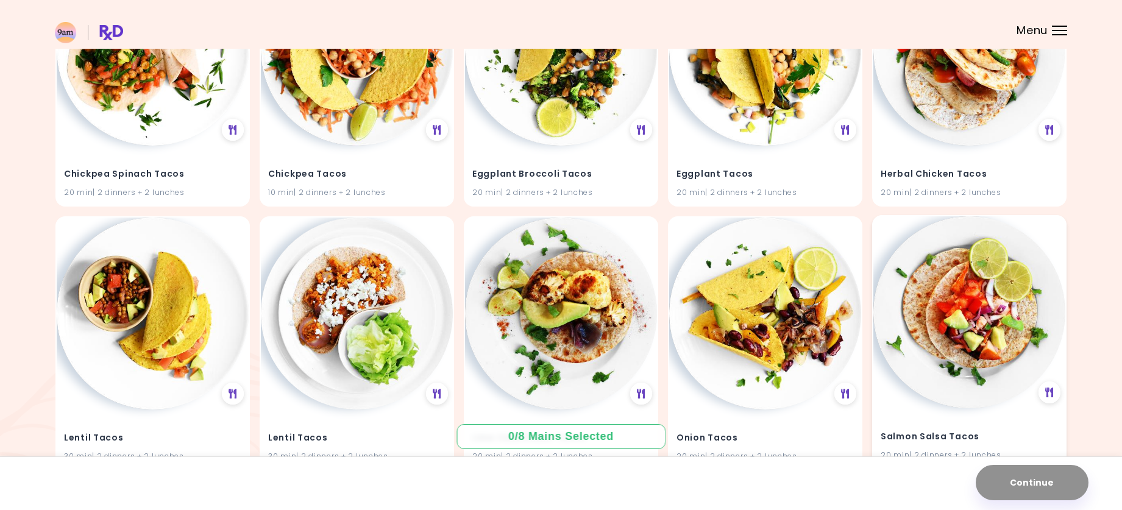
scroll to position [853, 0]
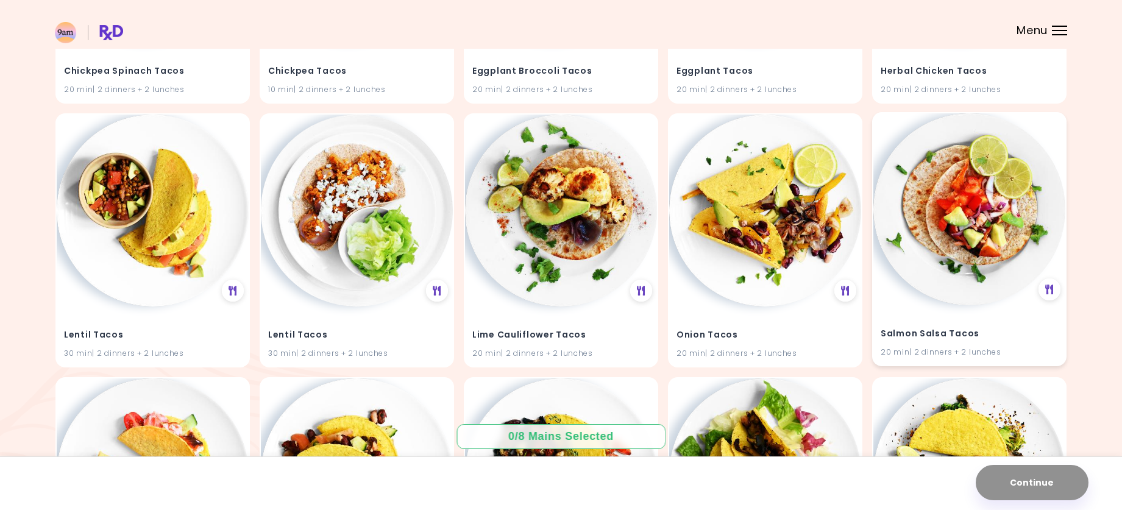
click at [963, 236] on img at bounding box center [969, 209] width 192 height 192
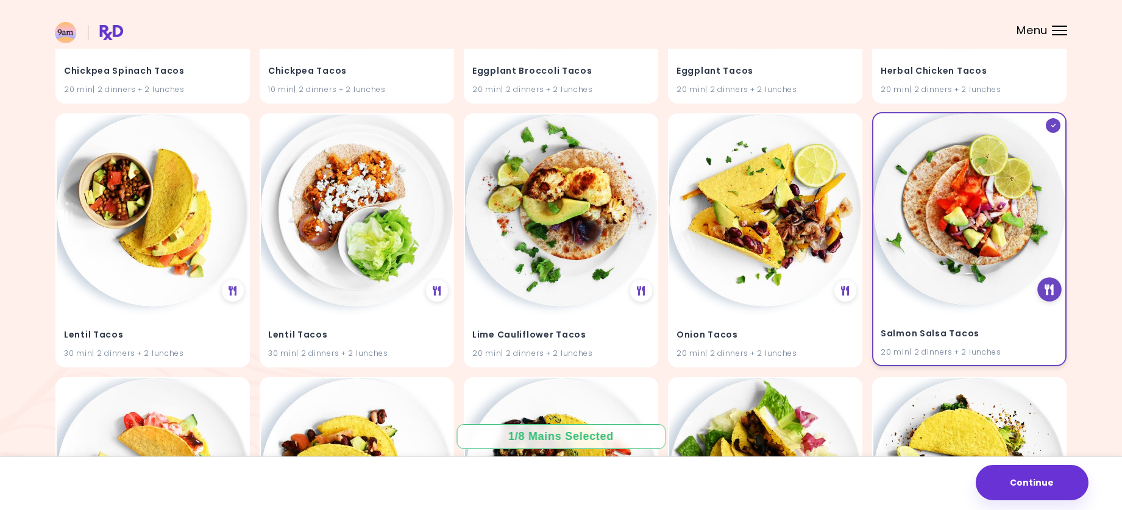
click at [1043, 293] on div at bounding box center [1050, 290] width 24 height 24
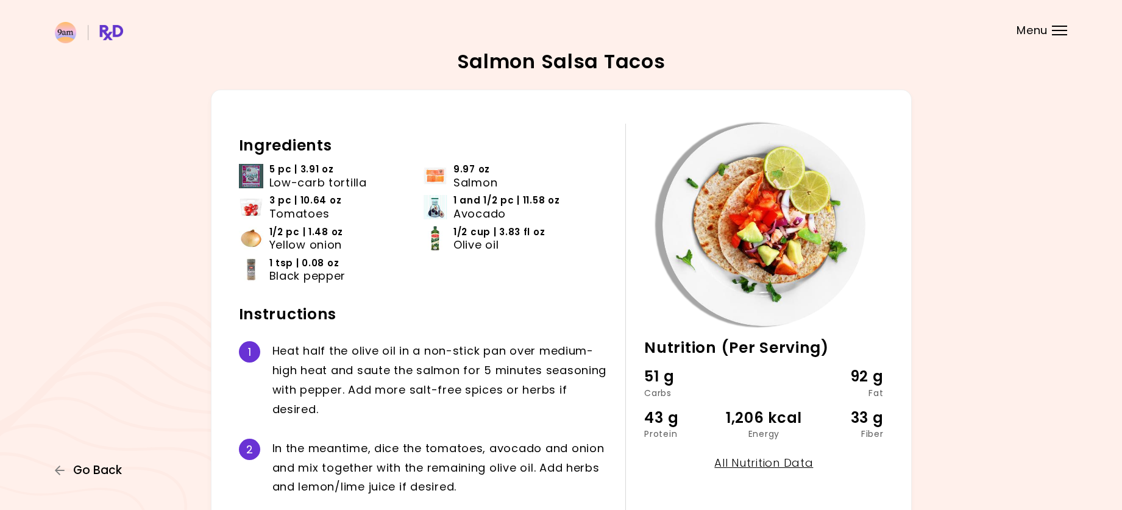
click at [107, 468] on span "Go Back" at bounding box center [97, 470] width 49 height 13
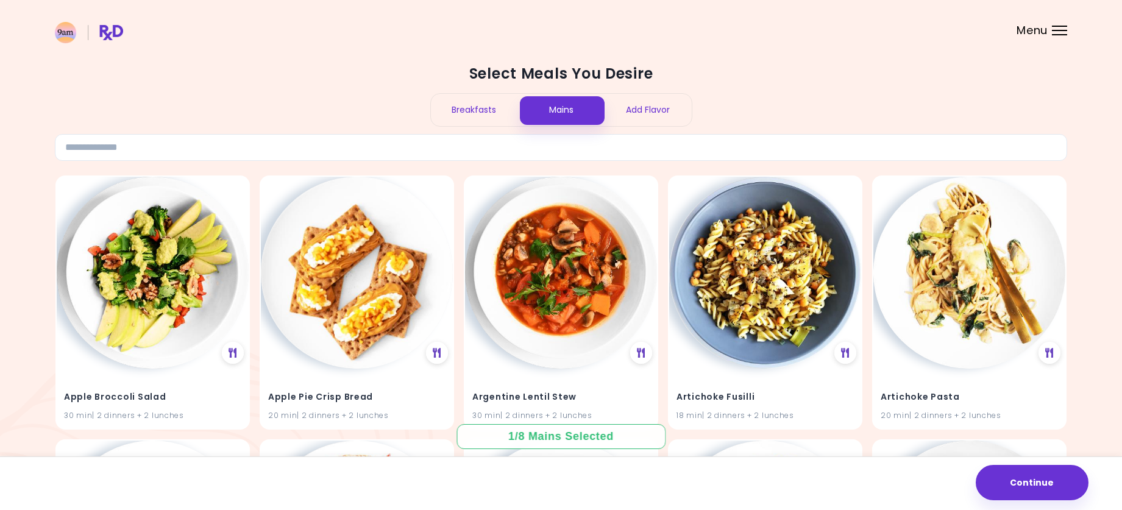
click at [673, 104] on div "Add Flavor" at bounding box center [648, 110] width 87 height 32
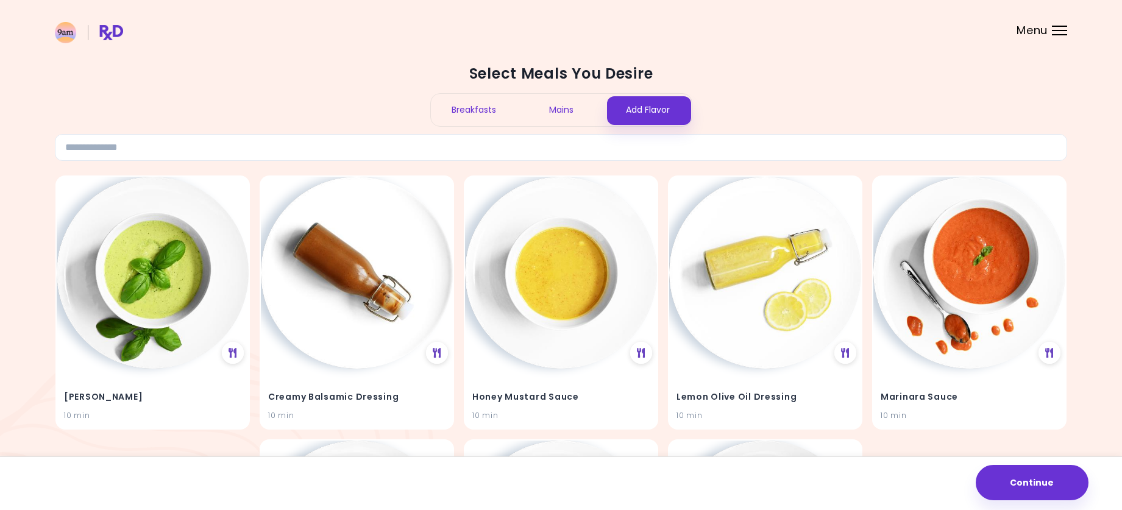
click at [530, 116] on div "Mains" at bounding box center [560, 110] width 87 height 32
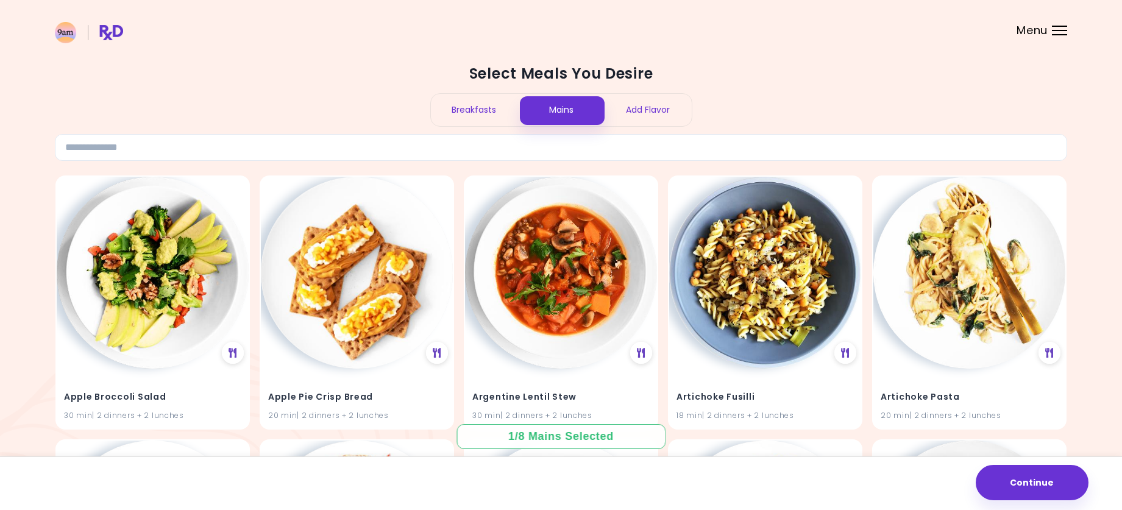
click at [441, 110] on div "Breakfasts" at bounding box center [474, 110] width 87 height 32
